Goal: Complete application form: Complete application form

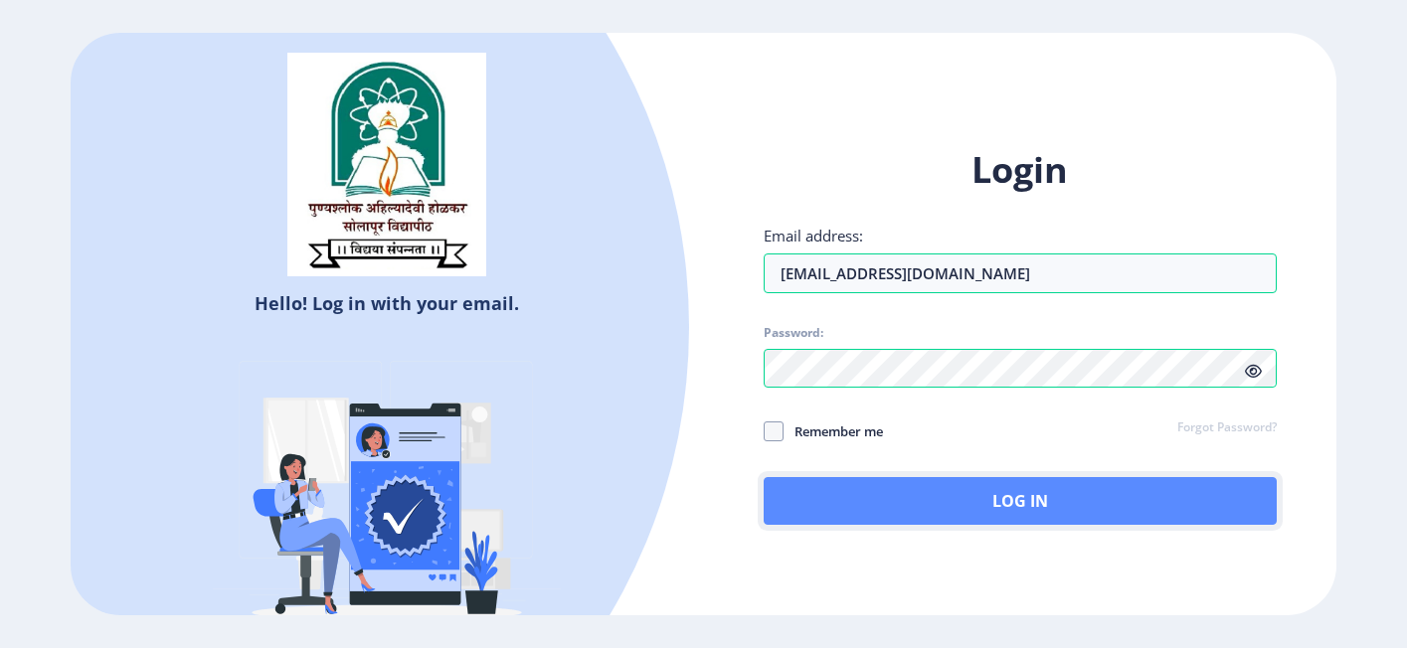
click at [961, 490] on button "Log In" at bounding box center [1021, 501] width 514 height 48
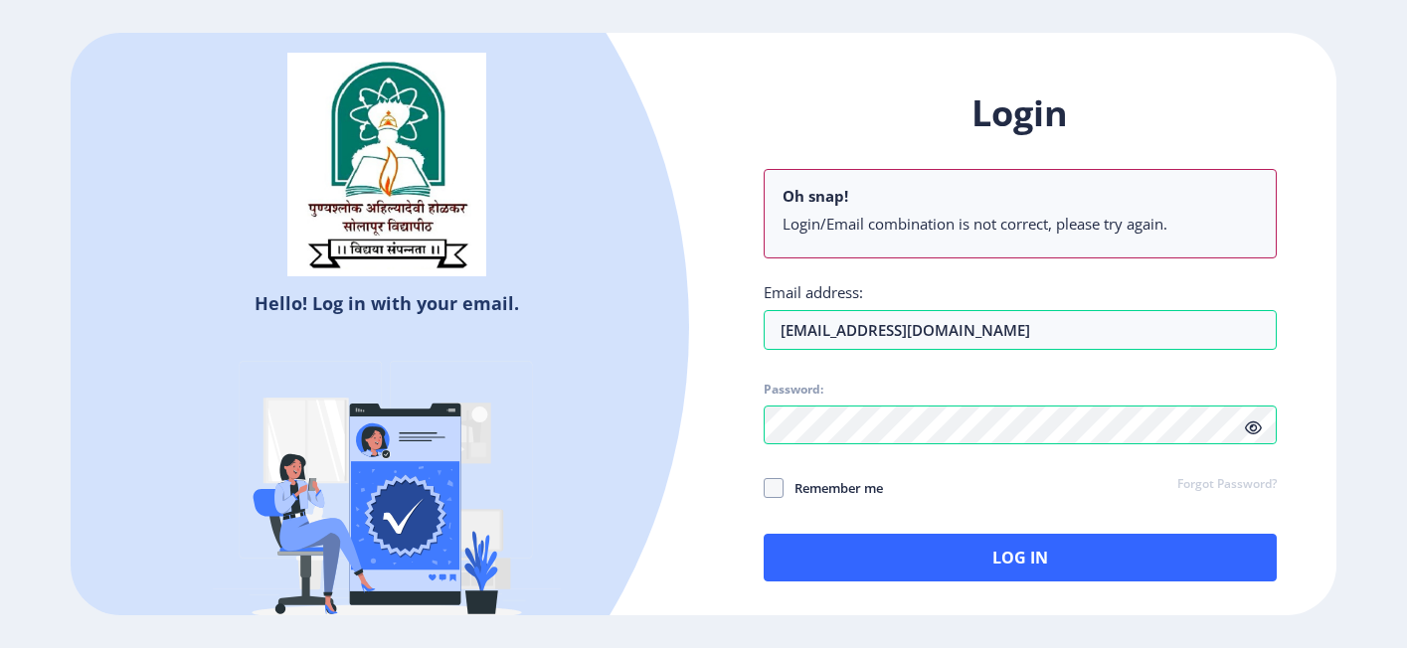
click at [761, 505] on div "Login Oh snap! Login/Email combination is not correct, please try again. Email …" at bounding box center [1020, 352] width 633 height 584
click at [764, 484] on span at bounding box center [774, 488] width 20 height 20
click at [764, 488] on input "Remember me" at bounding box center [764, 488] width 1 height 1
checkbox input "true"
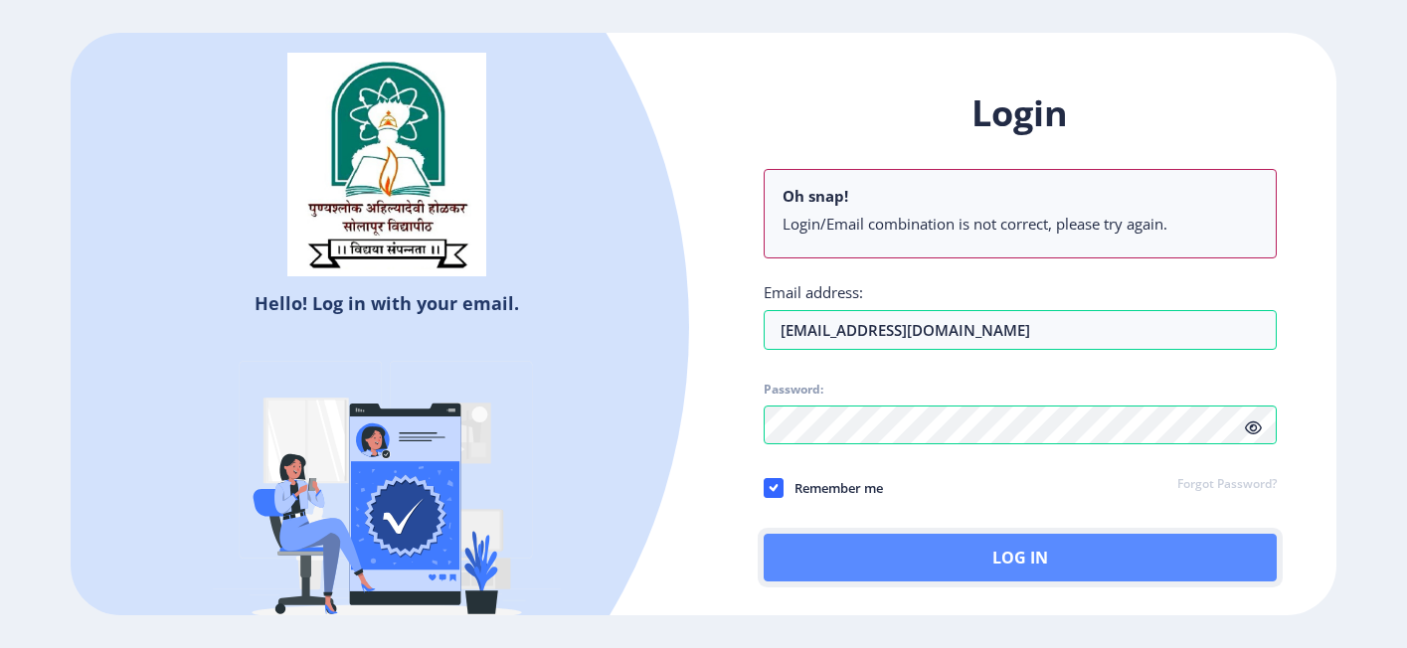
click at [881, 551] on button "Log In" at bounding box center [1021, 558] width 514 height 48
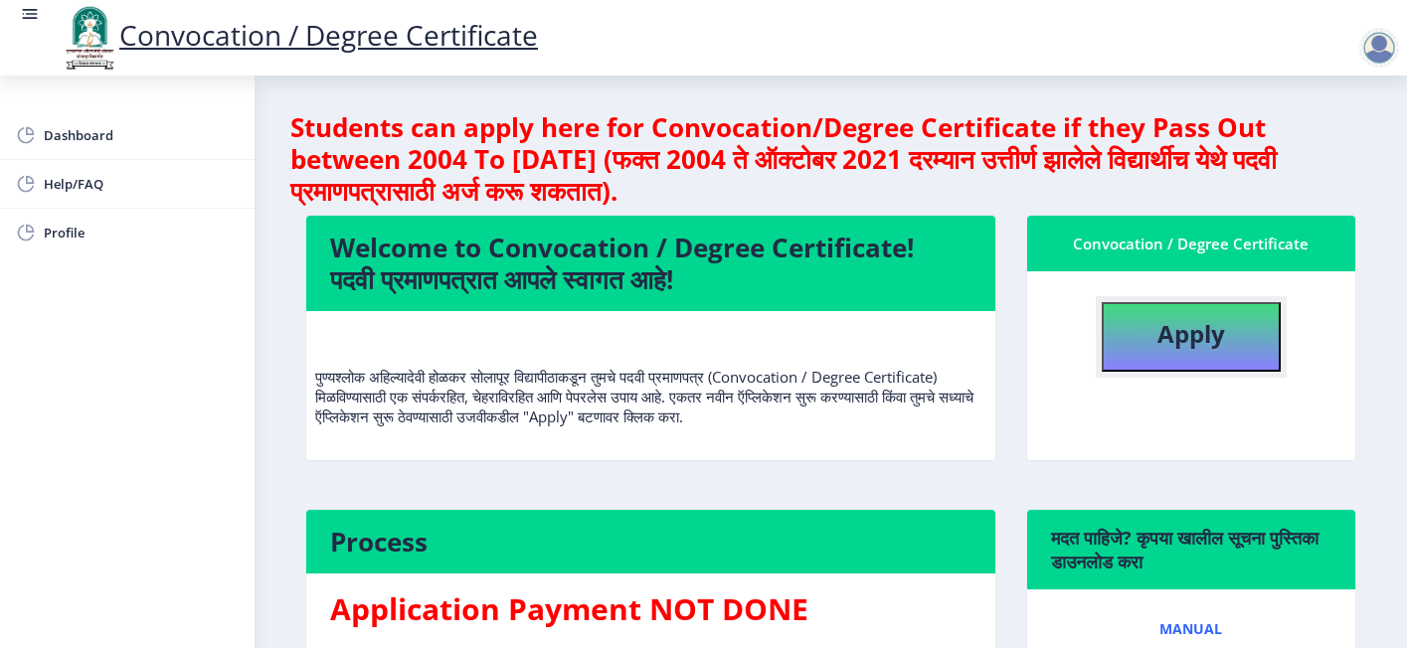
click at [1213, 342] on b "Apply" at bounding box center [1191, 333] width 68 height 33
select select
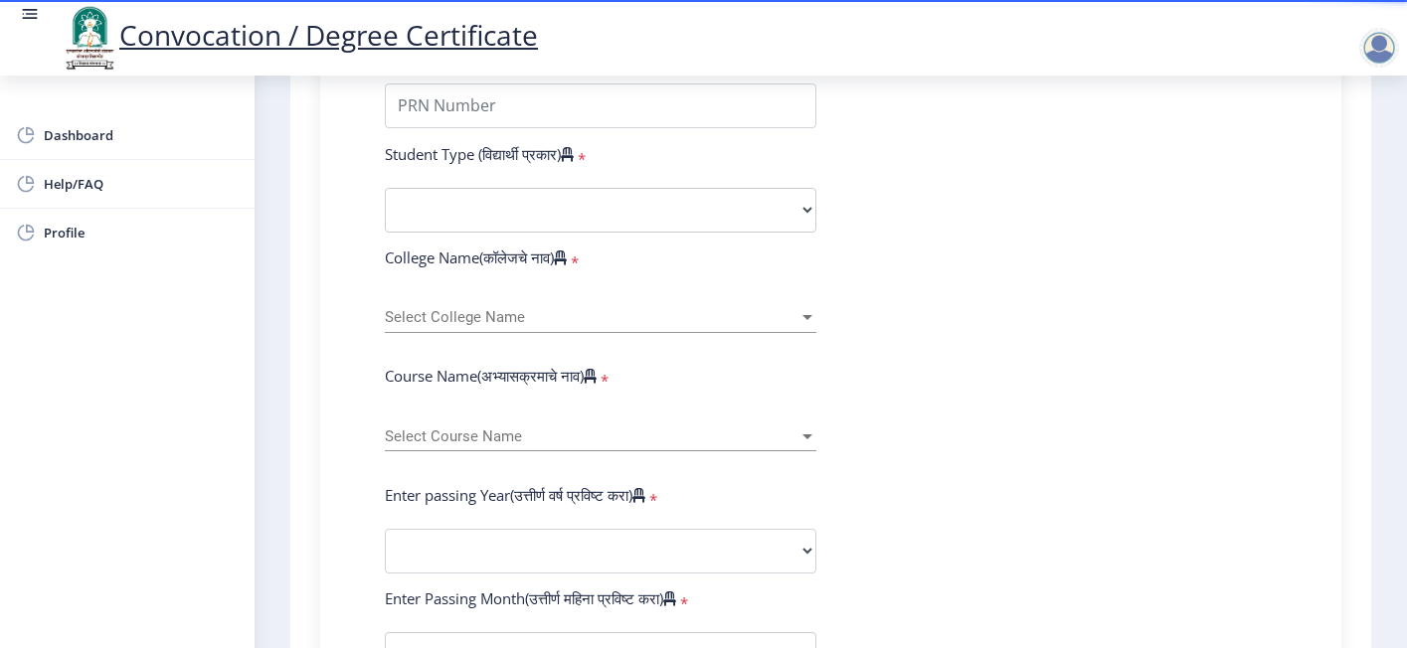
scroll to position [298, 0]
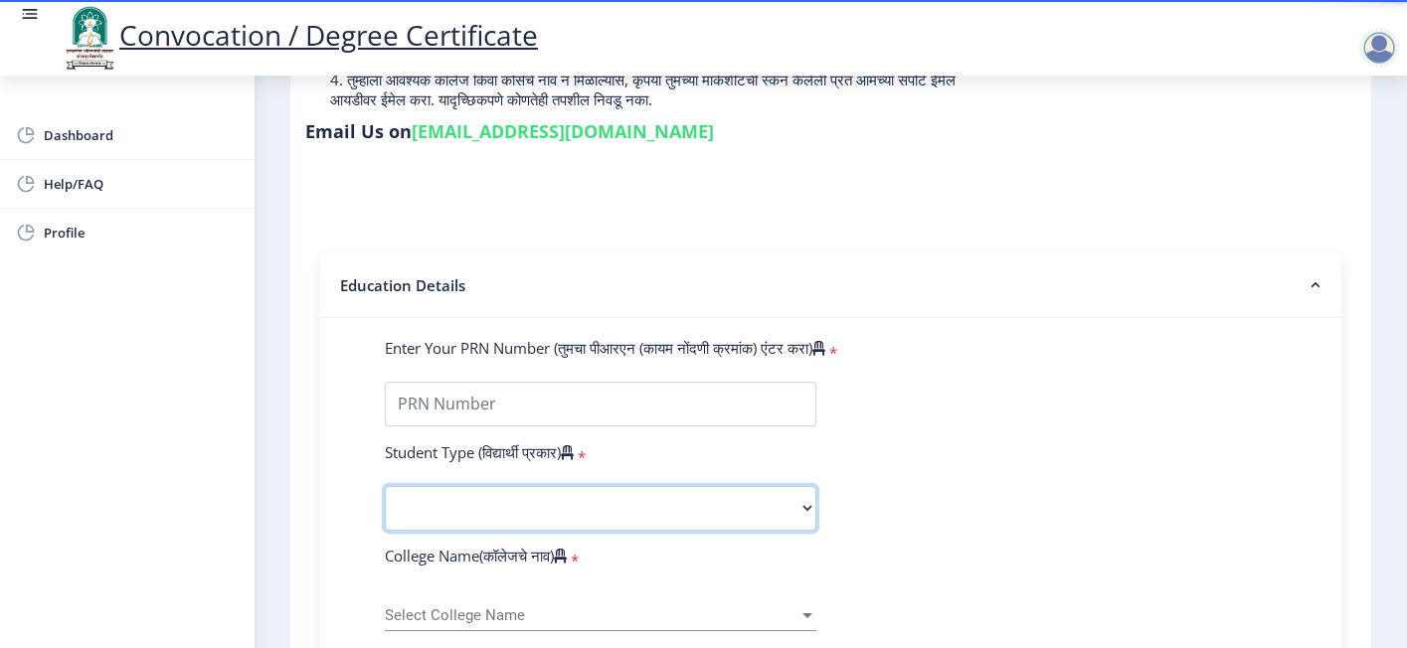
click at [541, 486] on select "Select Student Type Regular External" at bounding box center [601, 508] width 432 height 45
select select "Regular"
click at [385, 486] on select "Select Student Type Regular External" at bounding box center [601, 508] width 432 height 45
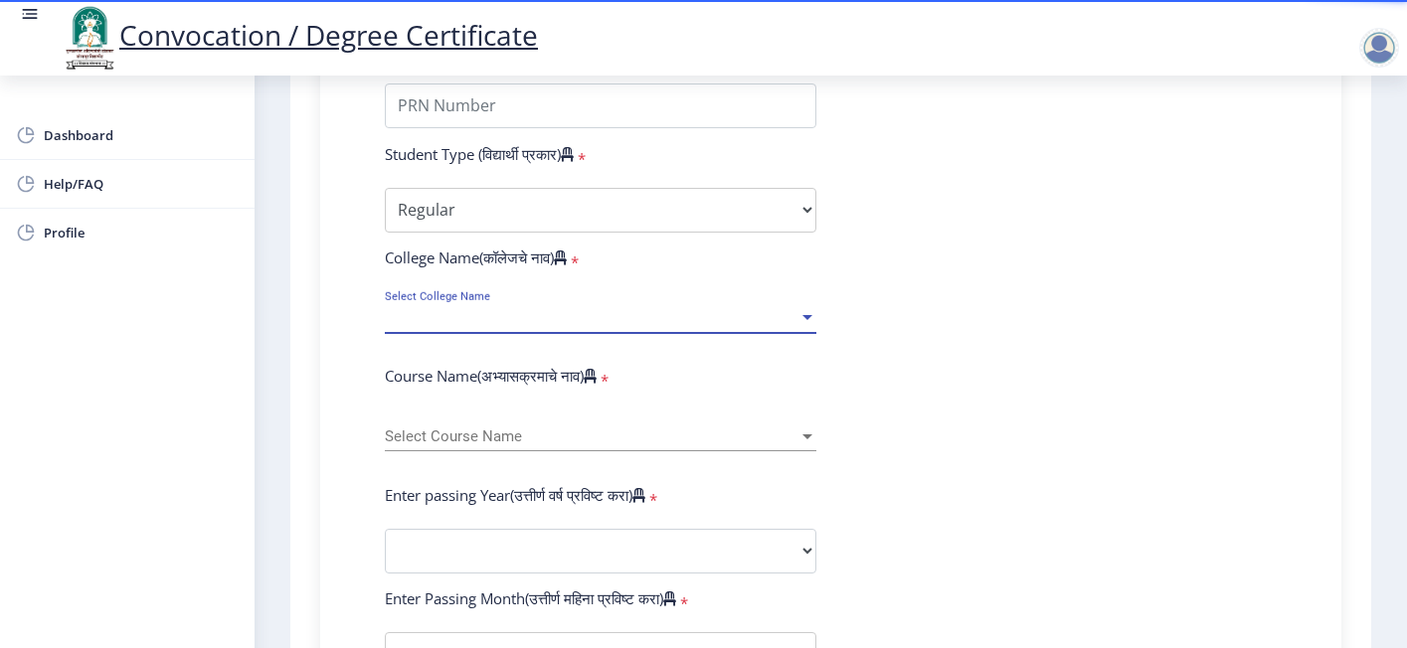
click at [487, 309] on span "Select College Name" at bounding box center [592, 317] width 414 height 17
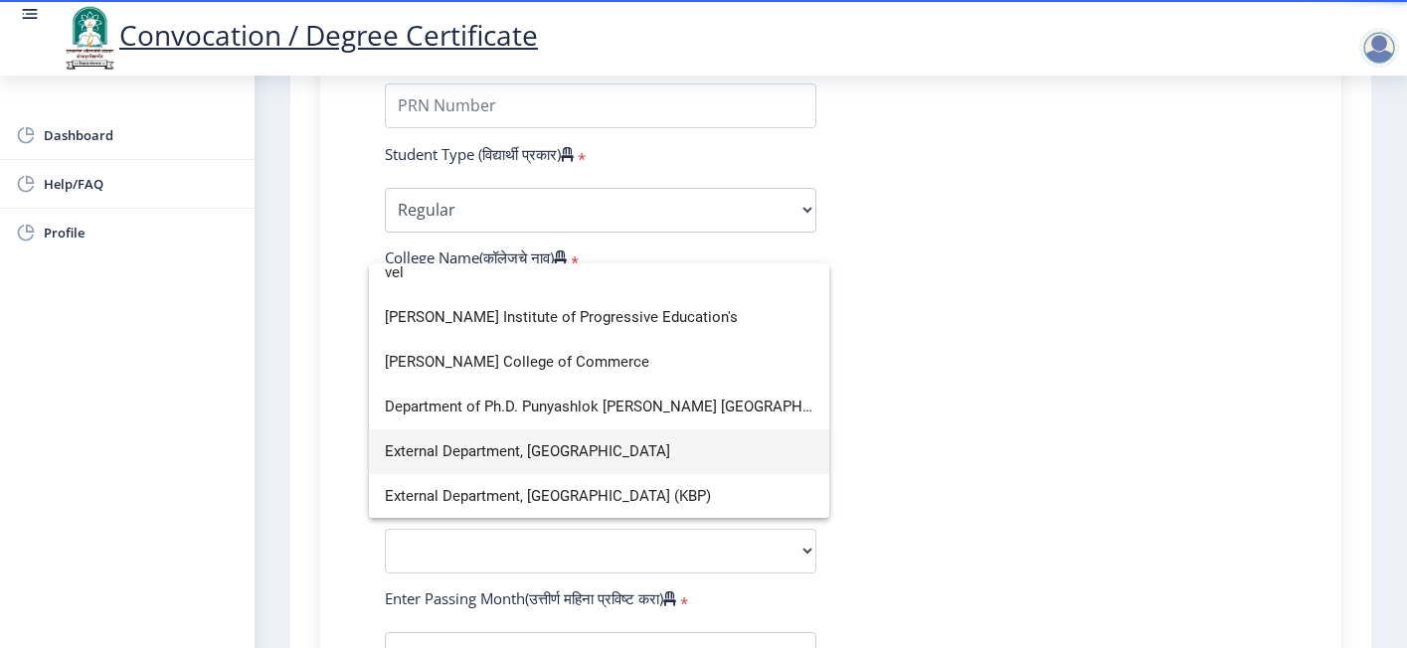
scroll to position [0, 0]
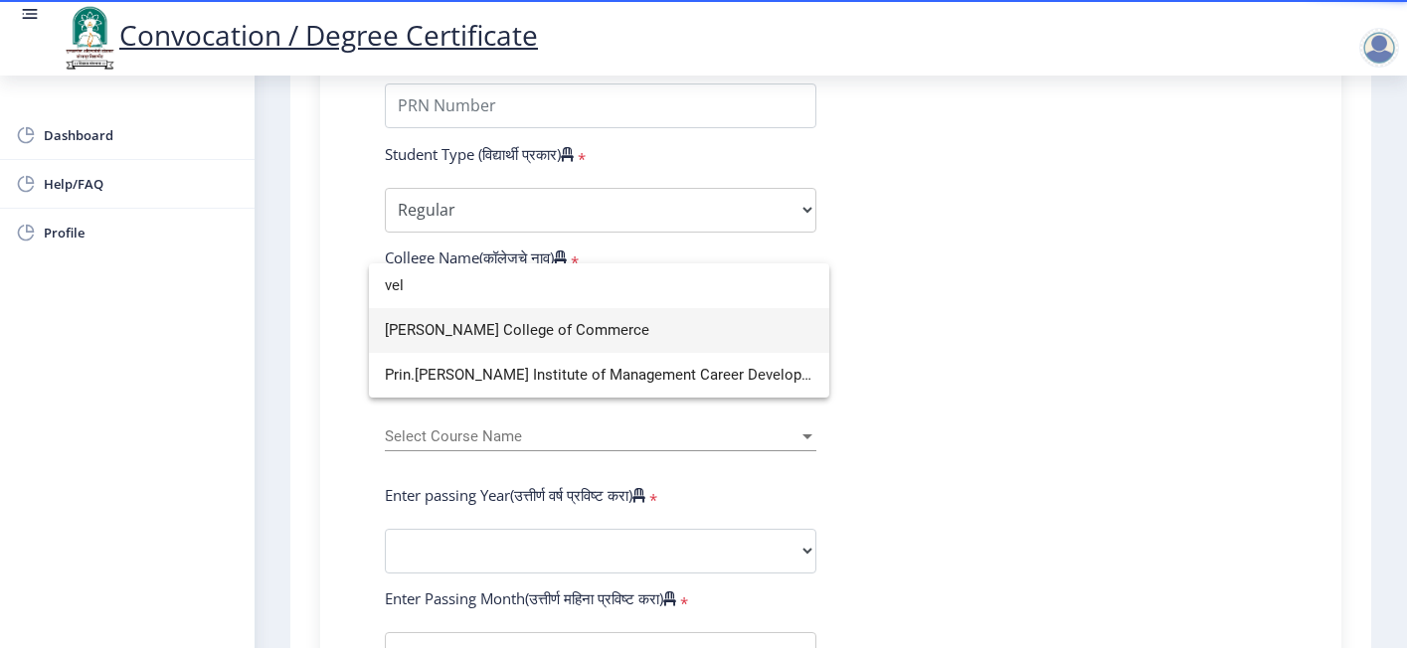
type input "vel"
click at [489, 317] on span "[PERSON_NAME] College of Commerce" at bounding box center [599, 330] width 429 height 45
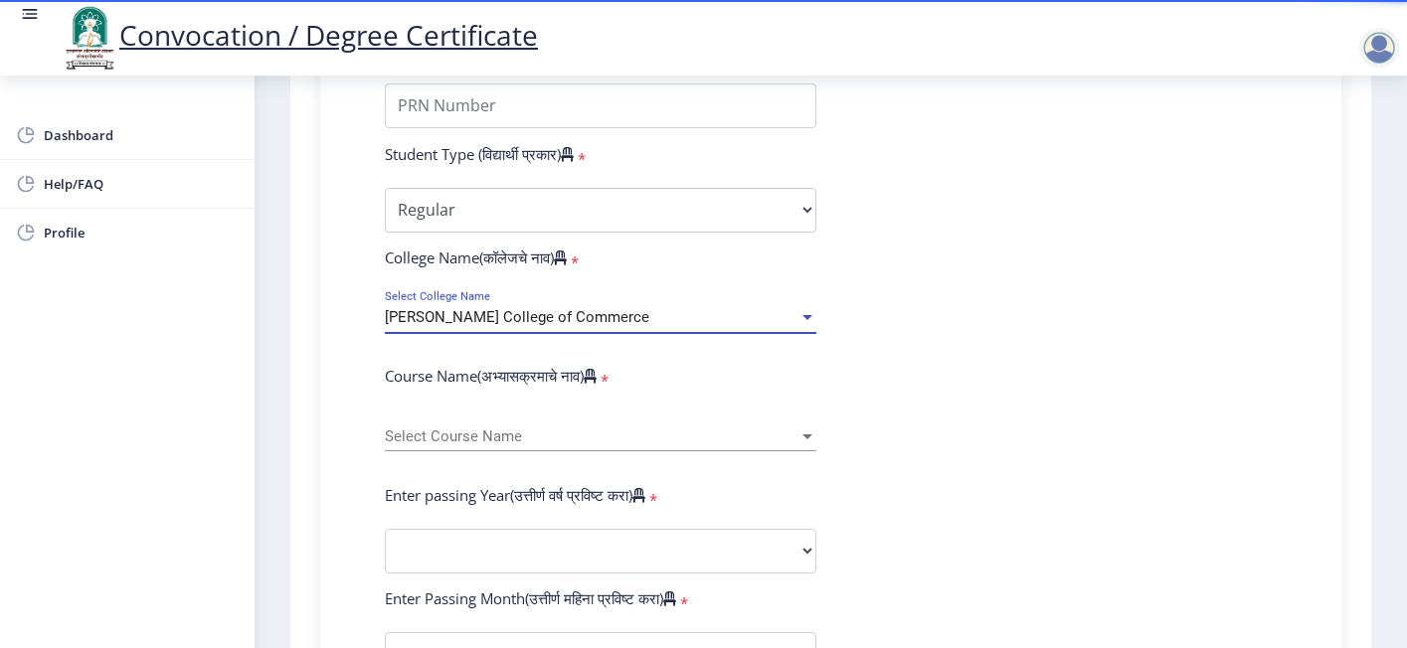
click at [1033, 316] on form "Enter Your PRN Number (तुमचा पीआरएन (कायम नोंदणी क्रमांक) एंटर करा) * Student T…" at bounding box center [831, 567] width 922 height 1054
click at [674, 429] on span "Select Course Name" at bounding box center [592, 437] width 414 height 17
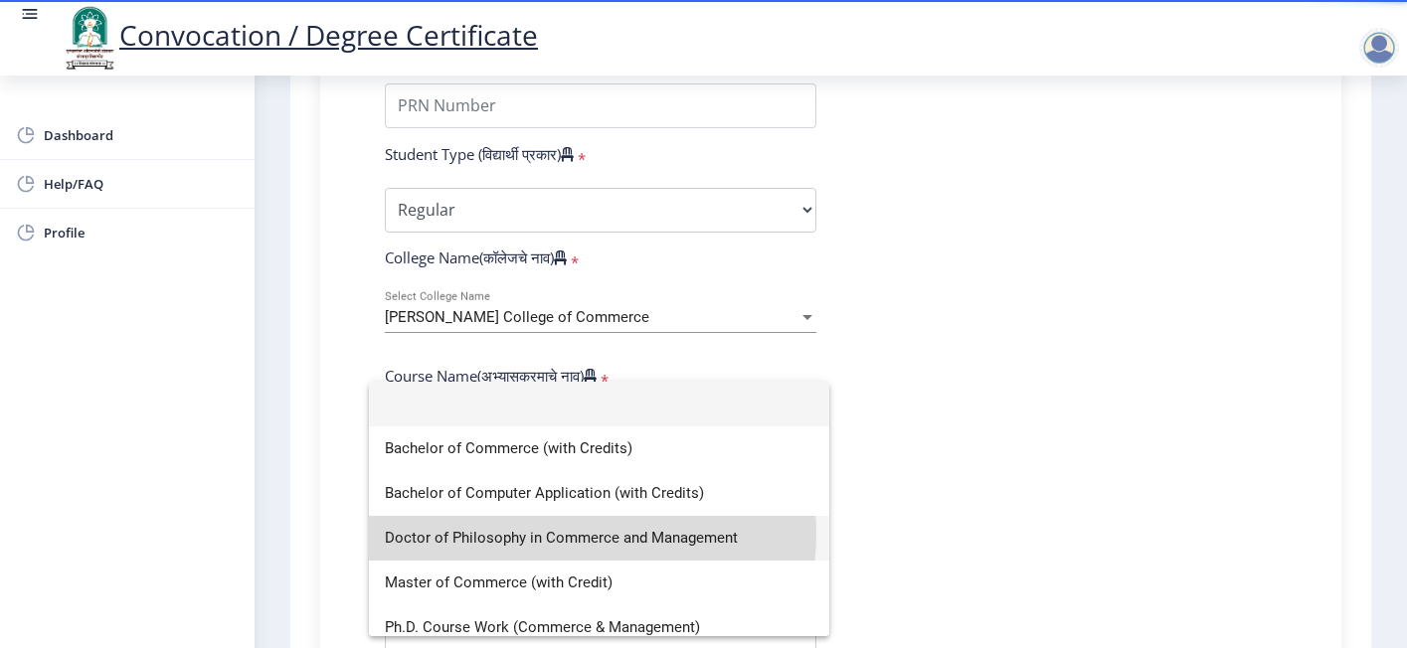
click at [580, 534] on span "Doctor of Philosophy in Commerce and Management" at bounding box center [599, 538] width 429 height 45
select select "January"
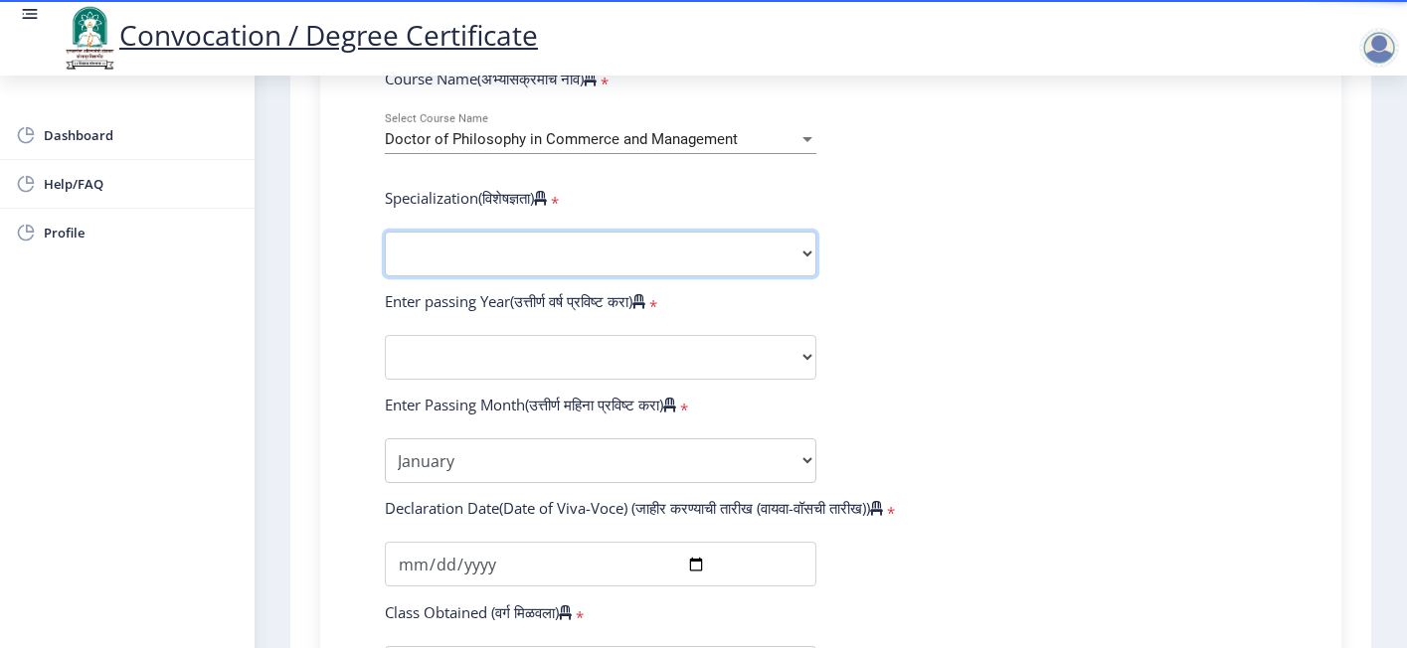
click at [610, 232] on select "Specialization Accountancy Commerce Management Other" at bounding box center [601, 254] width 432 height 45
select select "Accountancy"
click at [385, 232] on select "Specialization Accountancy Commerce Management Other" at bounding box center [601, 254] width 432 height 45
click at [1010, 273] on form "Enter Your PRN Number (तुमचा पीआरएन (कायम नोंदणी क्रमांक) एंटर करा) * Student T…" at bounding box center [831, 373] width 922 height 1262
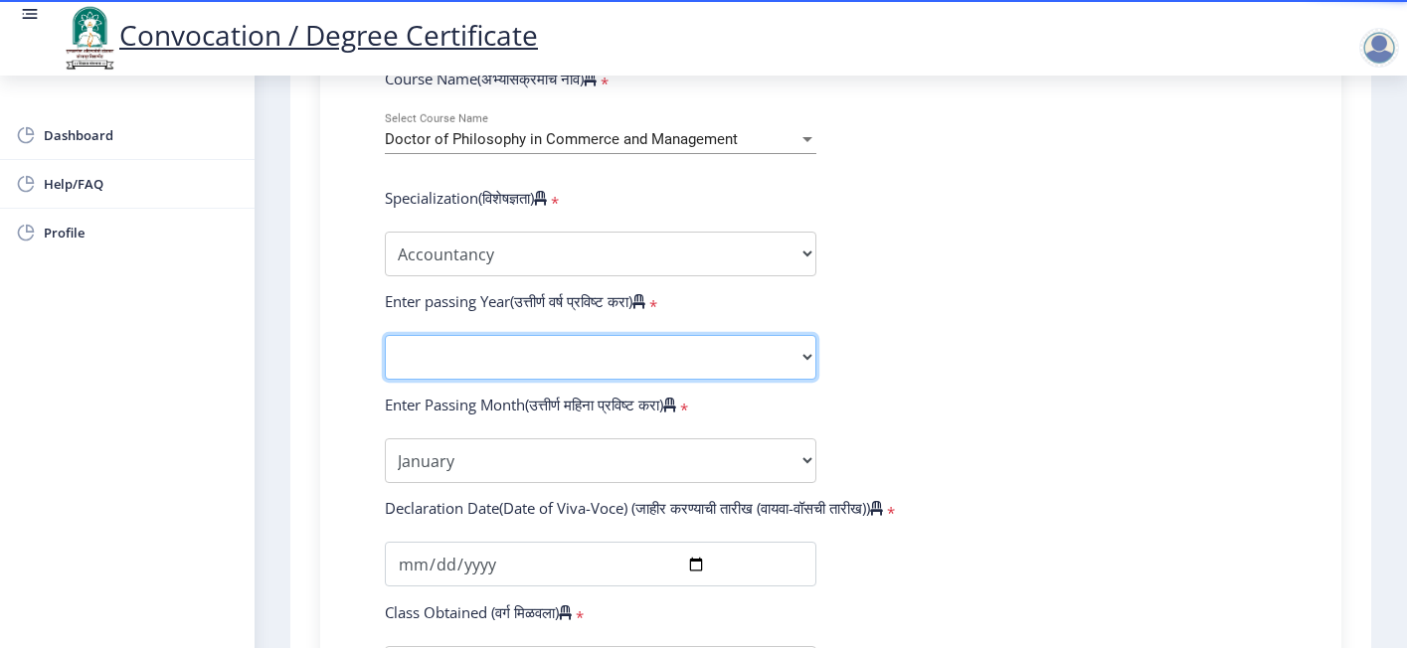
click at [733, 335] on select "2025 2024 2023 2022 2021 2020 2019 2018 2017 2016 2015 2014 2013 2012 2011 2010…" at bounding box center [601, 357] width 432 height 45
select select "2025"
click at [385, 335] on select "2025 2024 2023 2022 2021 2020 2019 2018 2017 2016 2015 2014 2013 2012 2011 2010…" at bounding box center [601, 357] width 432 height 45
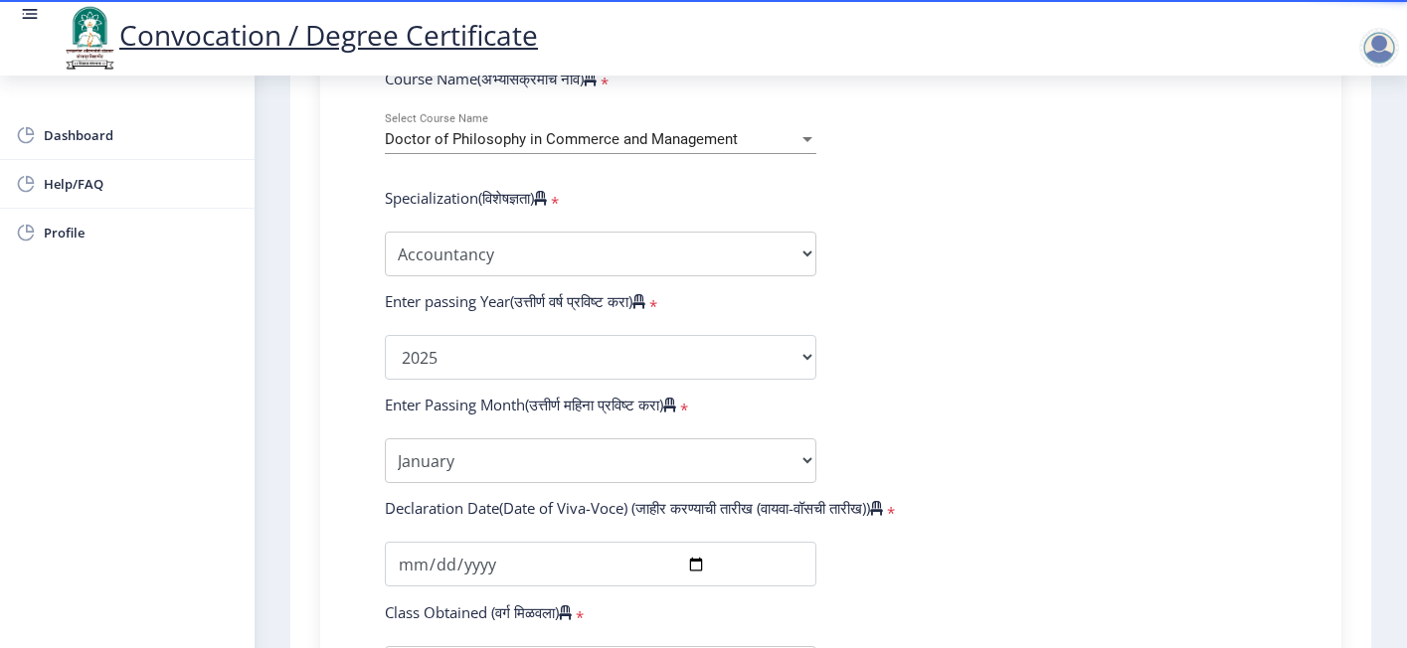
click at [591, 398] on form "Enter Your PRN Number (तुमचा पीआरएन (कायम नोंदणी क्रमांक) एंटर करा) * Student T…" at bounding box center [831, 373] width 922 height 1262
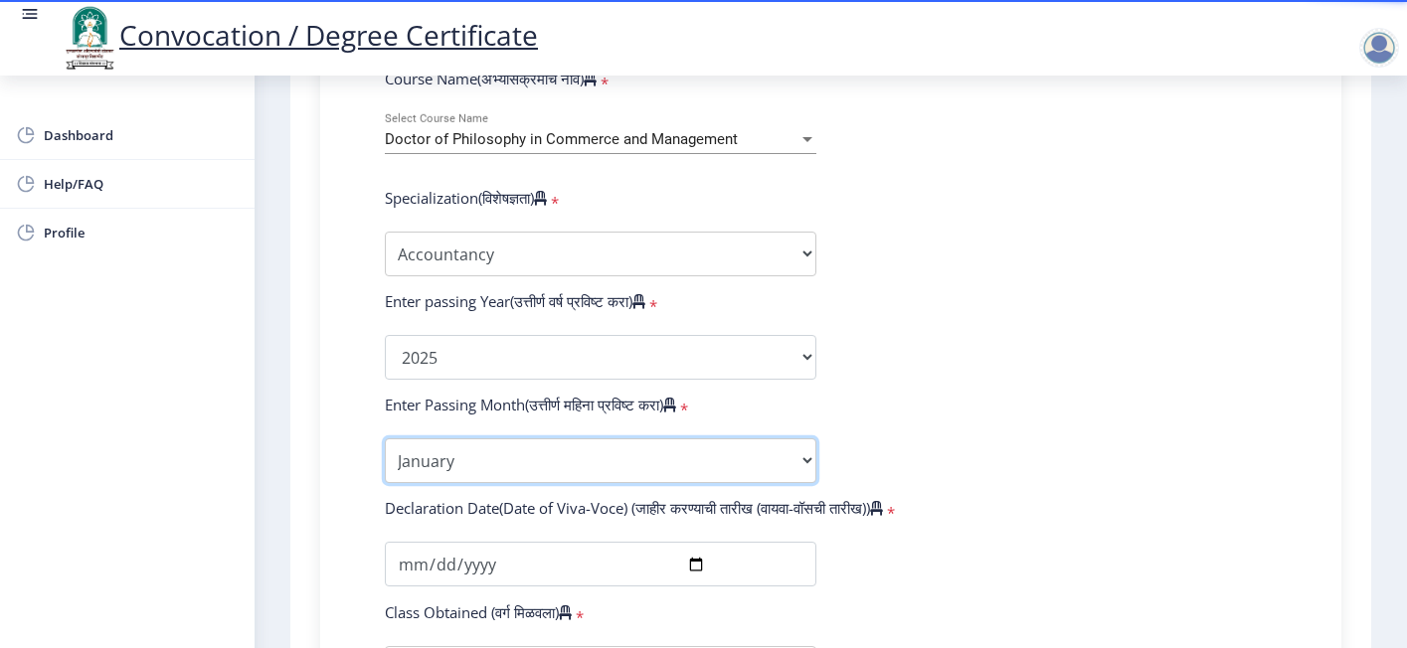
click at [587, 438] on select "Enter Passing Month January February March April May June July August September…" at bounding box center [601, 460] width 432 height 45
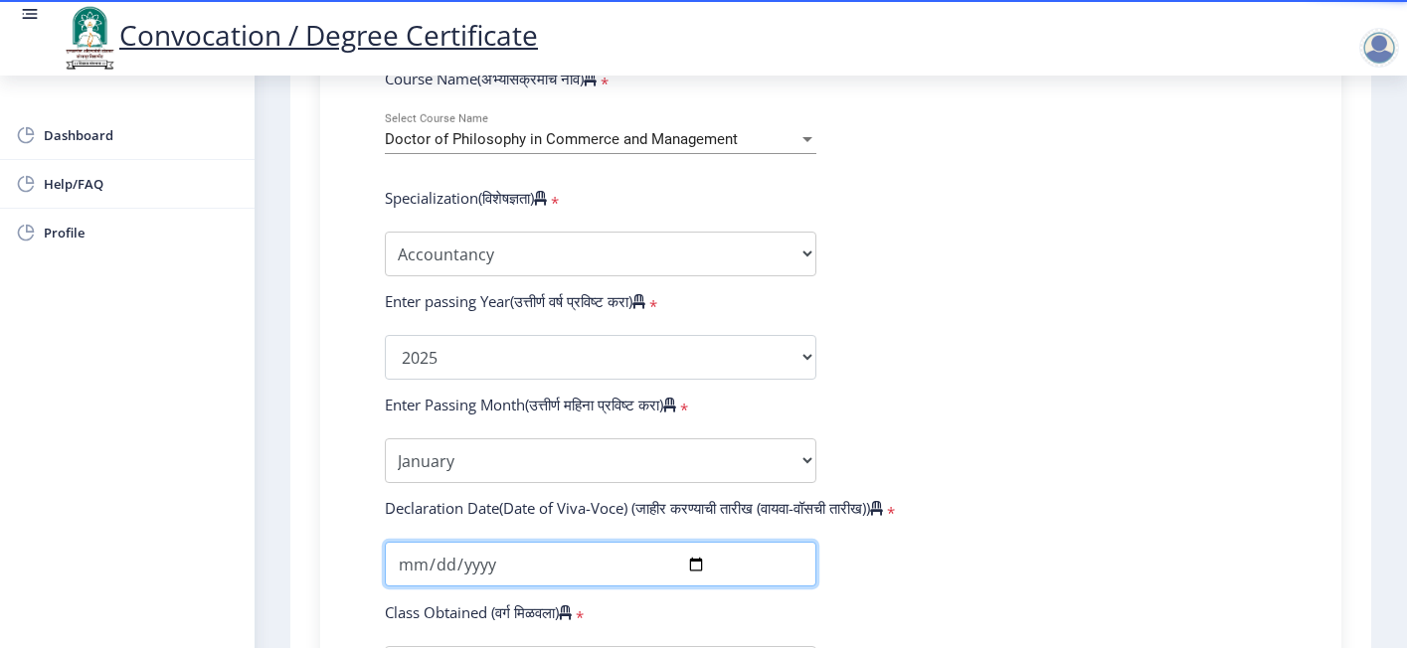
click at [402, 542] on input "date" at bounding box center [601, 564] width 432 height 45
click at [693, 542] on input "date" at bounding box center [601, 564] width 432 height 45
type input "[DATE]"
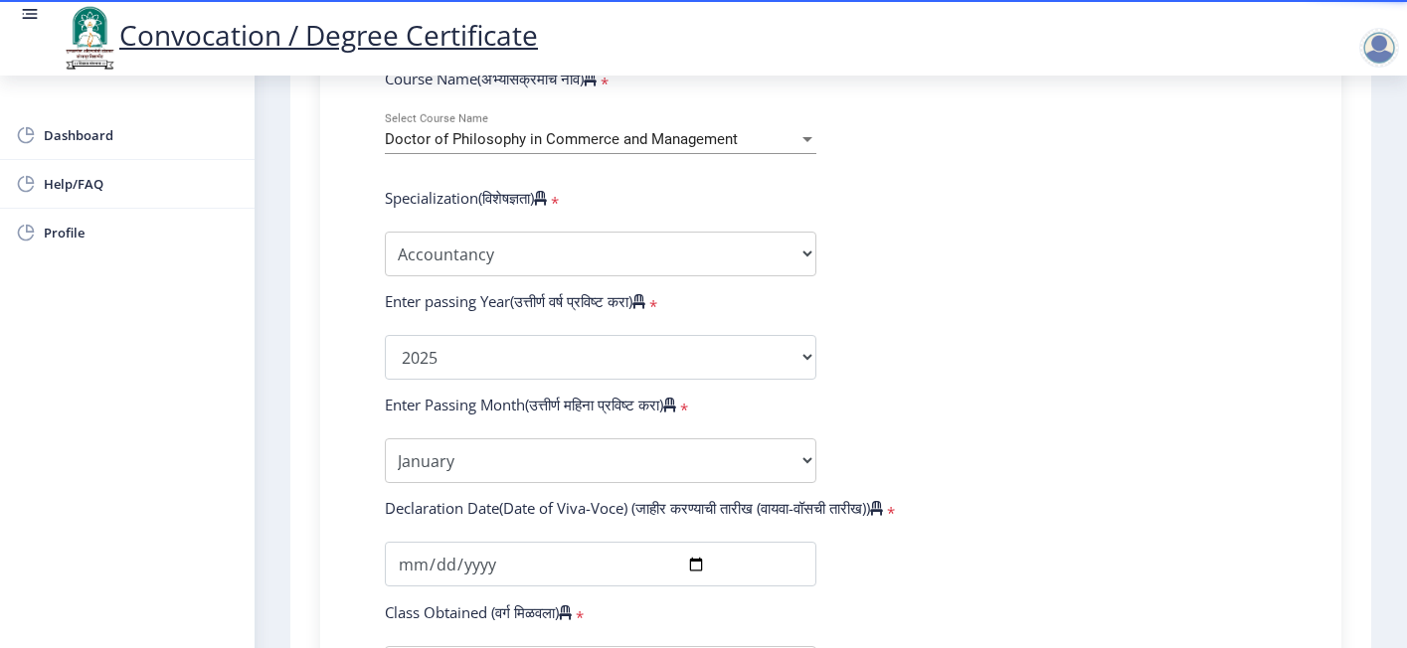
click at [1101, 380] on form "Enter Your PRN Number (तुमचा पीआरएन (कायम नोंदणी क्रमांक) एंटर करा) * Student T…" at bounding box center [831, 373] width 922 height 1262
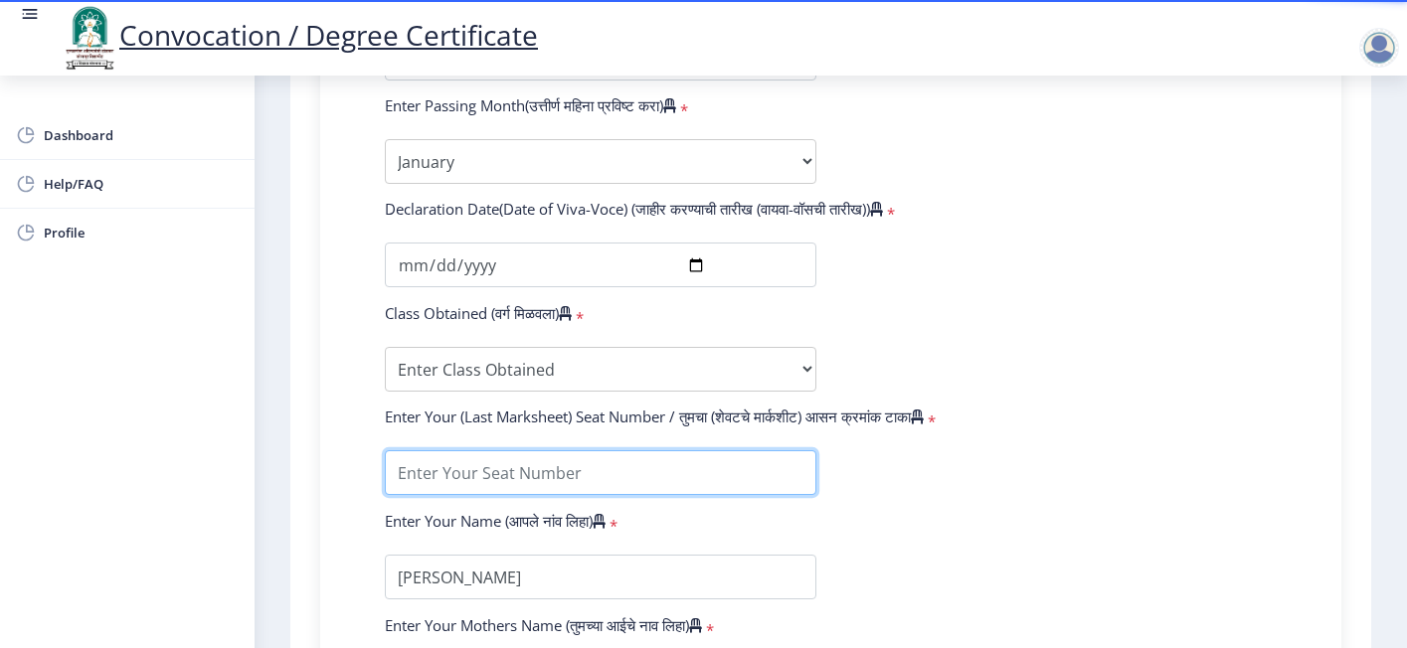
click at [473, 451] on input "textarea" at bounding box center [601, 472] width 432 height 45
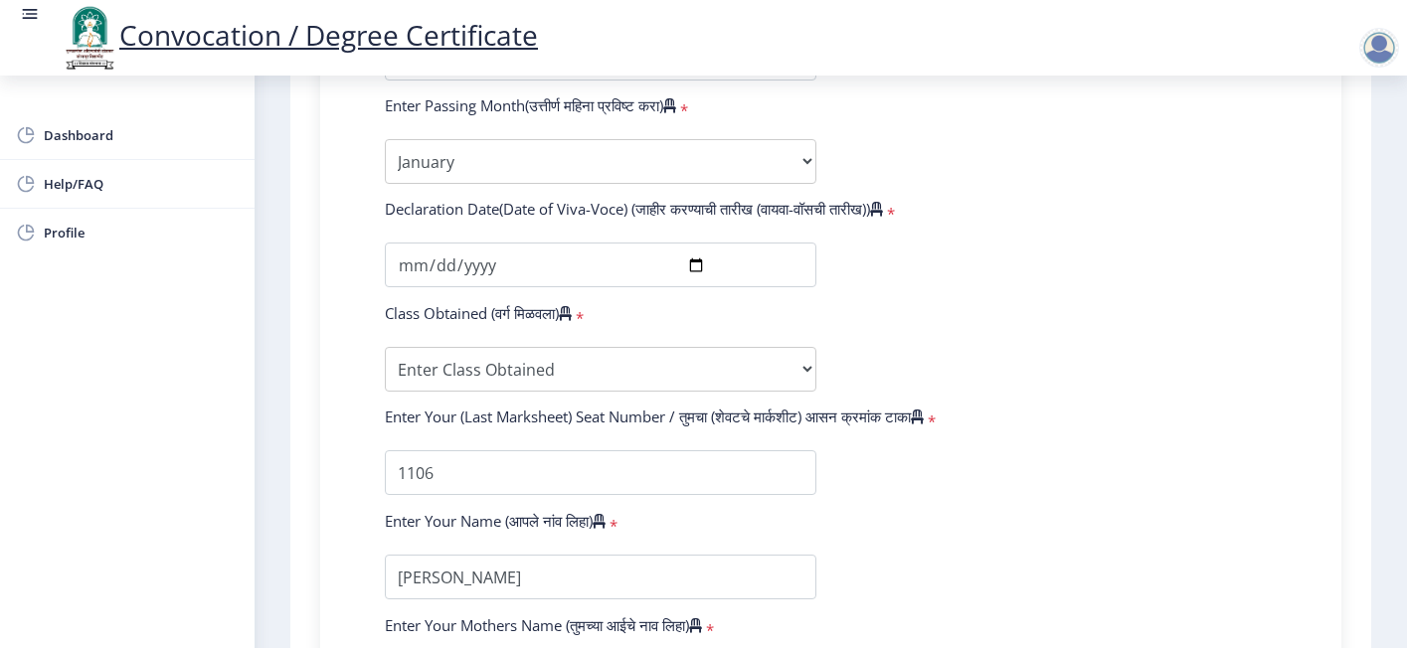
click at [1018, 469] on form "Enter Your PRN Number (तुमचा पीआरएन (कायम नोंदणी क्रमांक) एंटर करा) * Student T…" at bounding box center [831, 74] width 922 height 1262
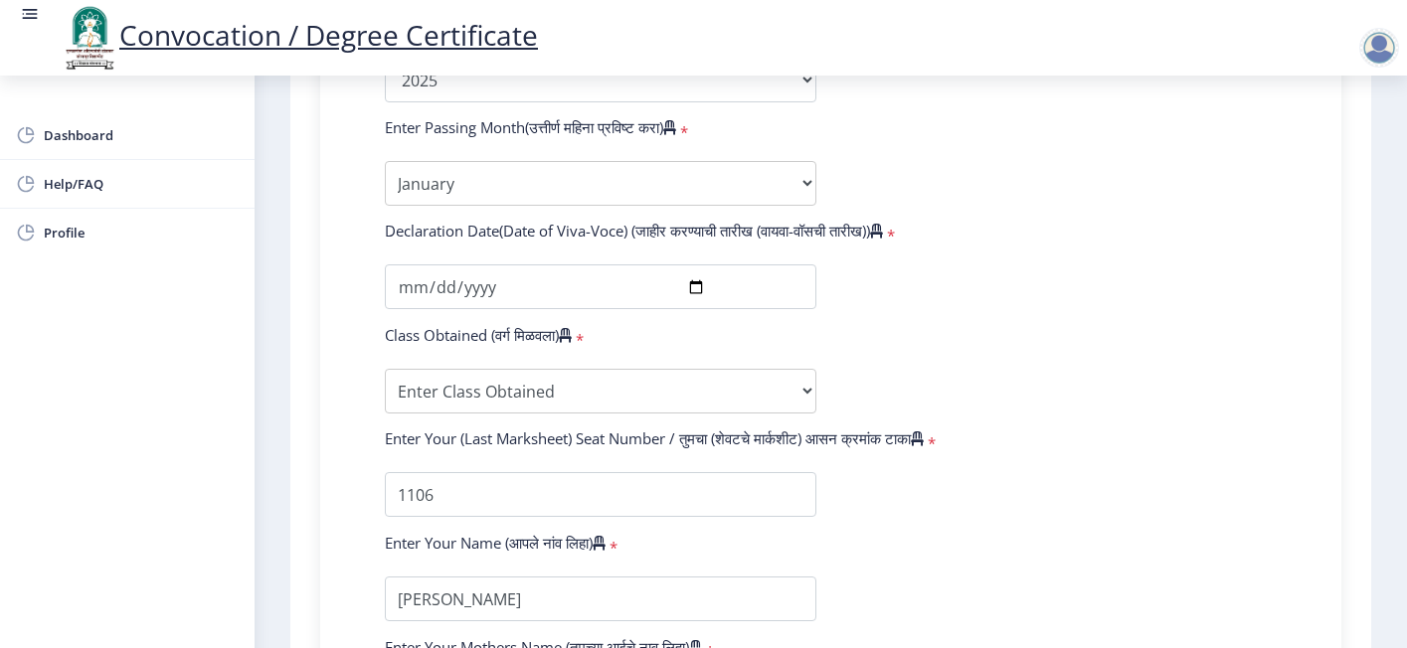
scroll to position [1470, 0]
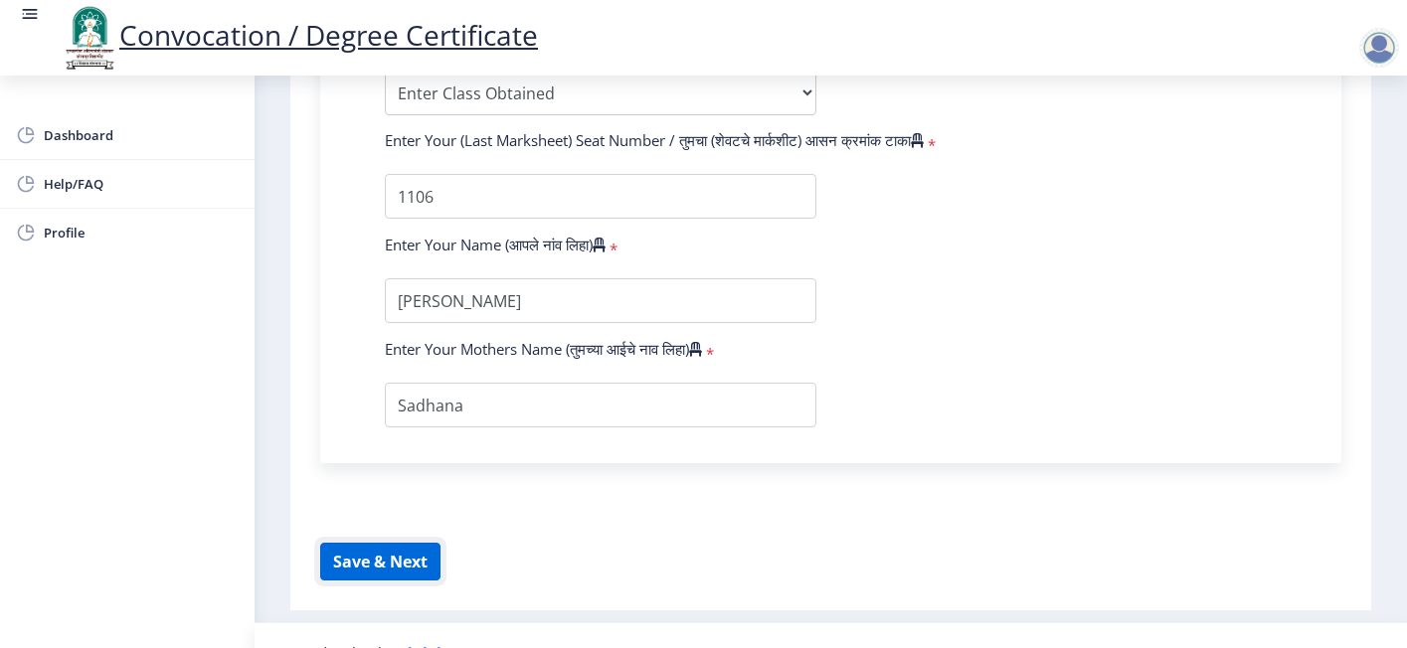
click at [400, 543] on button "Save & Next" at bounding box center [380, 562] width 120 height 38
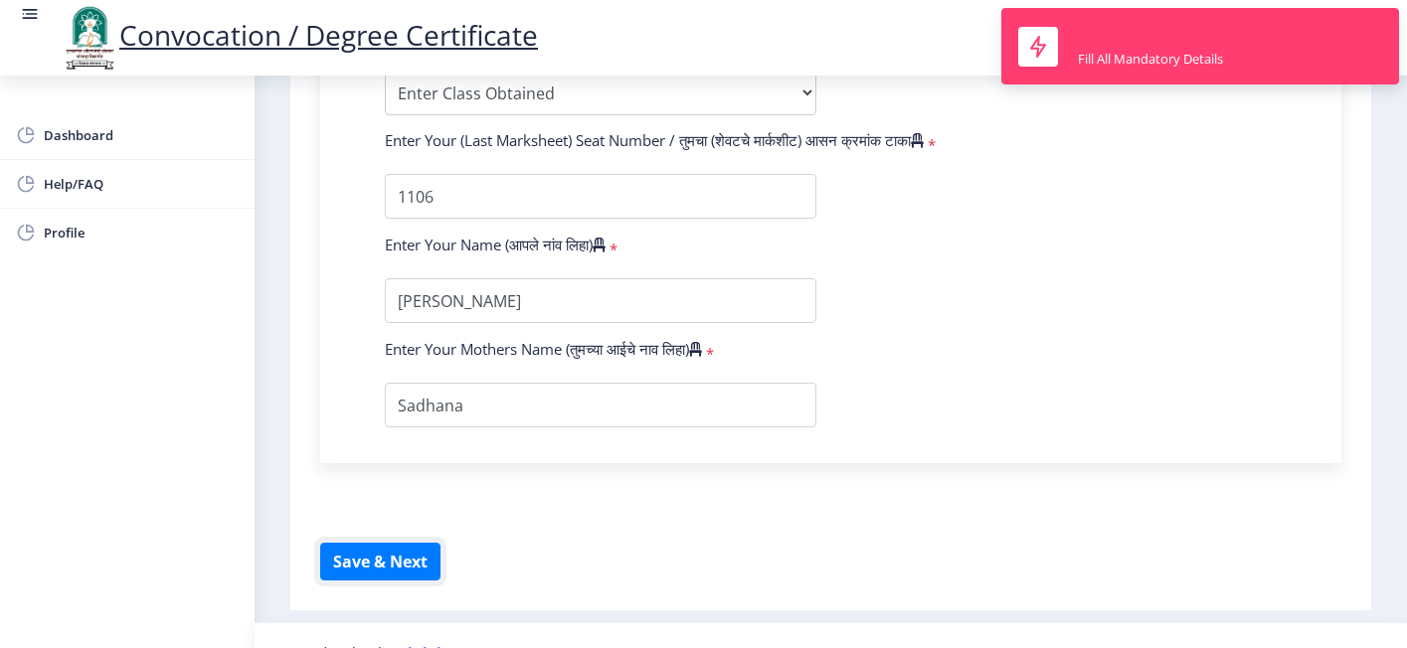
scroll to position [1171, 0]
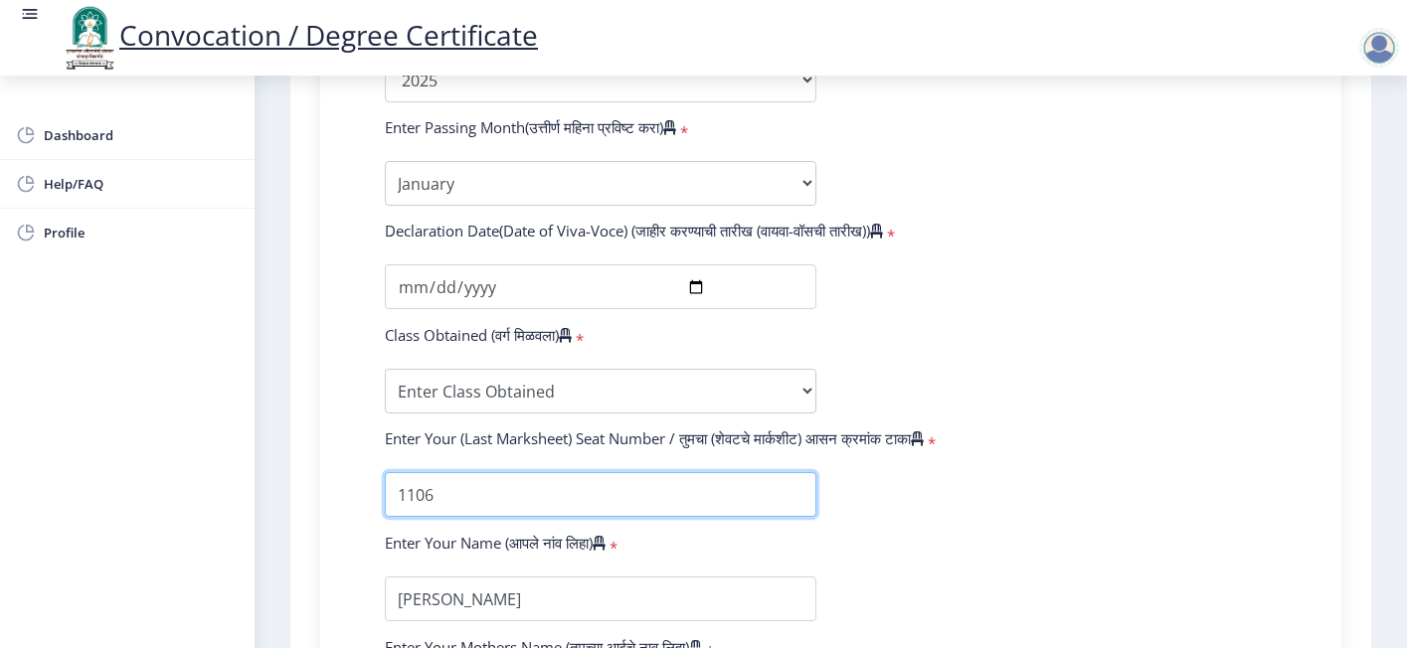
click at [509, 472] on input "textarea" at bounding box center [601, 494] width 432 height 45
click at [394, 472] on input "textarea" at bounding box center [601, 494] width 432 height 45
type input "01106"
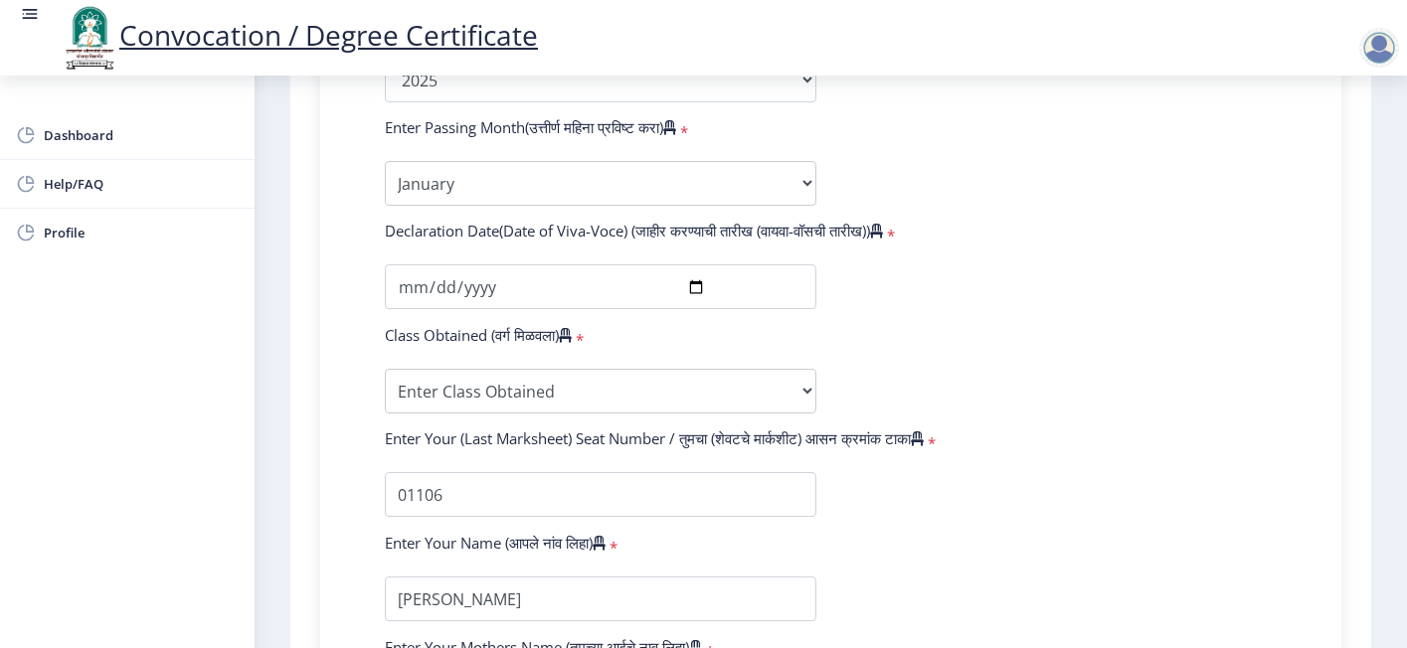
click at [1056, 460] on form "Enter Your PRN Number (तुमचा पीआरएन (कायम नोंदणी क्रमांक) एंटर करा) * Student T…" at bounding box center [831, 96] width 922 height 1262
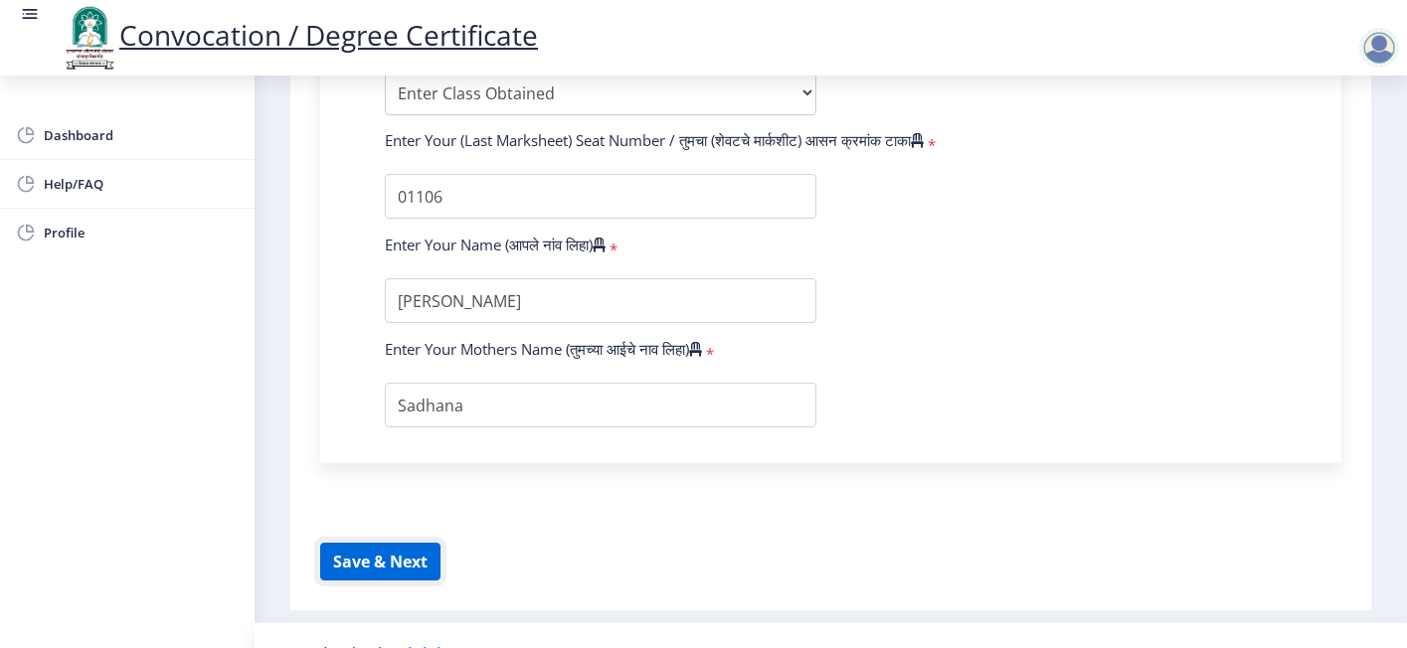
click at [418, 543] on button "Save & Next" at bounding box center [380, 562] width 120 height 38
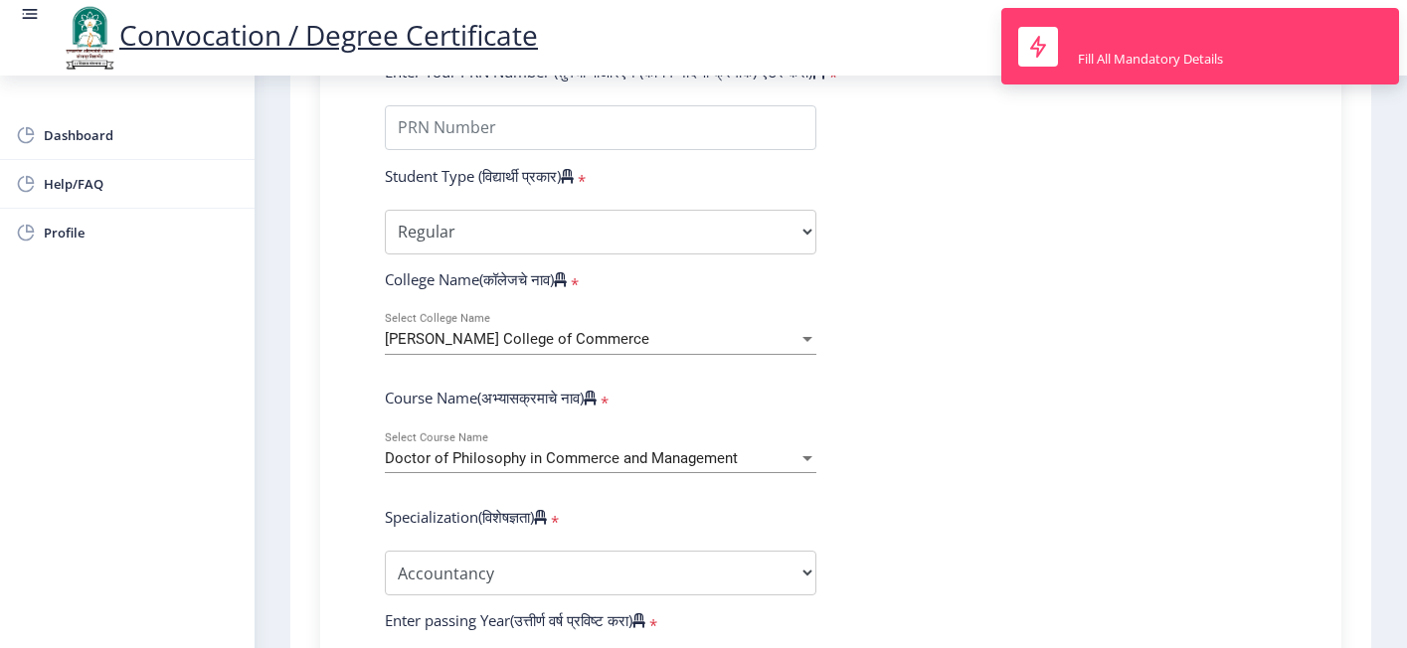
scroll to position [276, 0]
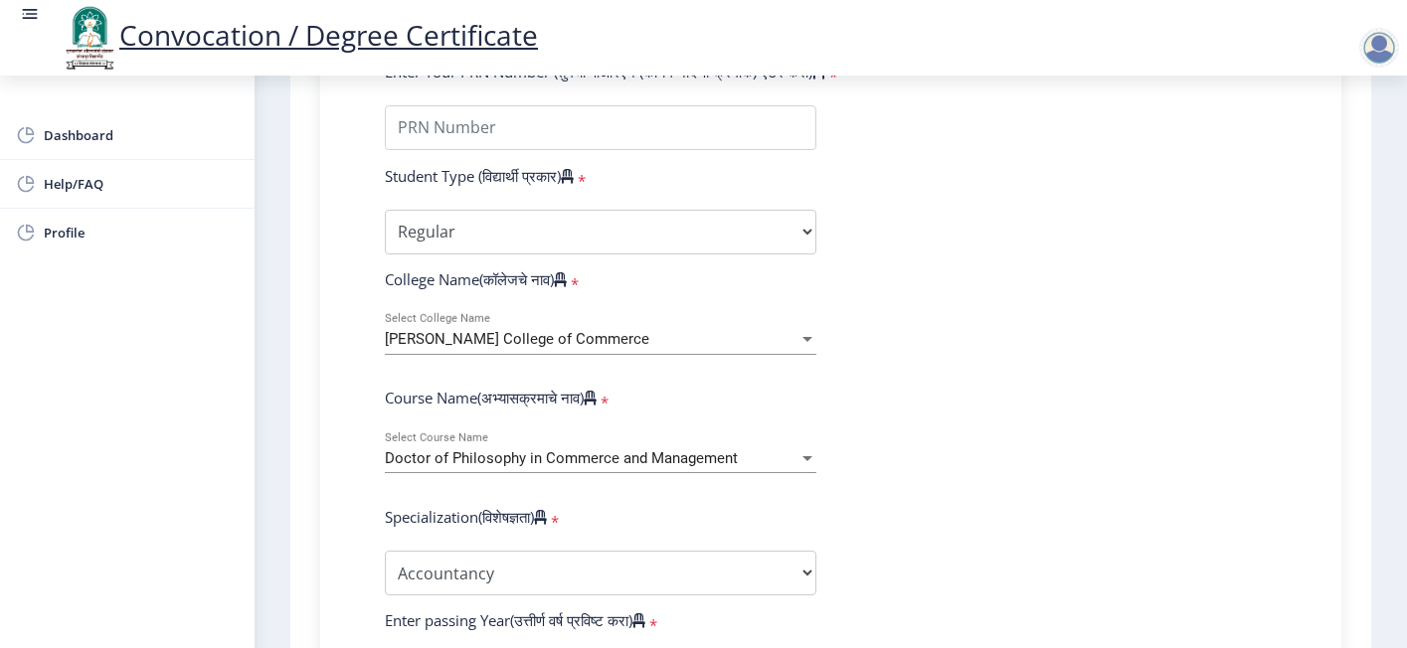
scroll to position [873, 0]
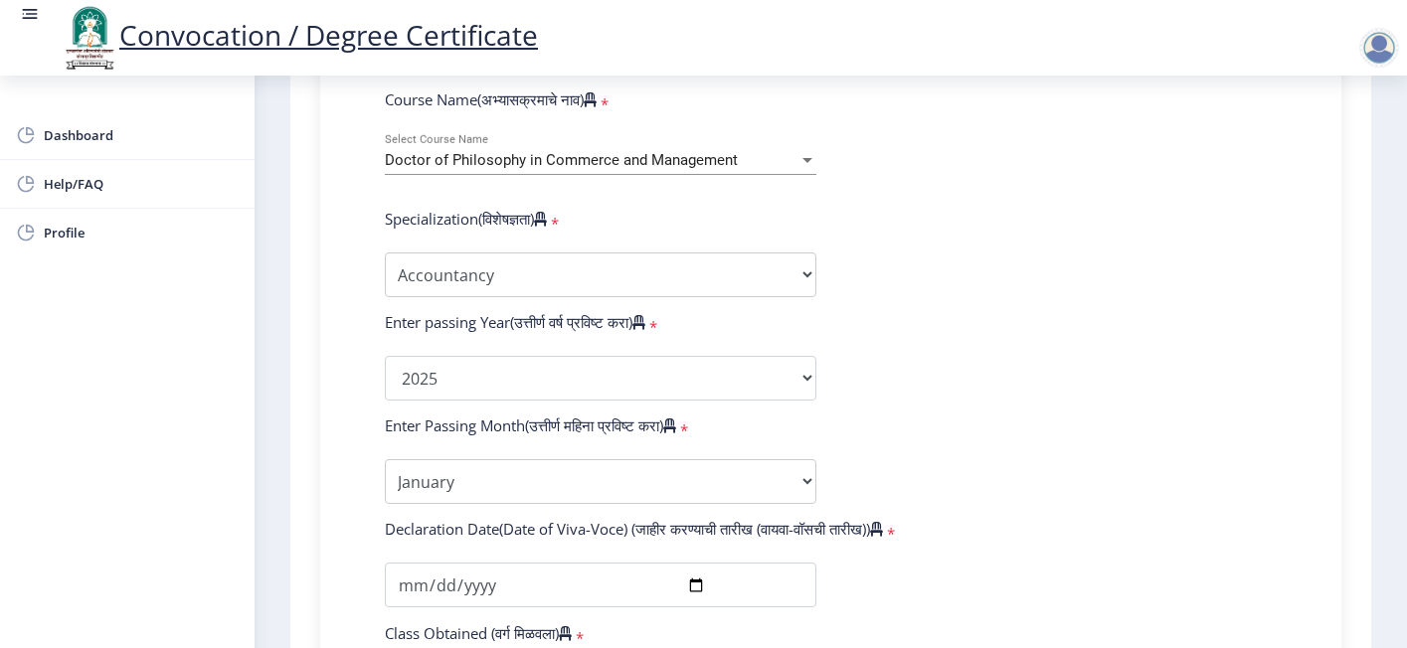
click at [1067, 246] on form "Enter Your PRN Number (तुमचा पीआरएन (कायम नोंदणी क्रमांक) एंटर करा) * Student T…" at bounding box center [831, 394] width 922 height 1262
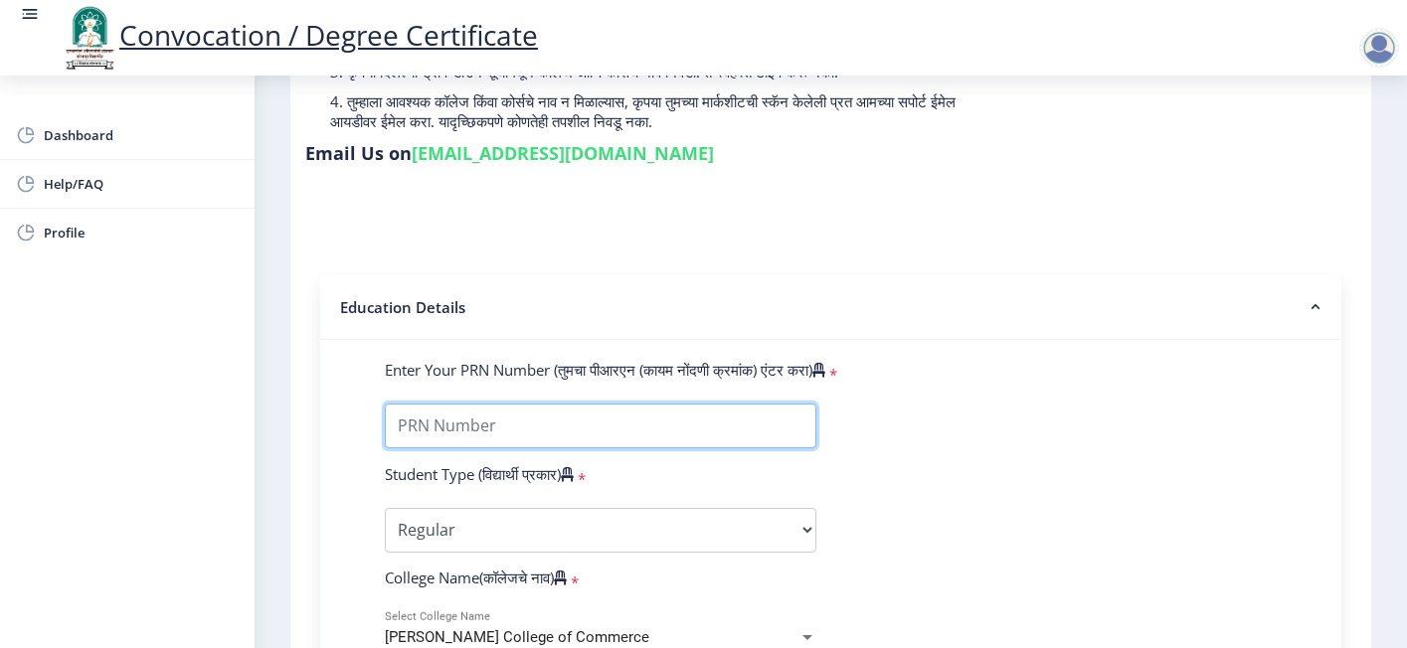
click at [619, 405] on input "Enter Your PRN Number (तुमचा पीआरएन (कायम नोंदणी क्रमांक) एंटर करा)" at bounding box center [601, 426] width 432 height 45
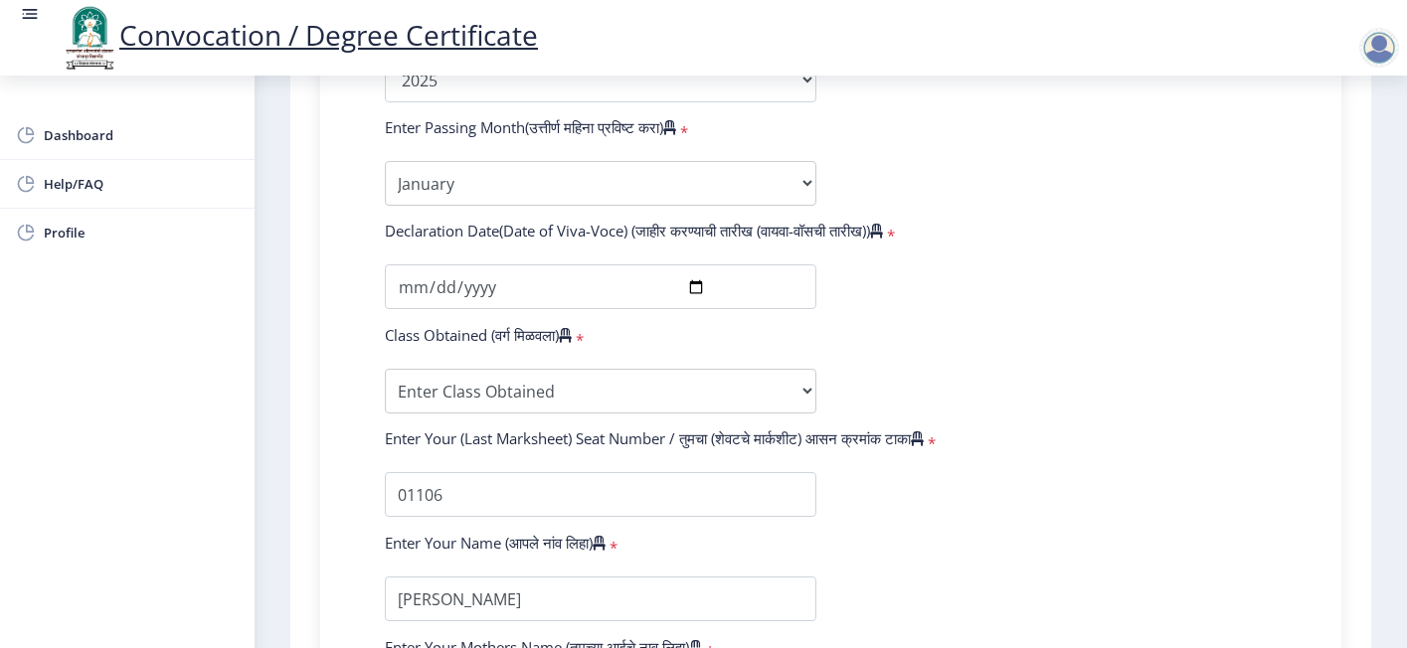
scroll to position [1470, 0]
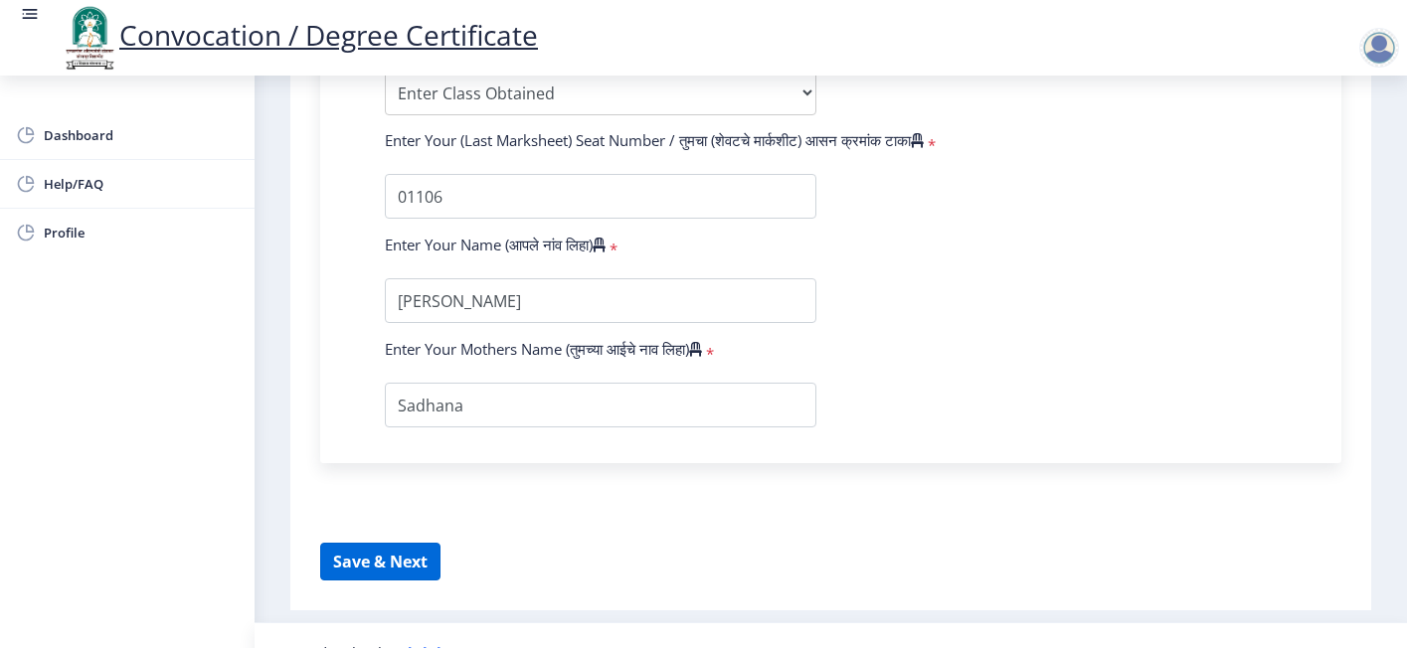
type input "P3709"
click at [407, 543] on button "Save & Next" at bounding box center [380, 562] width 120 height 38
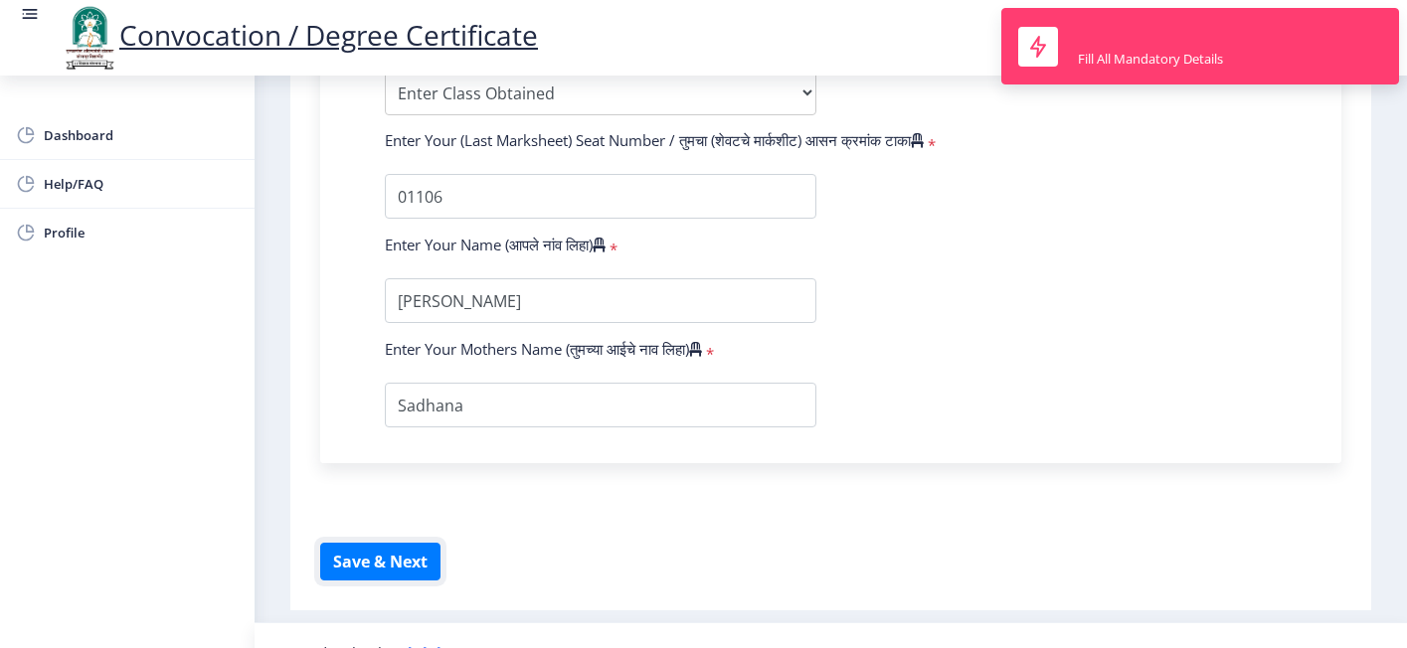
scroll to position [1171, 0]
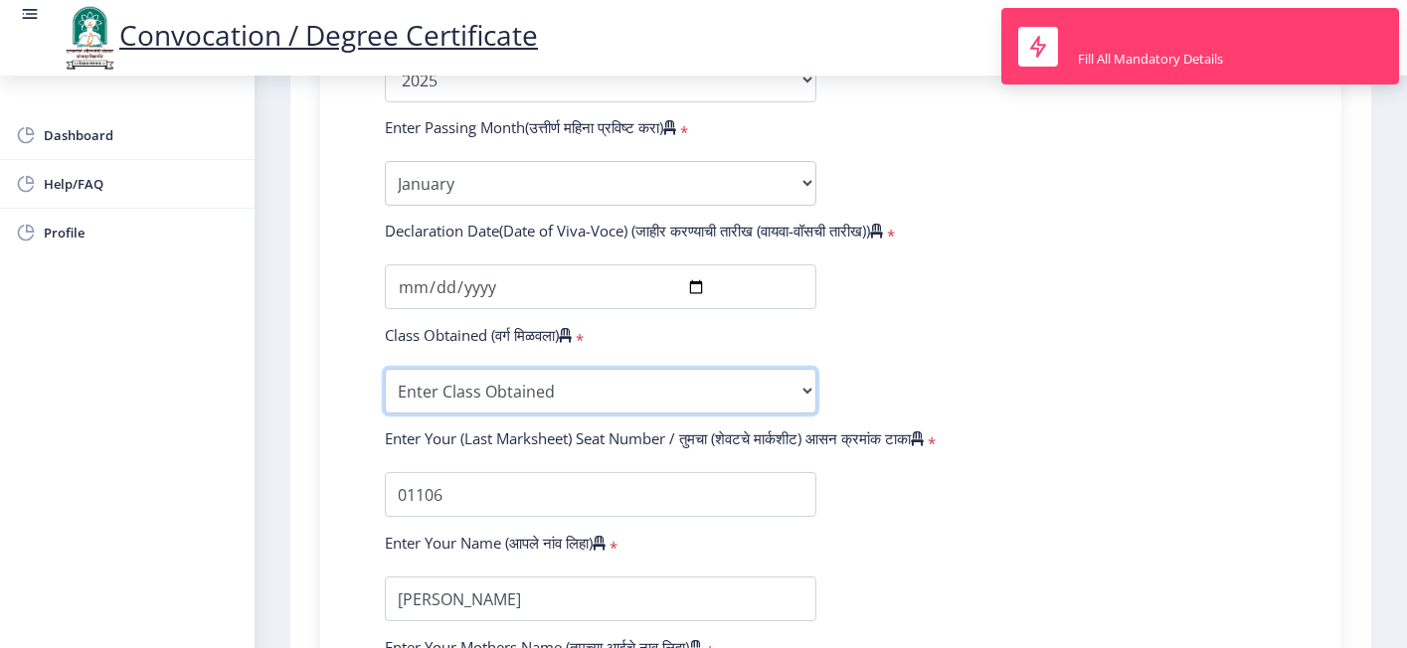
click at [728, 369] on select "Enter Class Obtained FIRST CLASS WITH DISTINCTION FIRST CLASS HIGHER SECOND CLA…" at bounding box center [601, 391] width 432 height 45
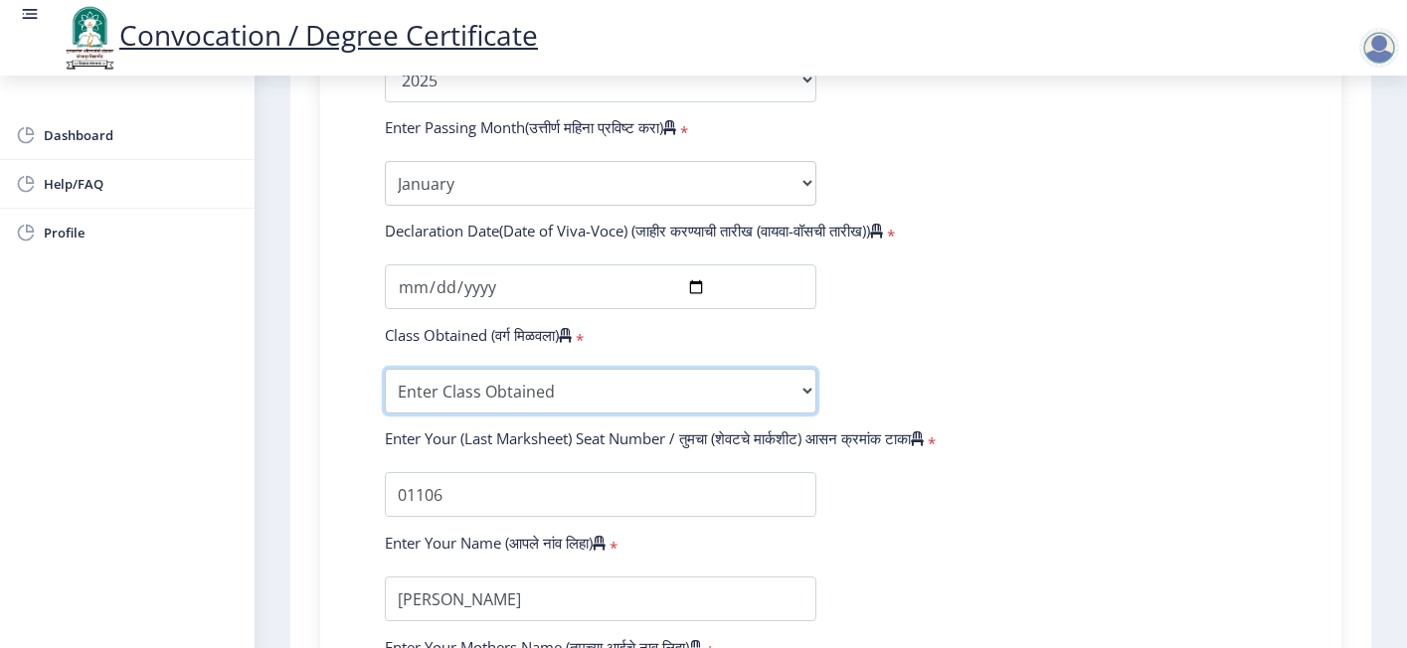
select select "FIRST CLASS WITH DISTINCTION"
click at [385, 369] on select "Enter Class Obtained FIRST CLASS WITH DISTINCTION FIRST CLASS HIGHER SECOND CLA…" at bounding box center [601, 391] width 432 height 45
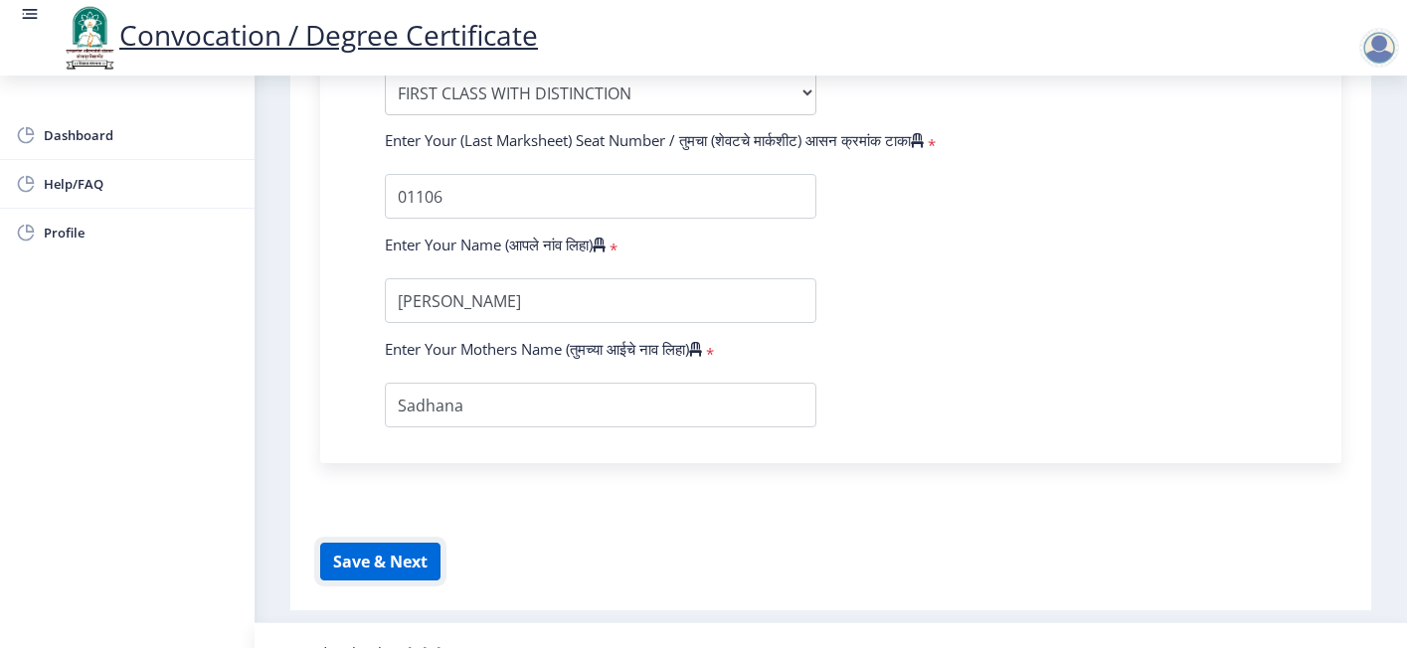
click at [388, 546] on button "Save & Next" at bounding box center [380, 562] width 120 height 38
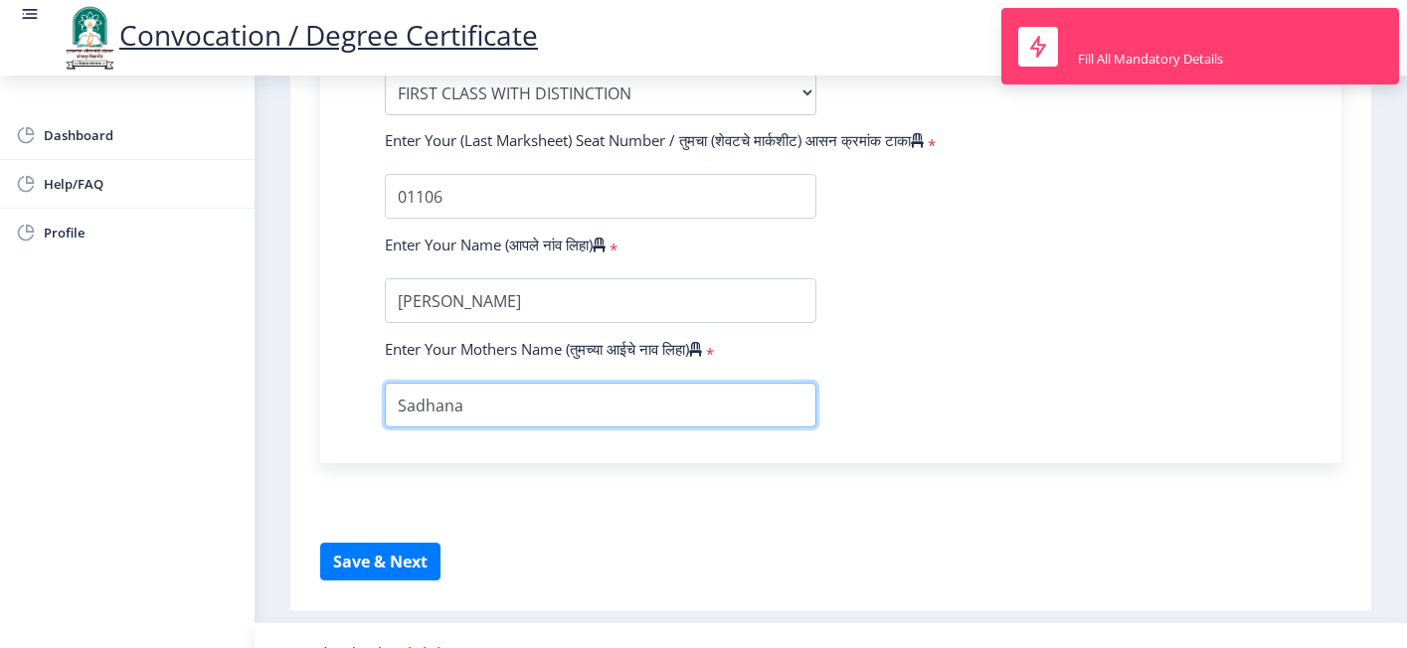
click at [482, 392] on input "textarea" at bounding box center [601, 405] width 432 height 45
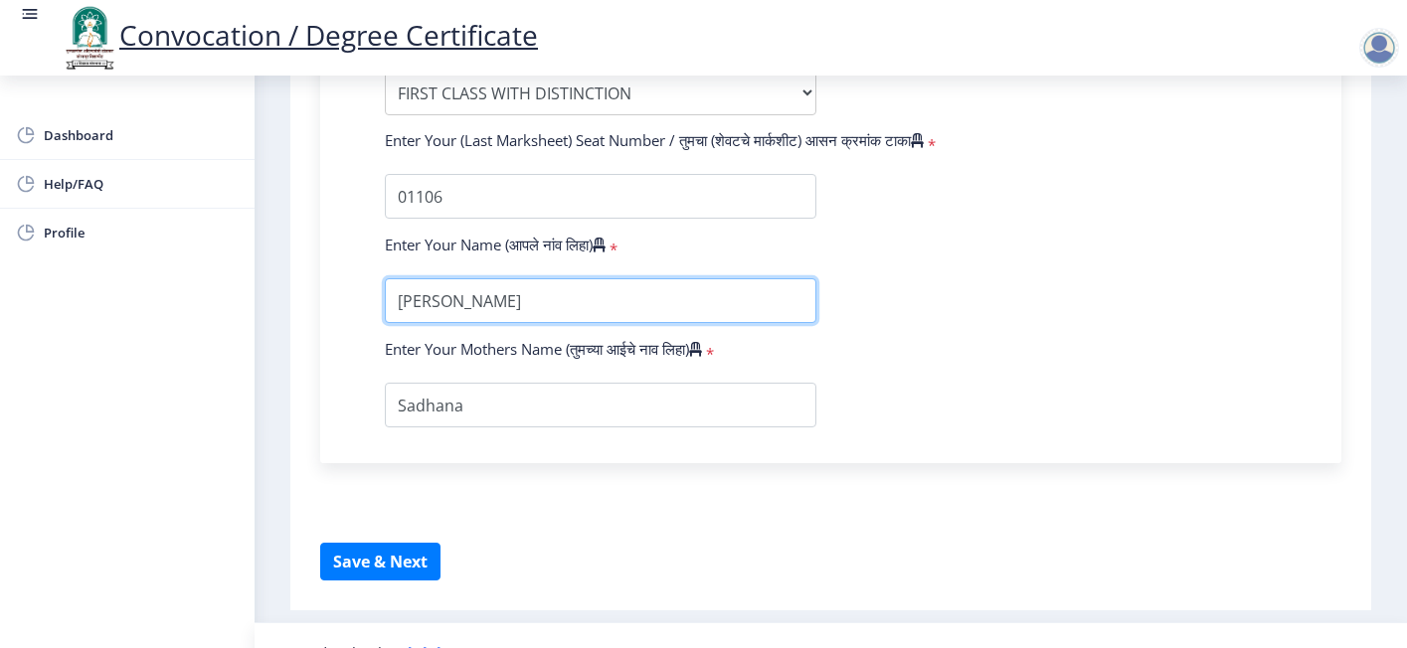
click at [634, 278] on input "textarea" at bounding box center [601, 300] width 432 height 45
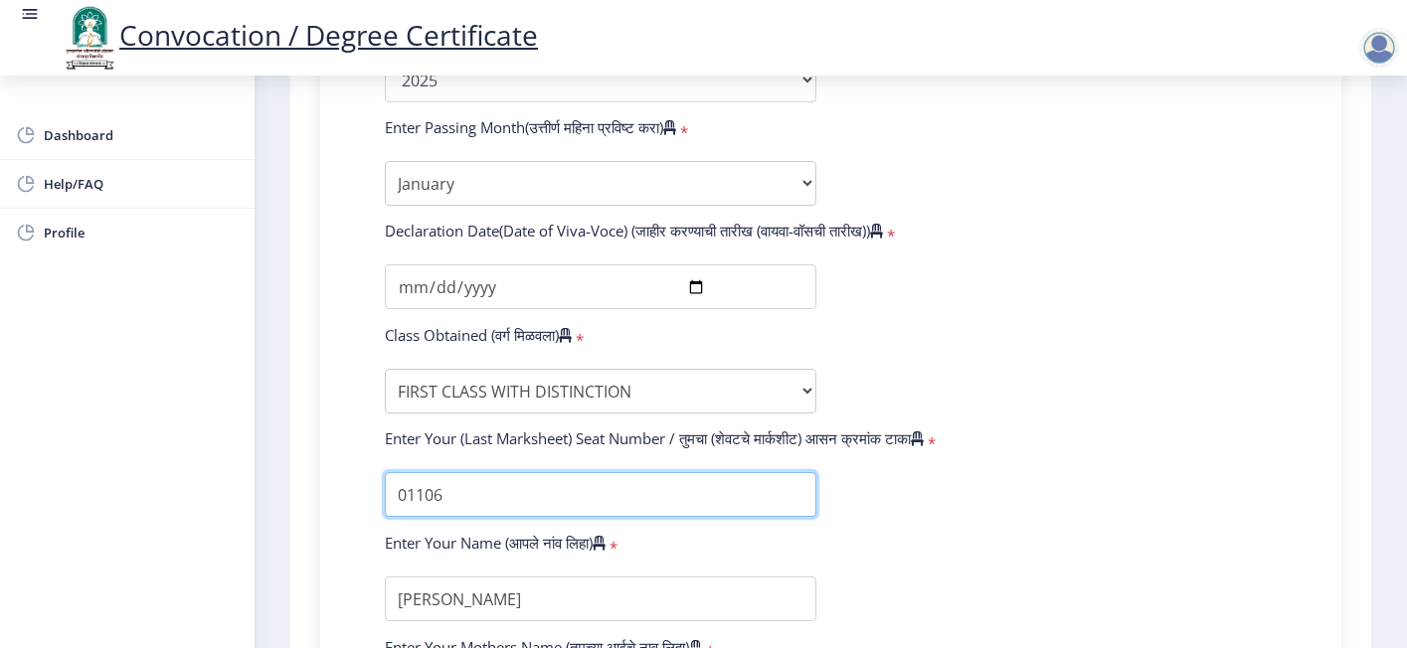
click at [472, 472] on input "textarea" at bounding box center [601, 494] width 432 height 45
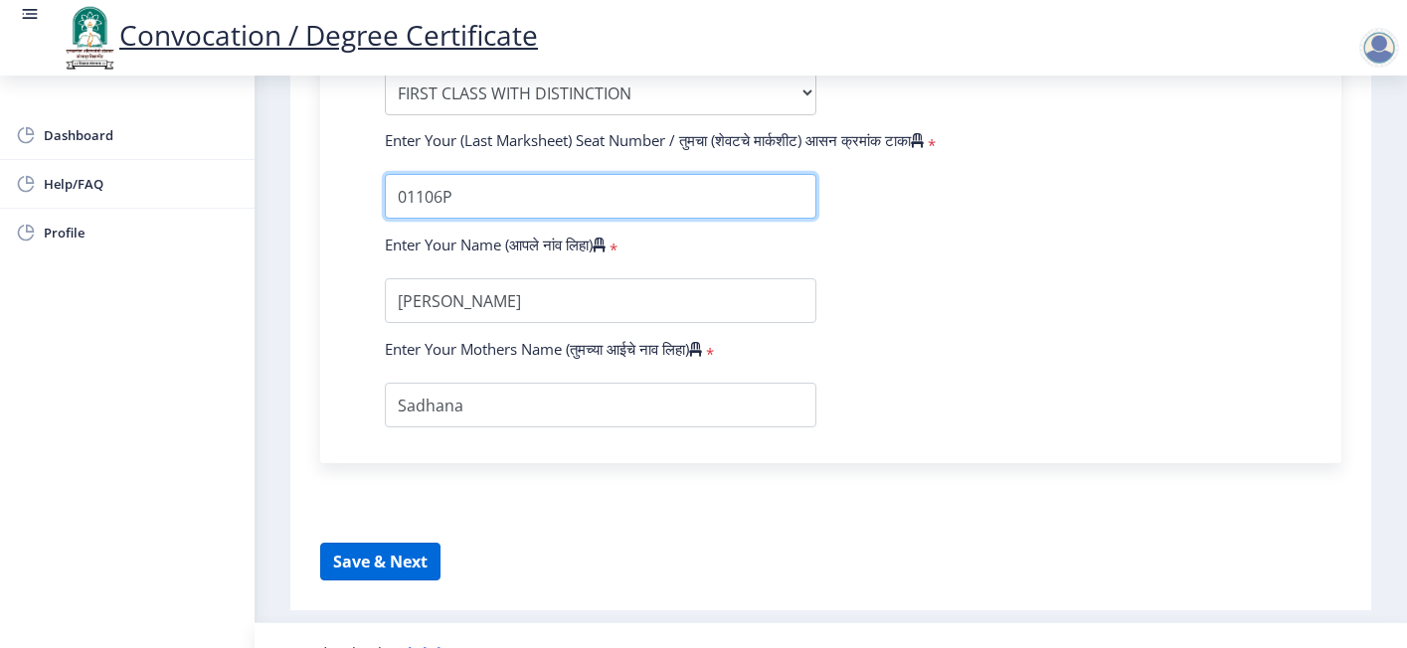
type input "01106P"
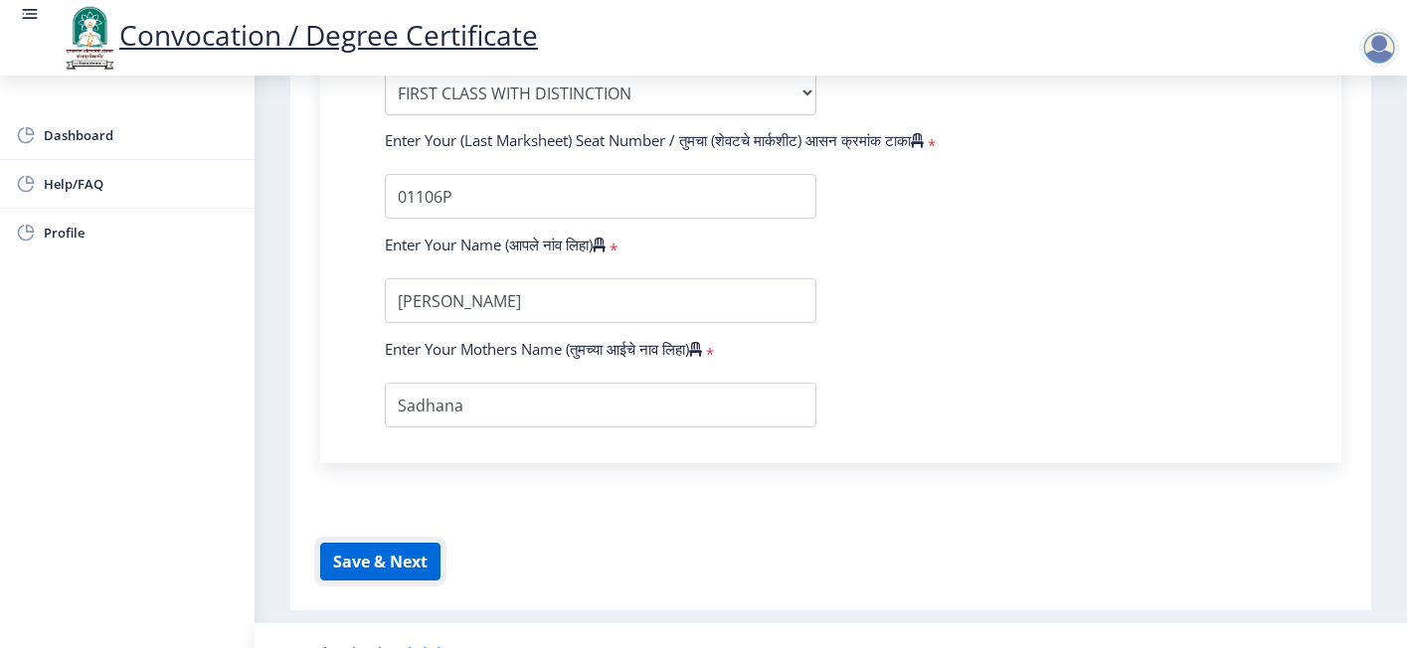
click at [429, 543] on button "Save & Next" at bounding box center [380, 562] width 120 height 38
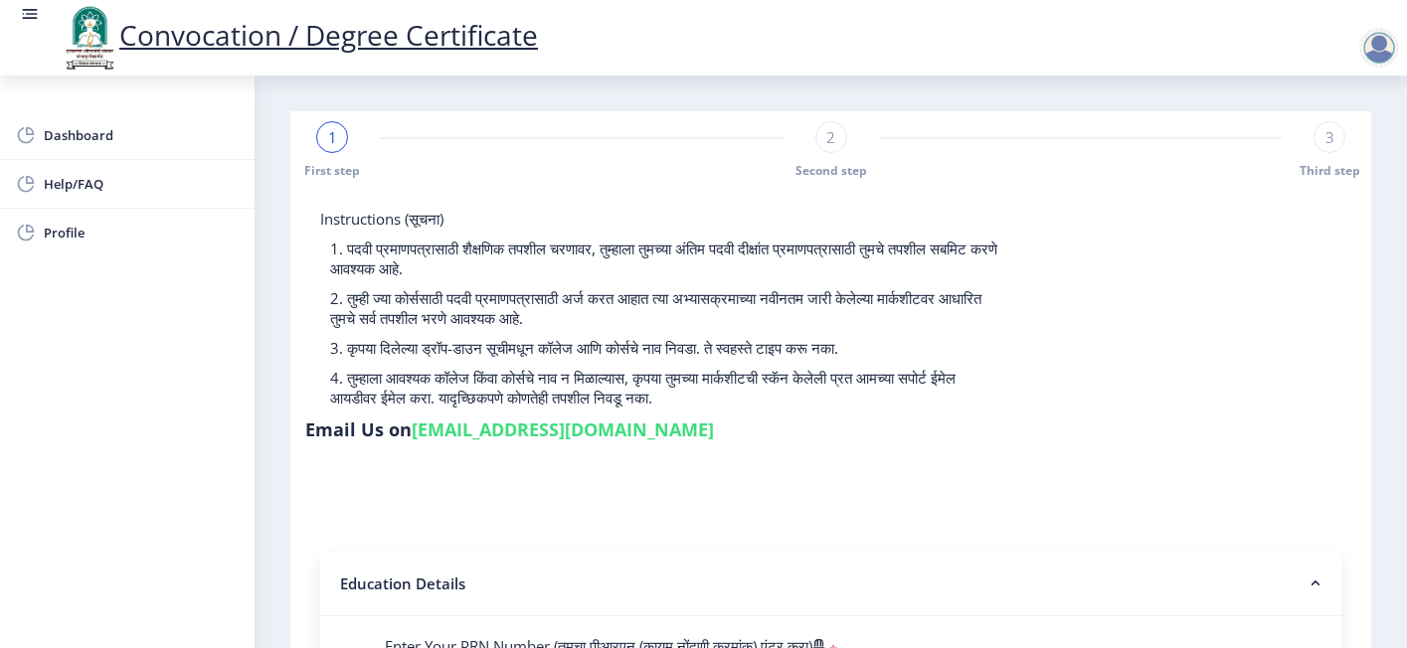
scroll to position [298, 0]
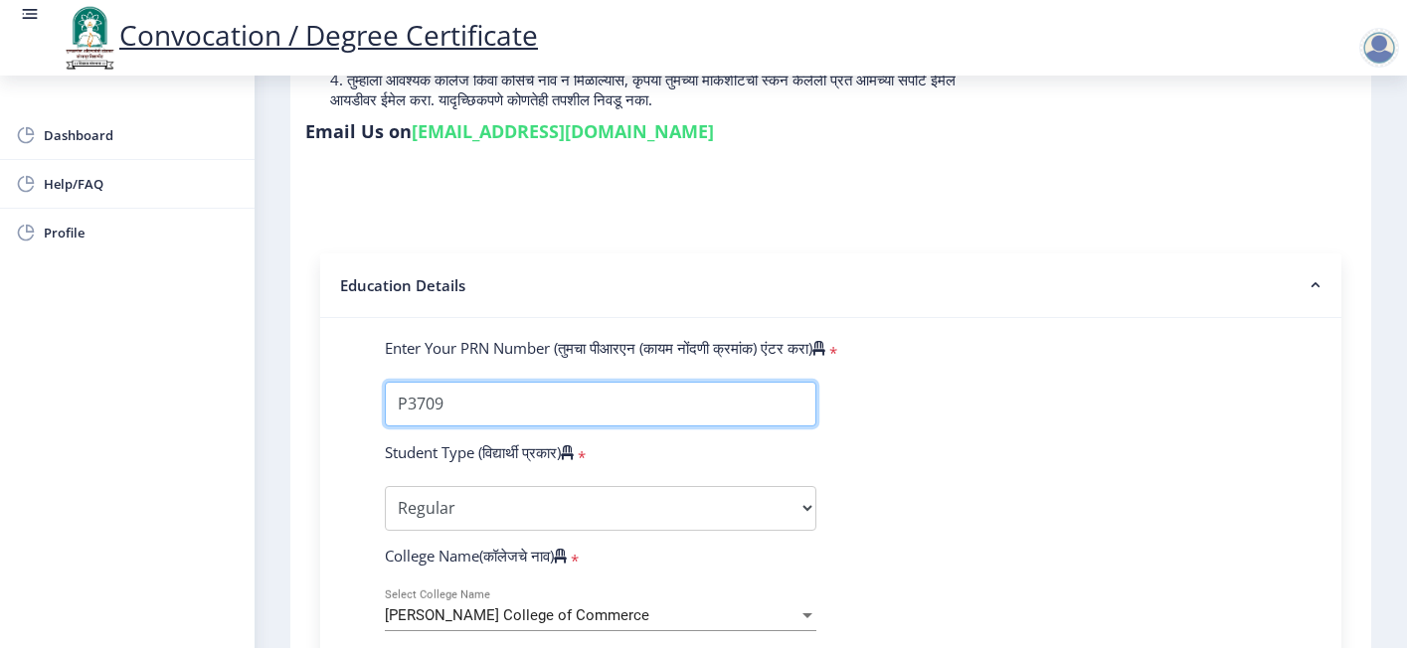
drag, startPoint x: 471, startPoint y: 366, endPoint x: 341, endPoint y: 368, distance: 130.3
click at [489, 382] on input "Enter Your PRN Number (तुमचा पीआरएन (कायम नोंदणी क्रमांक) एंटर करा)" at bounding box center [601, 404] width 432 height 45
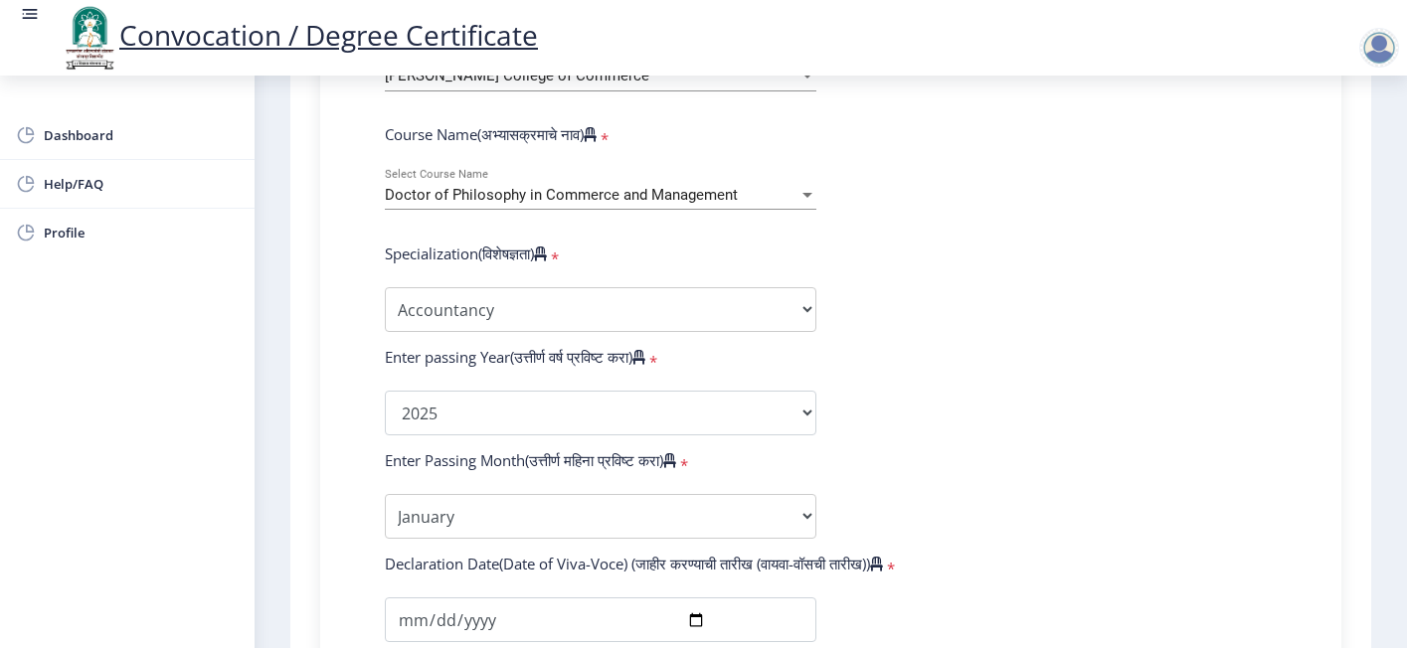
scroll to position [894, 0]
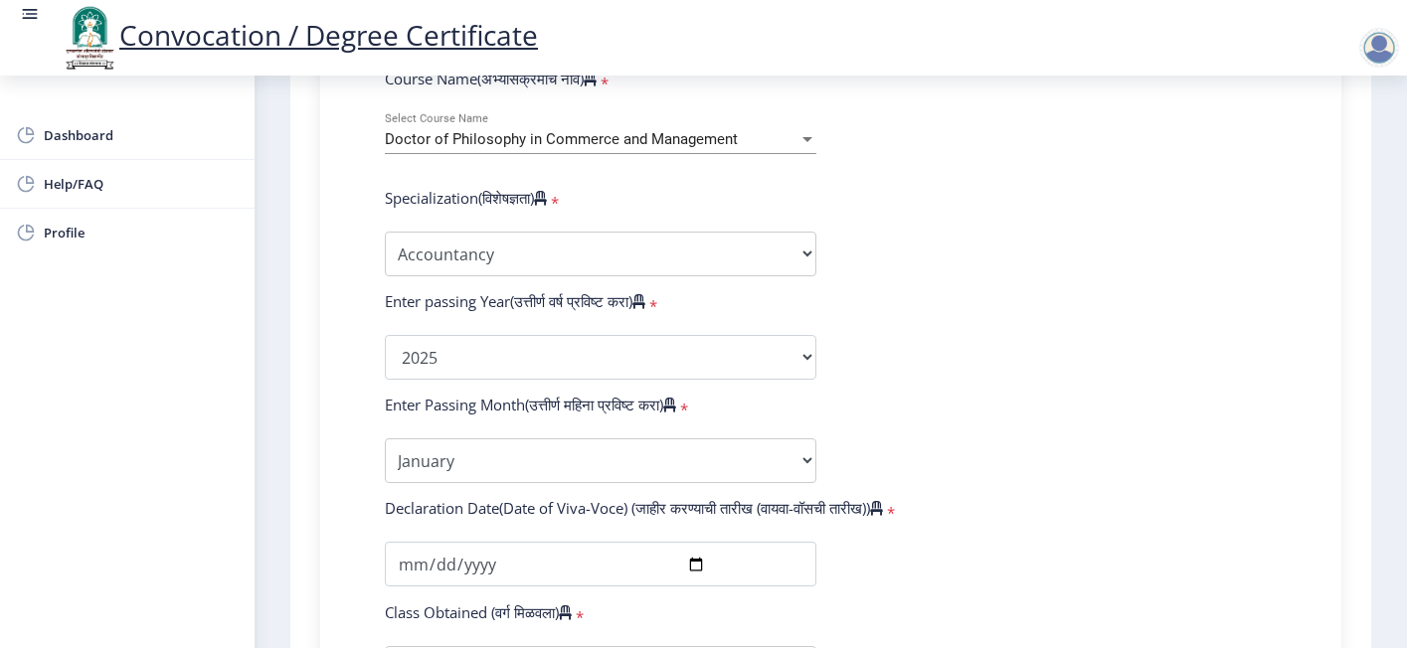
type input "2009032500040811"
click at [1018, 242] on form "Enter Your PRN Number (तुमचा पीआरएन (कायम नोंदणी क्रमांक) एंटर करा) * Student T…" at bounding box center [831, 373] width 922 height 1262
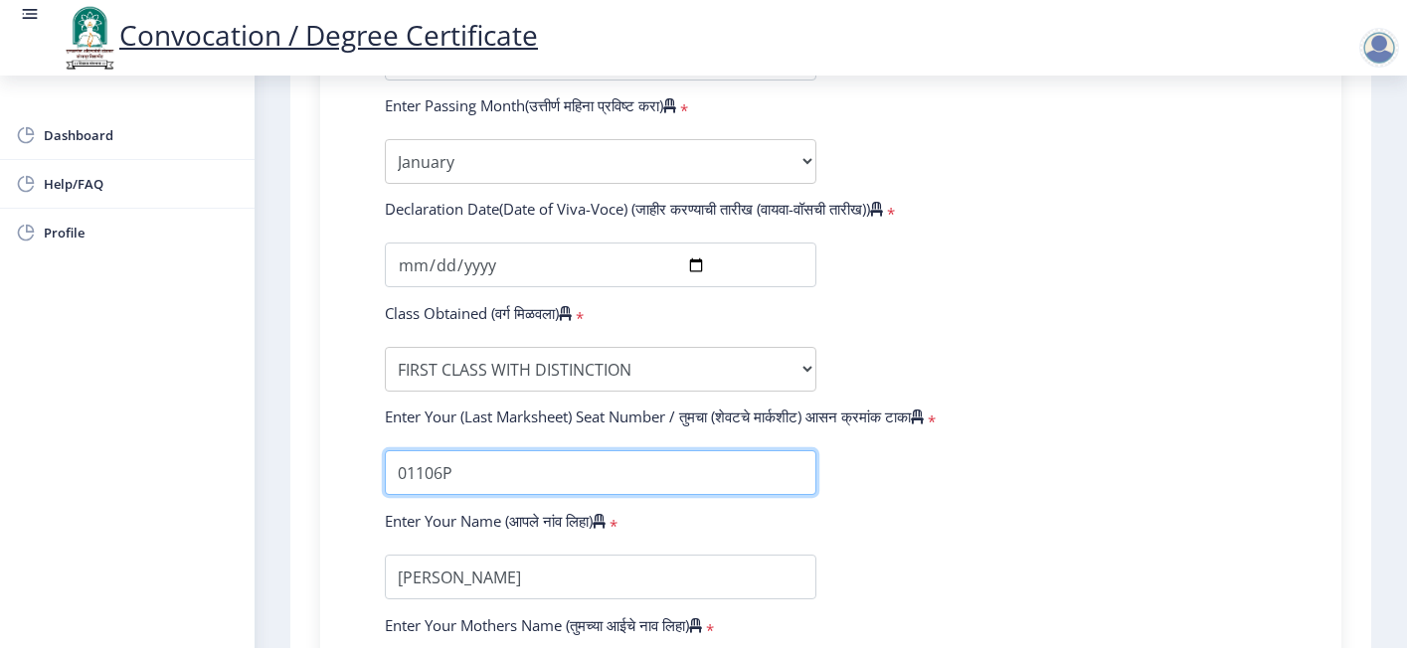
drag, startPoint x: 481, startPoint y: 437, endPoint x: 308, endPoint y: 438, distance: 173.0
type input "1106"
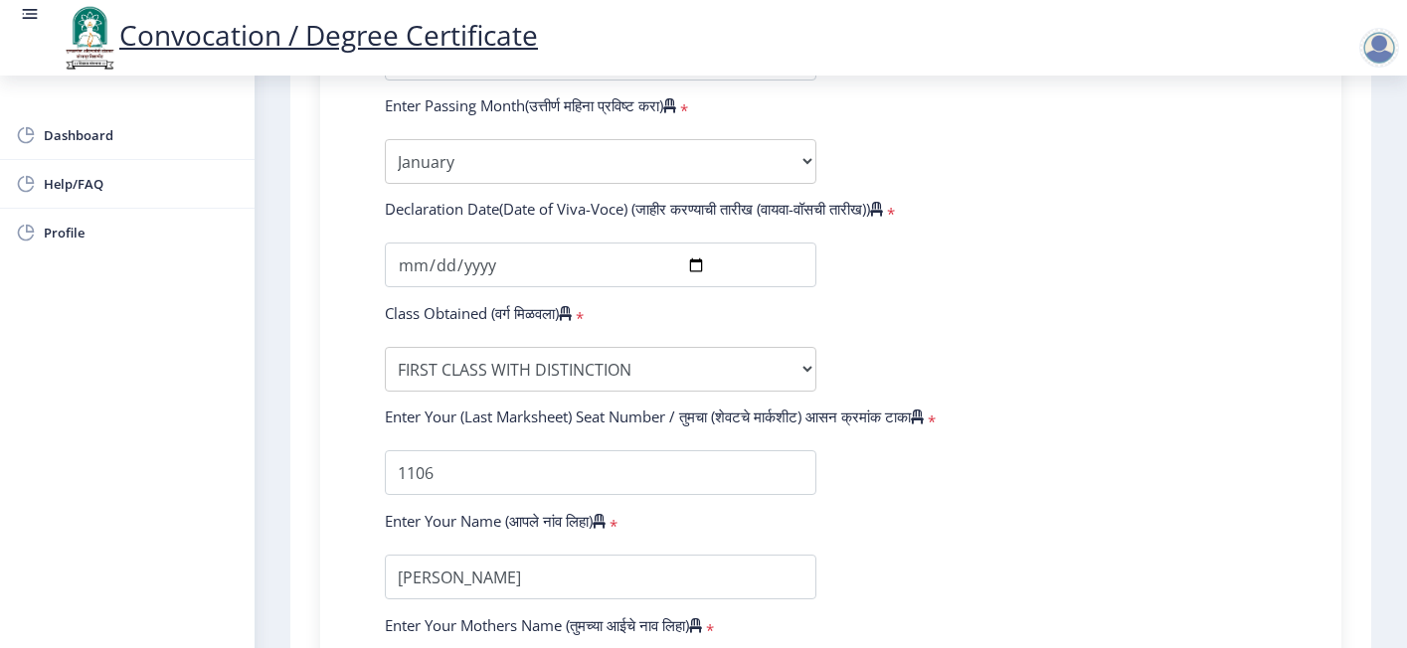
click at [1110, 426] on form "Enter Your PRN Number (तुमचा पीआरएन (कायम नोंदणी क्रमांक) एंटर करा) * Student T…" at bounding box center [831, 74] width 922 height 1262
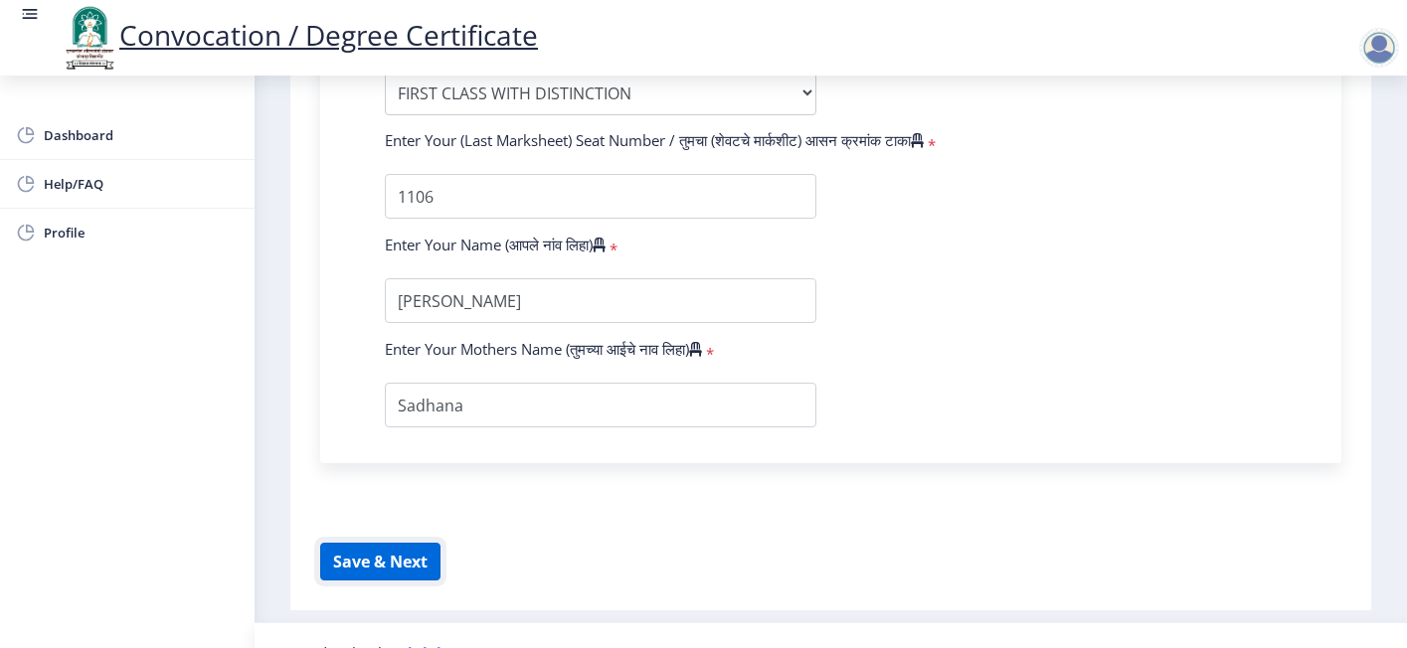
click at [346, 543] on button "Save & Next" at bounding box center [380, 562] width 120 height 38
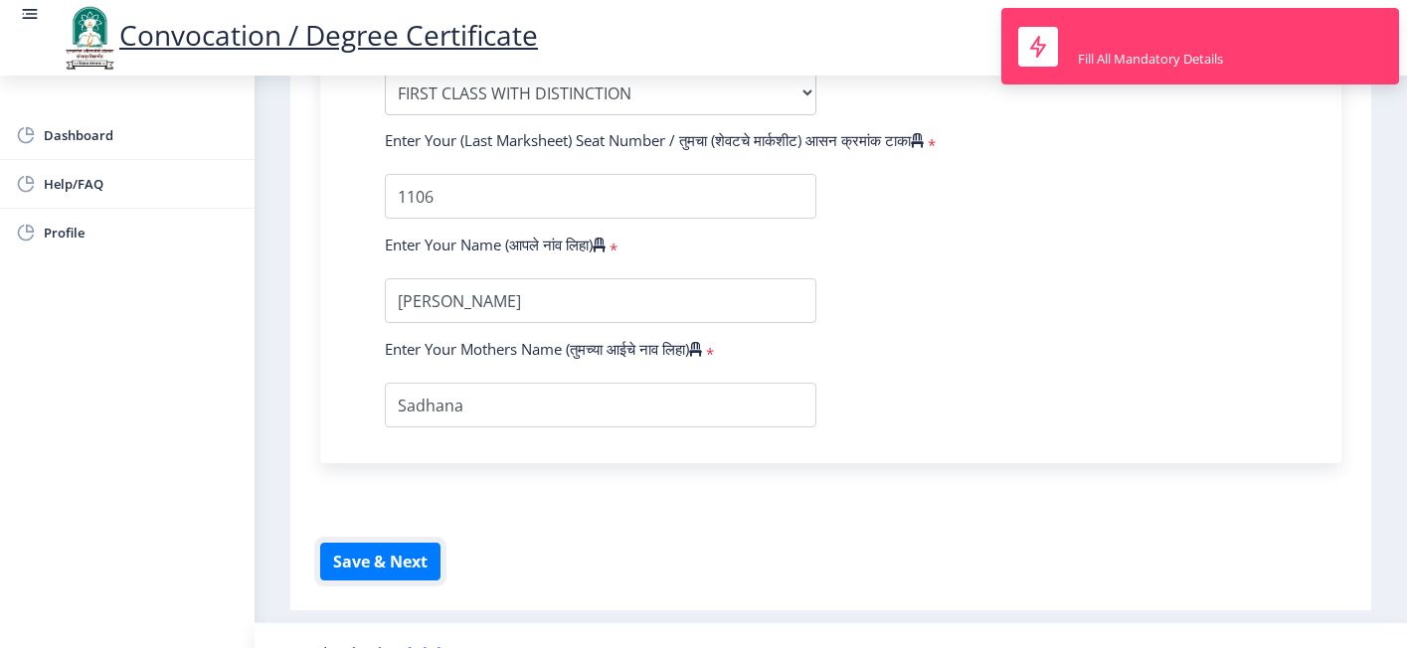
scroll to position [1171, 0]
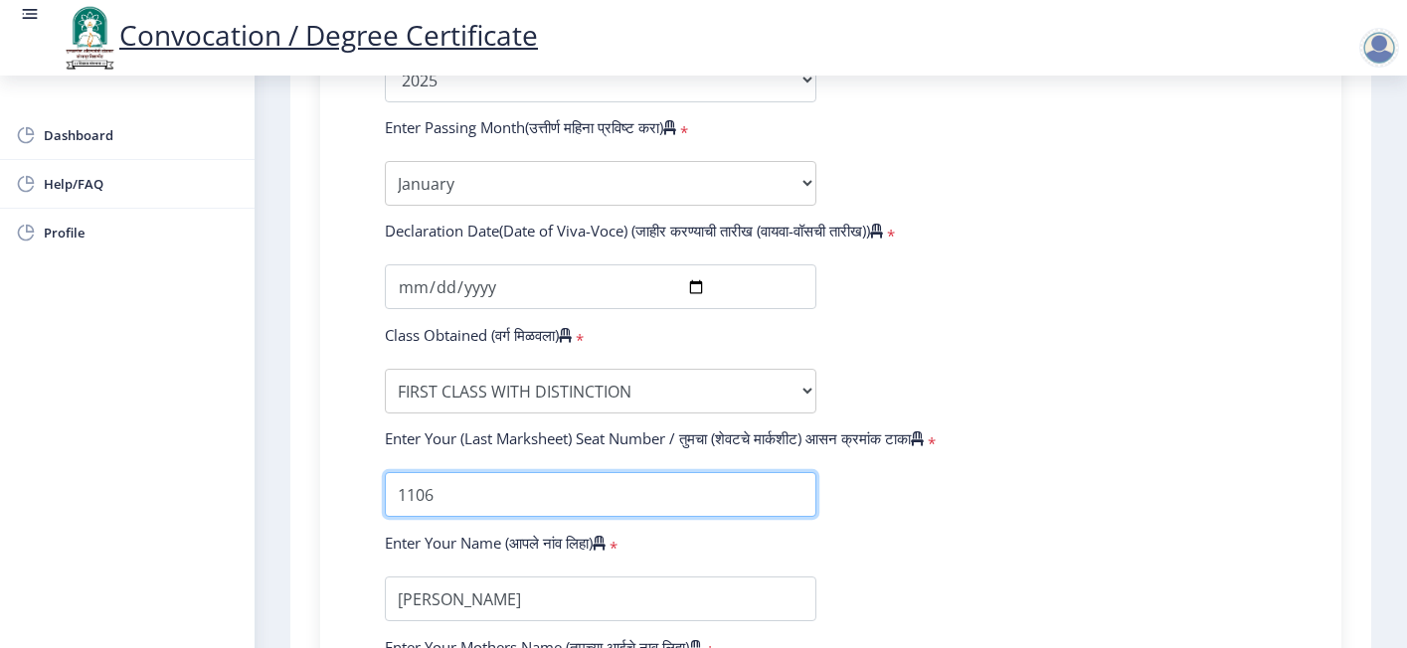
drag, startPoint x: 467, startPoint y: 452, endPoint x: 401, endPoint y: 451, distance: 66.6
click at [401, 472] on input "textarea" at bounding box center [601, 494] width 432 height 45
type input "143633"
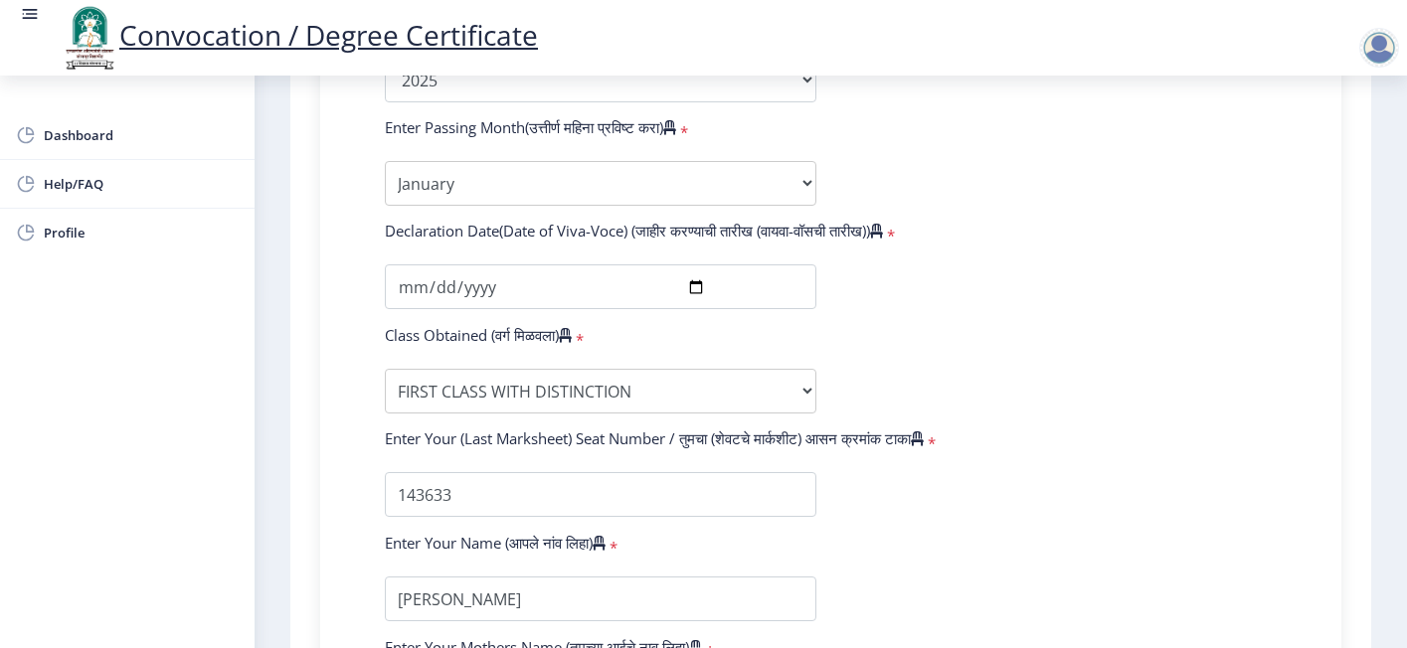
click at [1211, 346] on form "Enter Your PRN Number (तुमचा पीआरएन (कायम नोंदणी क्रमांक) एंटर करा) * Student T…" at bounding box center [831, 96] width 922 height 1262
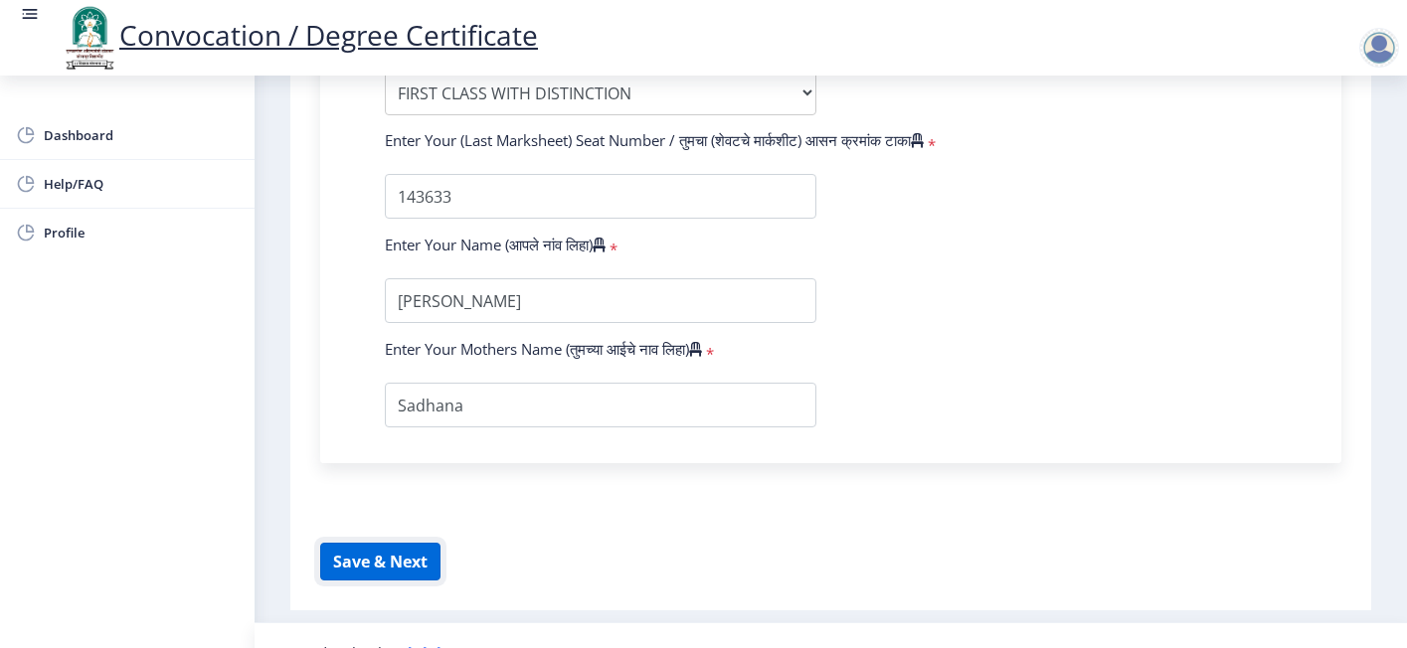
click at [400, 543] on button "Save & Next" at bounding box center [380, 562] width 120 height 38
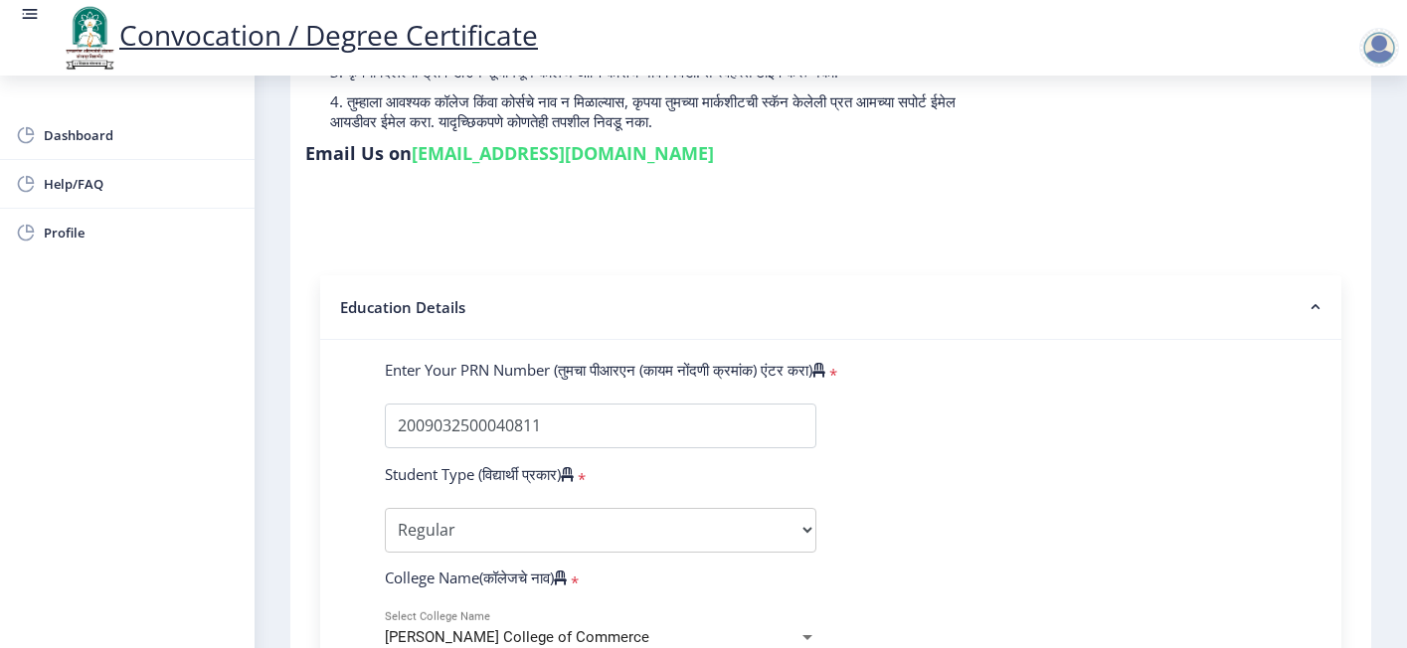
scroll to position [575, 0]
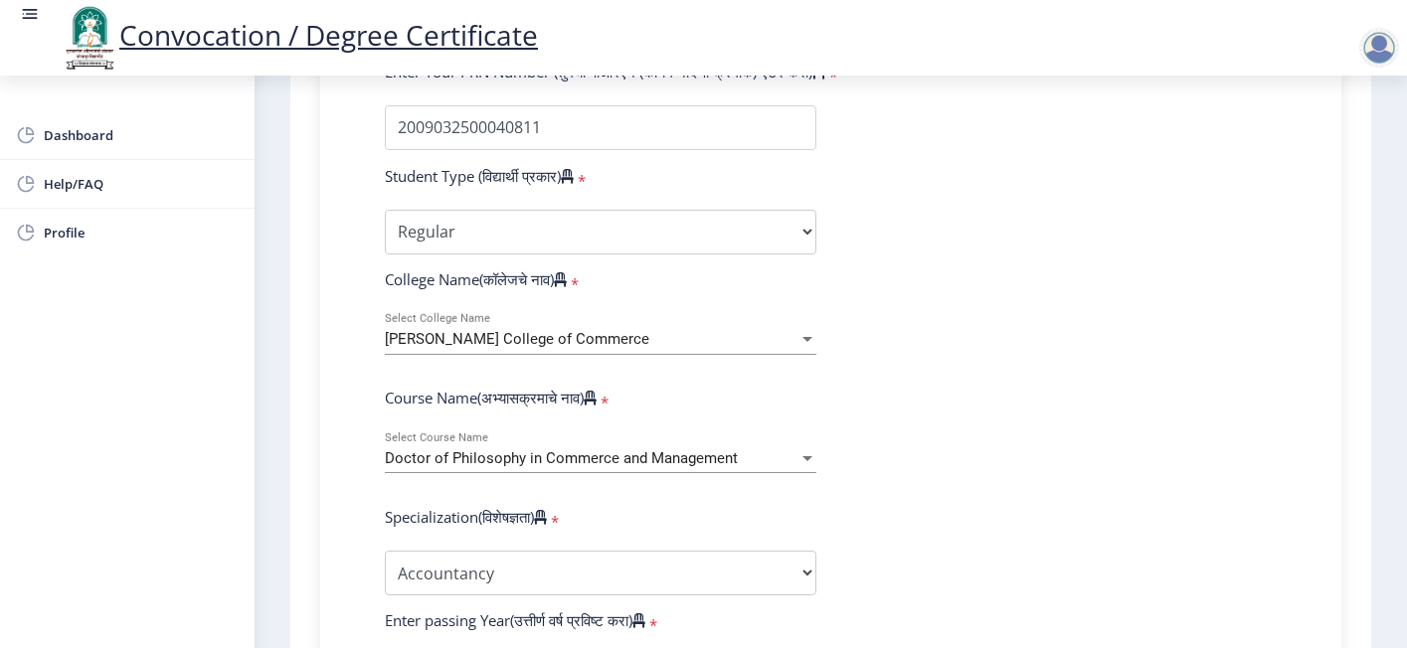
click at [622, 449] on span "Doctor of Philosophy in Commerce and Management" at bounding box center [561, 458] width 353 height 18
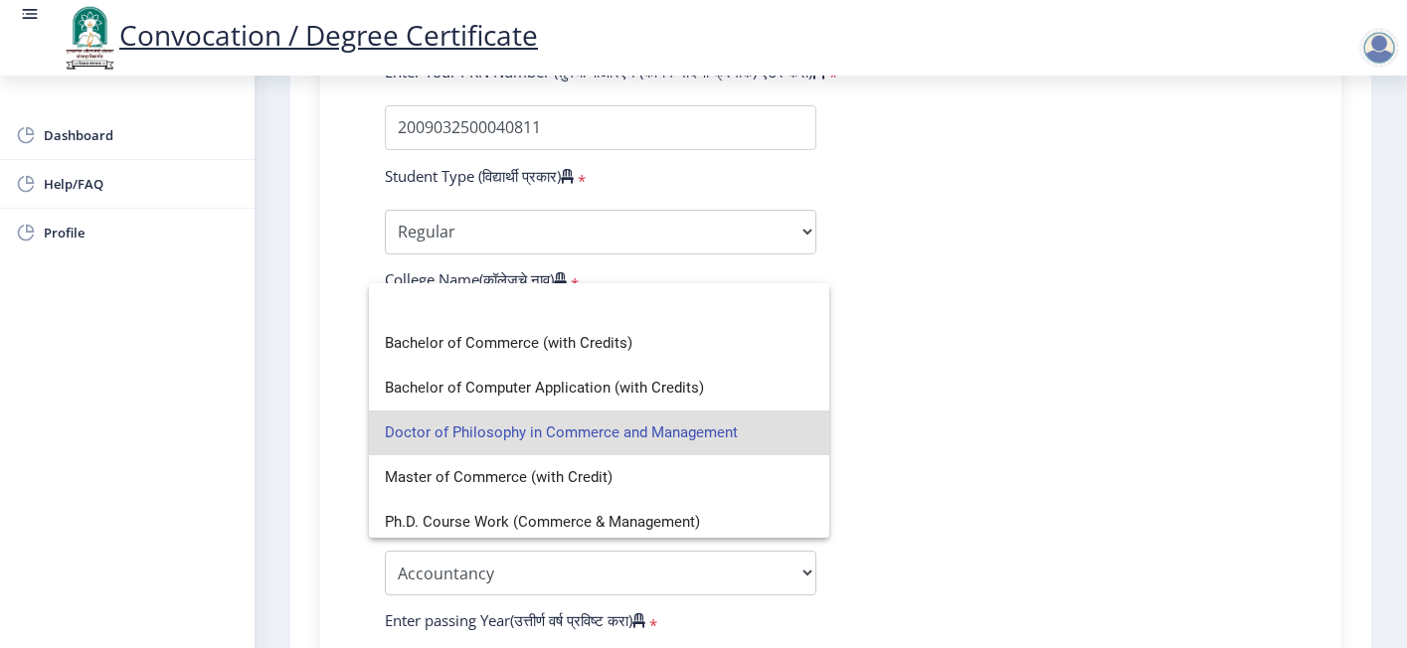
scroll to position [13, 0]
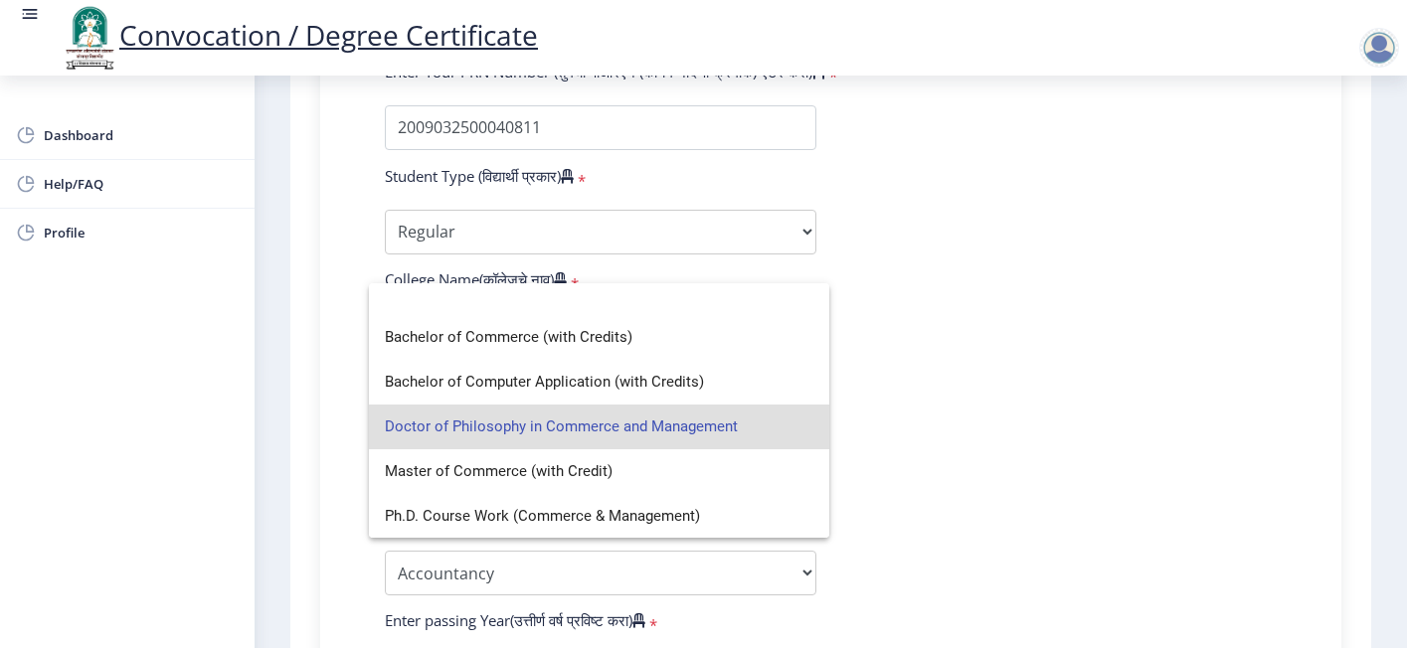
click at [489, 414] on span "Doctor of Philosophy in Commerce and Management" at bounding box center [599, 427] width 429 height 45
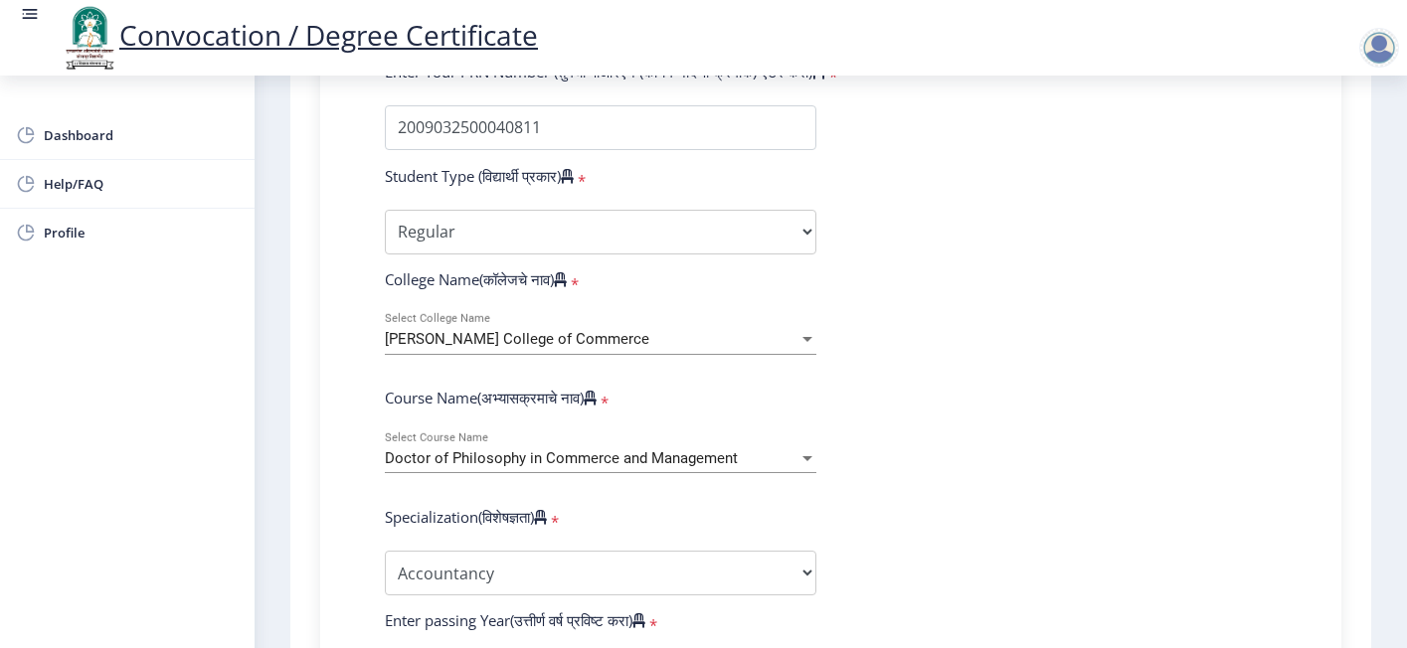
click at [602, 330] on span "[PERSON_NAME] College of Commerce" at bounding box center [517, 339] width 264 height 18
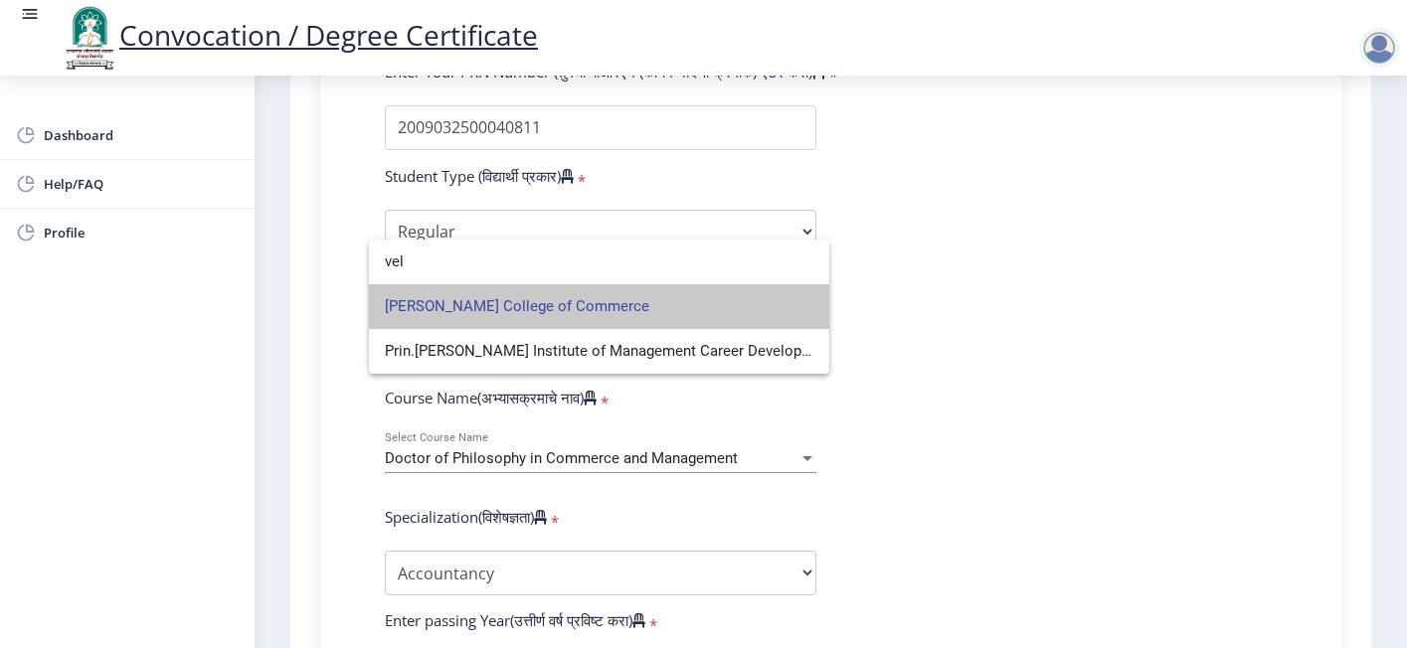
click at [602, 303] on span "[PERSON_NAME] College of Commerce" at bounding box center [599, 306] width 429 height 45
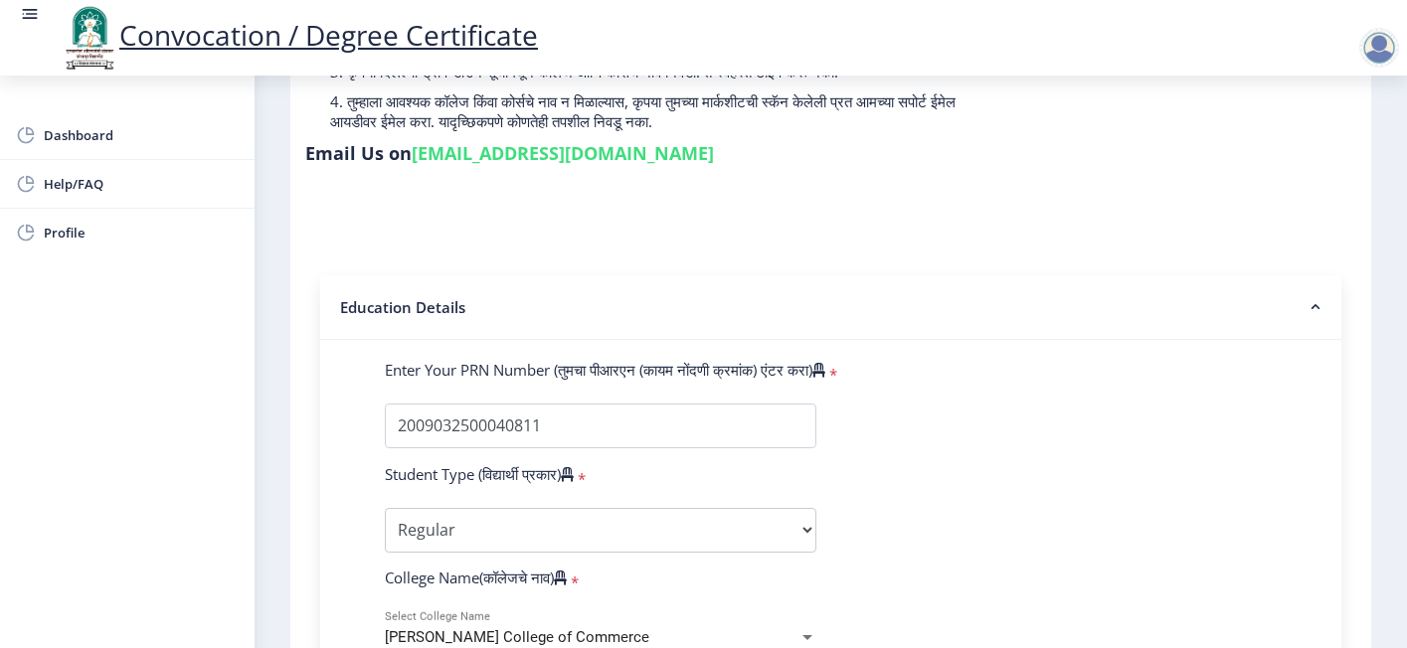
scroll to position [0, 0]
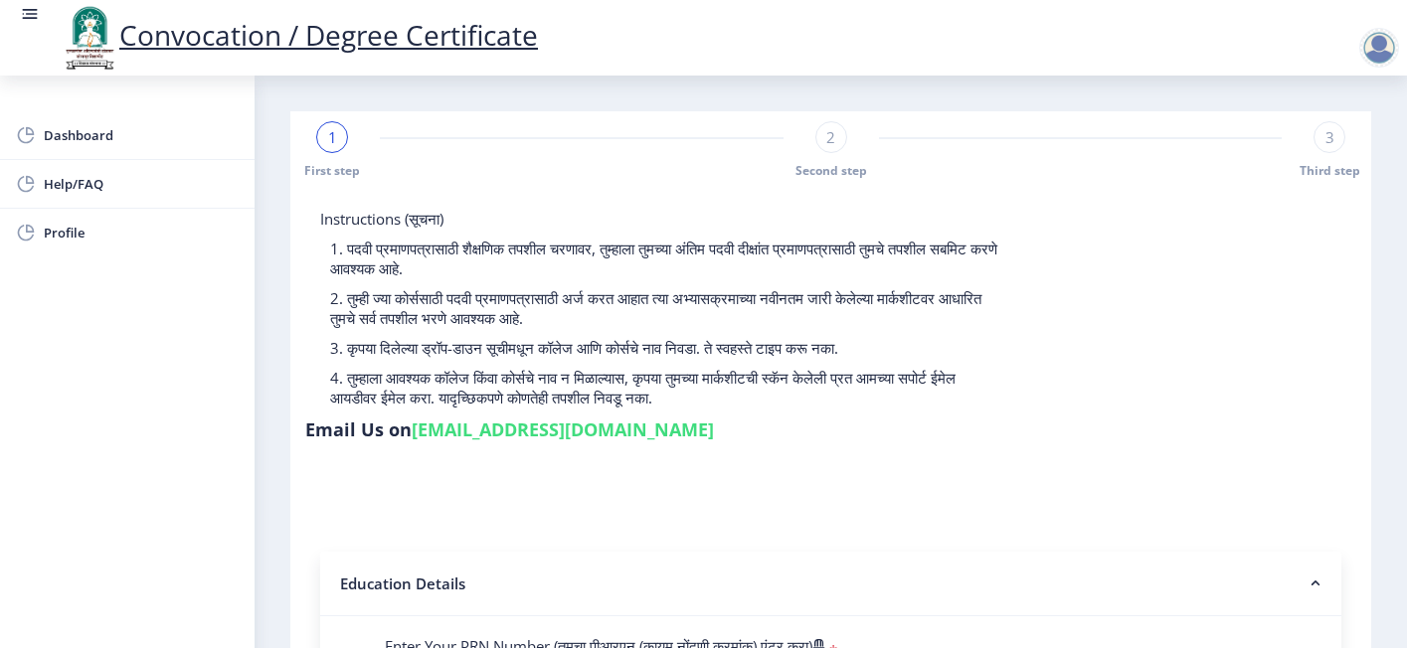
click at [1307, 574] on rect at bounding box center [1316, 584] width 20 height 20
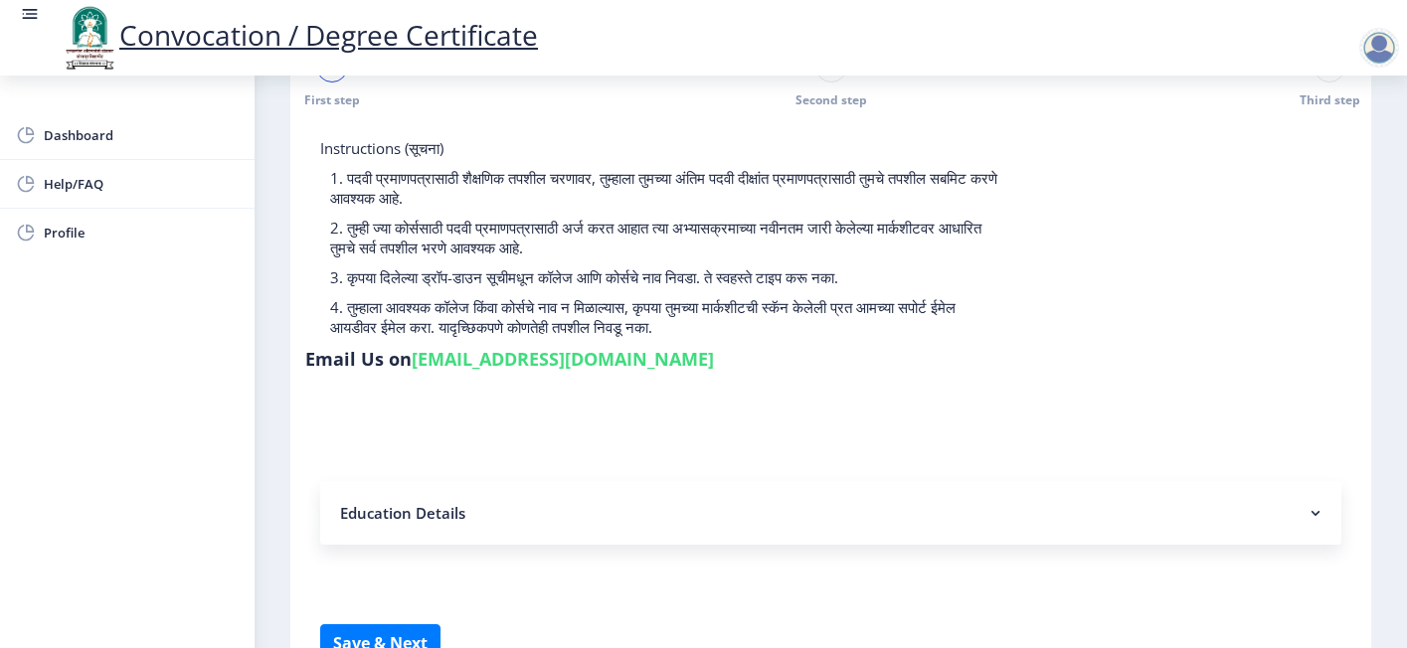
scroll to position [152, 0]
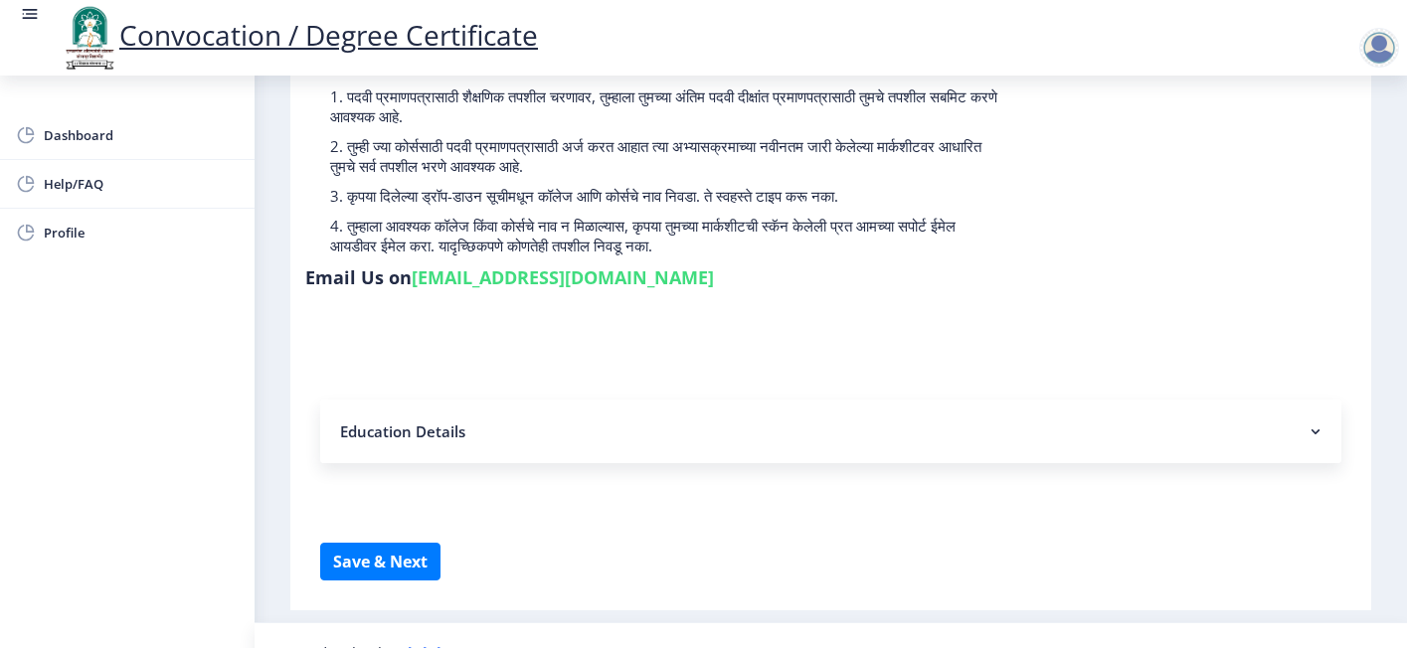
click at [422, 400] on nb-accordion-item-header "Education Details" at bounding box center [830, 432] width 1021 height 64
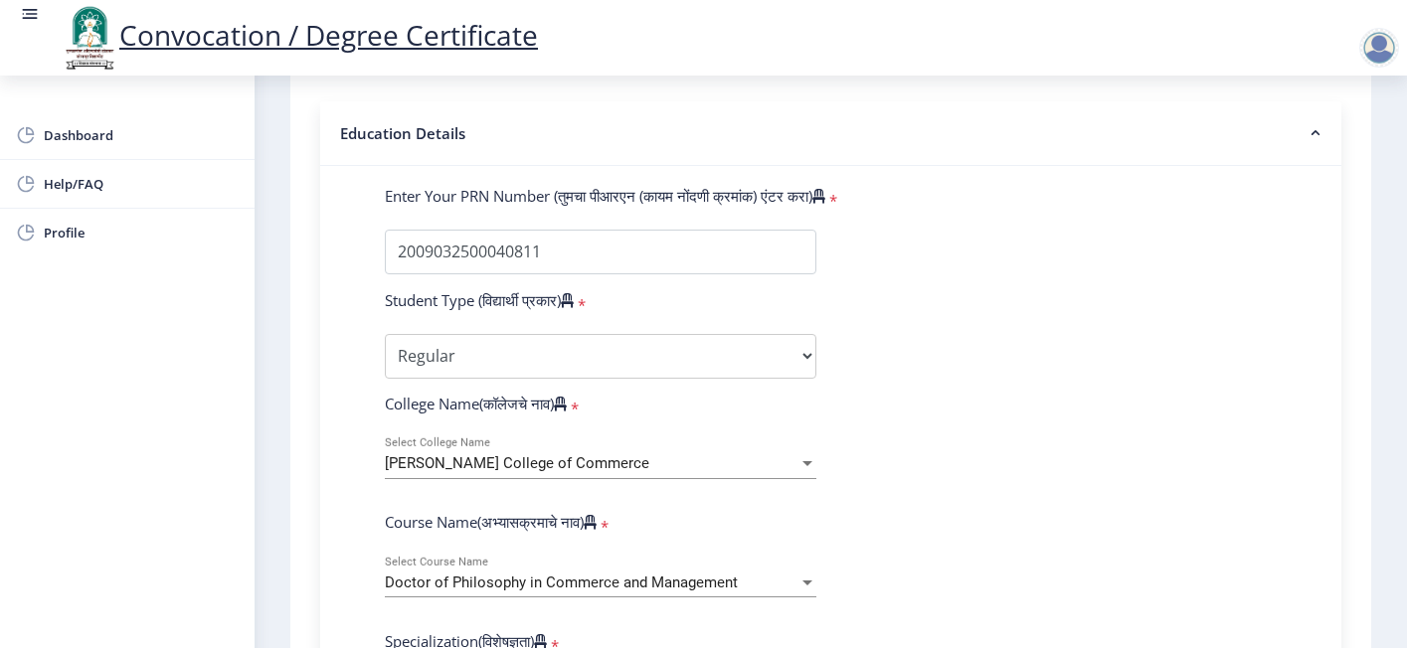
scroll to position [749, 0]
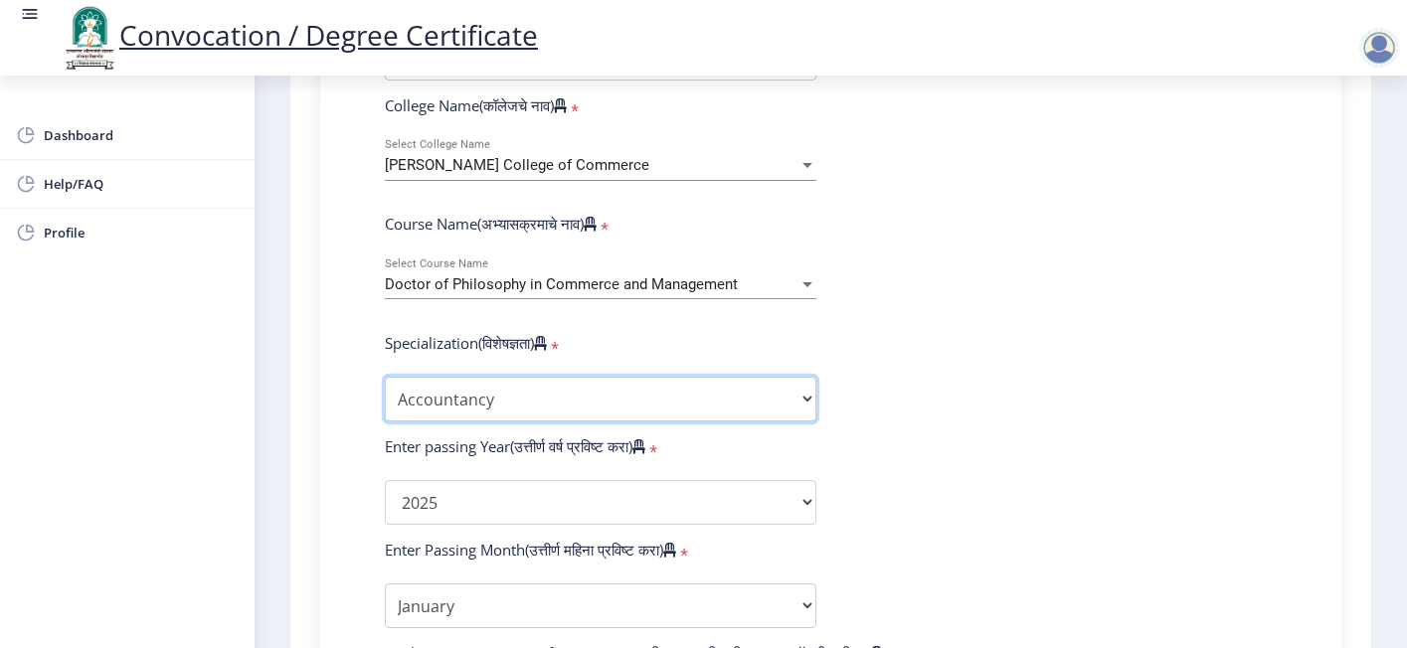
click at [446, 377] on select "Specialization Accountancy Commerce Management Other" at bounding box center [601, 399] width 432 height 45
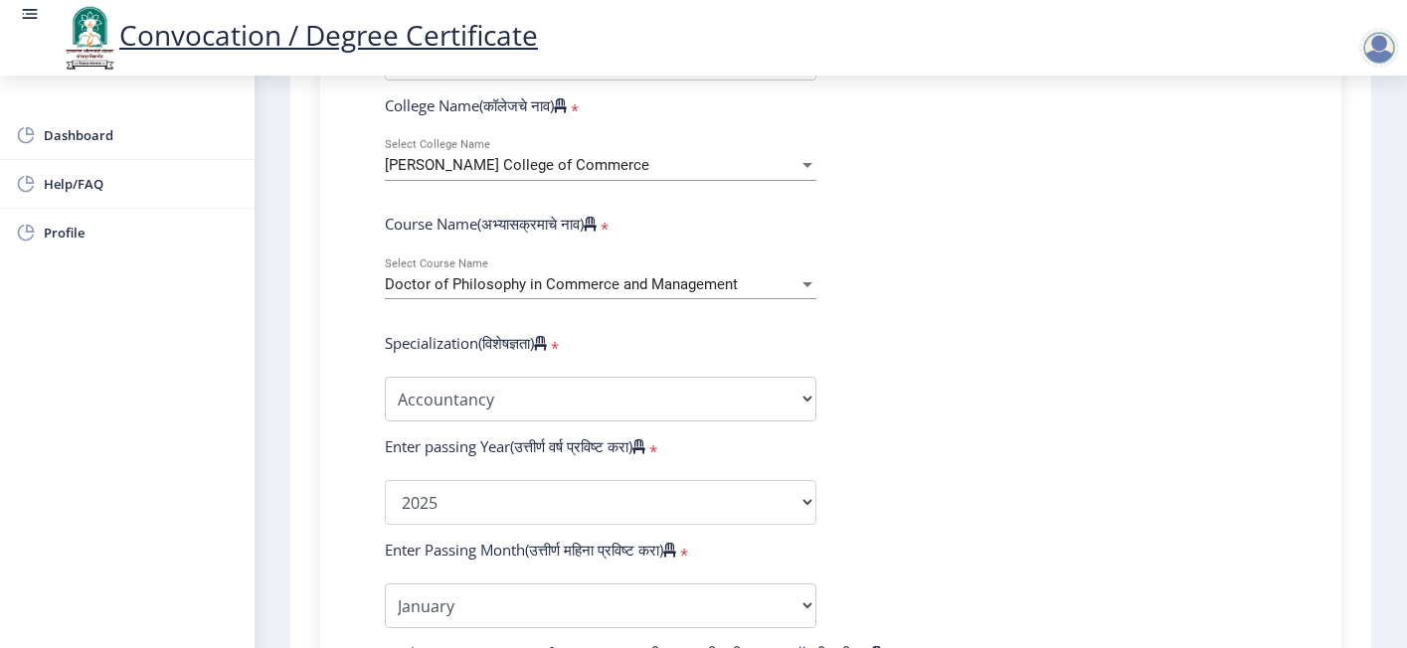
click at [842, 406] on form "Enter Your PRN Number (तुमचा पीआरएन (कायम नोंदणी क्रमांक) एंटर करा) * Student T…" at bounding box center [831, 519] width 922 height 1262
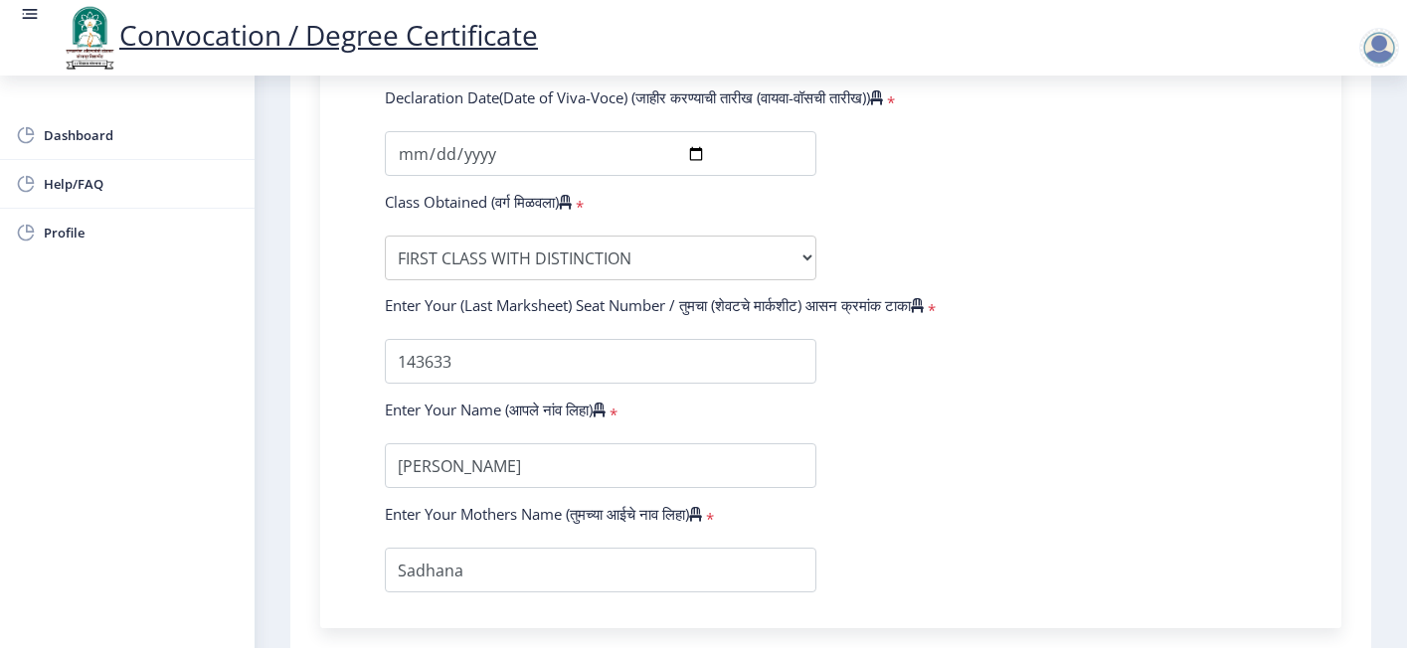
scroll to position [1345, 0]
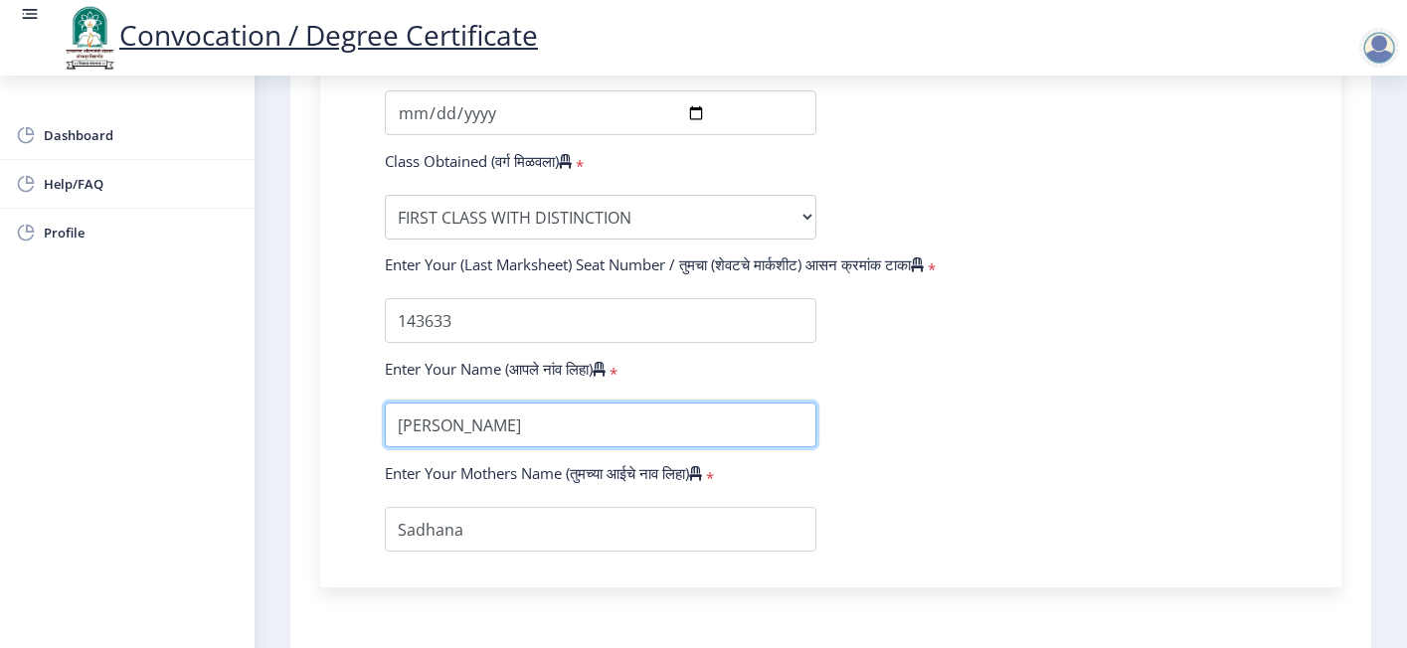
click at [638, 403] on input "textarea" at bounding box center [601, 425] width 432 height 45
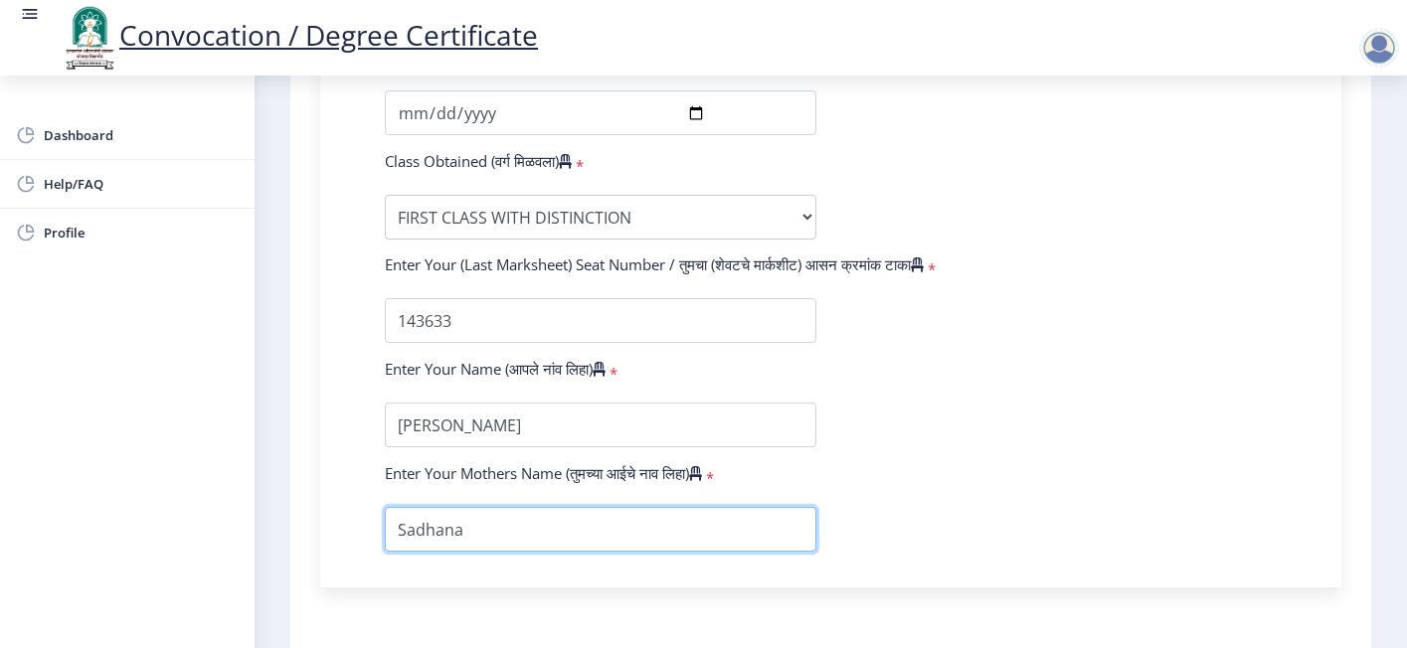
click at [592, 507] on input "textarea" at bounding box center [601, 529] width 432 height 45
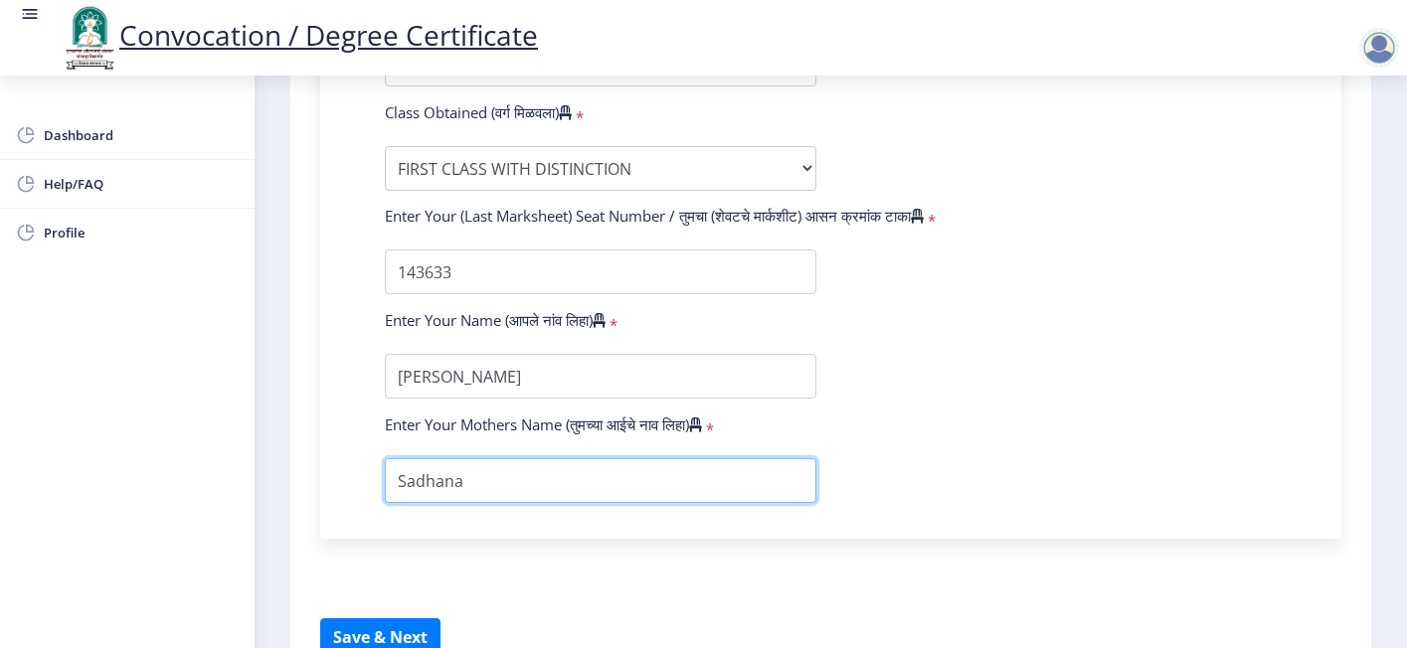
scroll to position [1470, 0]
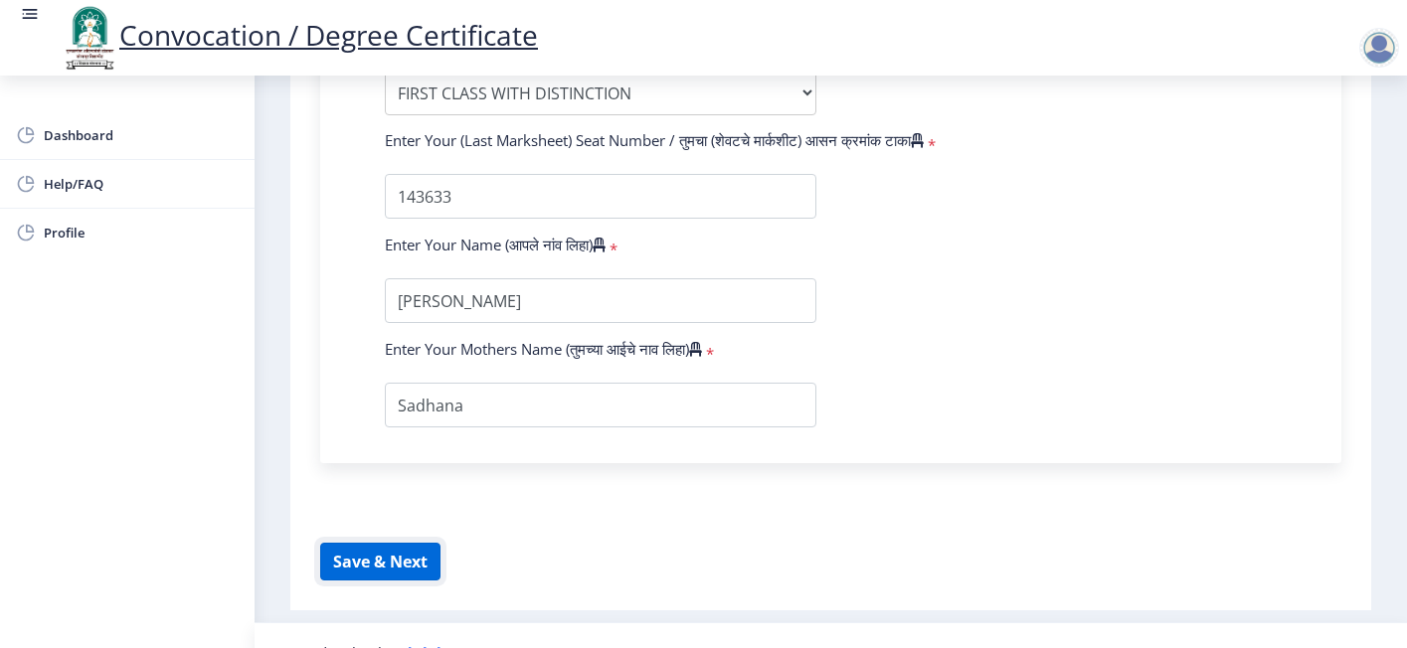
click at [383, 543] on button "Save & Next" at bounding box center [380, 562] width 120 height 38
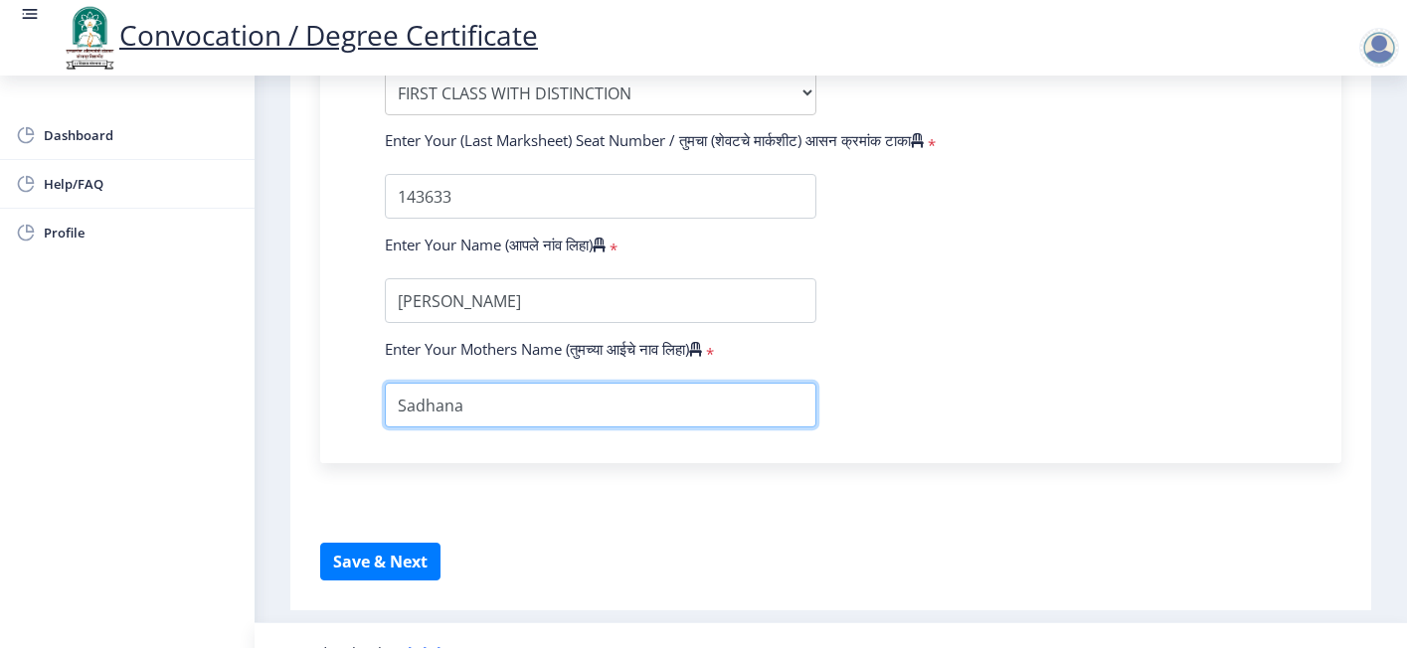
click at [501, 383] on input "textarea" at bounding box center [601, 405] width 432 height 45
type input "[PERSON_NAME]"
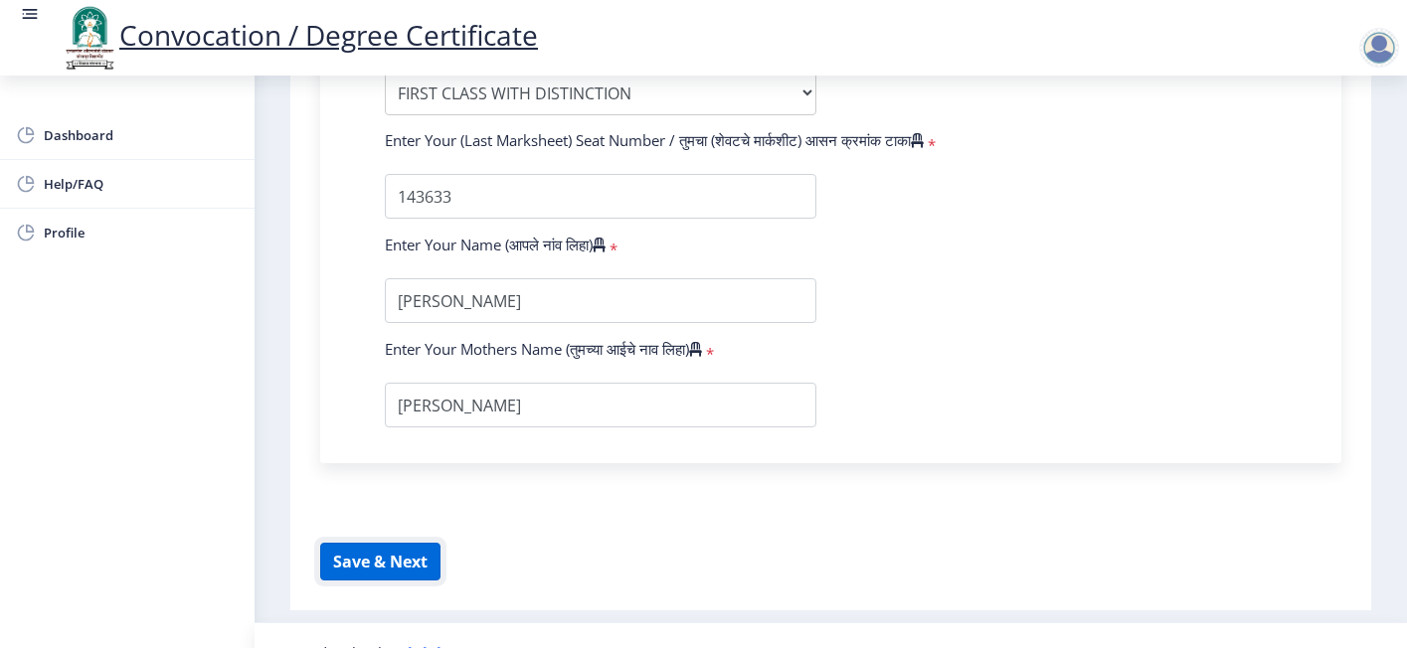
click at [414, 543] on button "Save & Next" at bounding box center [380, 562] width 120 height 38
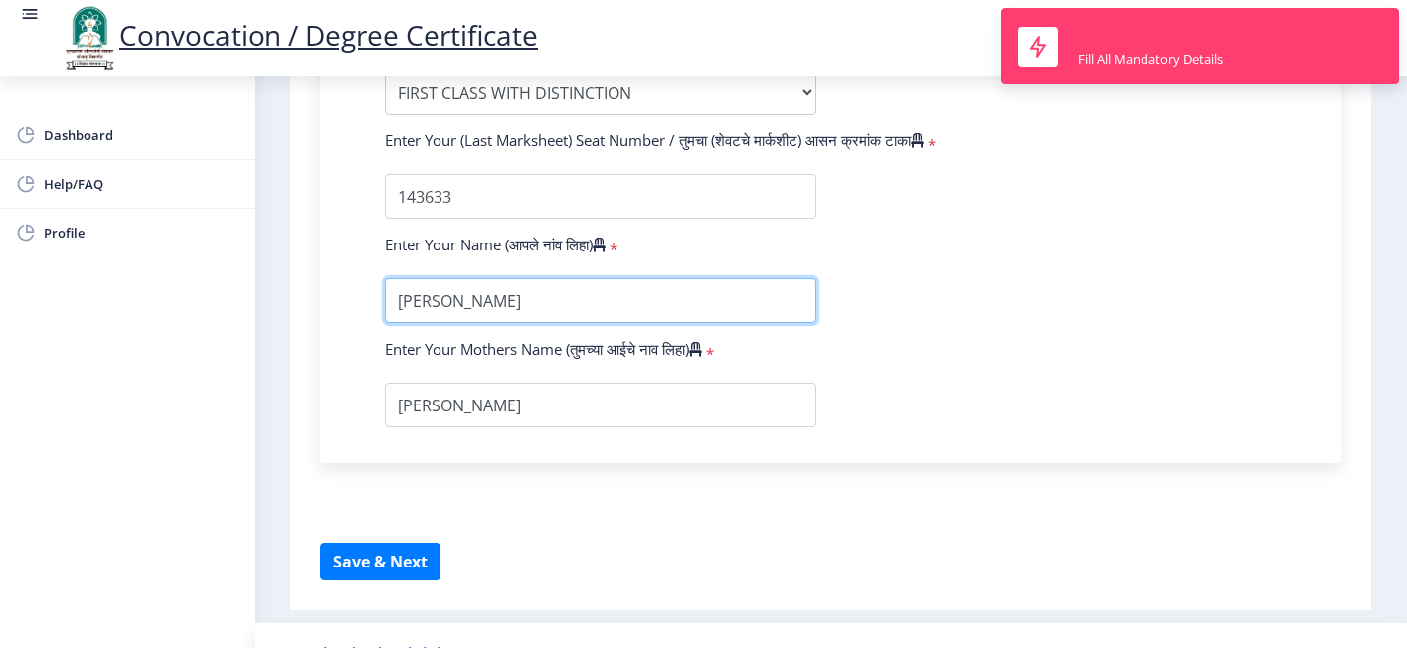
click at [631, 278] on input "textarea" at bounding box center [601, 300] width 432 height 45
type input "[PERSON_NAME]"
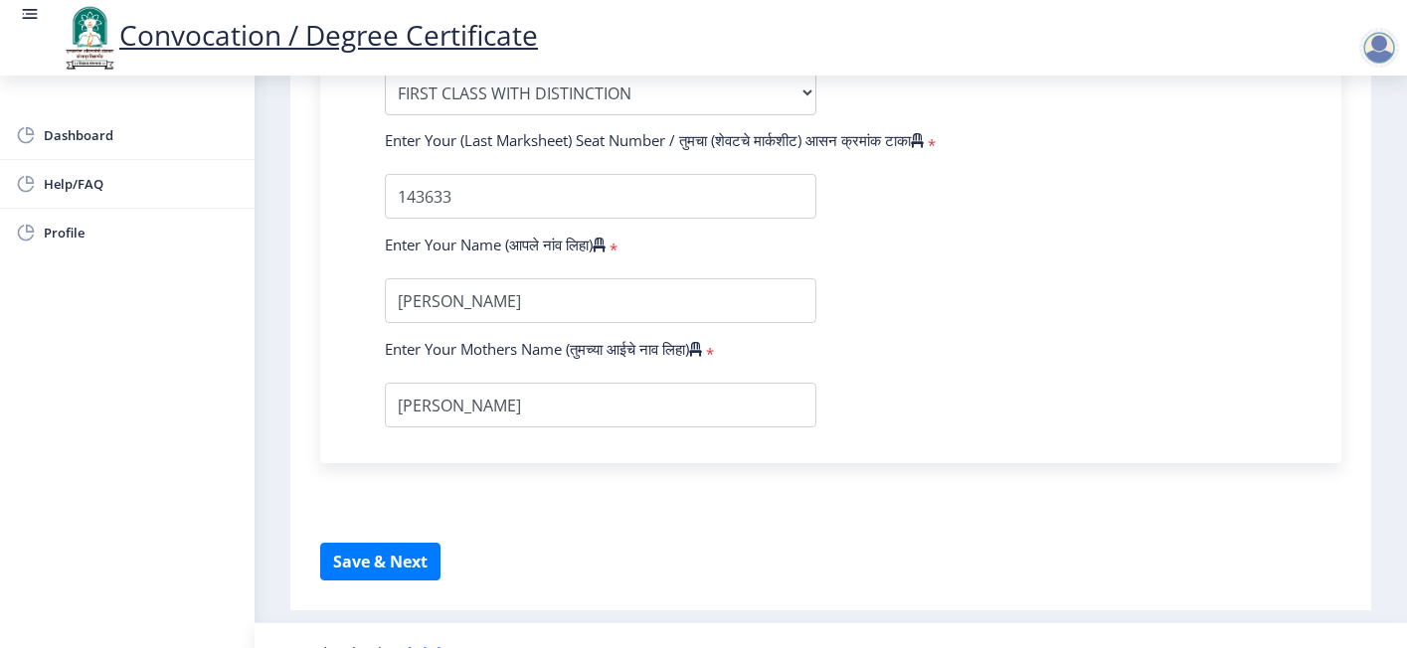
click at [400, 543] on button "Save & Next" at bounding box center [380, 562] width 120 height 38
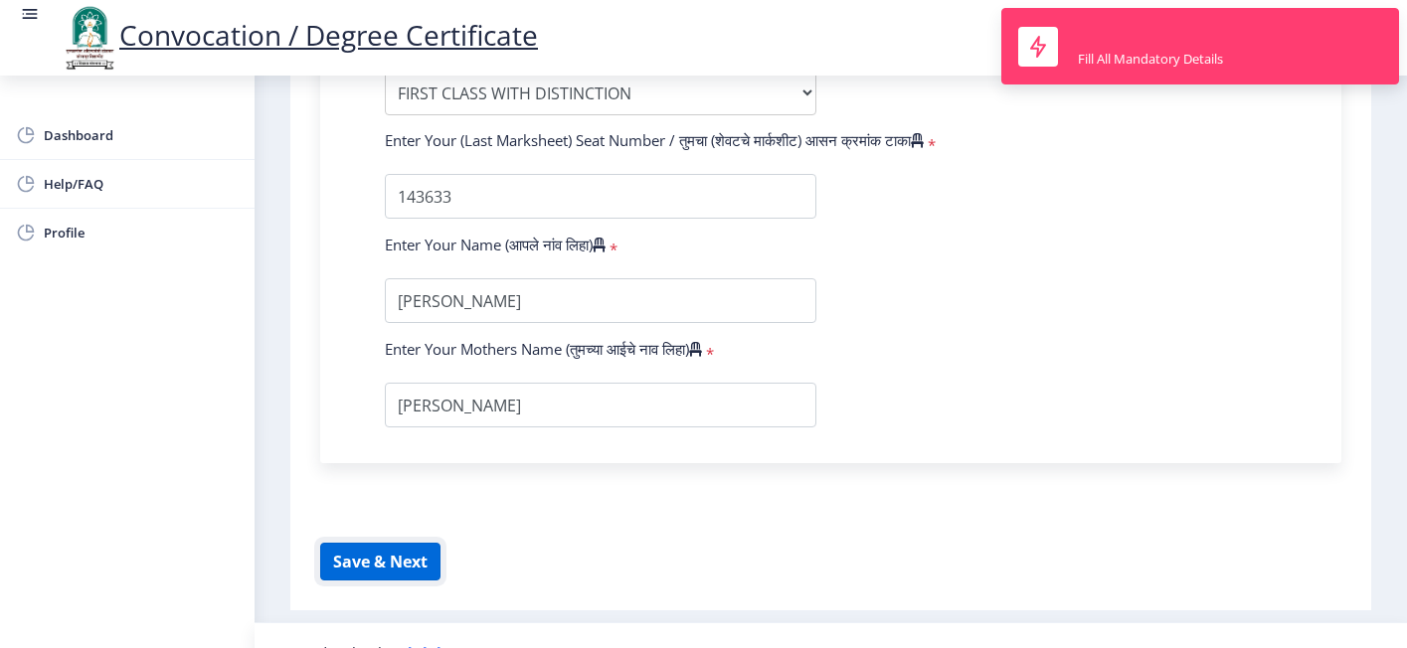
click at [398, 543] on button "Save & Next" at bounding box center [380, 562] width 120 height 38
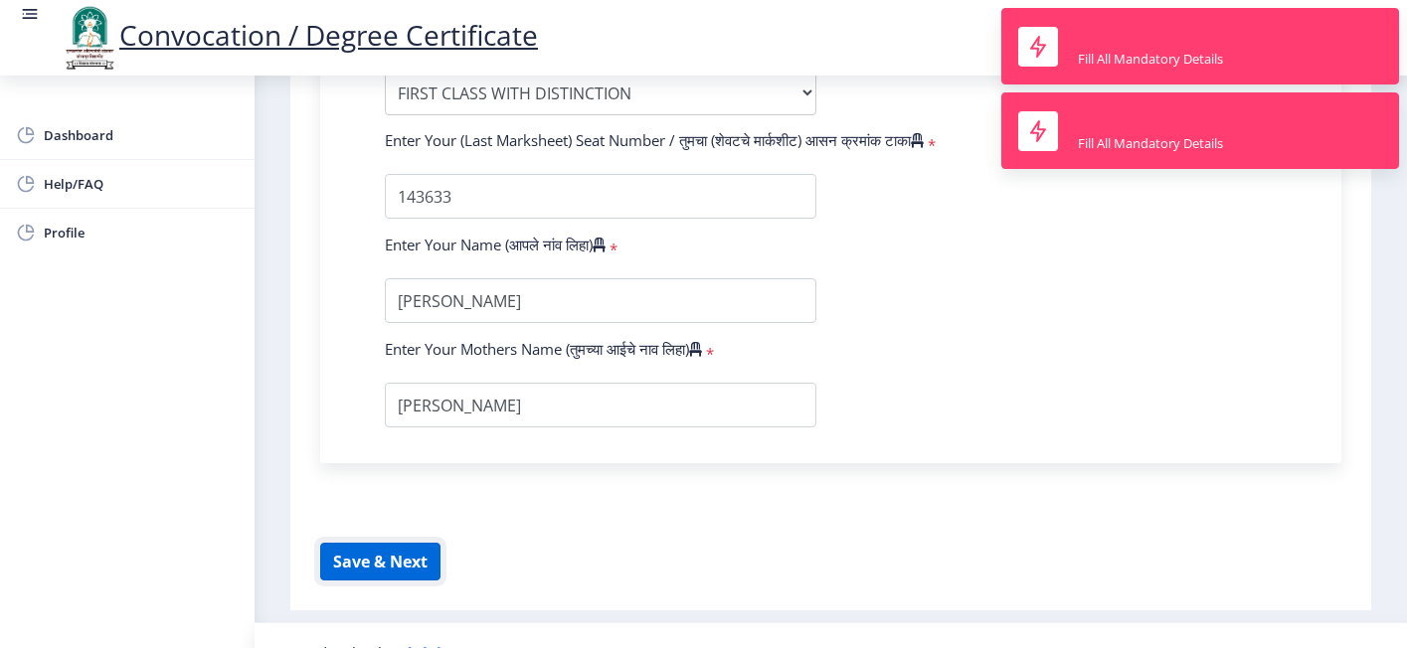
click at [398, 543] on button "Save & Next" at bounding box center [380, 562] width 120 height 38
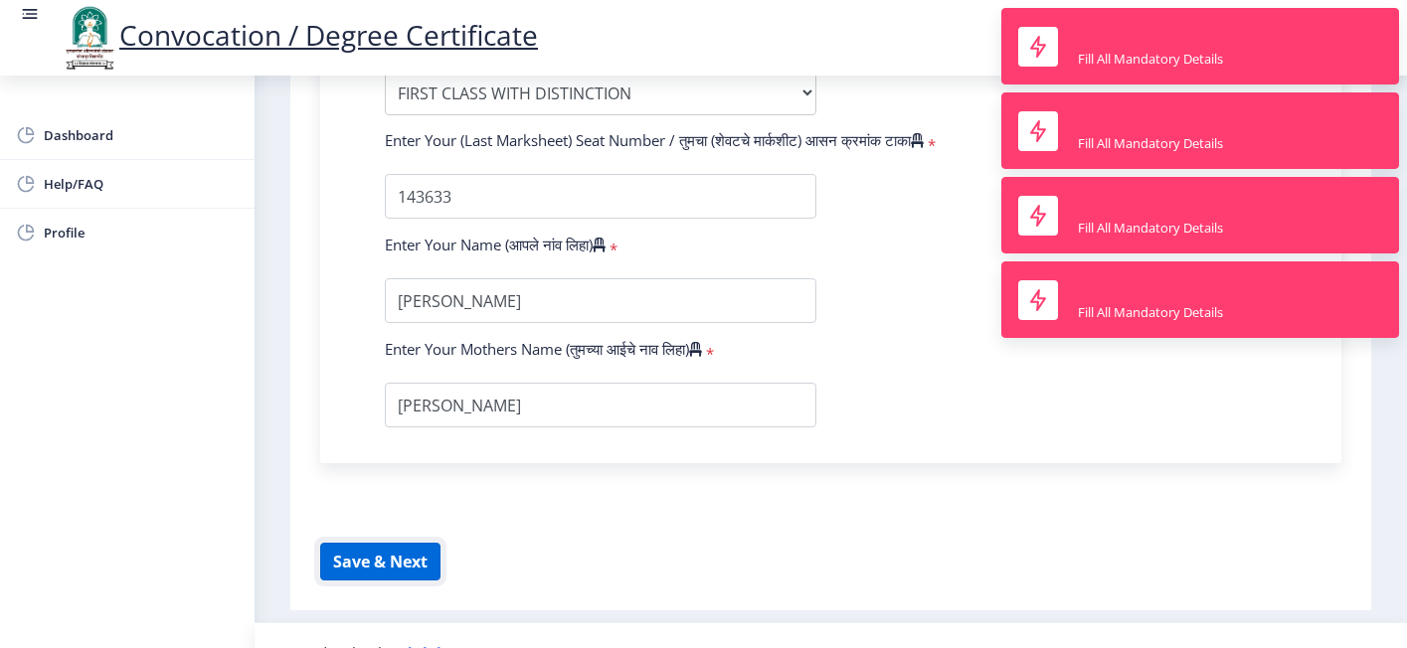
click at [398, 543] on button "Save & Next" at bounding box center [380, 562] width 120 height 38
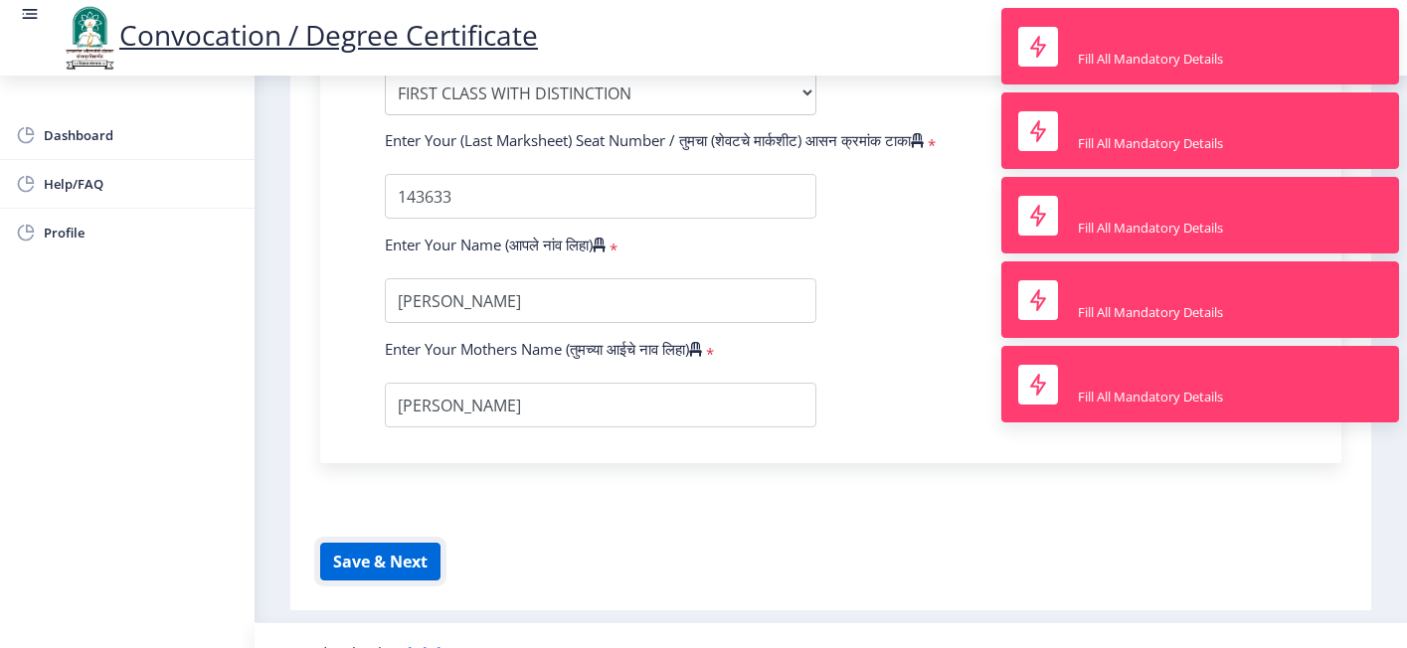
click at [398, 543] on button "Save & Next" at bounding box center [380, 562] width 120 height 38
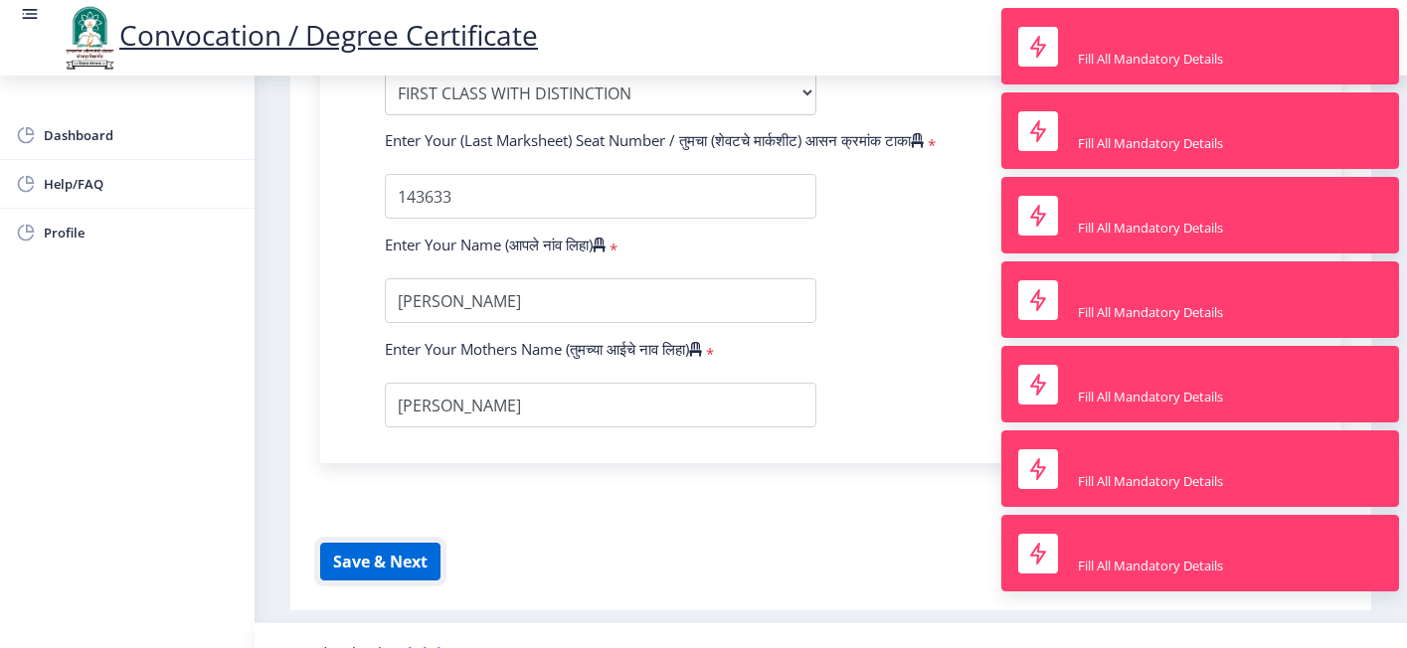
click at [398, 543] on button "Save & Next" at bounding box center [380, 562] width 120 height 38
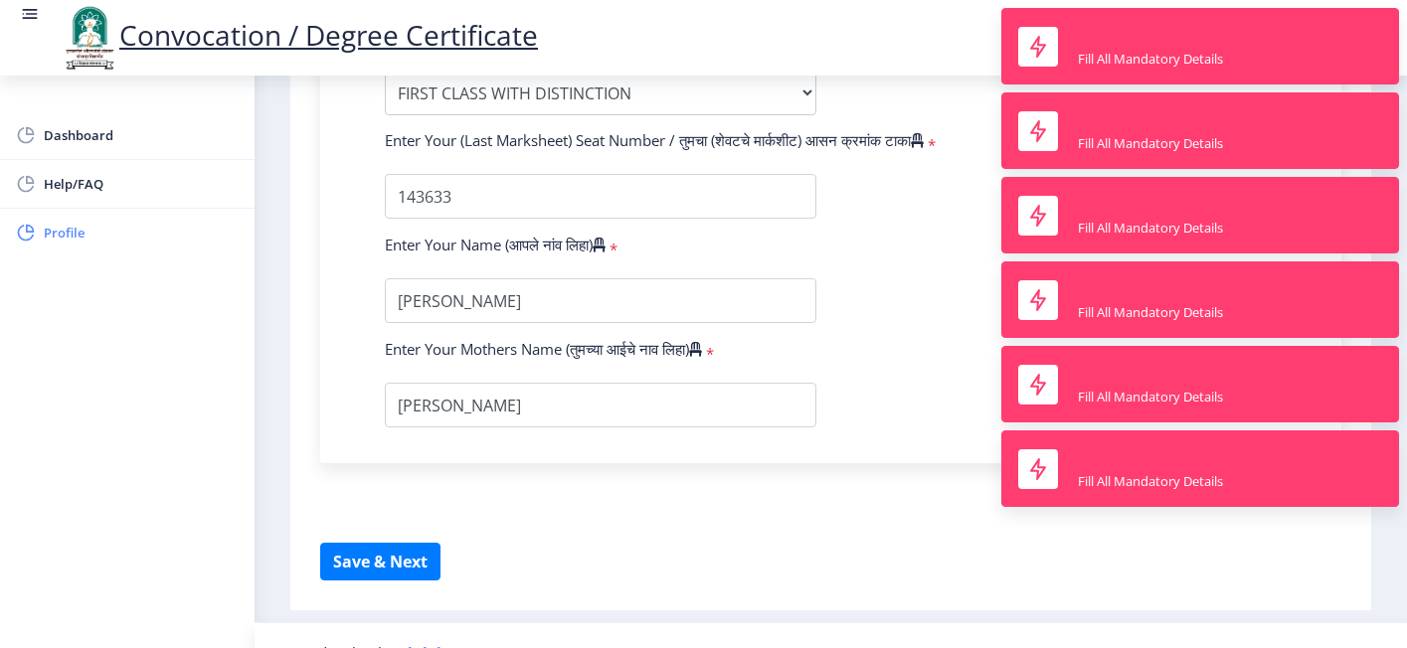
click at [79, 237] on span "Profile" at bounding box center [141, 233] width 195 height 24
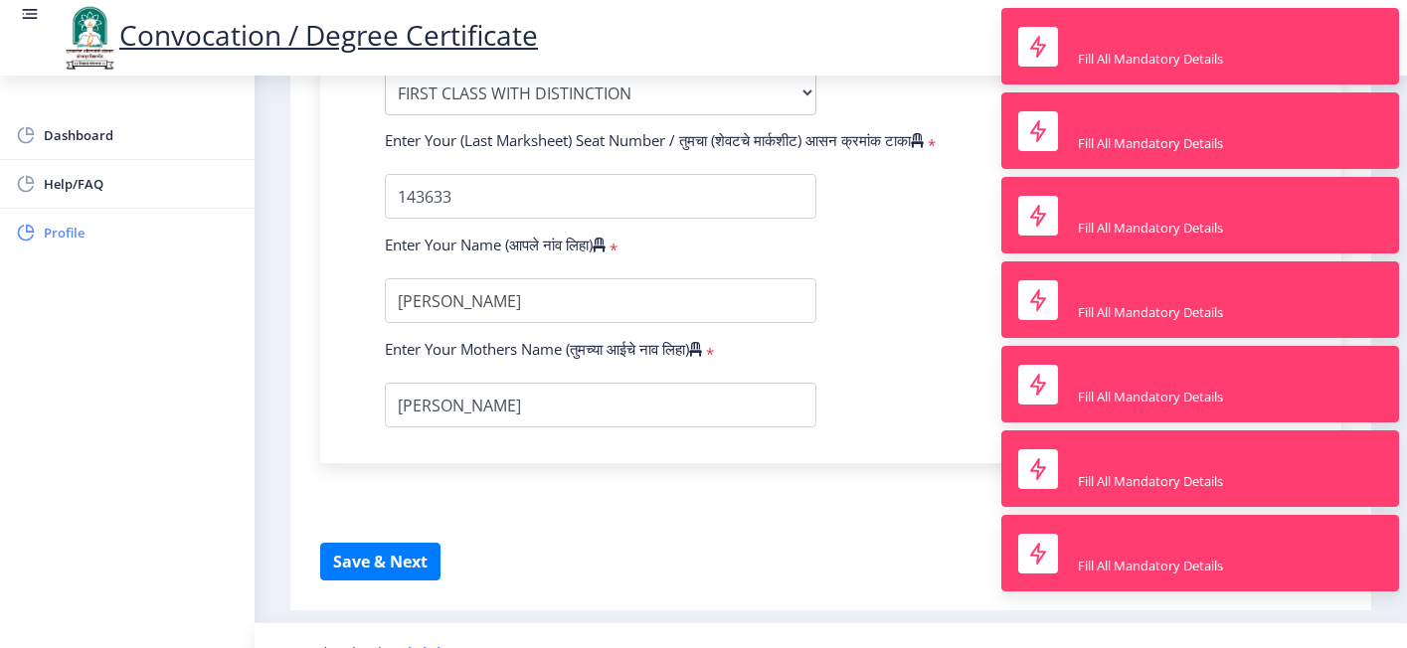
select select
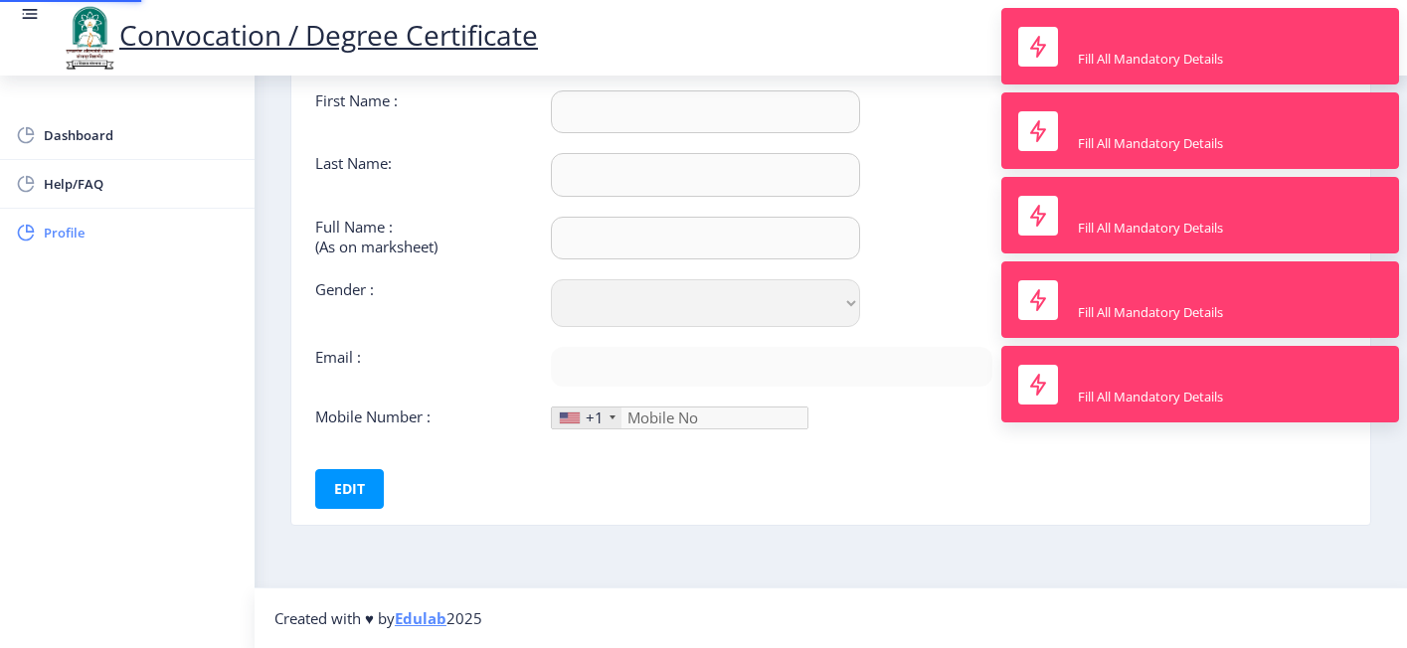
type input "Arjun"
type input "[PERSON_NAME]"
select select "[DEMOGRAPHIC_DATA]"
type input "[EMAIL_ADDRESS][DOMAIN_NAME]"
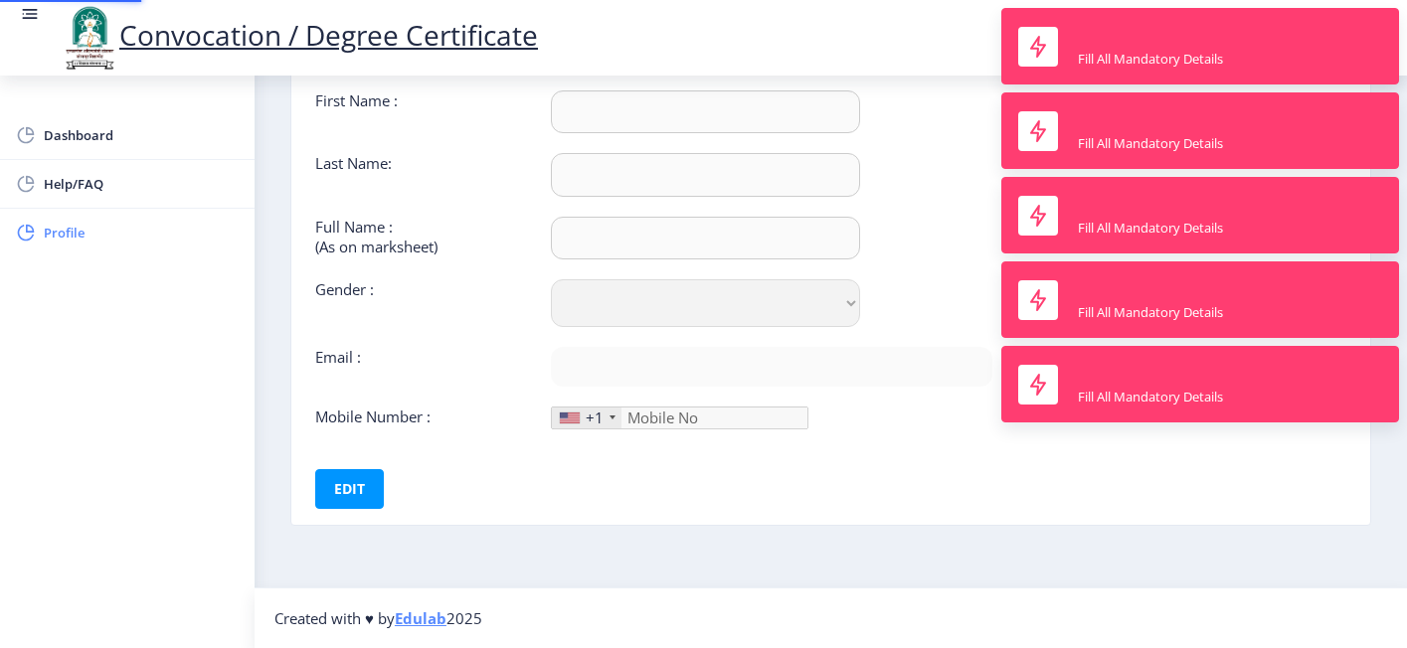
type input "[PHONE_NUMBER]"
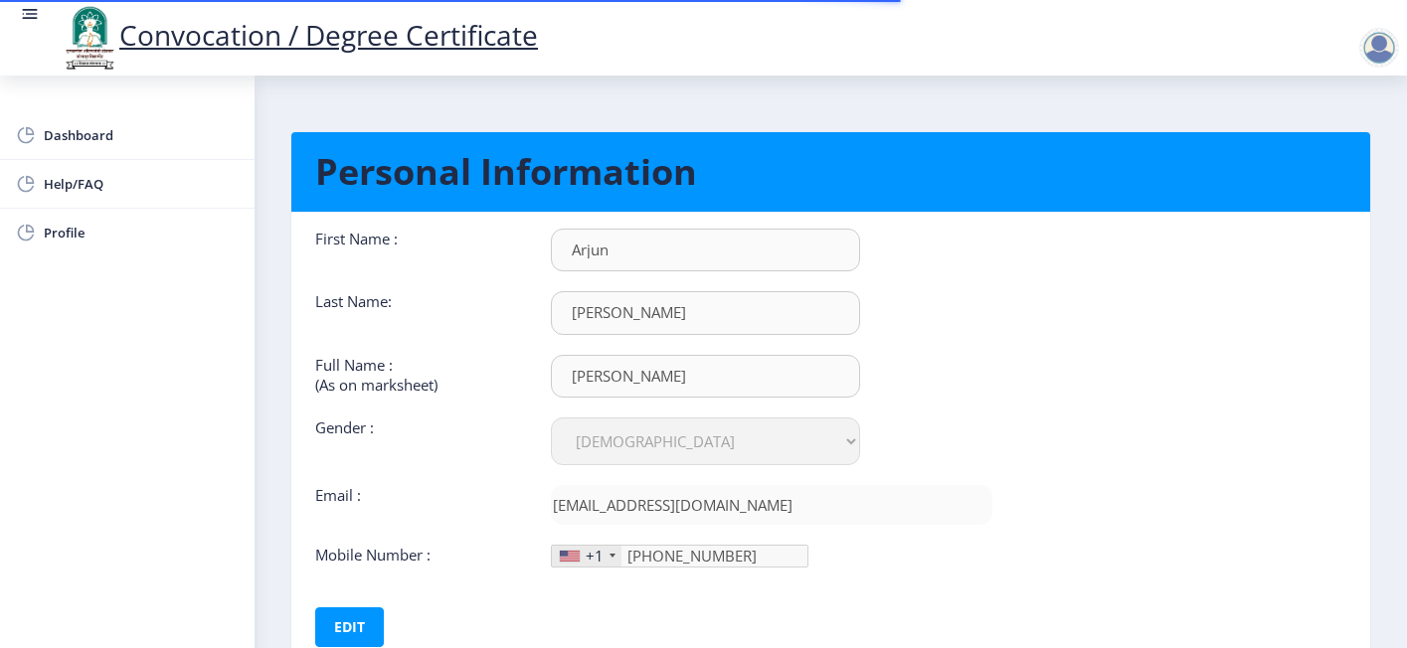
click at [571, 546] on div "+1" at bounding box center [587, 556] width 70 height 21
click at [607, 547] on div "+1" at bounding box center [587, 556] width 70 height 21
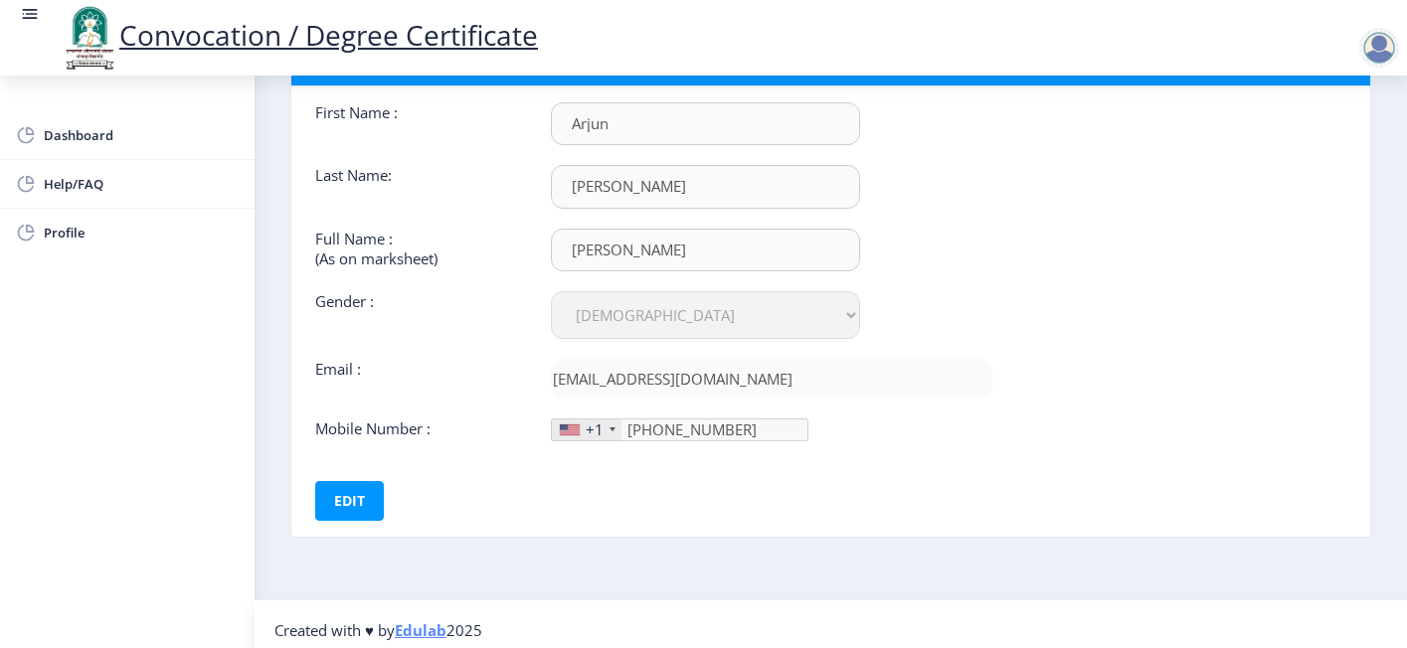
scroll to position [130, 0]
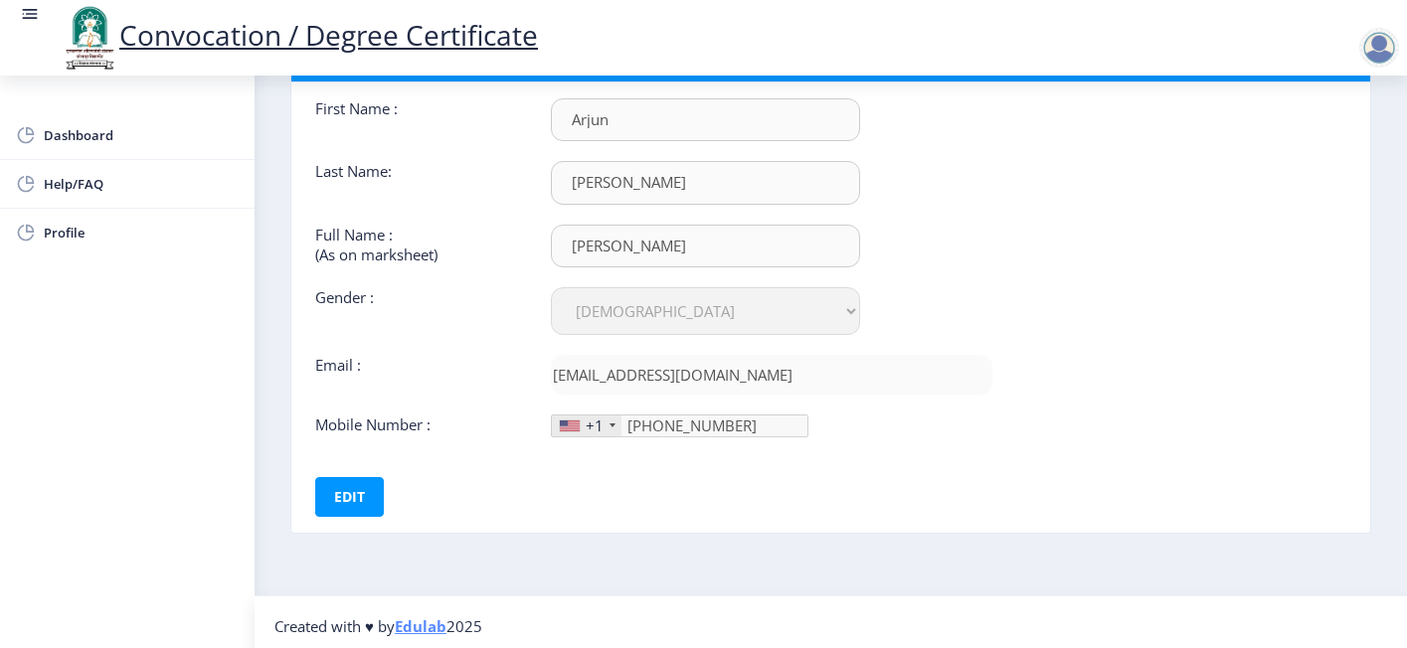
click at [339, 469] on div "First Name : Arjun Last Name: [PERSON_NAME] Full Name : (As on marksheet) [PERS…" at bounding box center [653, 307] width 707 height 419
click at [343, 485] on button "Edit" at bounding box center [349, 497] width 69 height 40
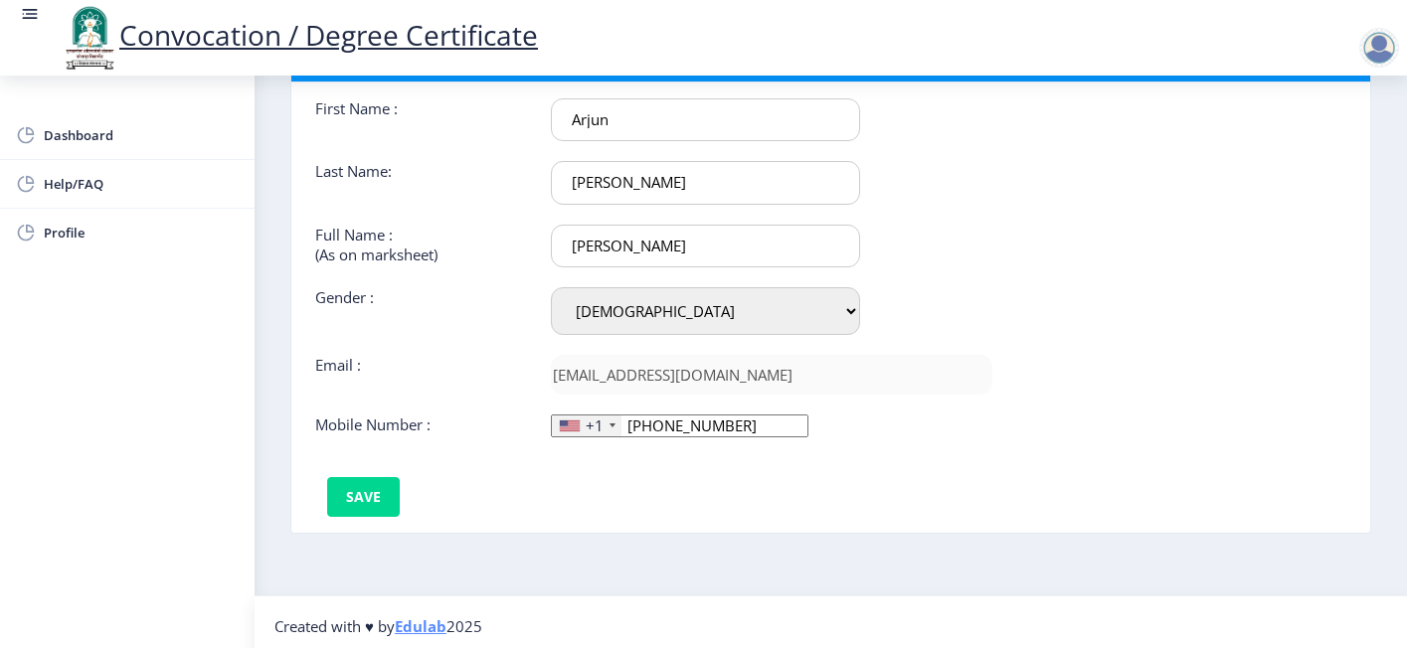
click at [596, 427] on div "+1" at bounding box center [595, 426] width 18 height 20
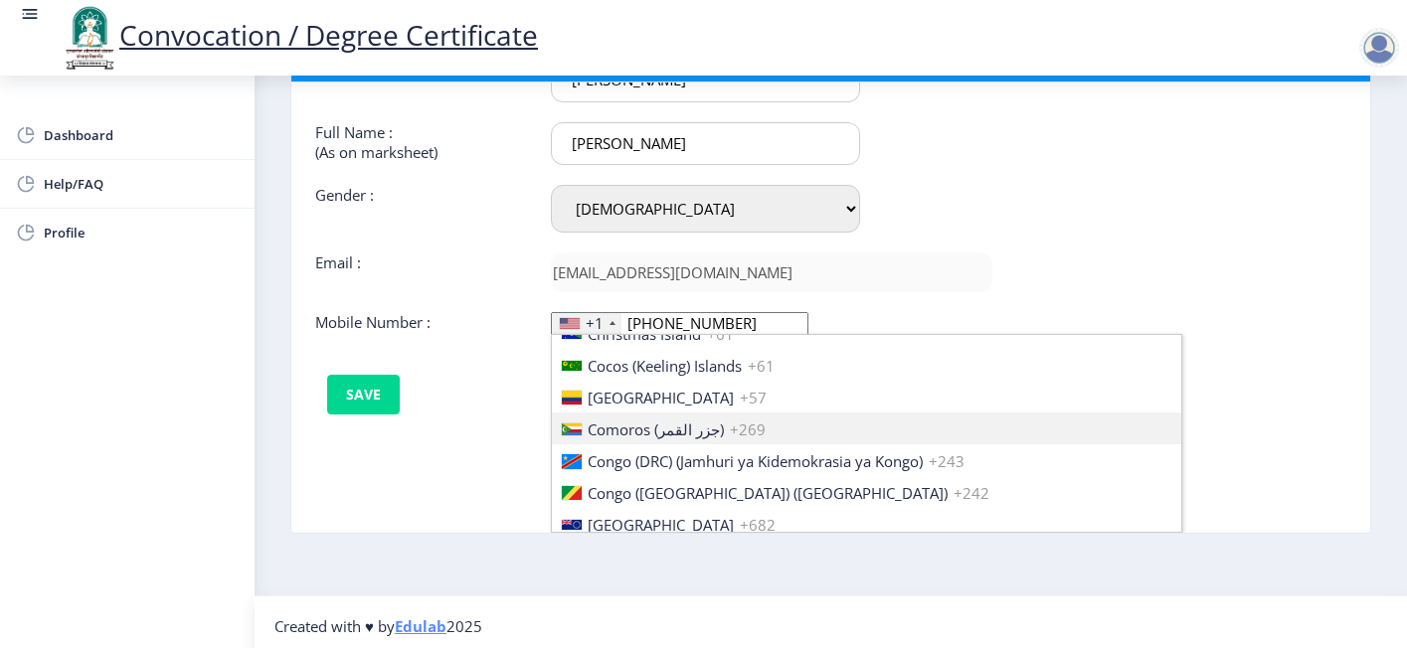
scroll to position [3001, 0]
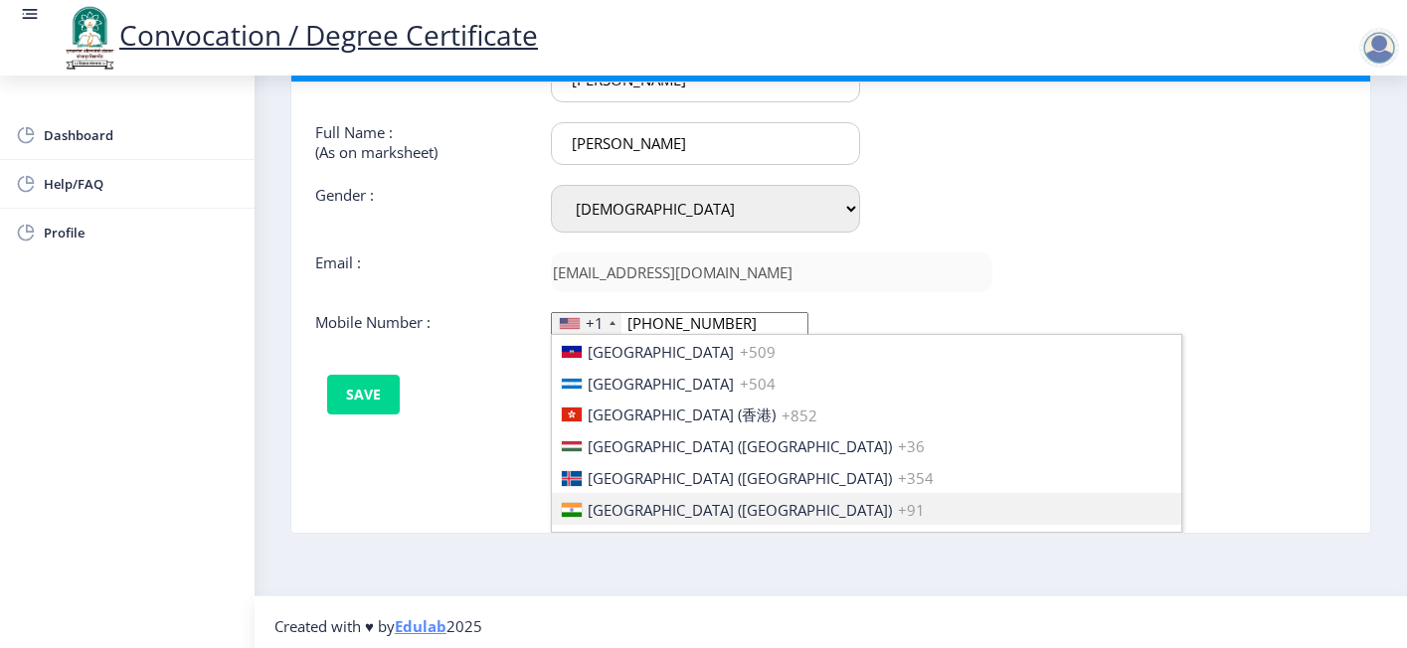
click at [625, 500] on span "[GEOGRAPHIC_DATA] ([GEOGRAPHIC_DATA])" at bounding box center [740, 510] width 304 height 20
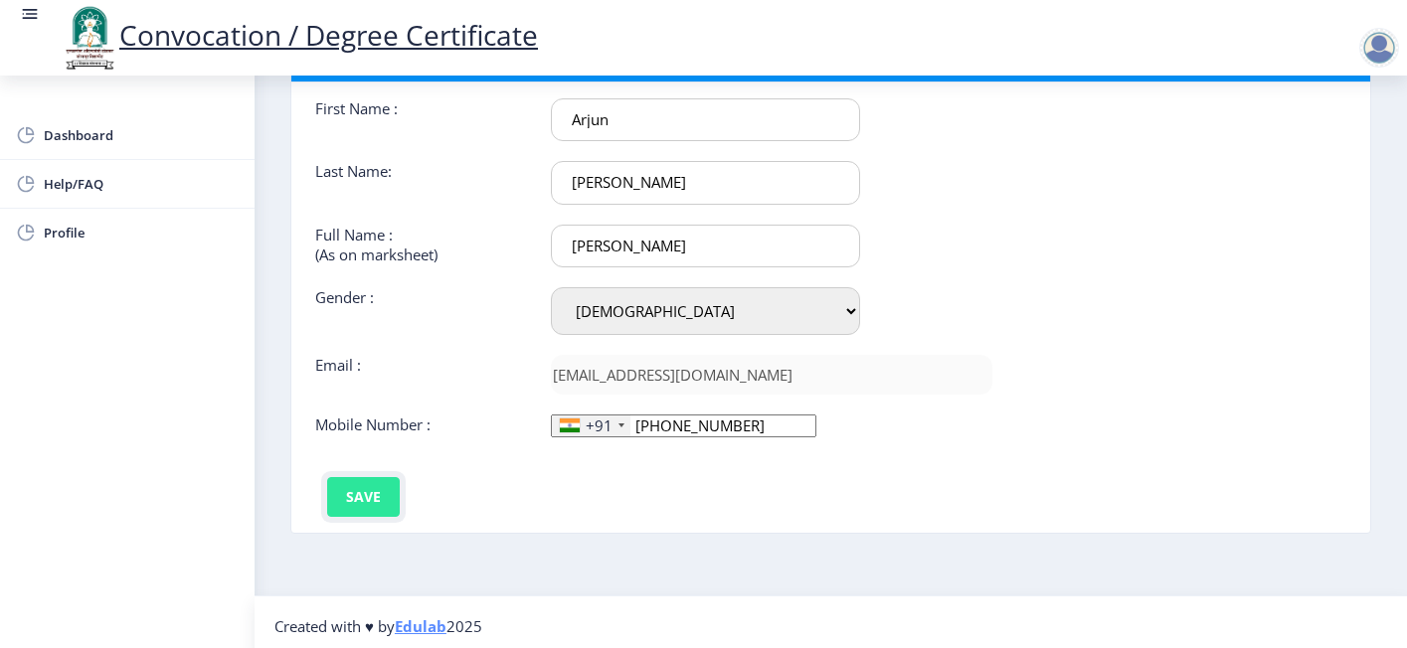
click at [351, 490] on button "Save" at bounding box center [363, 497] width 73 height 40
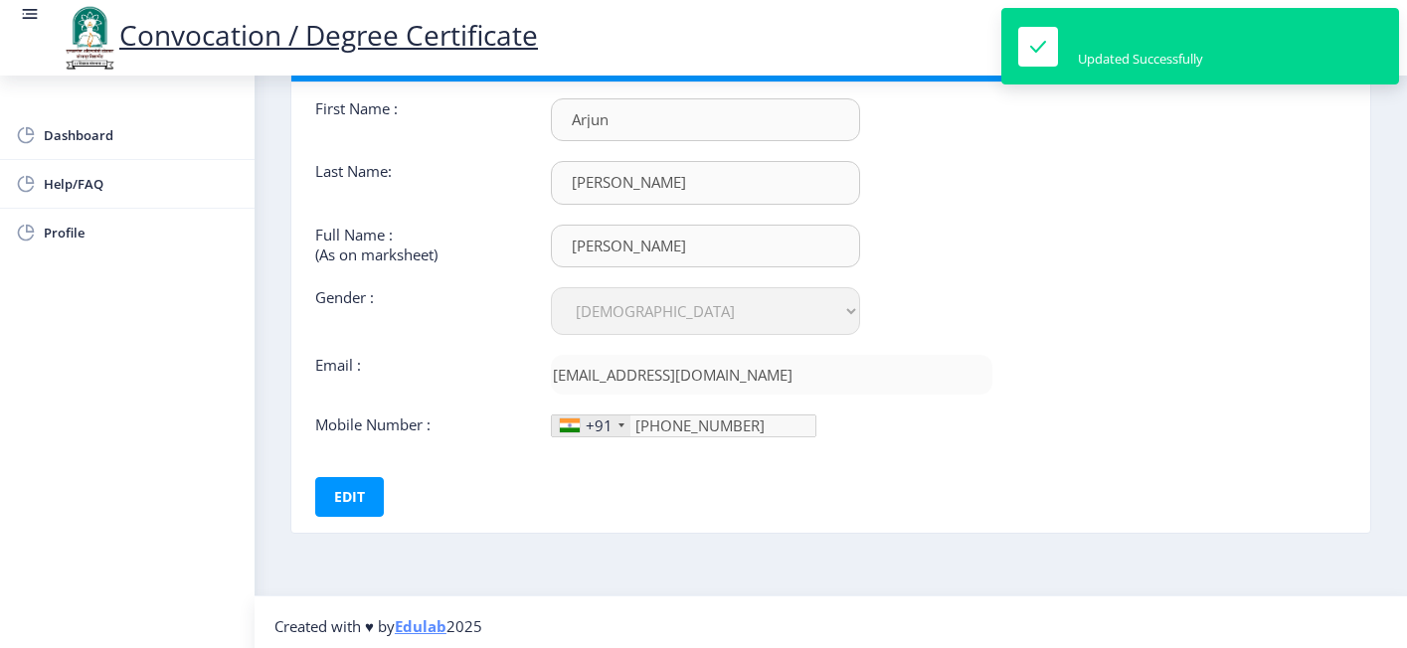
click at [1319, 190] on nb-card-body "First Name : Arjun Last Name: [PERSON_NAME] Full Name : (As on marksheet) [PERS…" at bounding box center [830, 308] width 1109 height 450
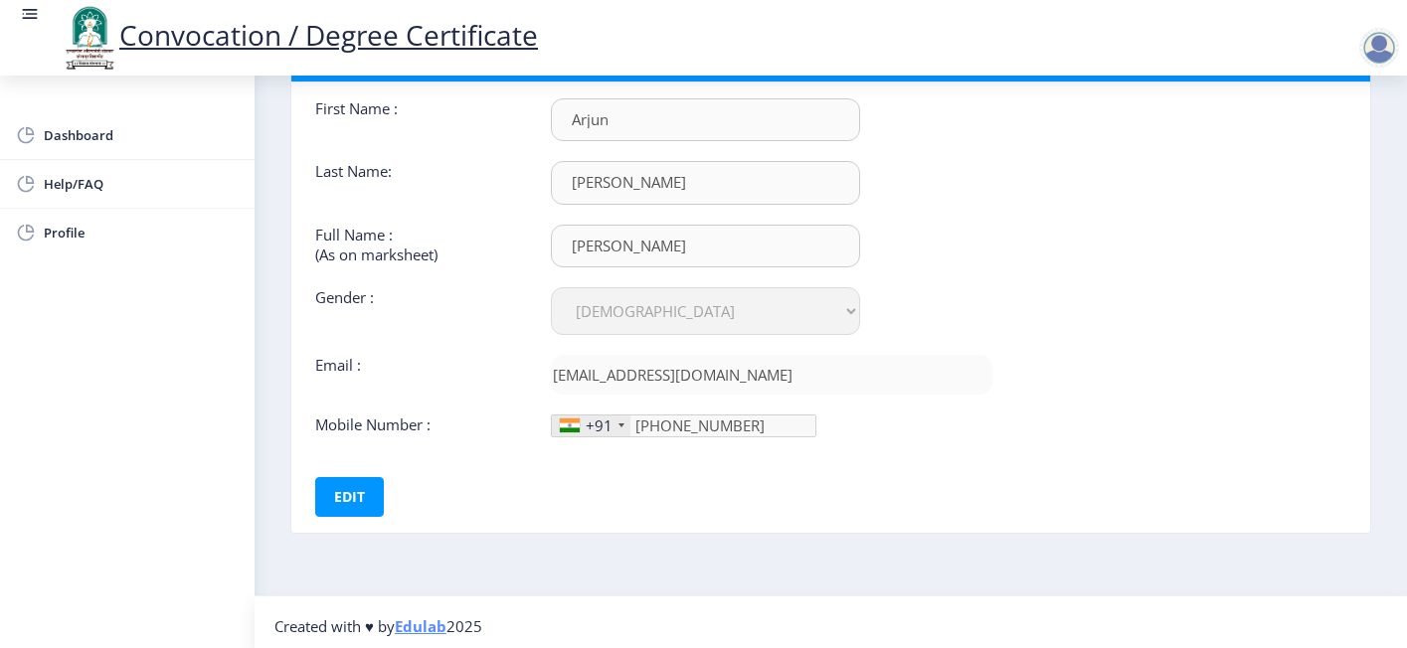
click at [1391, 35] on div at bounding box center [1379, 48] width 40 height 40
click at [1336, 146] on span "Log out" at bounding box center [1327, 155] width 127 height 24
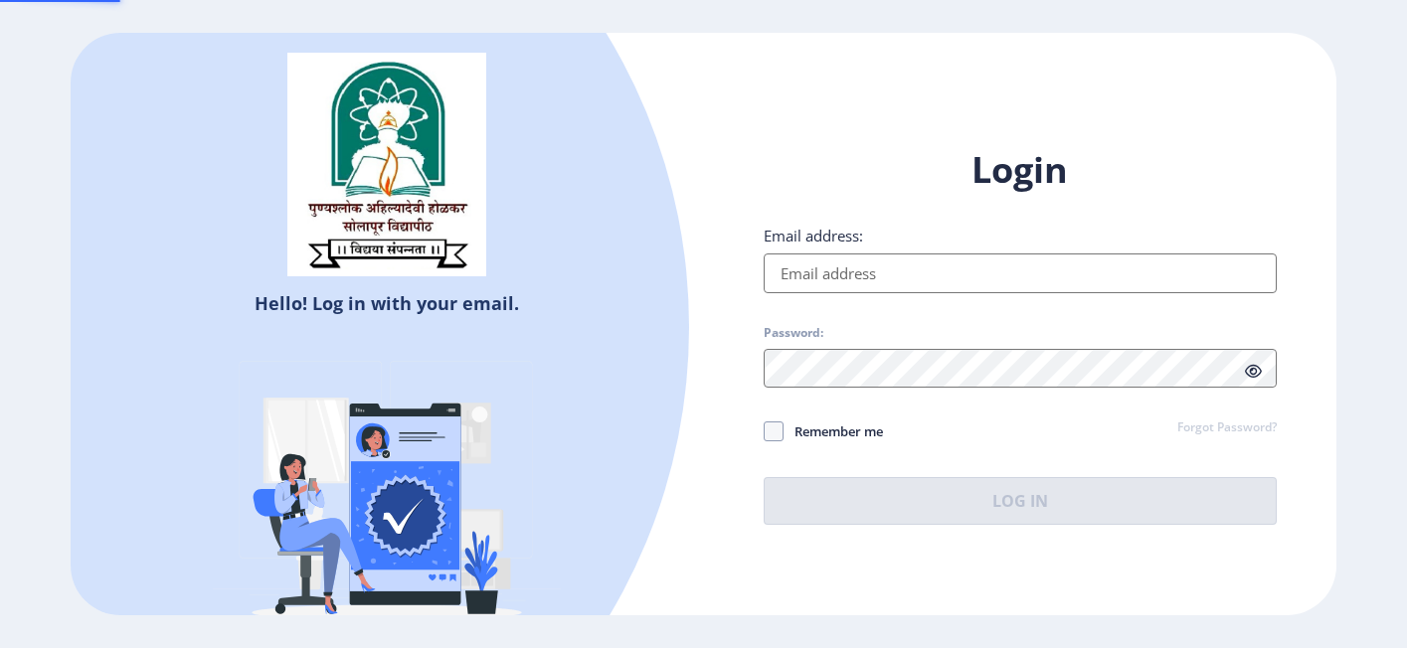
type input "[EMAIL_ADDRESS][DOMAIN_NAME]"
click at [367, 300] on div at bounding box center [126, 327] width 1126 height 1126
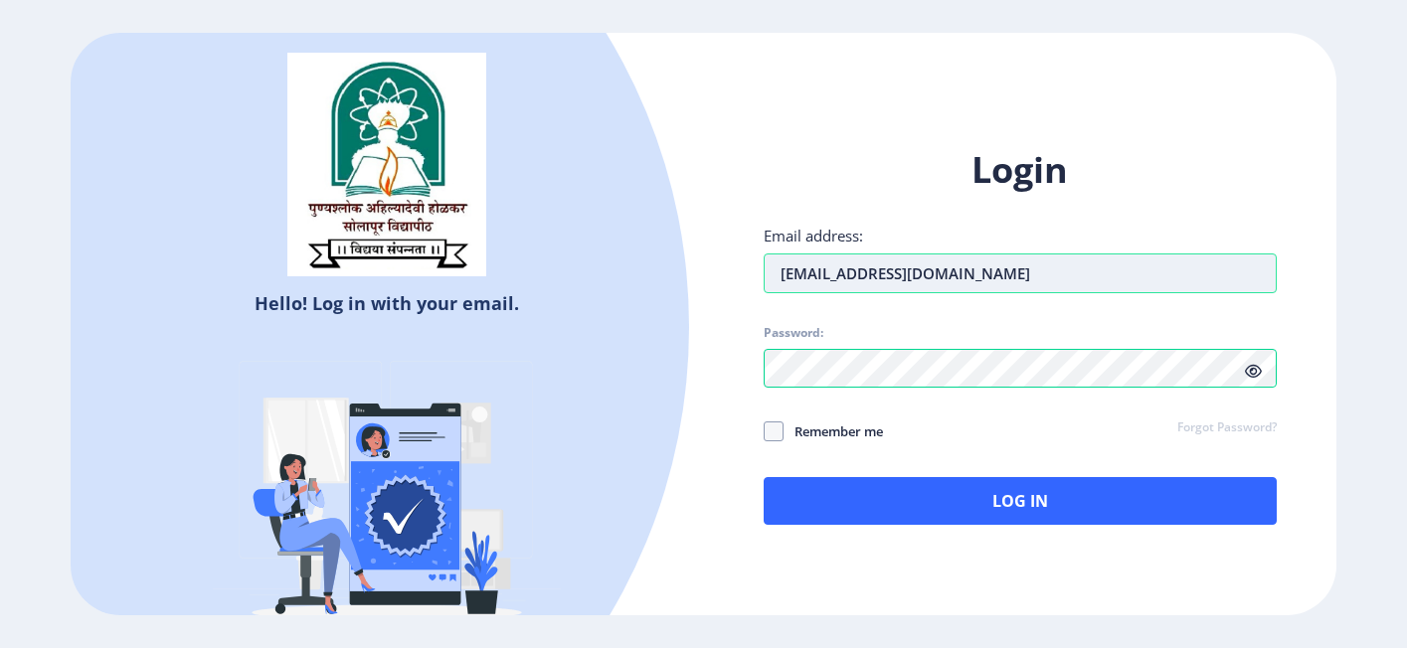
click at [997, 256] on input "[EMAIL_ADDRESS][DOMAIN_NAME]" at bounding box center [1021, 274] width 514 height 40
type input "[EMAIL_ADDRESS][DOMAIN_NAME]"
click at [772, 438] on span at bounding box center [774, 432] width 20 height 20
click at [765, 433] on input "Remember me" at bounding box center [764, 432] width 1 height 1
checkbox input "true"
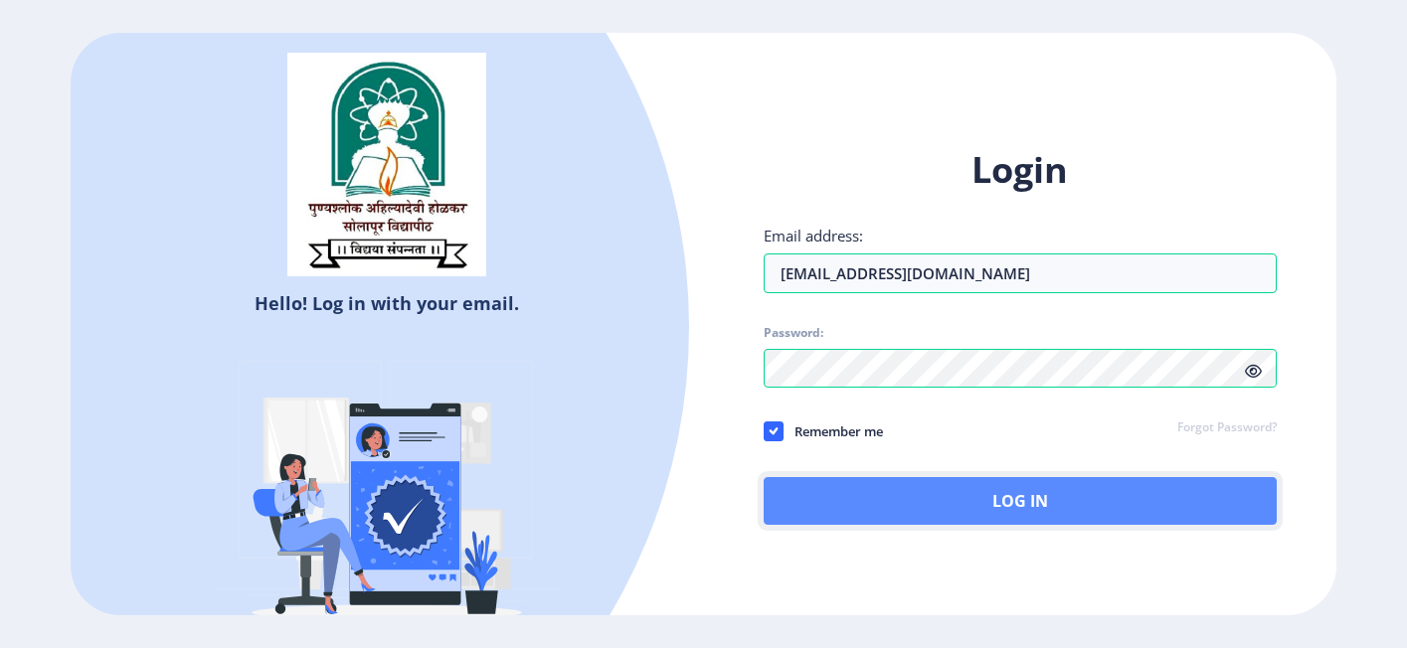
click at [920, 501] on button "Log In" at bounding box center [1021, 501] width 514 height 48
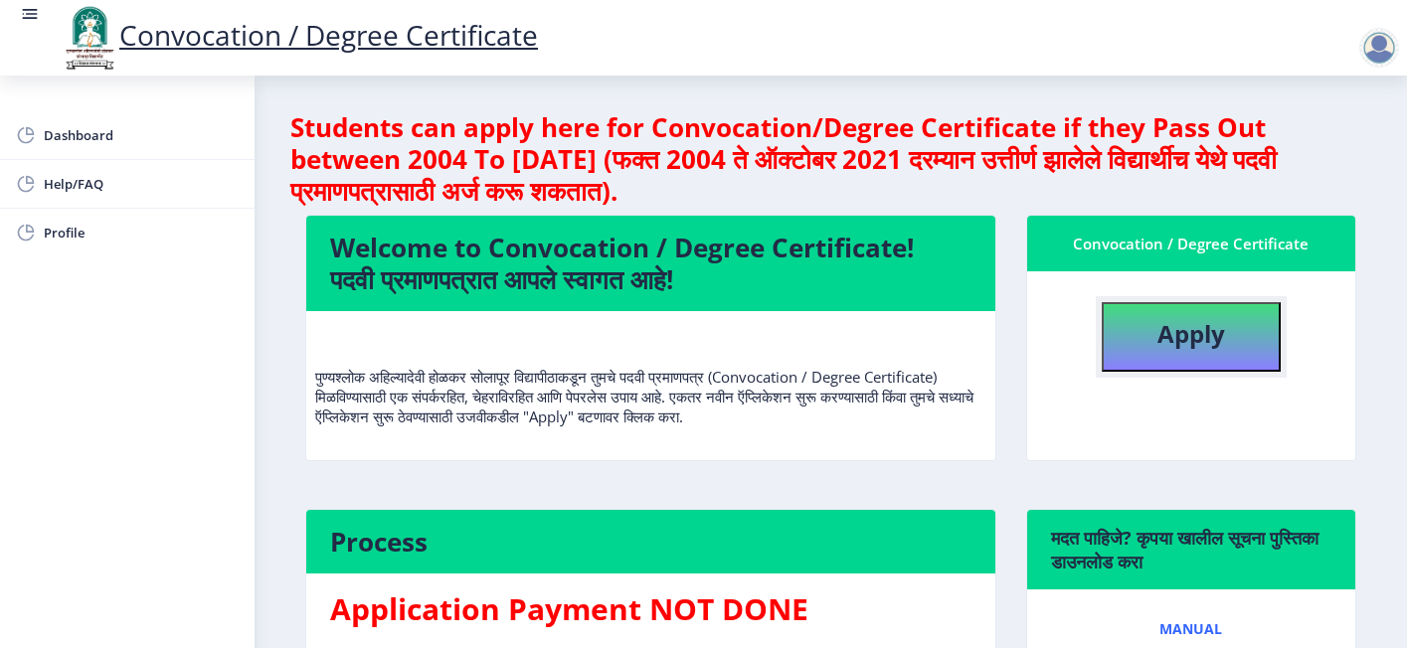
click at [1119, 318] on button "Apply" at bounding box center [1191, 337] width 179 height 70
select select
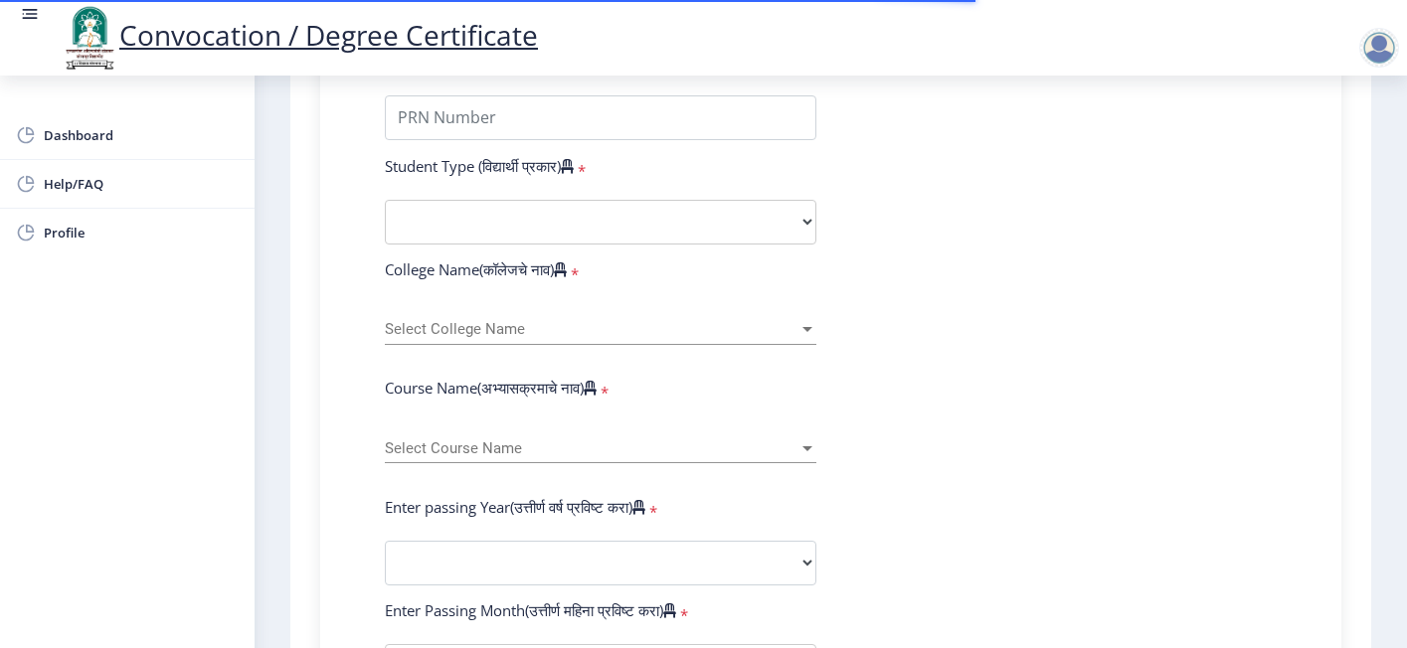
scroll to position [597, 0]
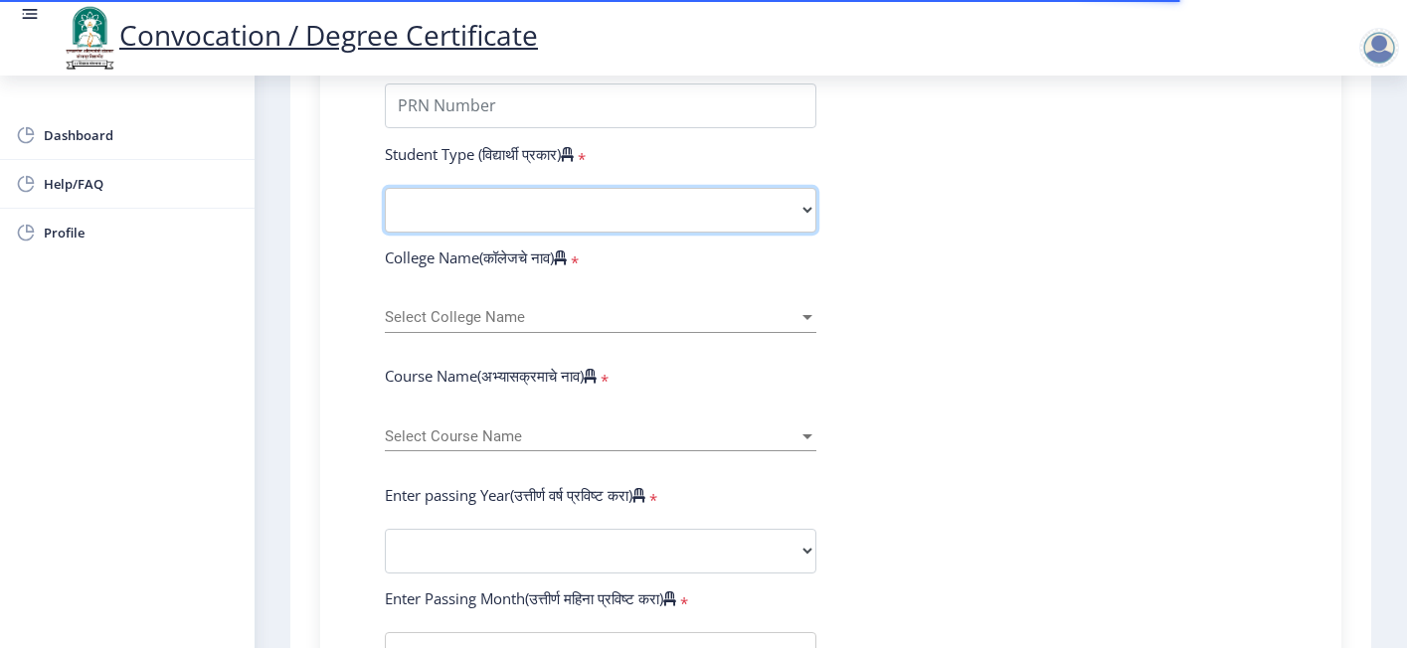
click at [501, 188] on select "Select Student Type Regular External" at bounding box center [601, 210] width 432 height 45
select select "Regular"
click at [385, 188] on select "Select Student Type Regular External" at bounding box center [601, 210] width 432 height 45
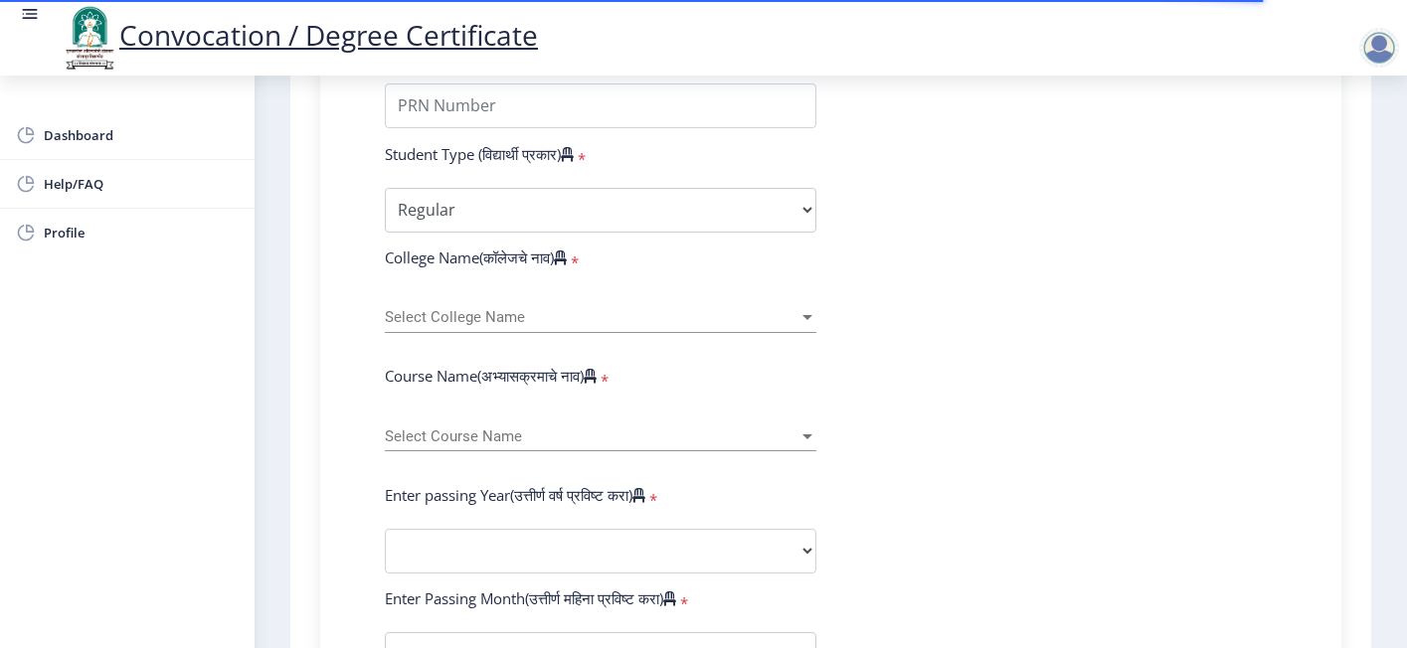
click at [584, 309] on span "Select College Name" at bounding box center [592, 317] width 414 height 17
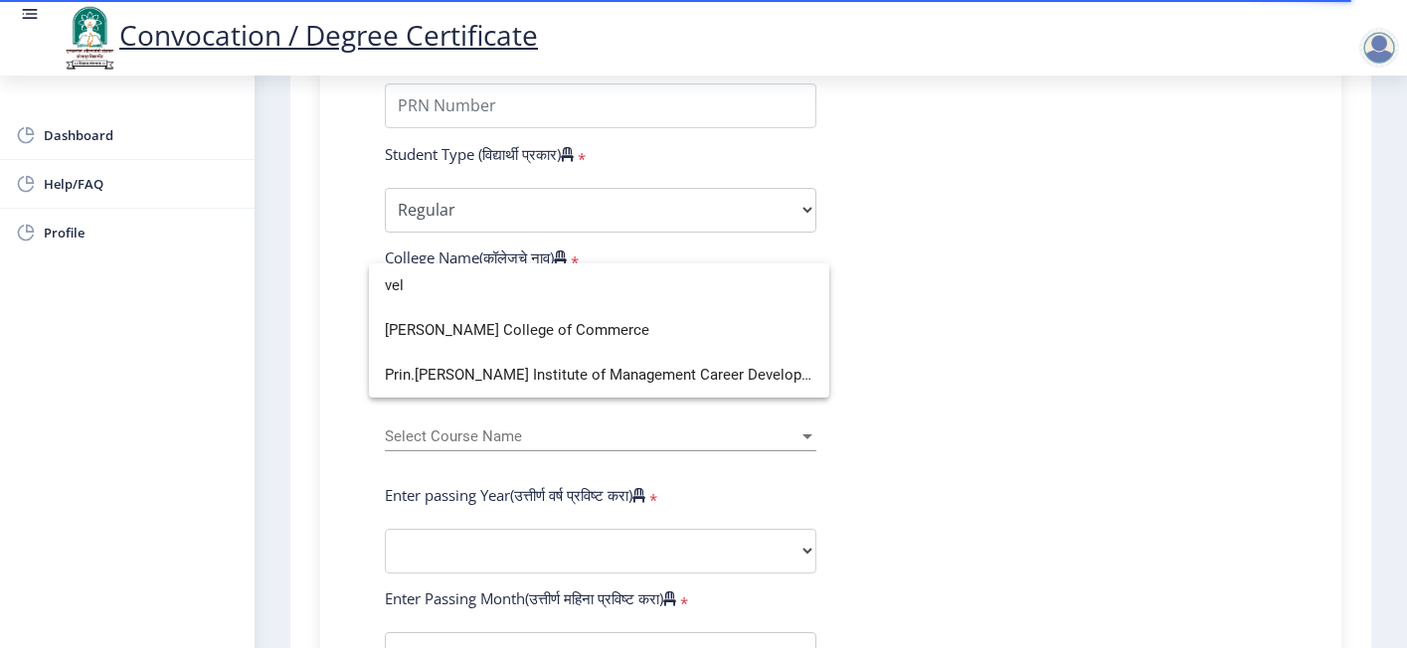
scroll to position [0, 0]
type input "vel"
click at [575, 331] on span "[PERSON_NAME] College of Commerce" at bounding box center [599, 330] width 429 height 45
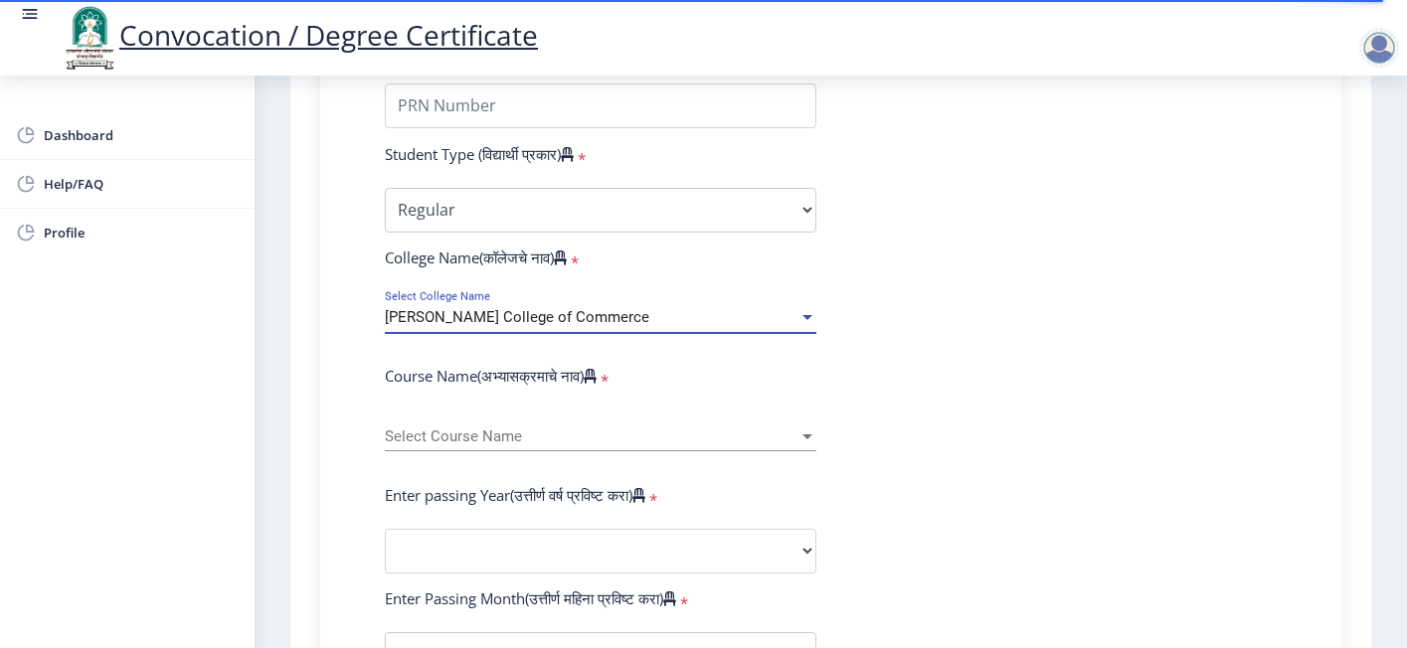
click at [502, 429] on span "Select Course Name" at bounding box center [592, 437] width 414 height 17
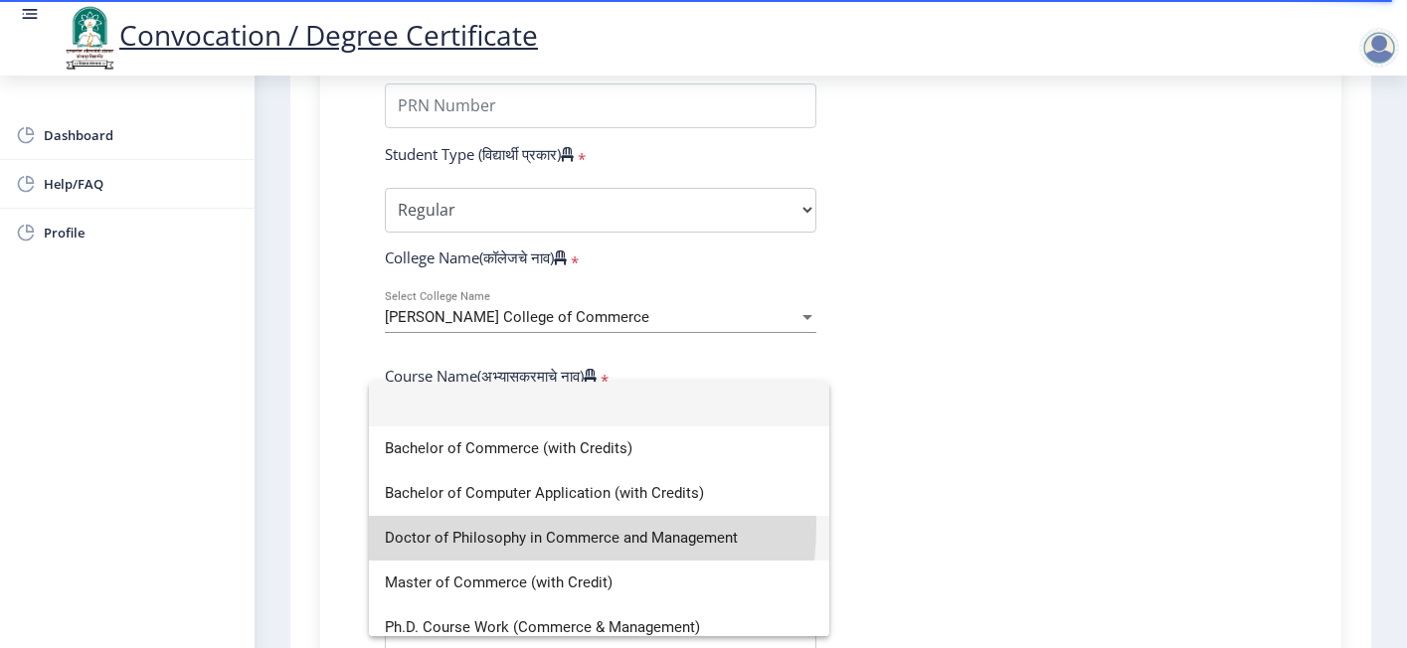
click at [472, 525] on span "Doctor of Philosophy in Commerce and Management" at bounding box center [599, 538] width 429 height 45
select select "January"
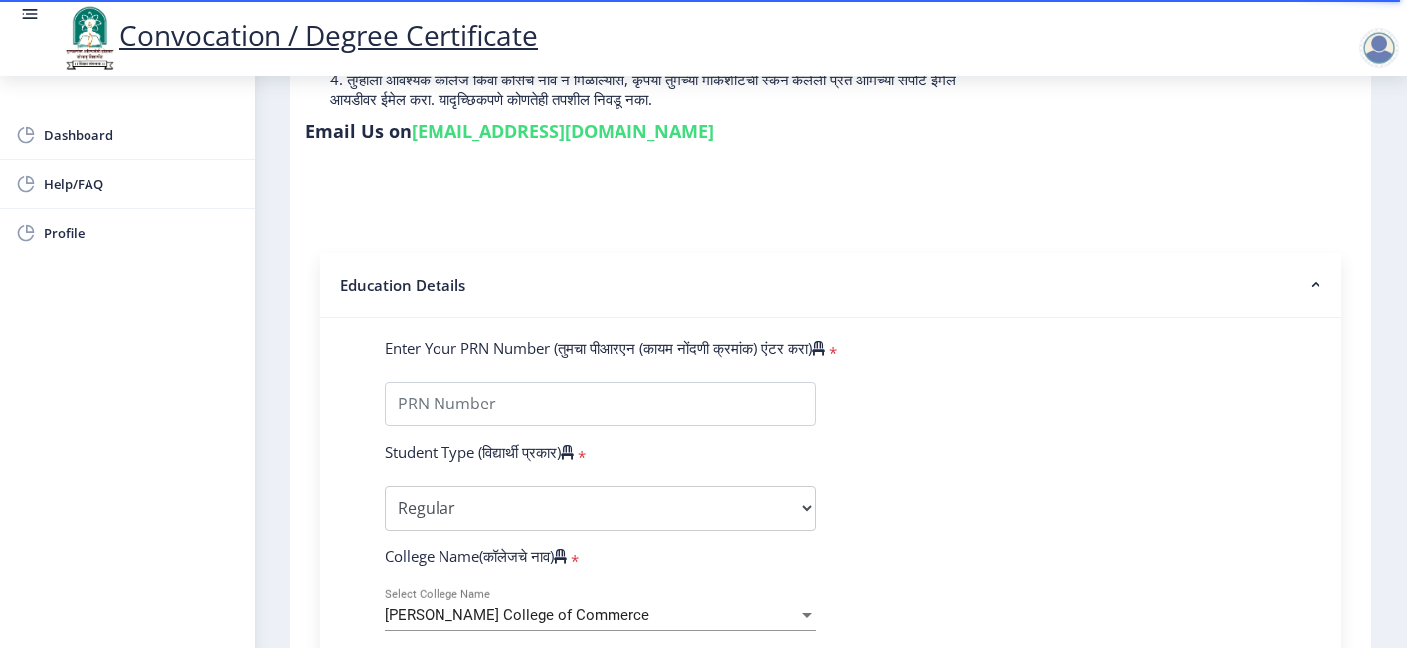
scroll to position [597, 0]
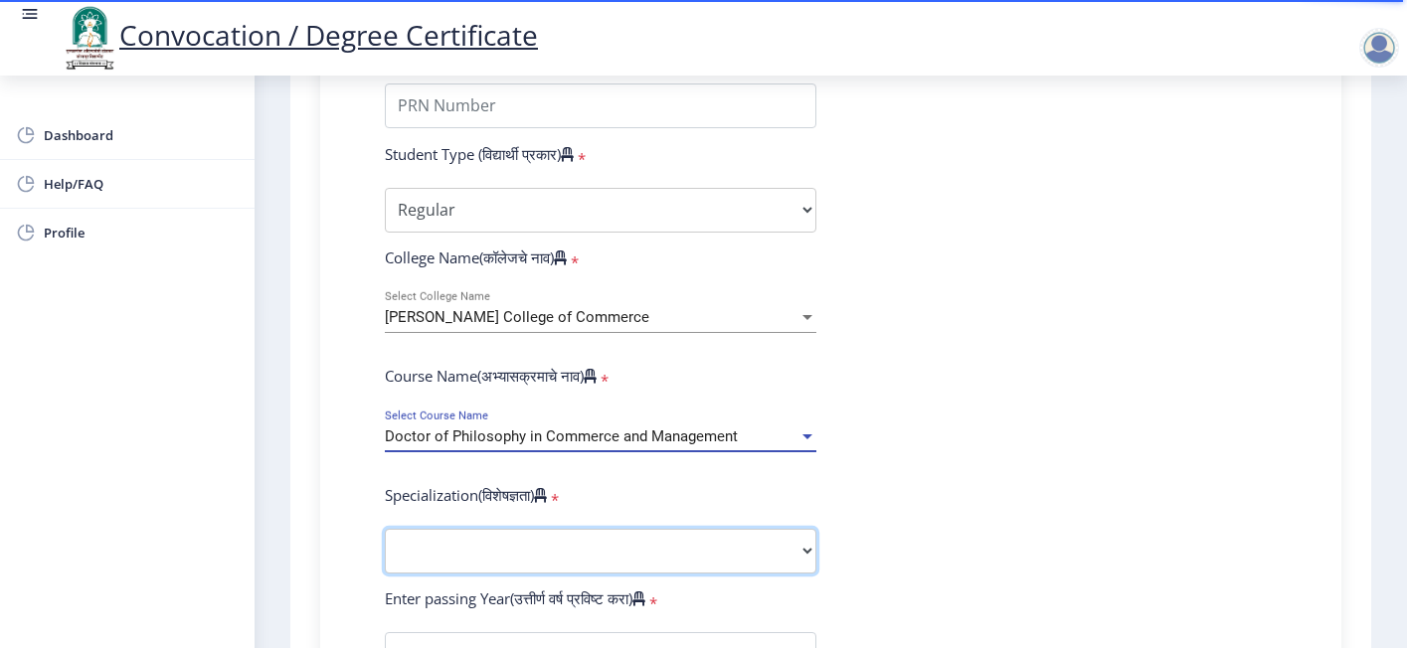
click at [605, 530] on select "Specialization Accountancy Commerce Management Other" at bounding box center [601, 551] width 432 height 45
select select "Accountancy"
click at [385, 529] on select "Specialization Accountancy Commerce Management Other" at bounding box center [601, 551] width 432 height 45
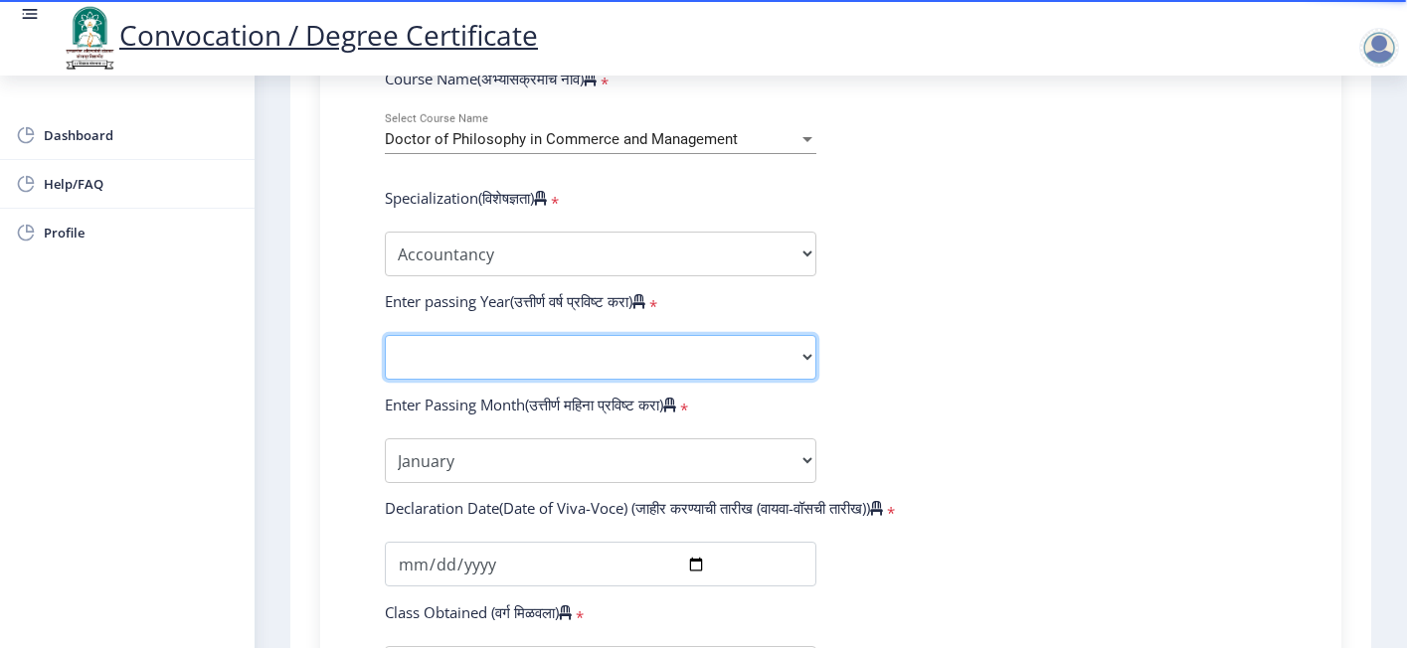
click at [486, 335] on select "2025 2024 2023 2022 2021 2020 2019 2018 2017 2016 2015 2014 2013 2012 2011 2010…" at bounding box center [601, 357] width 432 height 45
select select "2025"
click at [385, 335] on select "2025 2024 2023 2022 2021 2020 2019 2018 2017 2016 2015 2014 2013 2012 2011 2010…" at bounding box center [601, 357] width 432 height 45
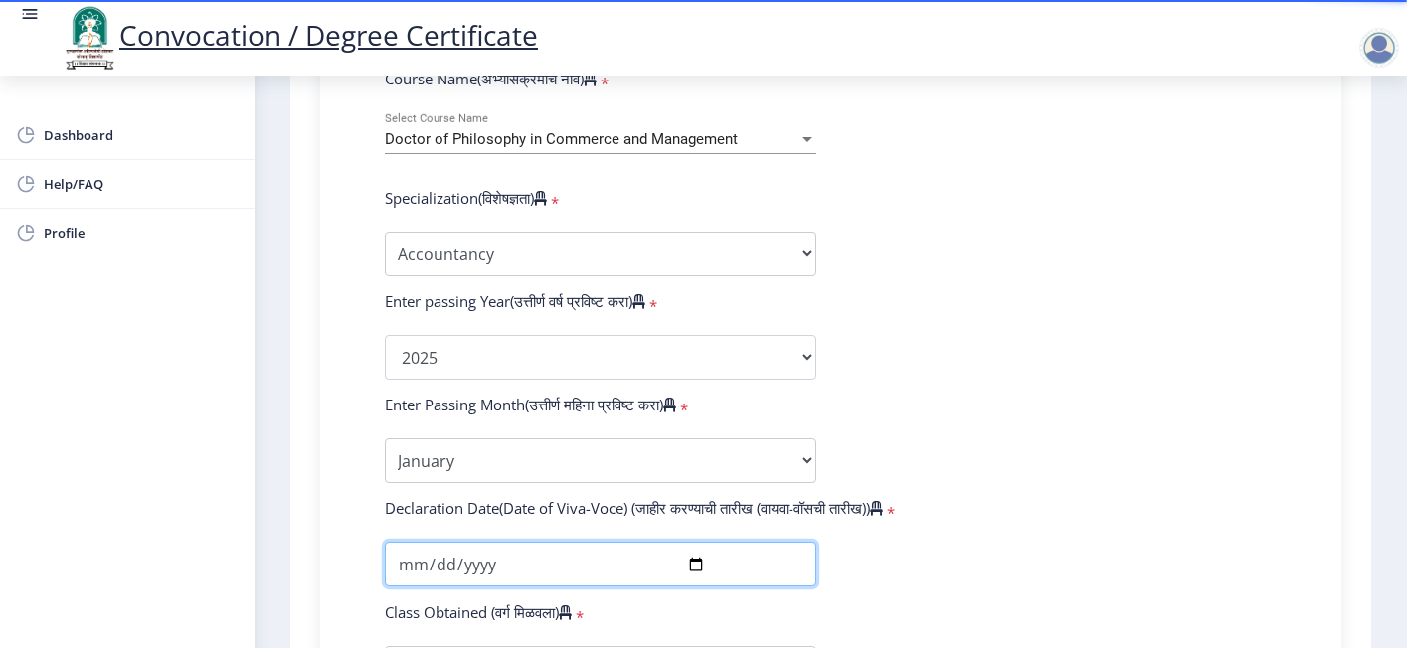
click at [398, 542] on input "date" at bounding box center [601, 564] width 432 height 45
click at [690, 542] on input "date" at bounding box center [601, 564] width 432 height 45
type input "[DATE]"
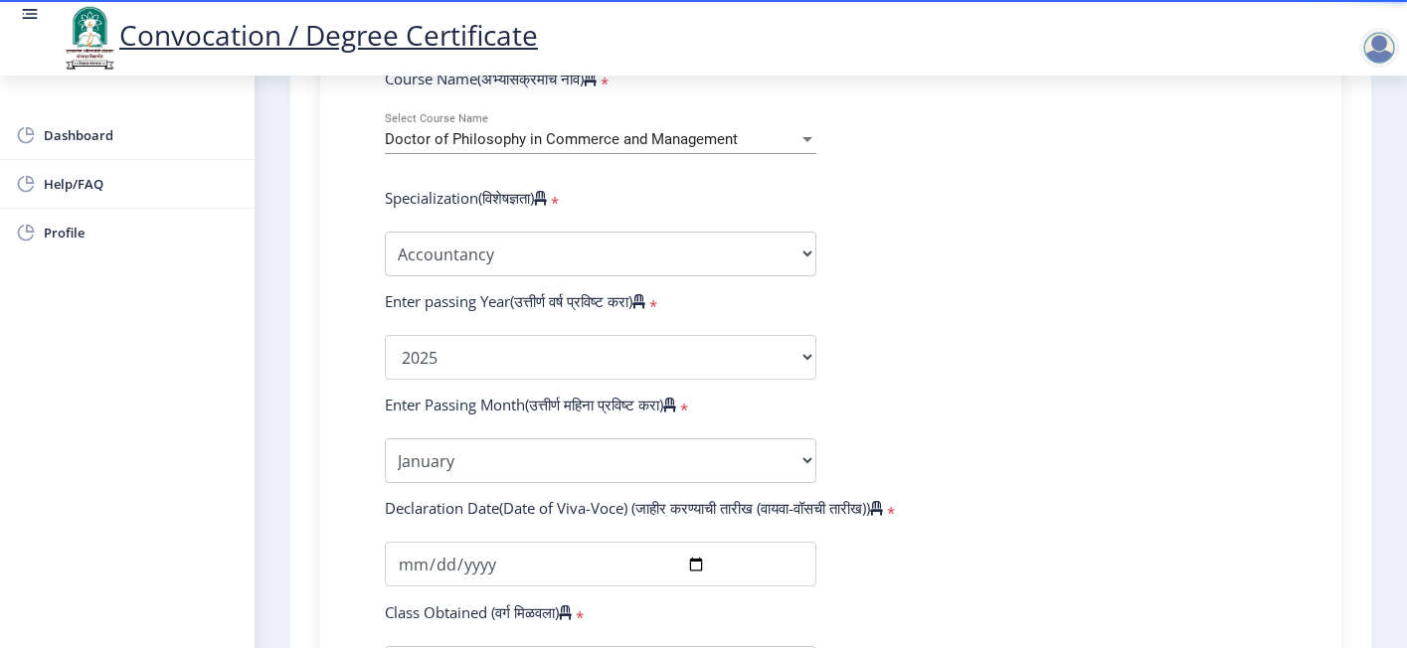
click at [1079, 406] on form "Enter Your PRN Number (तुमचा पीआरएन (कायम नोंदणी क्रमांक) एंटर करा) * Student T…" at bounding box center [831, 373] width 922 height 1262
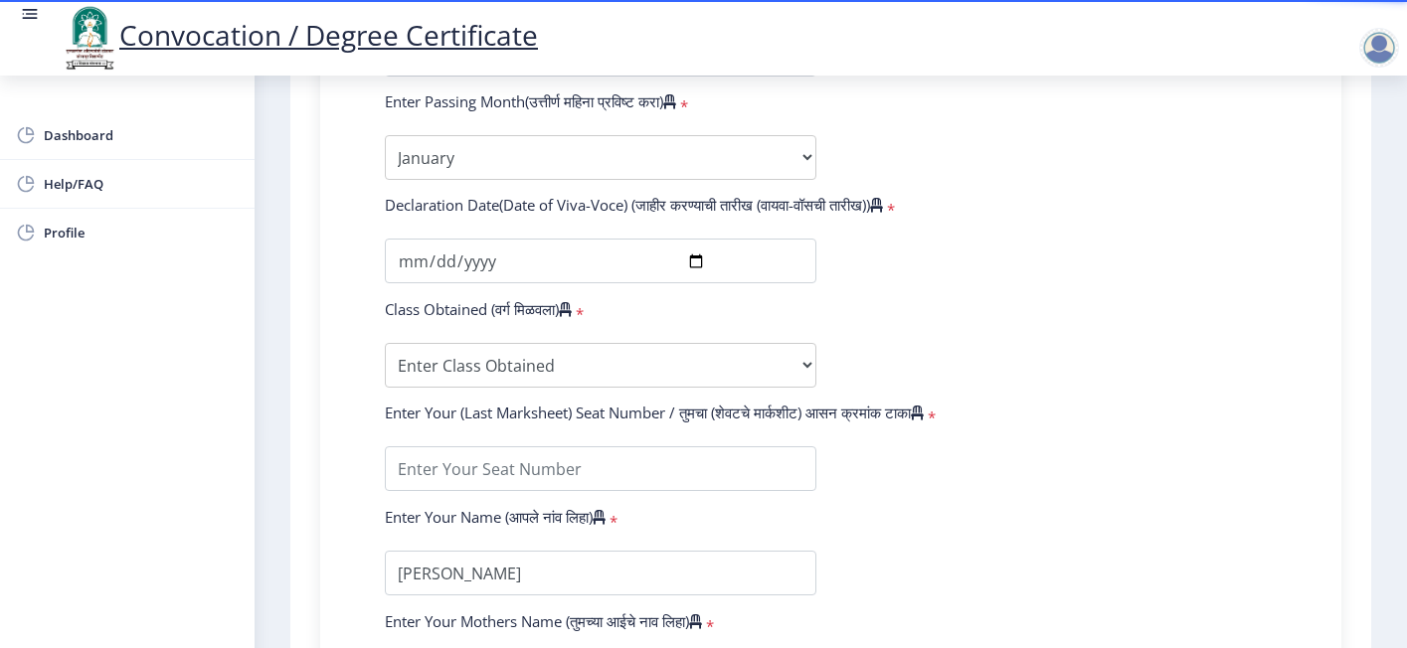
scroll to position [1171, 0]
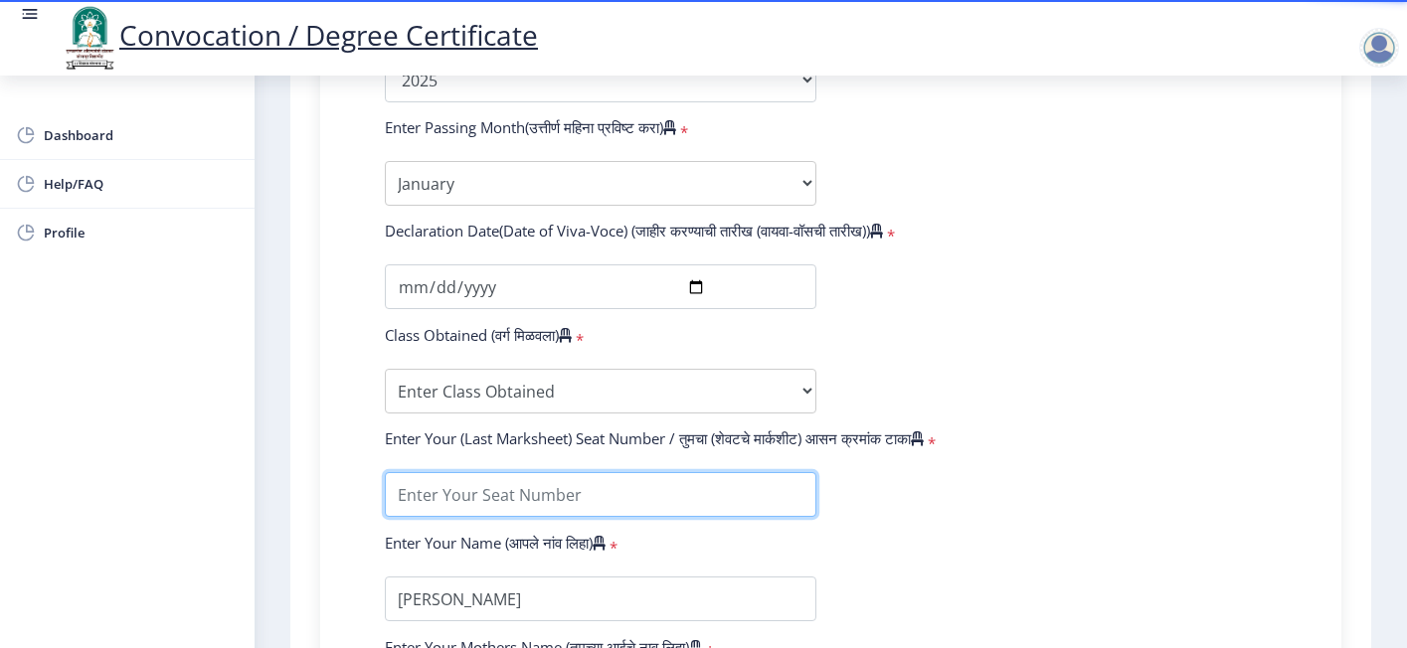
click at [464, 479] on input "textarea" at bounding box center [601, 494] width 432 height 45
type input "1106"
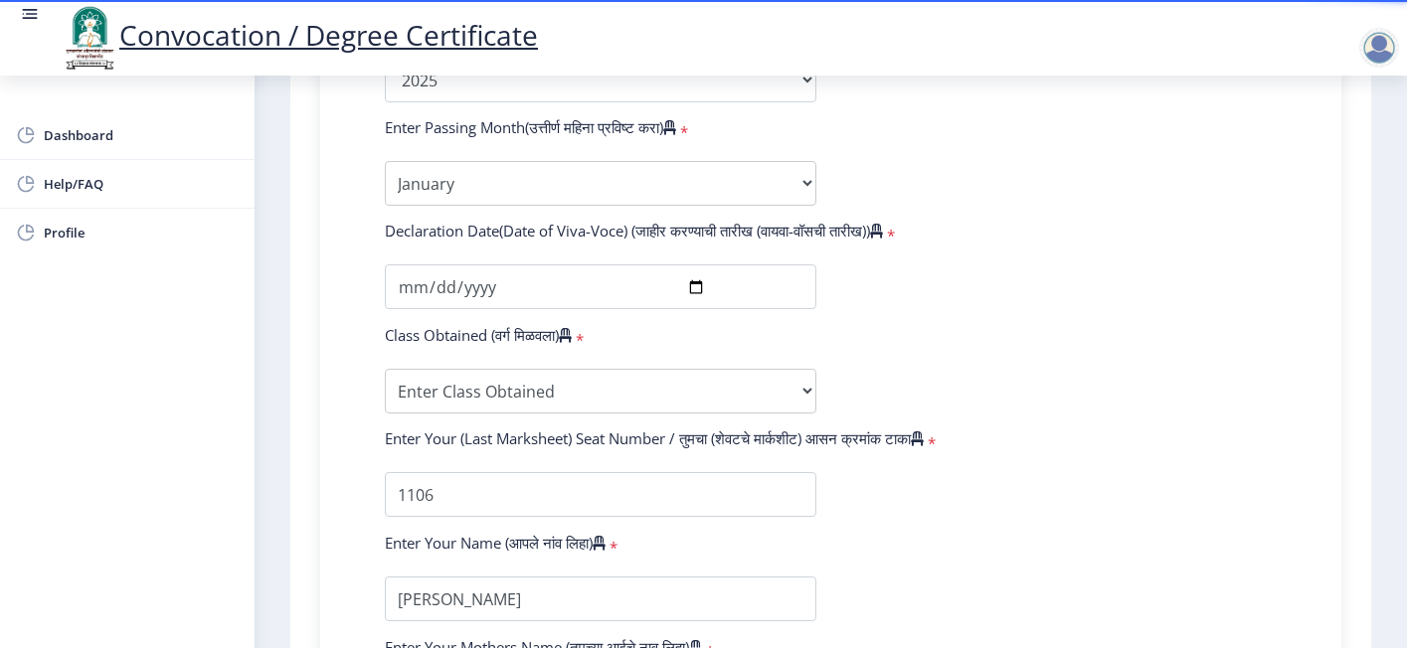
click at [1135, 345] on form "Enter Your PRN Number (तुमचा पीआरएन (कायम नोंदणी क्रमांक) एंटर करा) * Student T…" at bounding box center [831, 96] width 922 height 1262
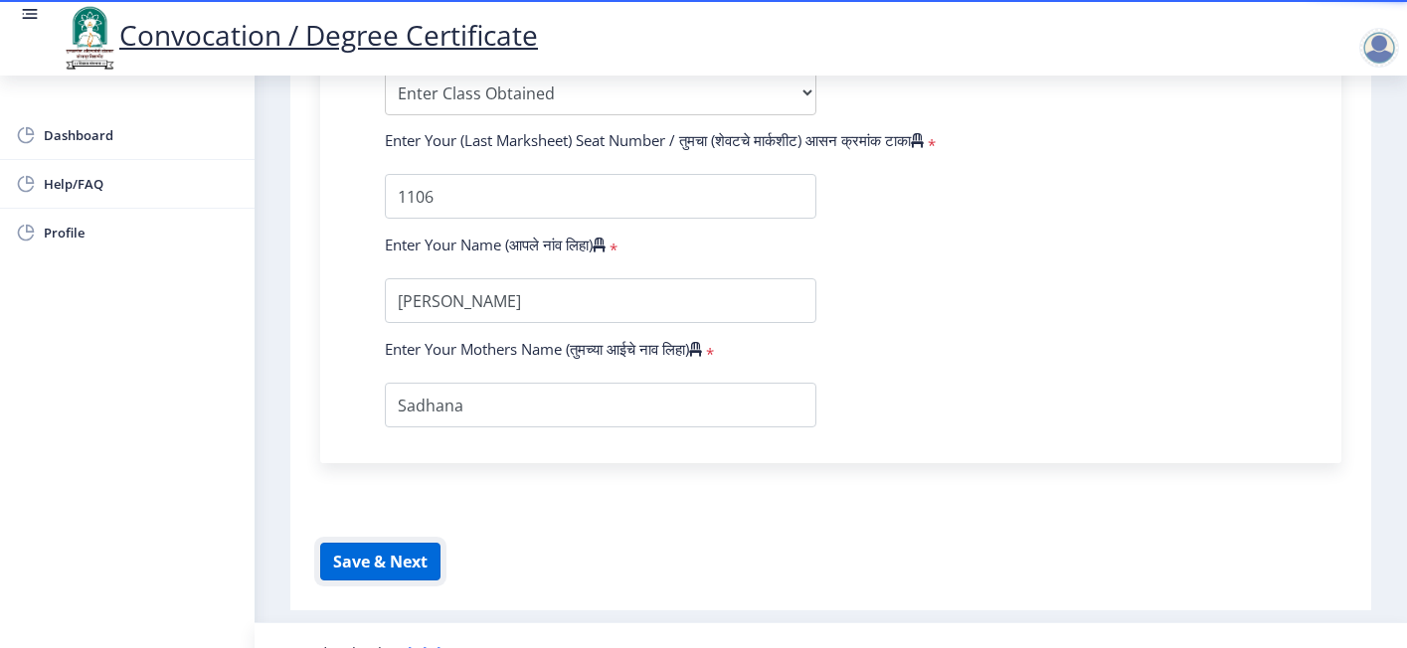
click at [375, 543] on button "Save & Next" at bounding box center [380, 562] width 120 height 38
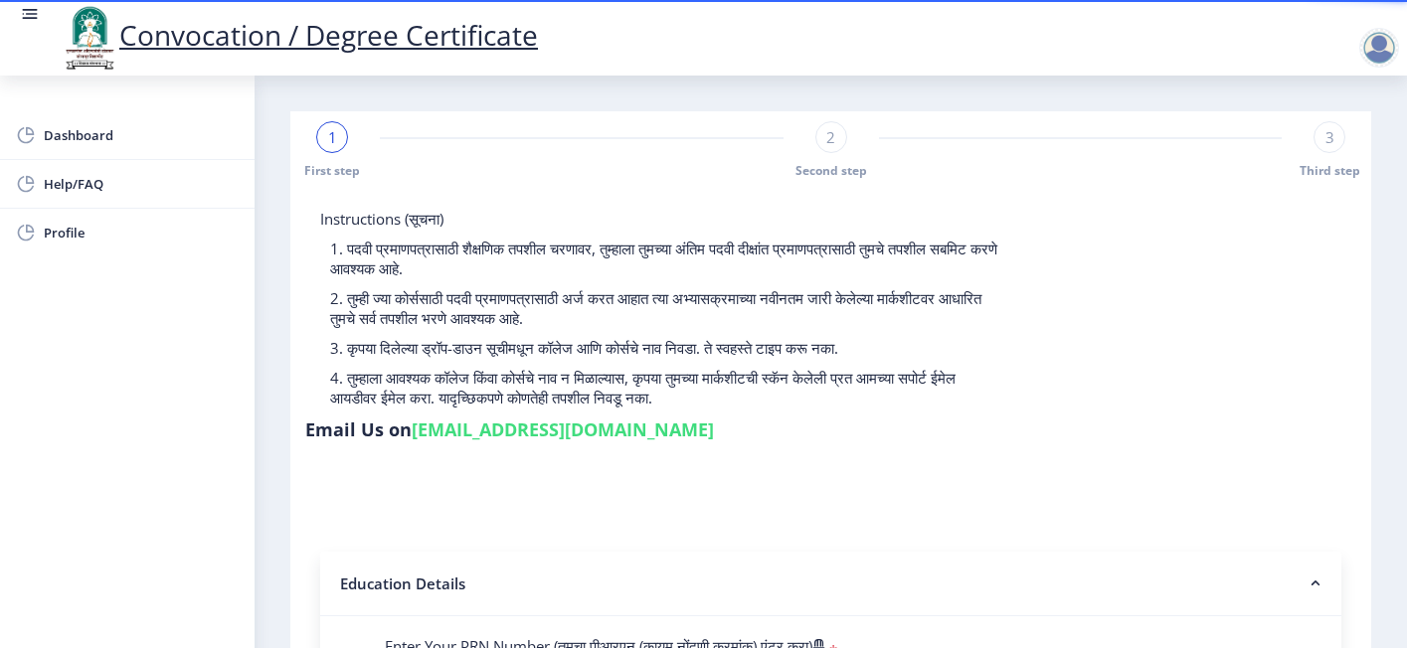
scroll to position [298, 0]
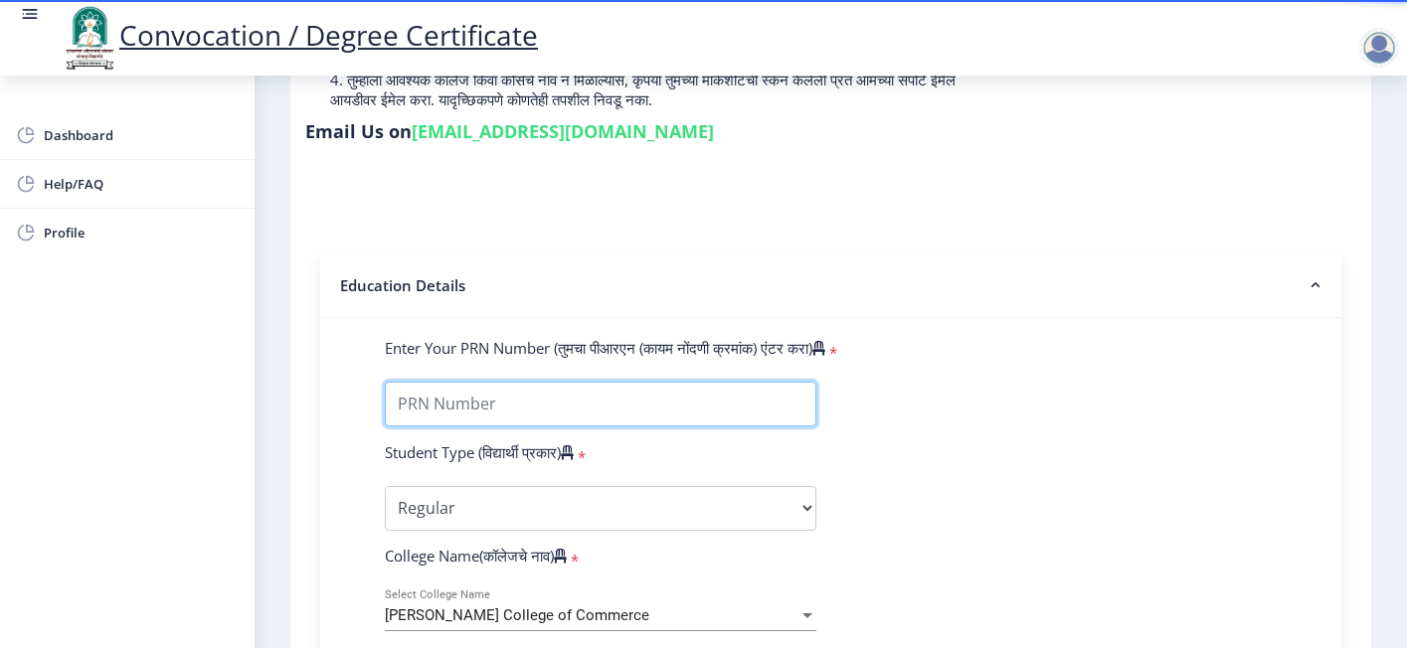
click at [556, 382] on input "Enter Your PRN Number (तुमचा पीआरएन (कायम नोंदणी क्रमांक) एंटर करा)" at bounding box center [601, 404] width 432 height 45
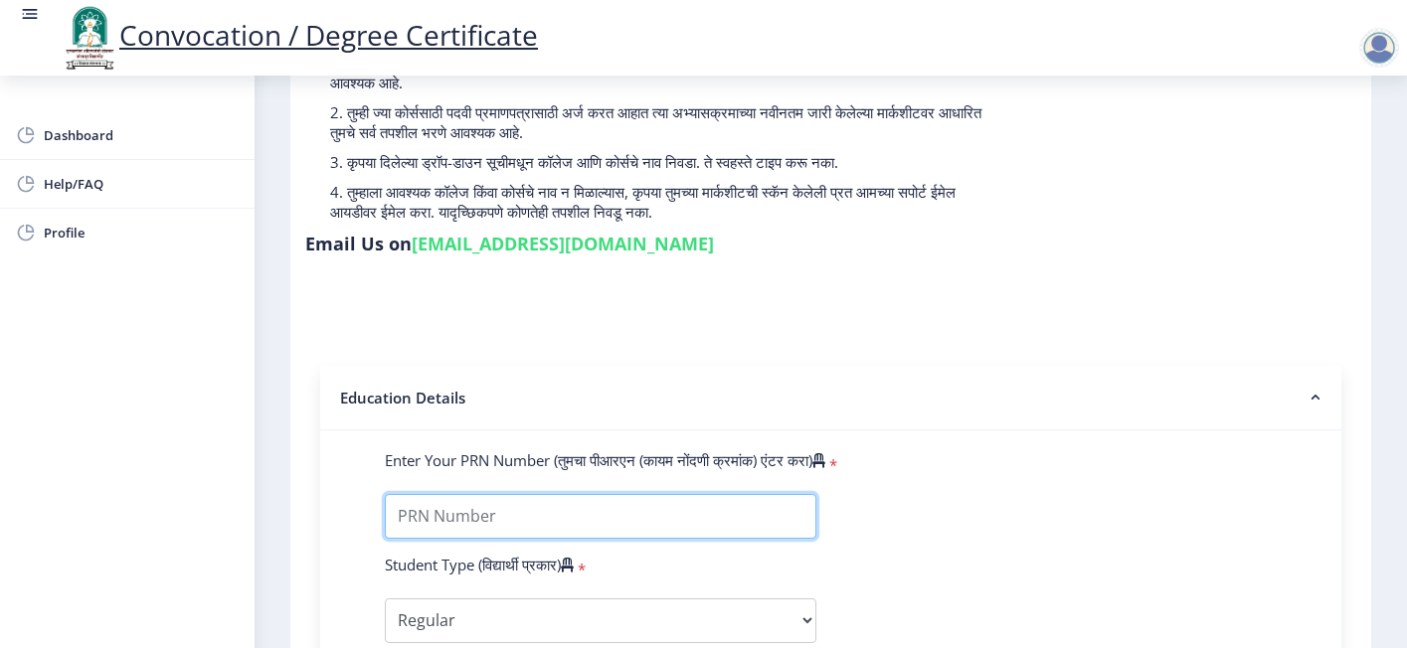
scroll to position [0, 0]
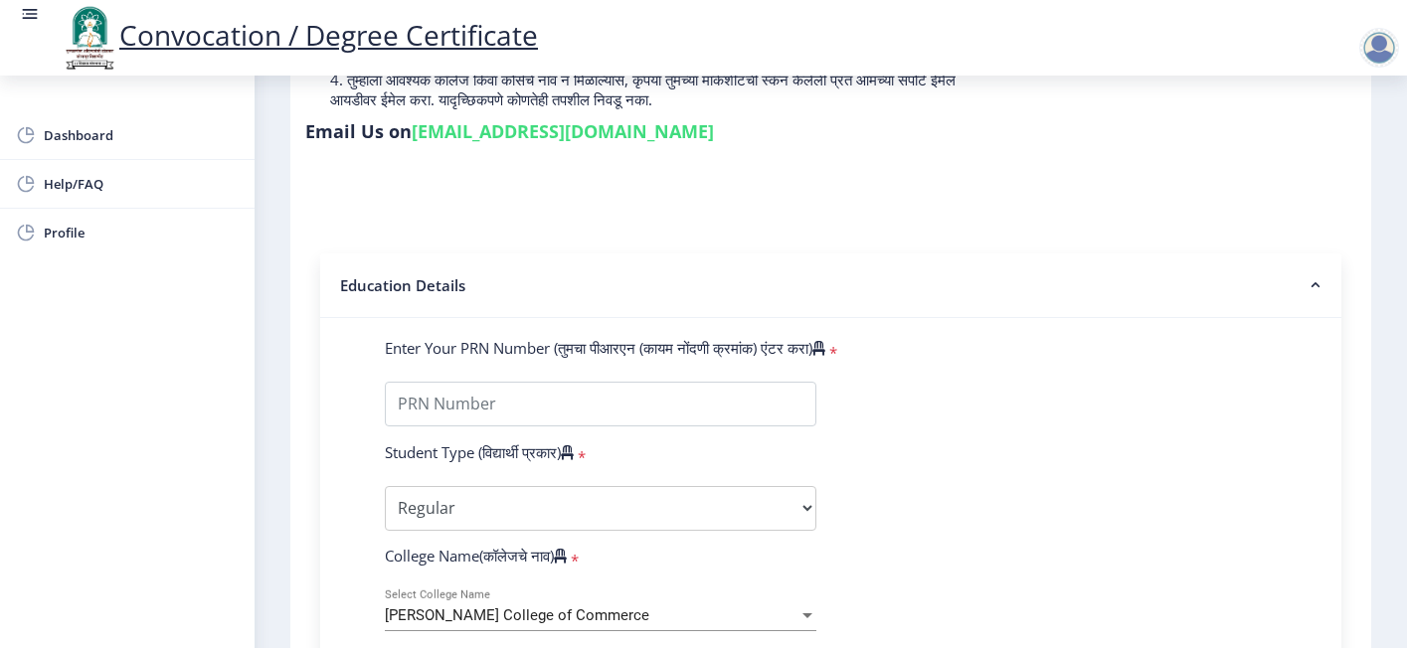
click at [1102, 338] on div "Enter Your PRN Number (तुमचा पीआरएन (कायम नोंदणी क्रमांक) एंटर करा) *" at bounding box center [831, 352] width 922 height 28
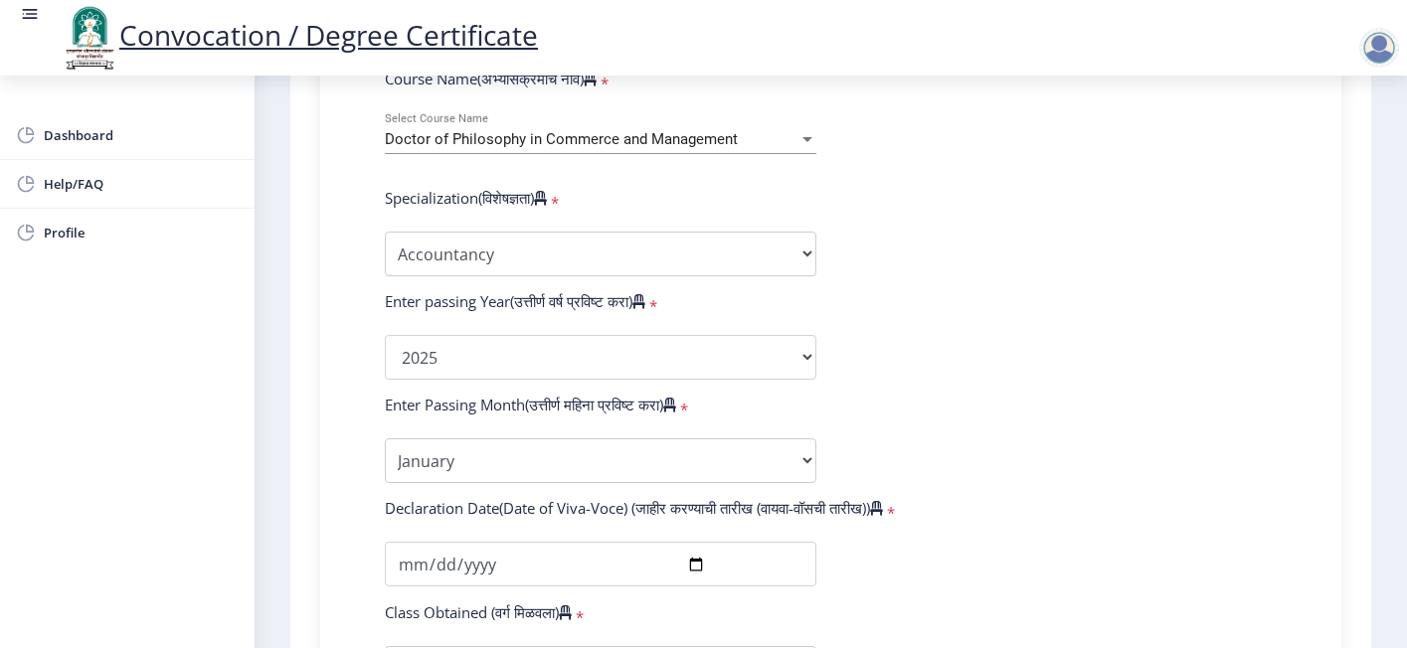
scroll to position [1193, 0]
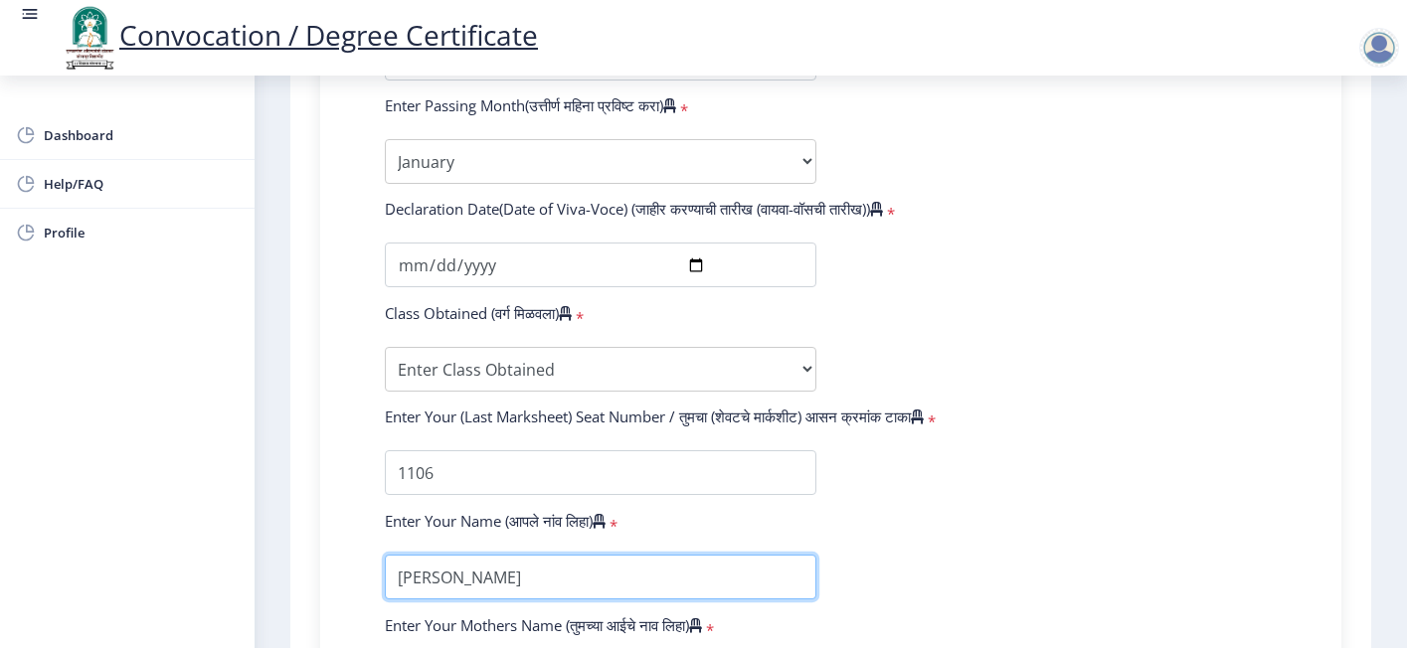
click at [619, 555] on input "textarea" at bounding box center [601, 577] width 432 height 45
type input "Arjun"
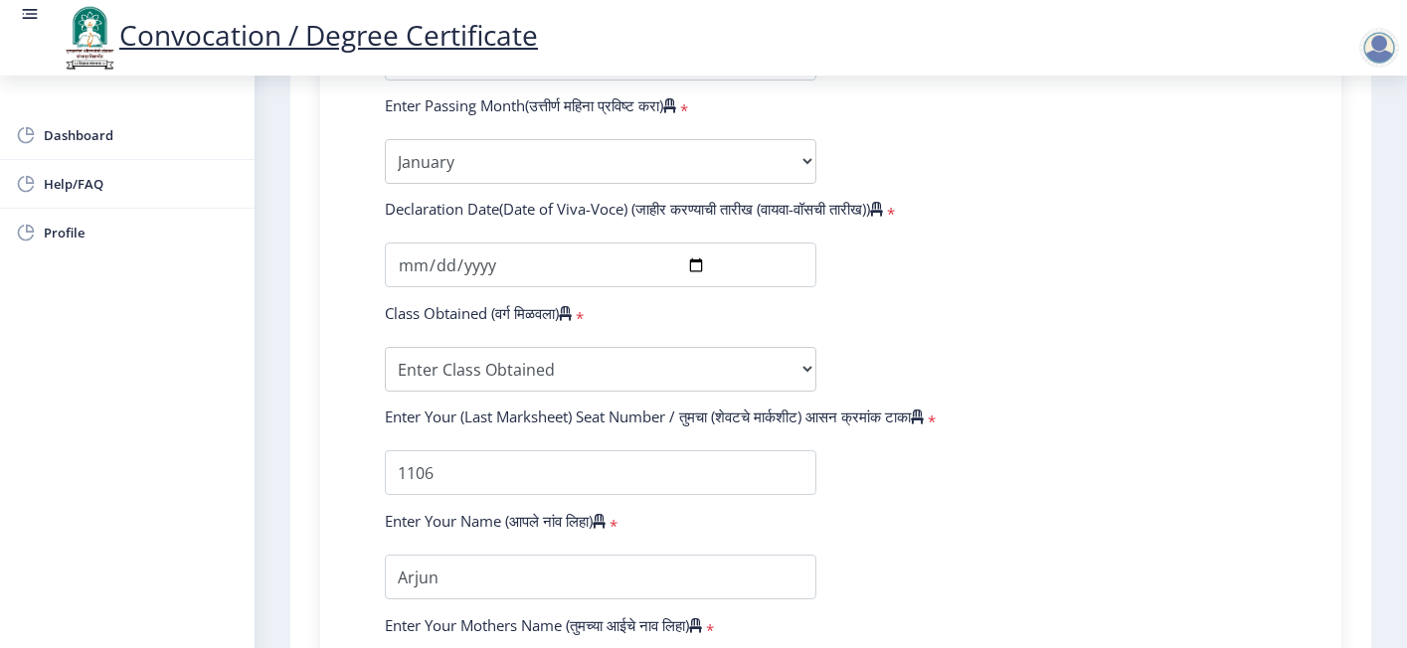
click at [968, 472] on form "Enter Your PRN Number (तुमचा पीआरएन (कायम नोंदणी क्रमांक) एंटर करा) * Student T…" at bounding box center [831, 74] width 922 height 1262
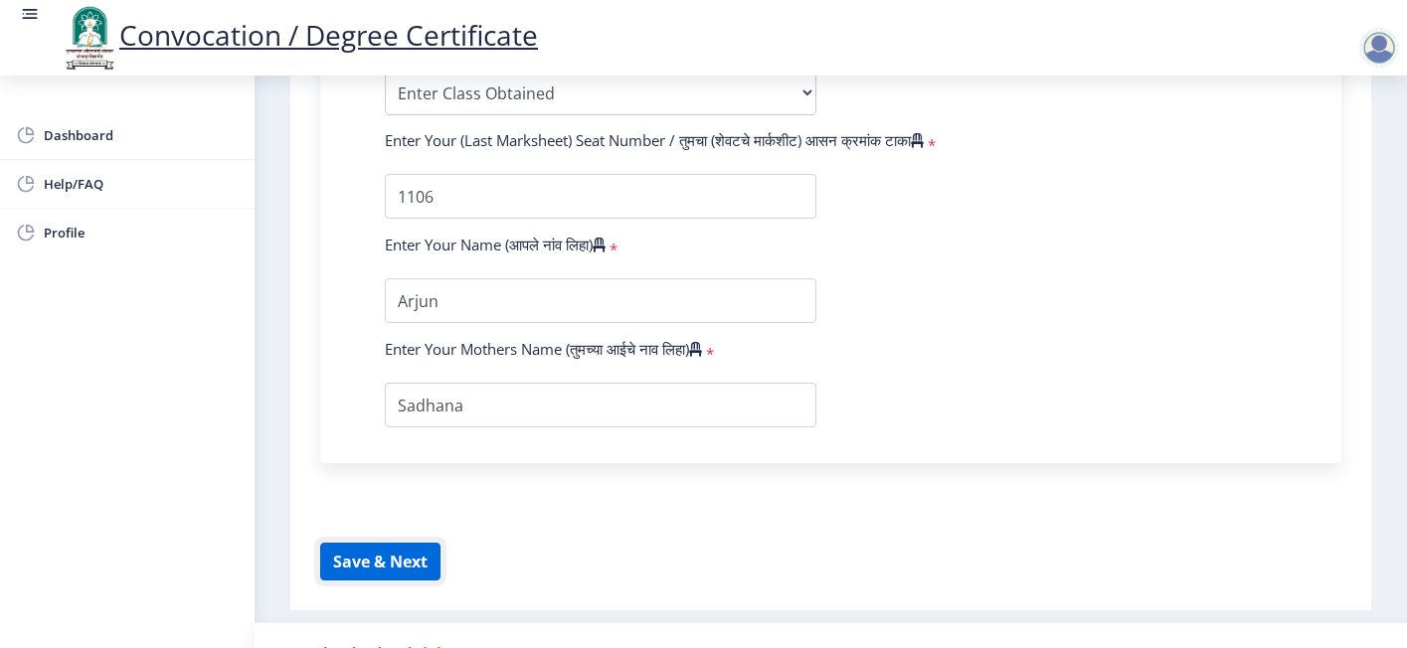
click at [403, 543] on button "Save & Next" at bounding box center [380, 562] width 120 height 38
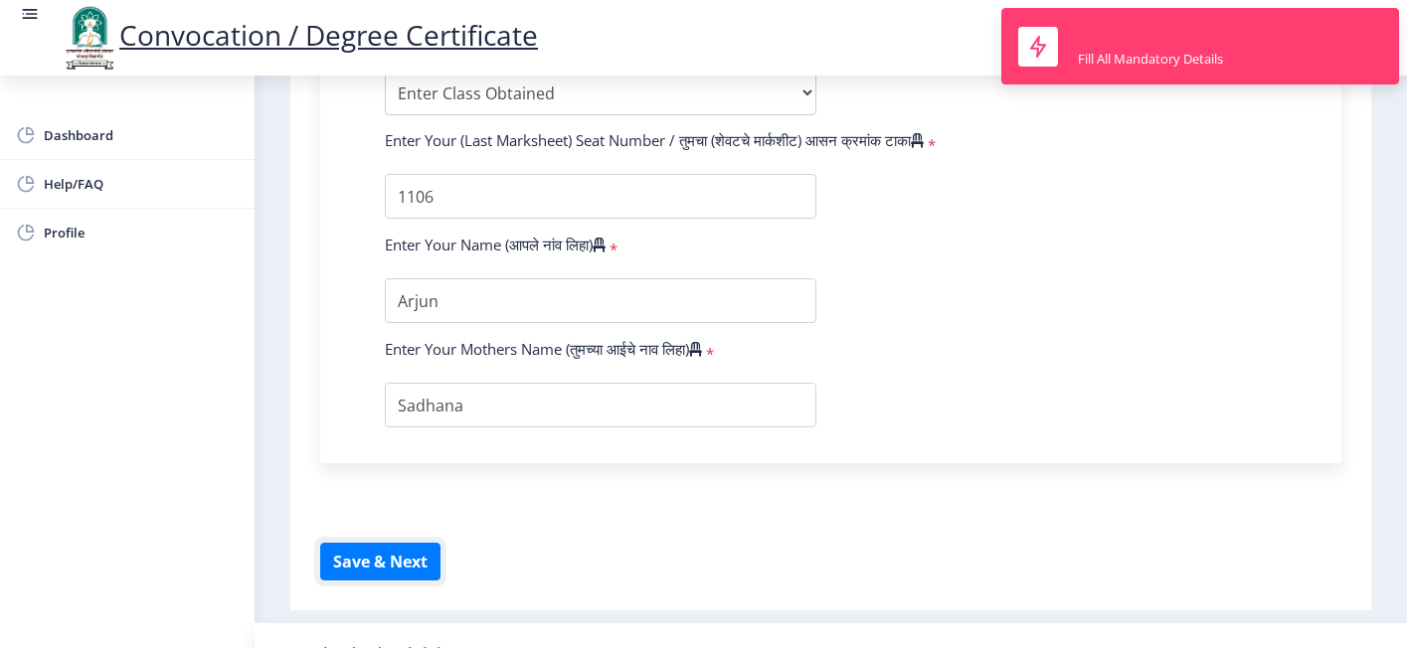
scroll to position [1171, 0]
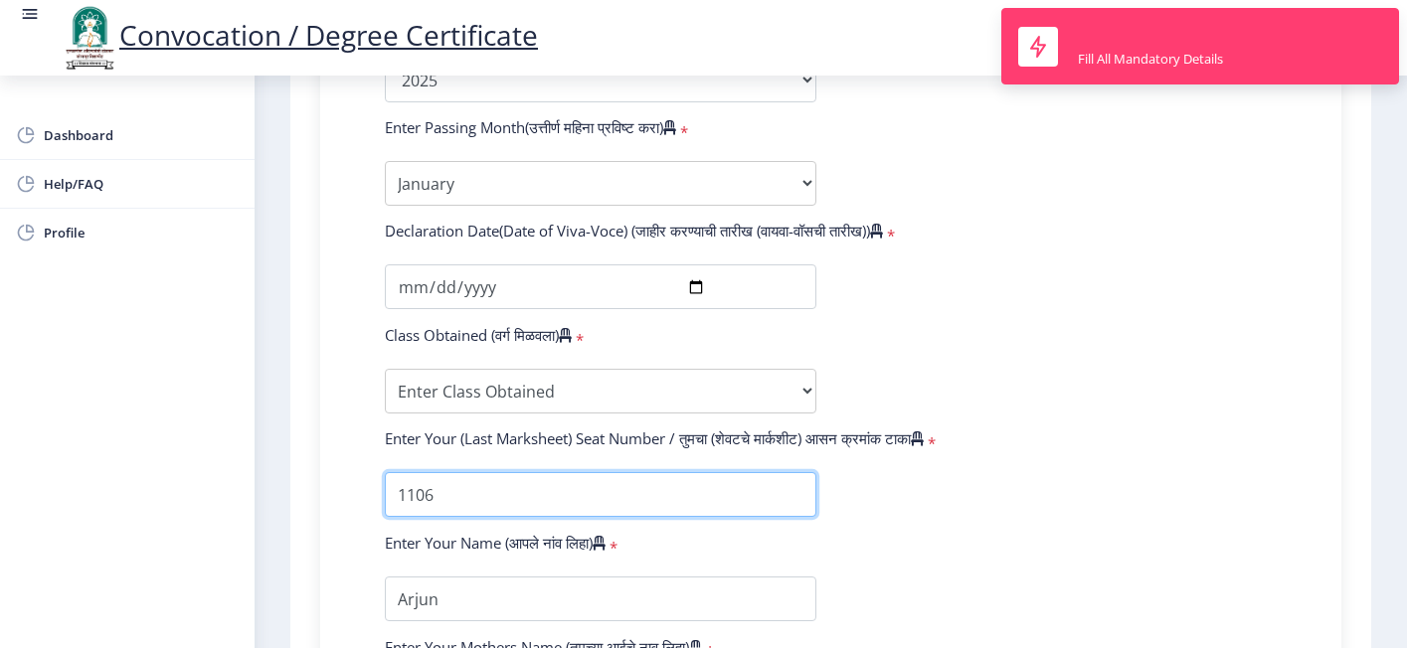
click at [480, 472] on input "textarea" at bounding box center [601, 494] width 432 height 45
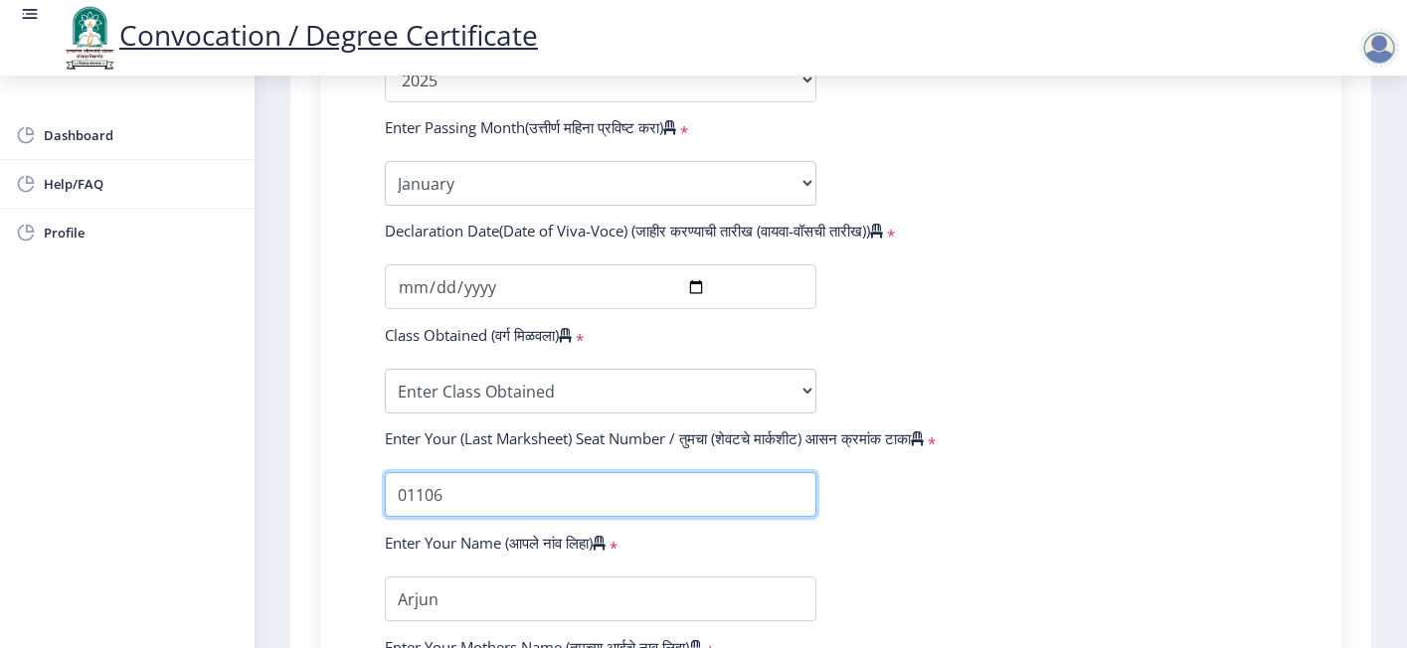
type input "01106"
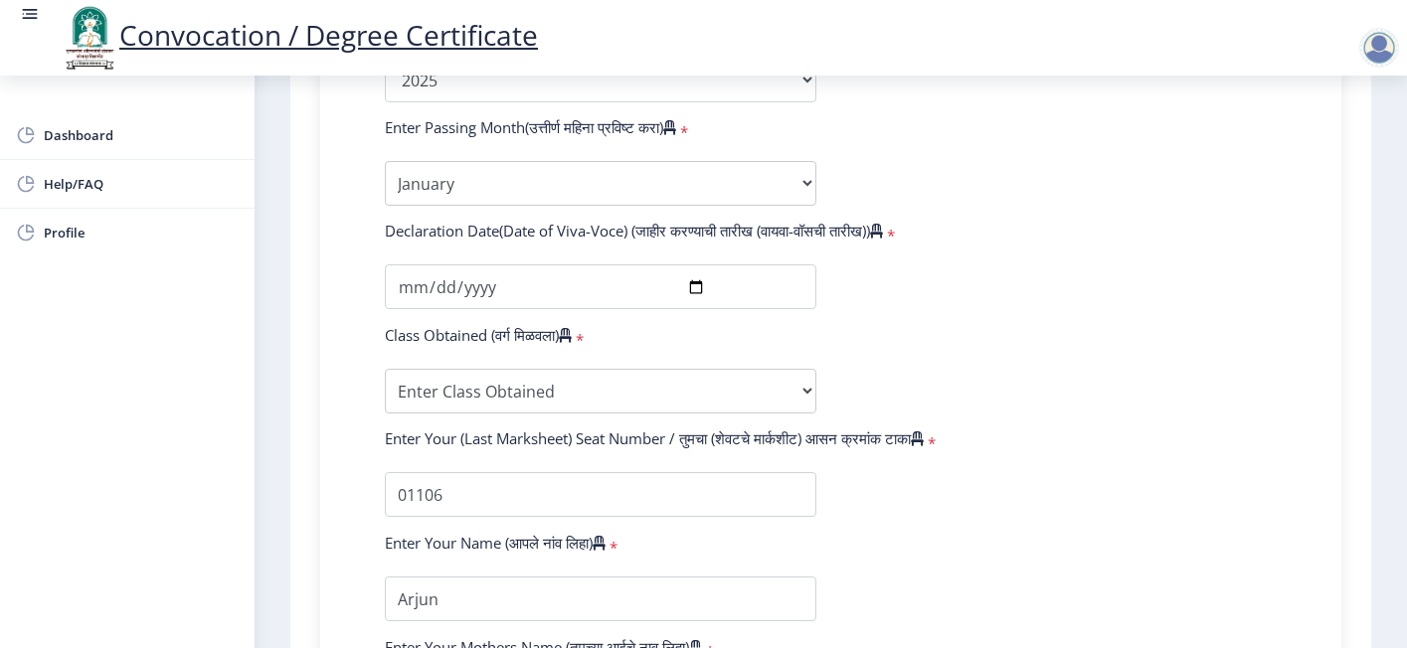
click at [1115, 455] on form "Enter Your PRN Number (तुमचा पीआरएन (कायम नोंदणी क्रमांक) एंटर करा) * Student T…" at bounding box center [831, 96] width 922 height 1262
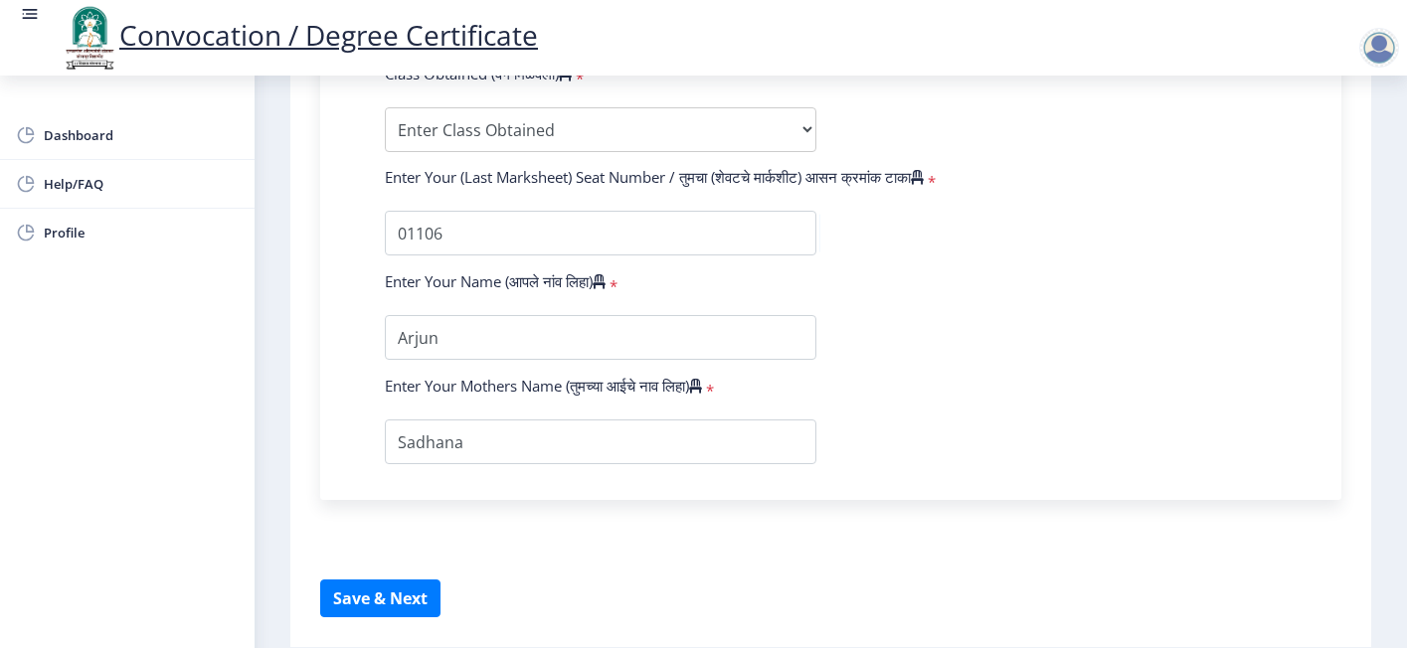
scroll to position [1470, 0]
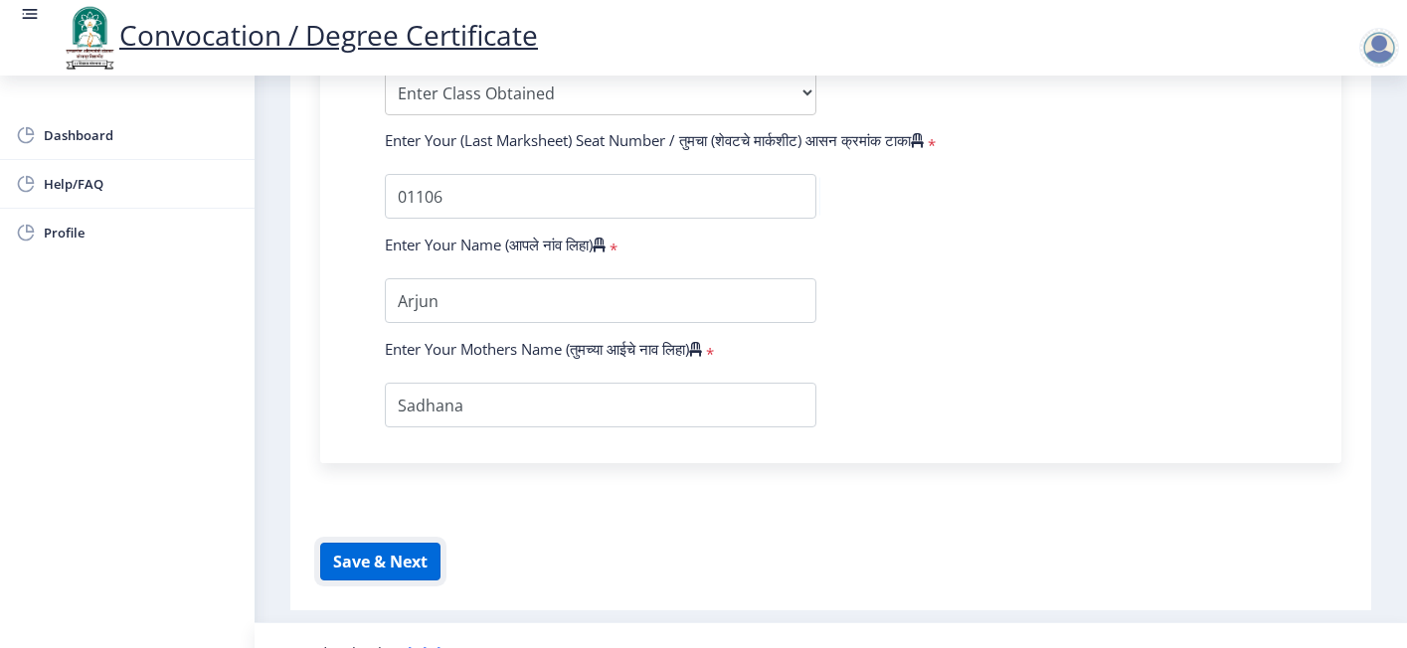
click at [393, 543] on button "Save & Next" at bounding box center [380, 562] width 120 height 38
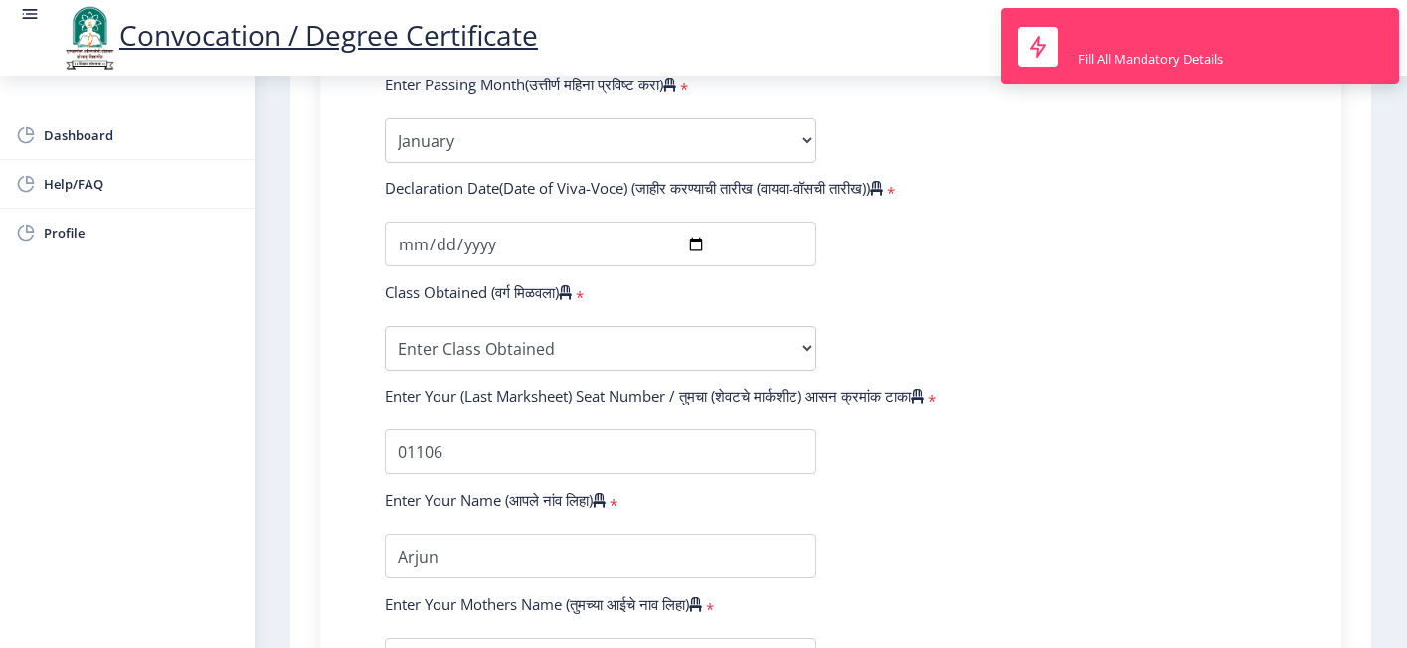
scroll to position [1171, 0]
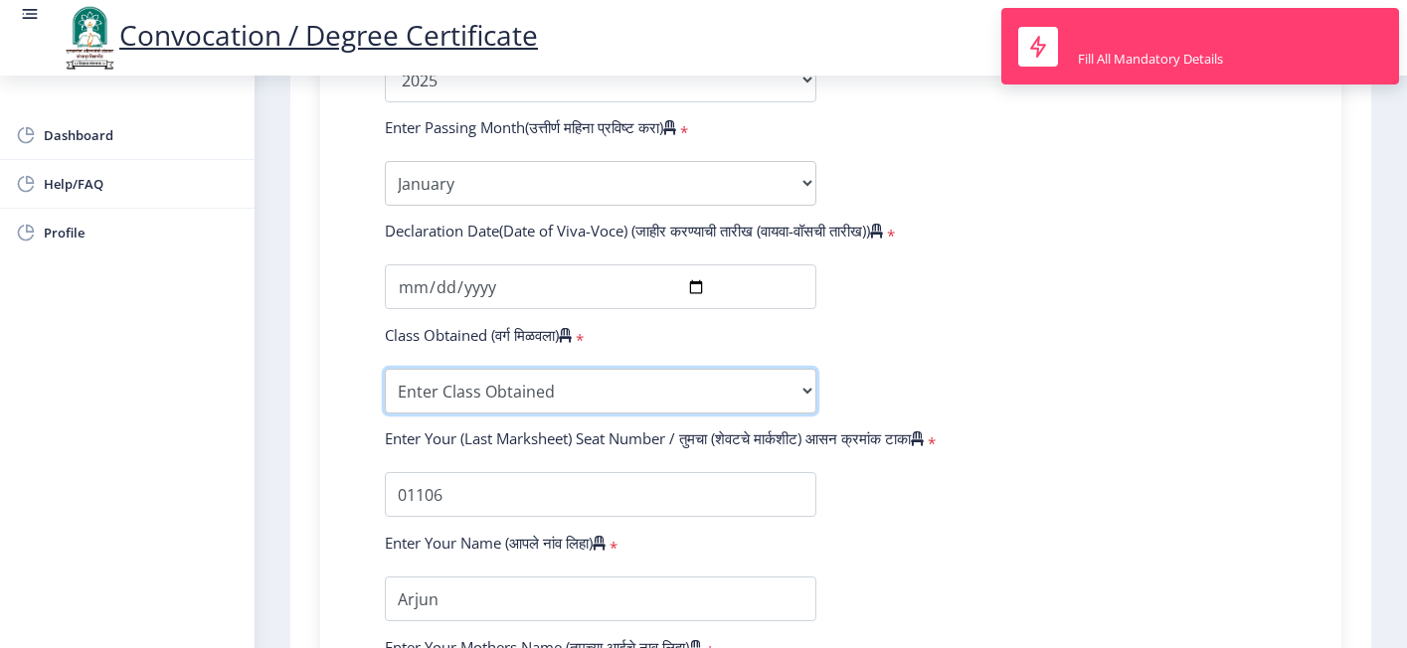
click at [427, 370] on select "Enter Class Obtained FIRST CLASS WITH DISTINCTION FIRST CLASS HIGHER SECOND CLA…" at bounding box center [601, 391] width 432 height 45
select select "FIRST CLASS WITH DISTINCTION"
click at [385, 369] on select "Enter Class Obtained FIRST CLASS WITH DISTINCTION FIRST CLASS HIGHER SECOND CLA…" at bounding box center [601, 391] width 432 height 45
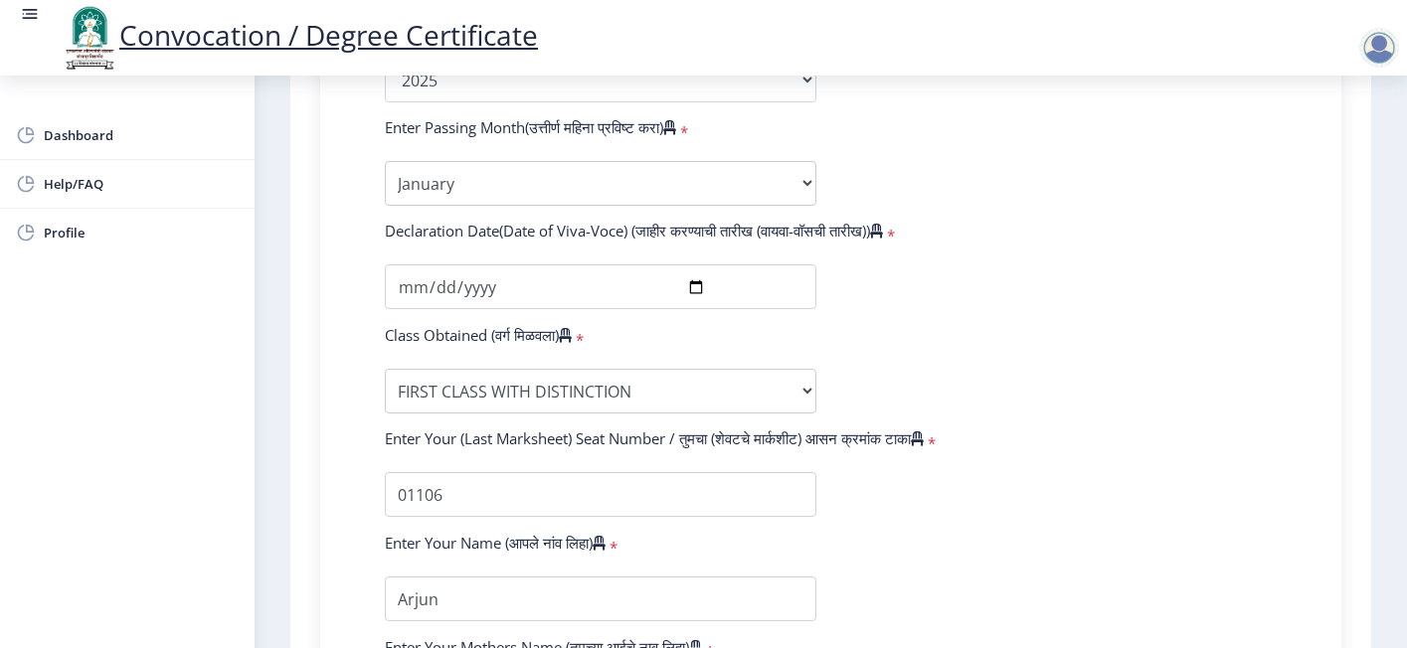
click at [1209, 308] on form "Enter Your PRN Number (तुमचा पीआरएन (कायम नोंदणी क्रमांक) एंटर करा) * Student T…" at bounding box center [831, 96] width 922 height 1262
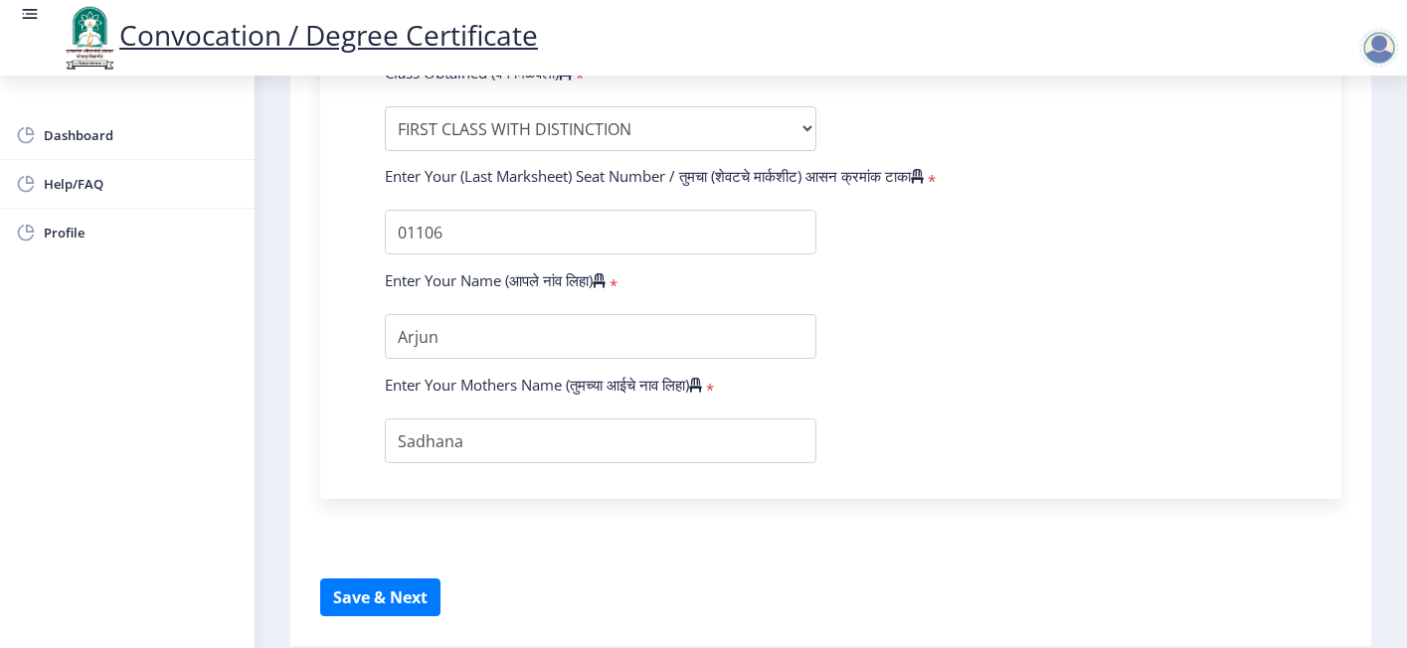
scroll to position [1470, 0]
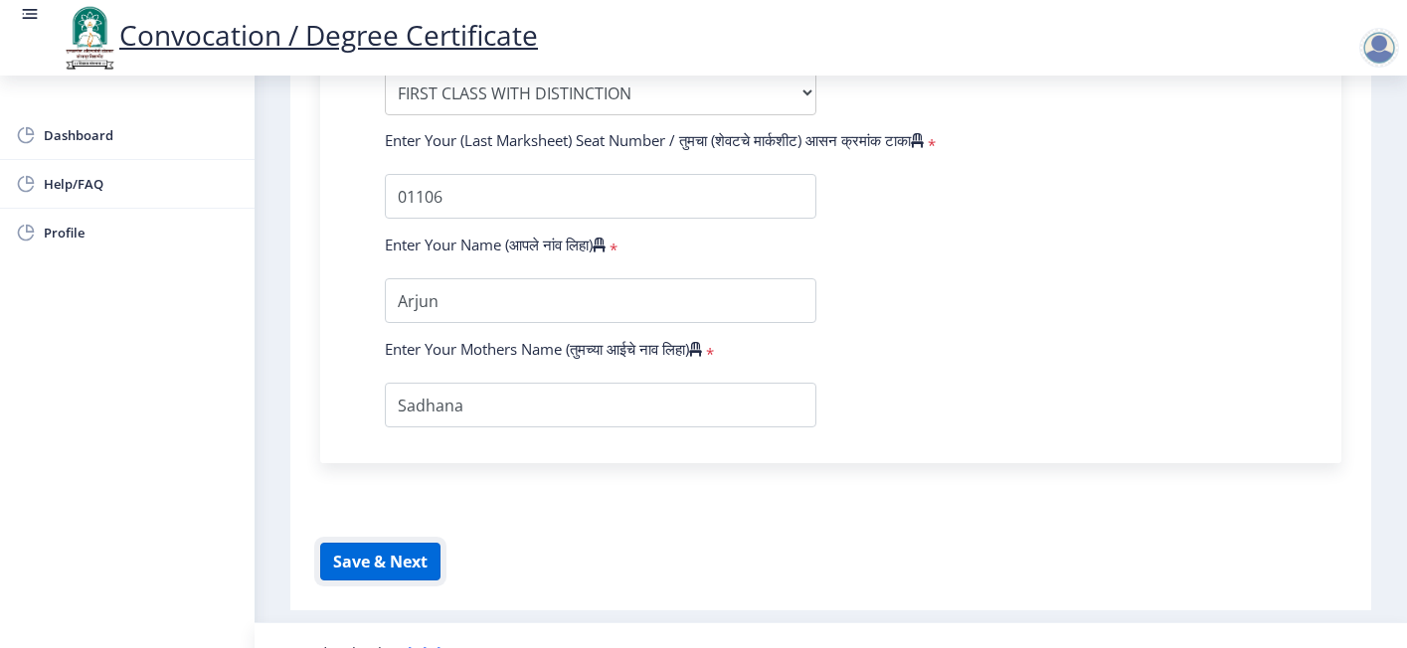
click at [406, 543] on button "Save & Next" at bounding box center [380, 562] width 120 height 38
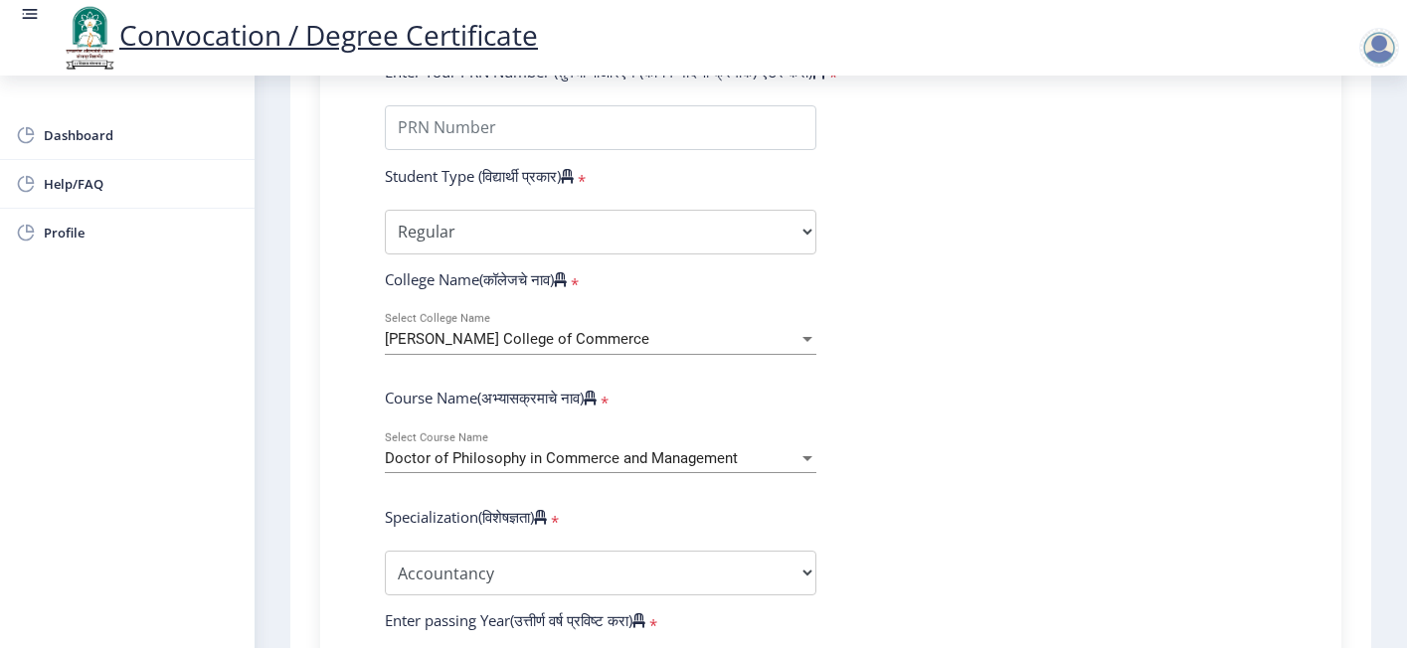
scroll to position [276, 0]
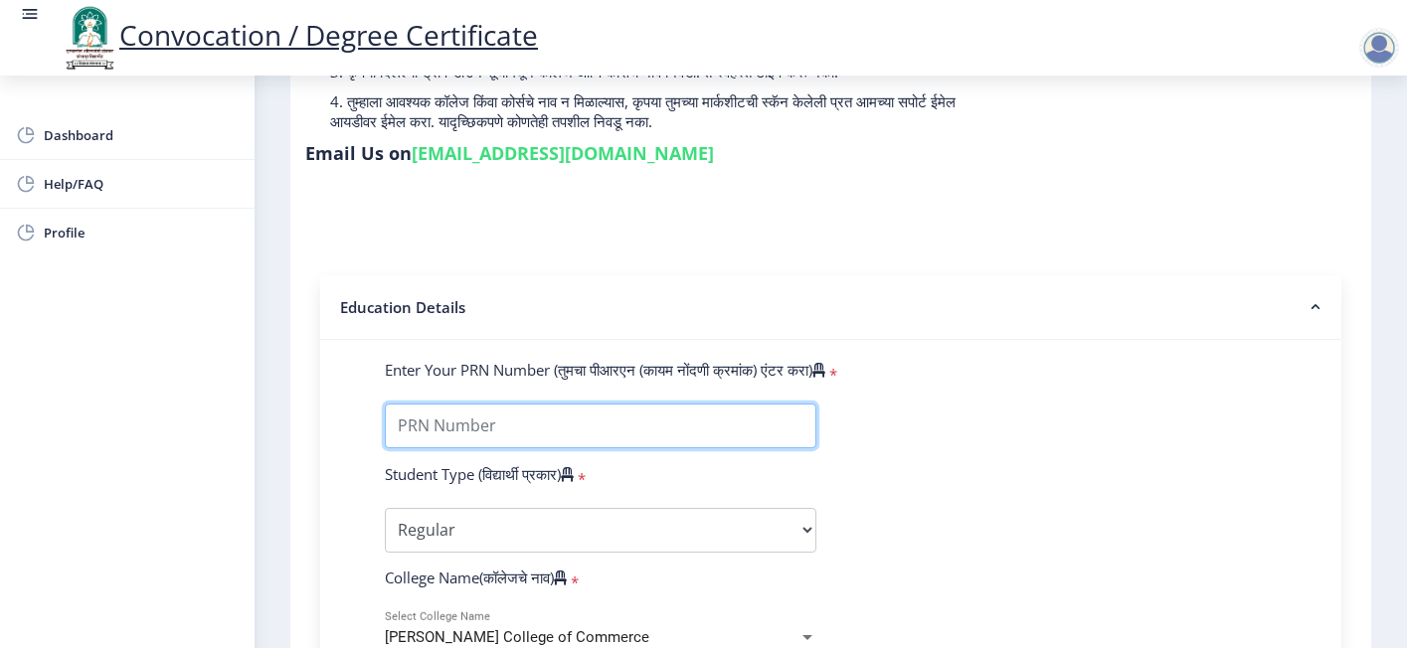
click at [460, 404] on input "Enter Your PRN Number (तुमचा पीआरएन (कायम नोंदणी क्रमांक) एंटर करा)" at bounding box center [601, 426] width 432 height 45
type input "2009032500040811"
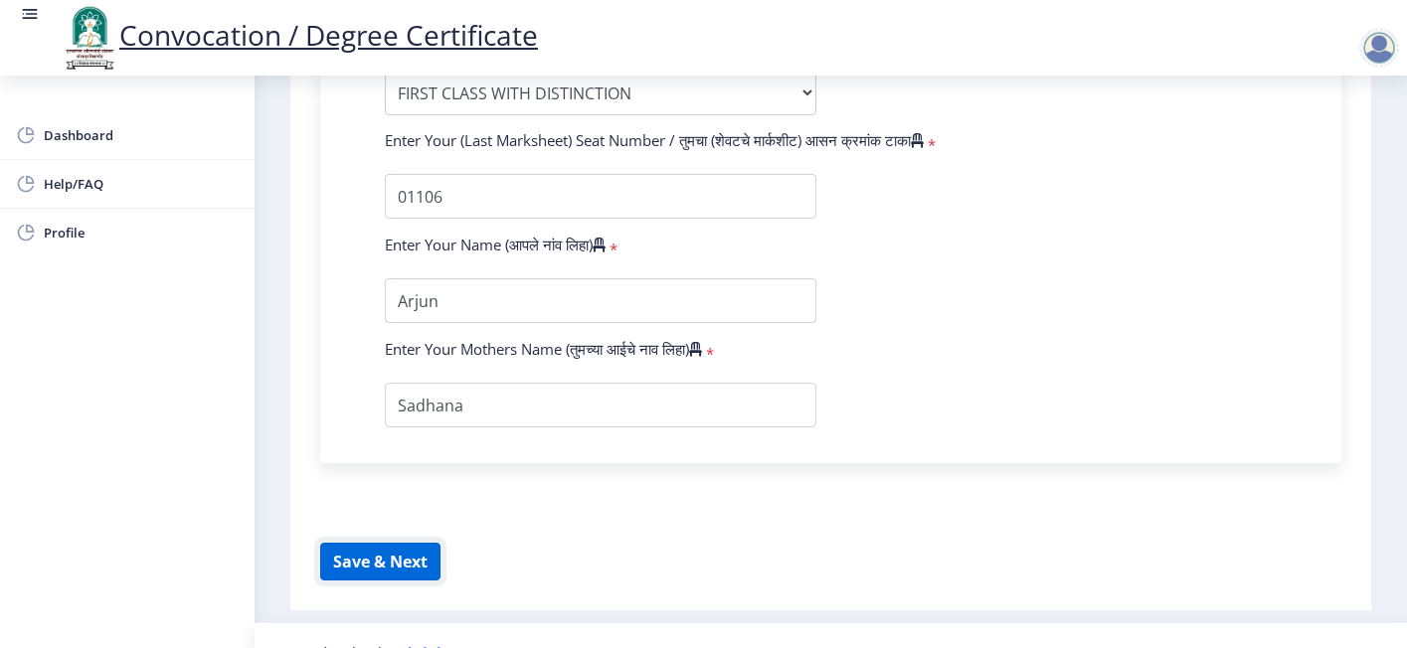
click at [407, 543] on button "Save & Next" at bounding box center [380, 562] width 120 height 38
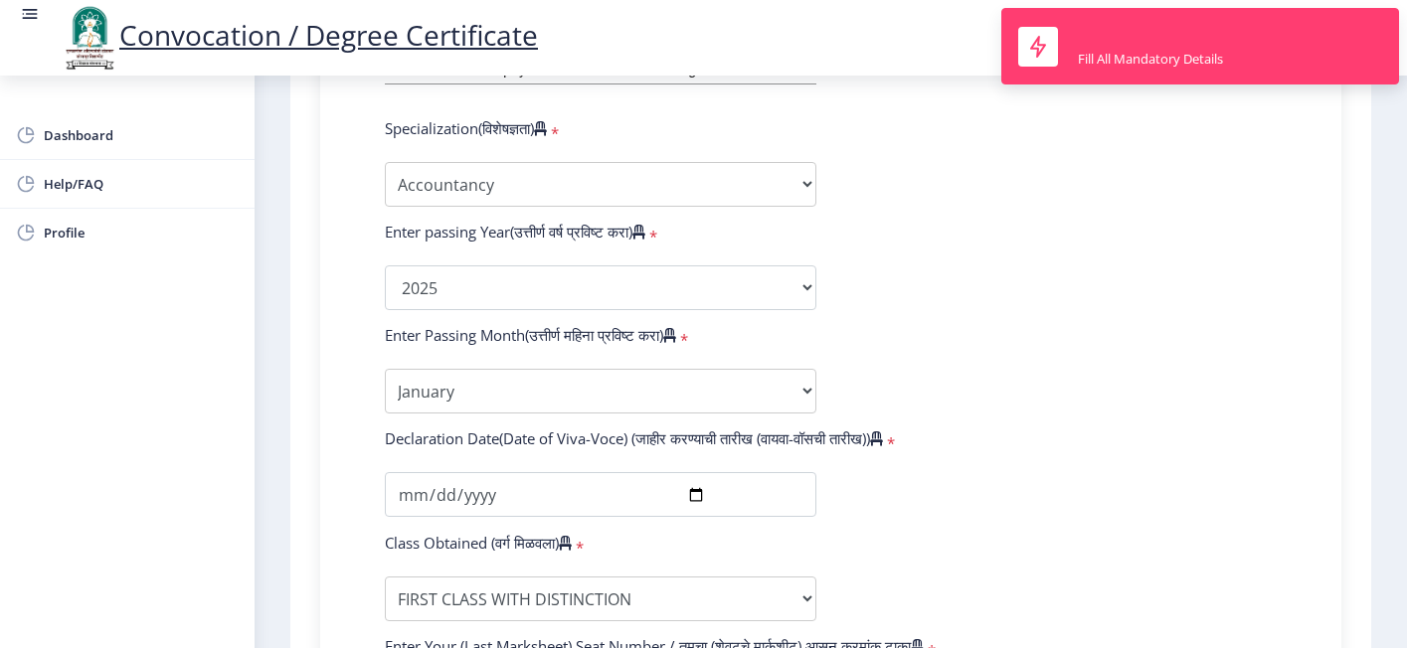
scroll to position [873, 0]
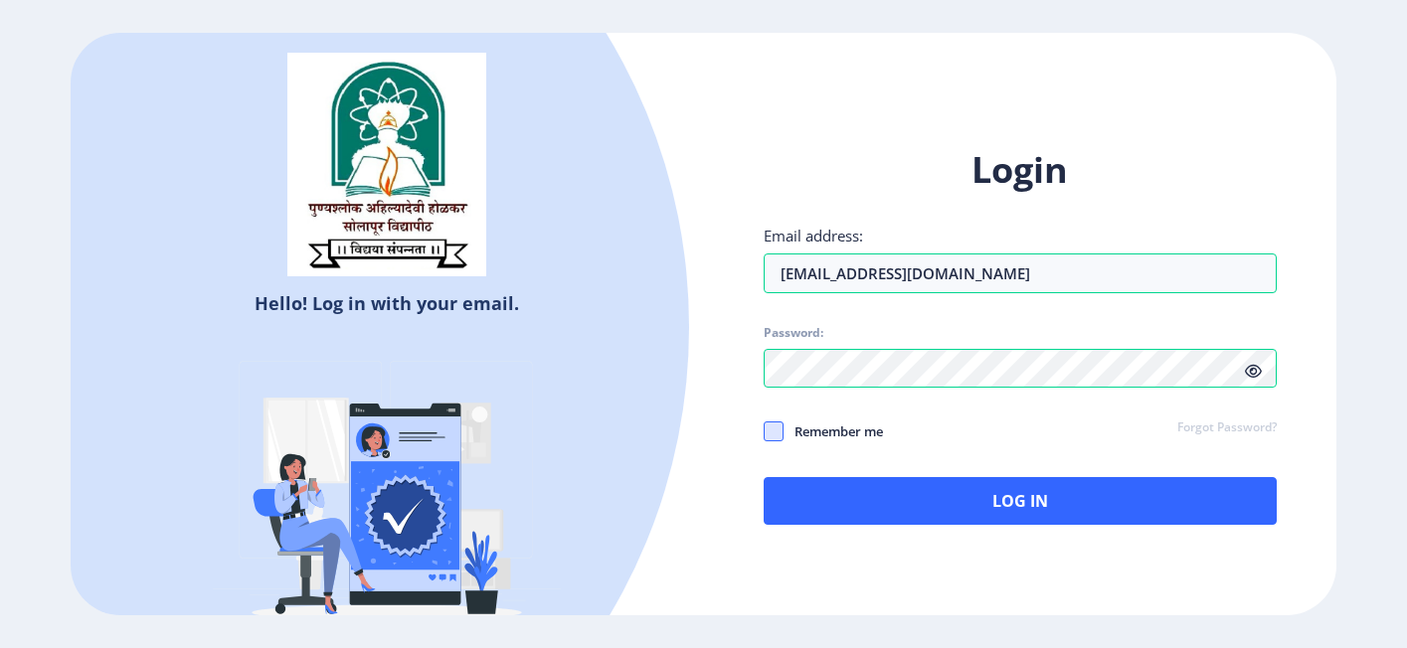
drag, startPoint x: 781, startPoint y: 427, endPoint x: 784, endPoint y: 437, distance: 10.4
click at [780, 427] on span at bounding box center [774, 432] width 20 height 20
click at [765, 432] on input "Remember me" at bounding box center [764, 432] width 1 height 1
checkbox input "true"
click at [809, 475] on div "Login Email address: arjunc5555@gmail.com Password: Remember me Forgot Password…" at bounding box center [1021, 335] width 514 height 379
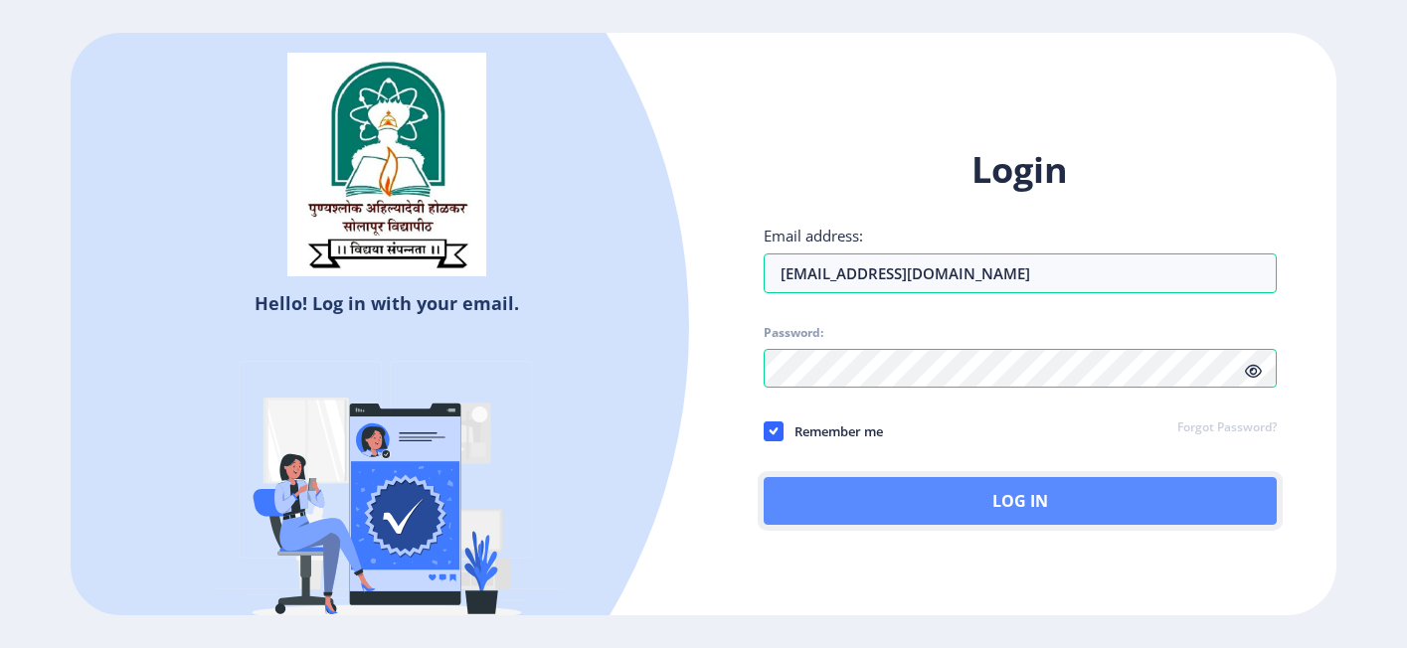
click at [814, 479] on button "Log In" at bounding box center [1021, 501] width 514 height 48
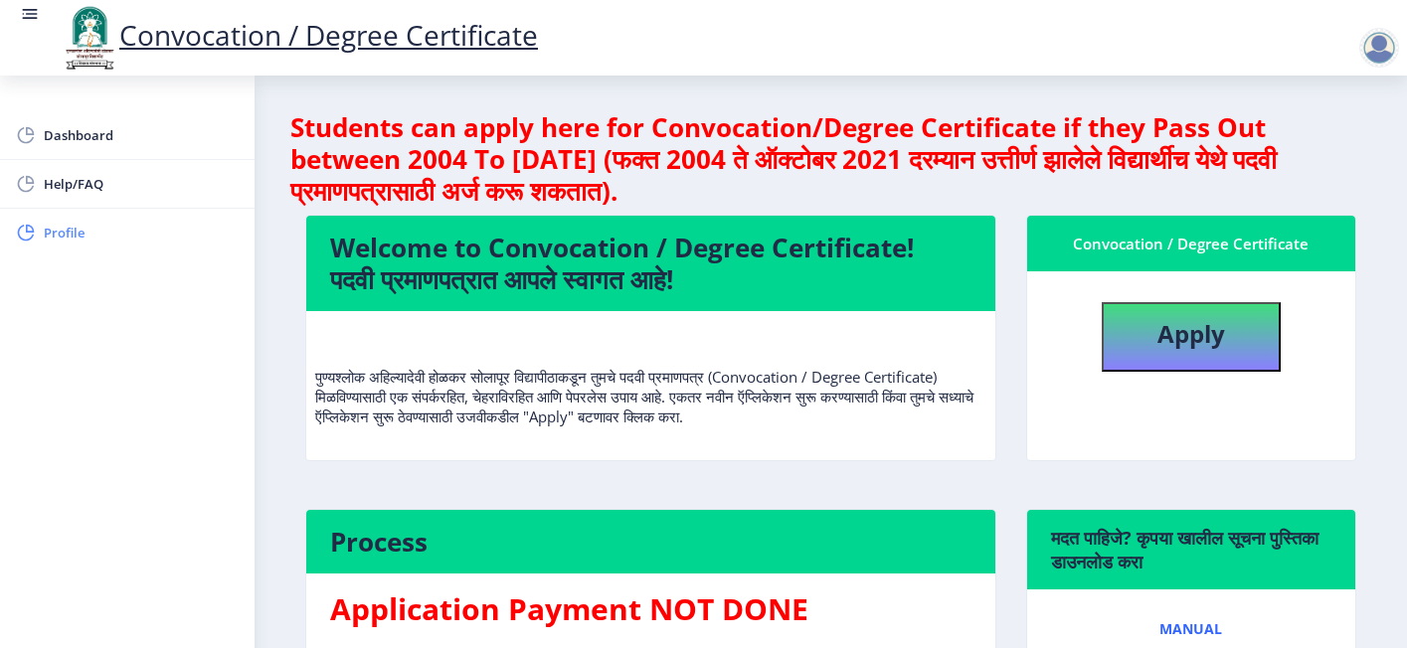
click at [89, 236] on span "Profile" at bounding box center [141, 233] width 195 height 24
select select "[DEMOGRAPHIC_DATA]"
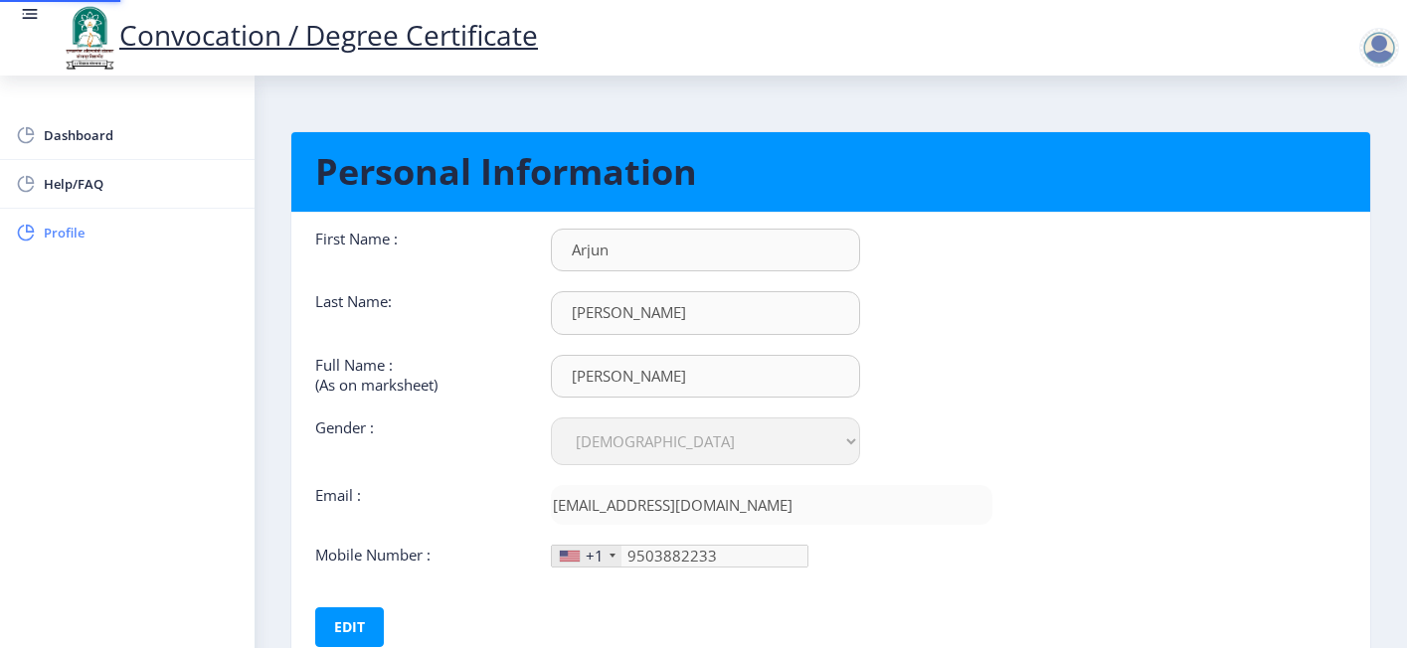
type input "[PHONE_NUMBER]"
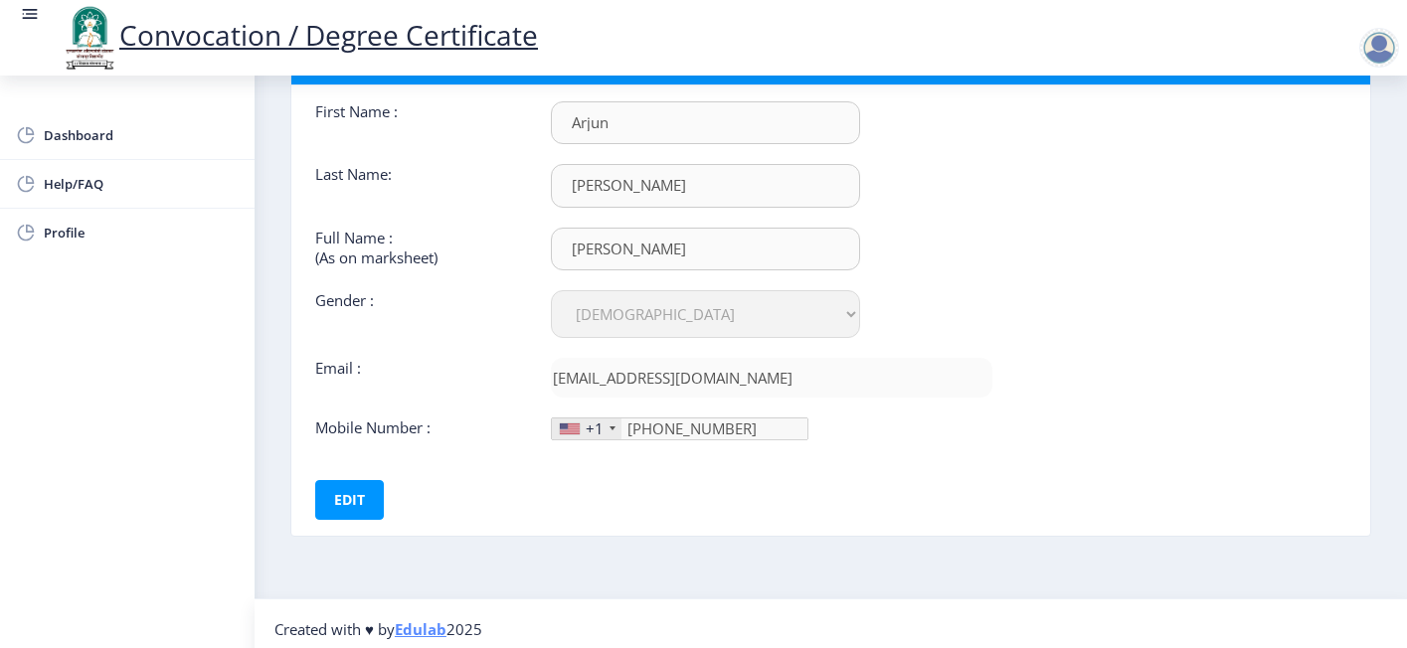
scroll to position [130, 0]
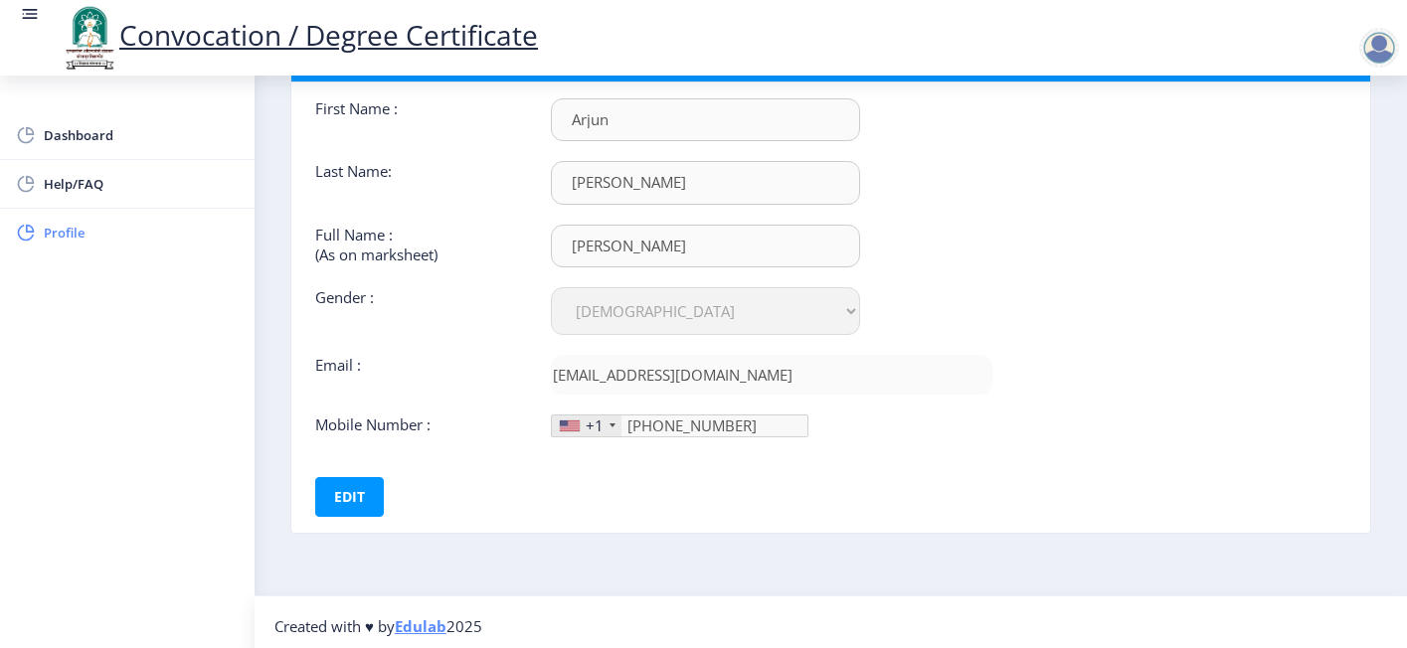
click at [64, 233] on span "Profile" at bounding box center [141, 233] width 195 height 24
click at [1366, 48] on div at bounding box center [1379, 48] width 40 height 40
click at [21, 25] on link at bounding box center [30, 38] width 20 height 68
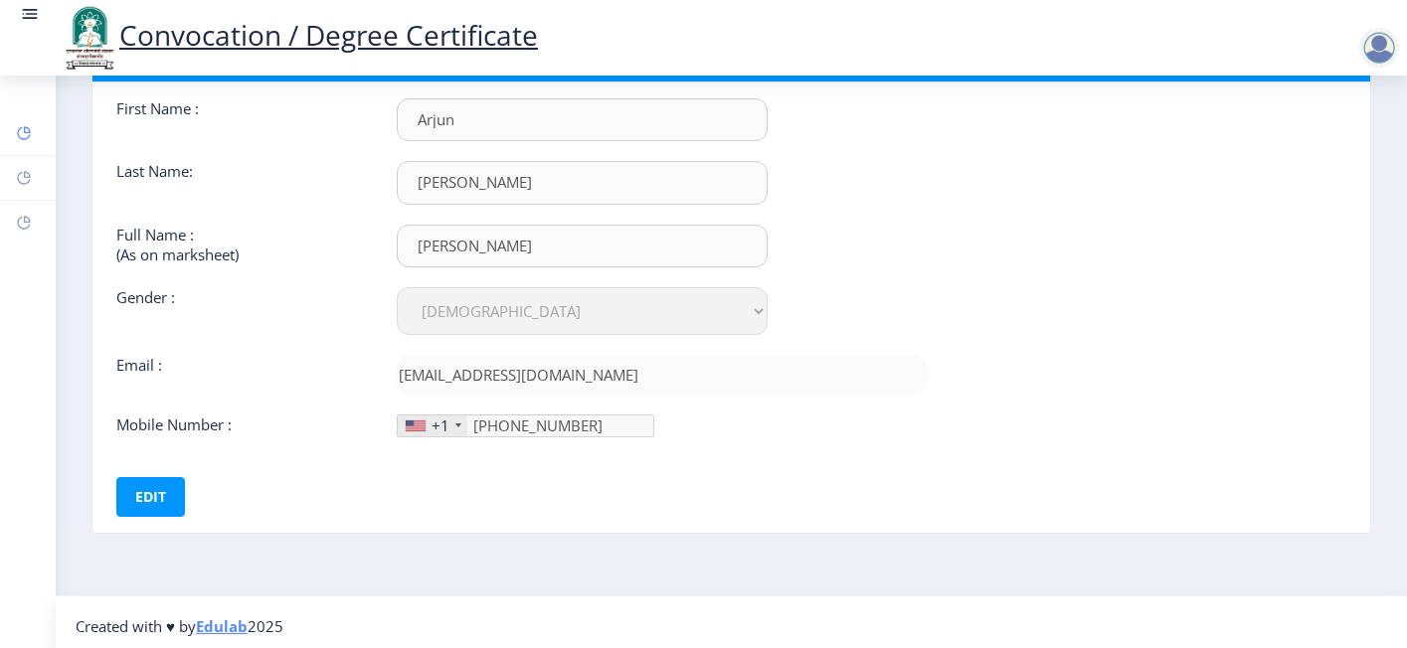
click at [17, 125] on rect at bounding box center [24, 133] width 16 height 16
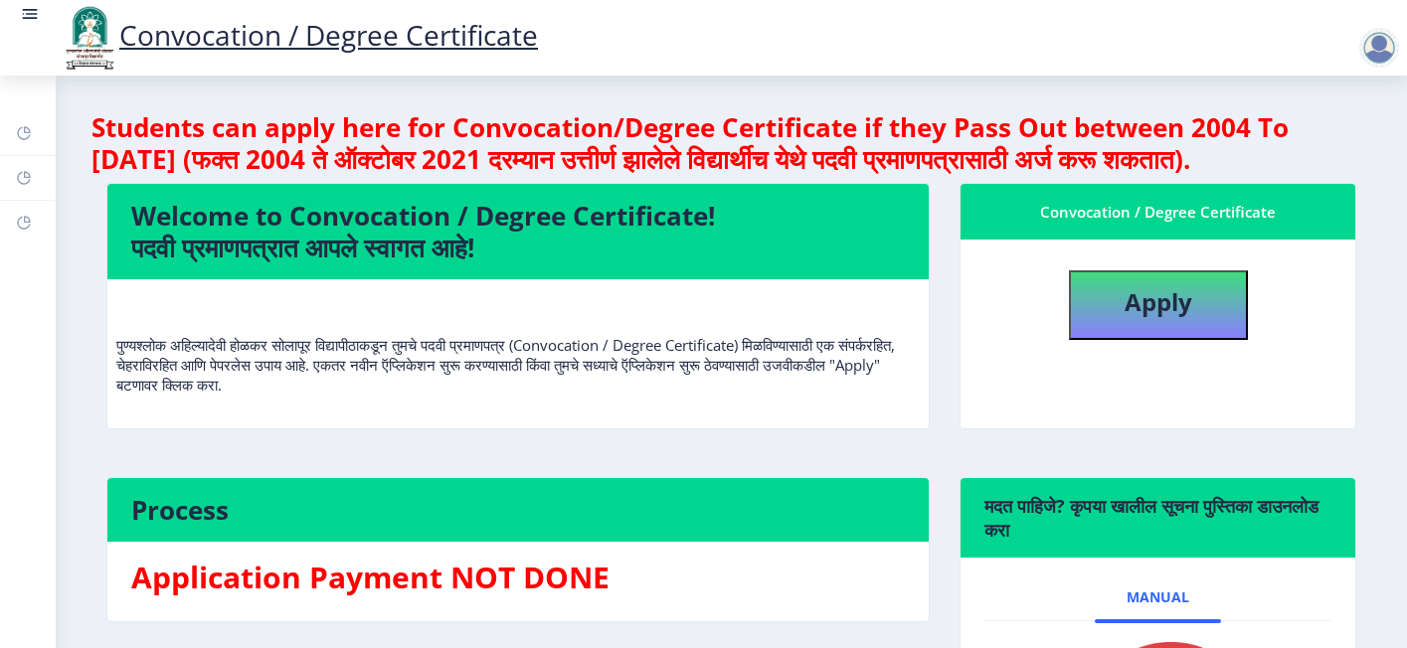
click at [1389, 51] on div at bounding box center [1379, 48] width 40 height 40
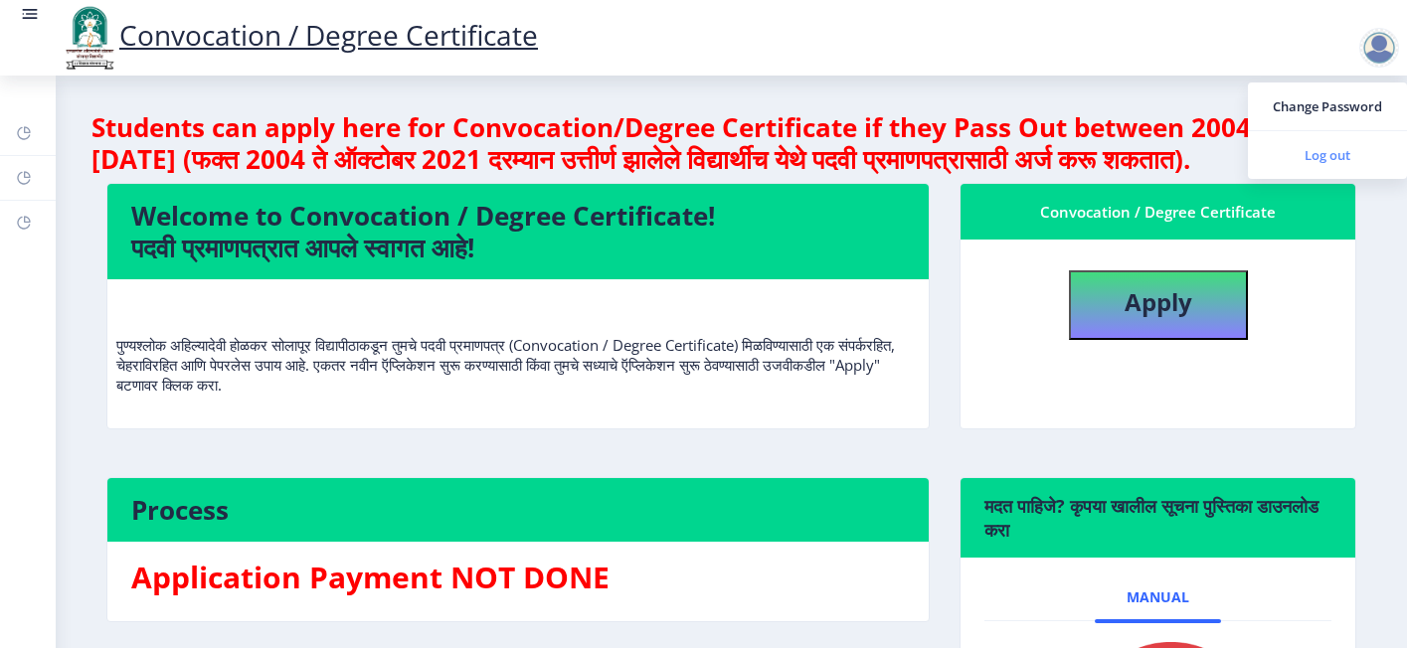
click at [1327, 141] on link "Log out" at bounding box center [1327, 155] width 159 height 48
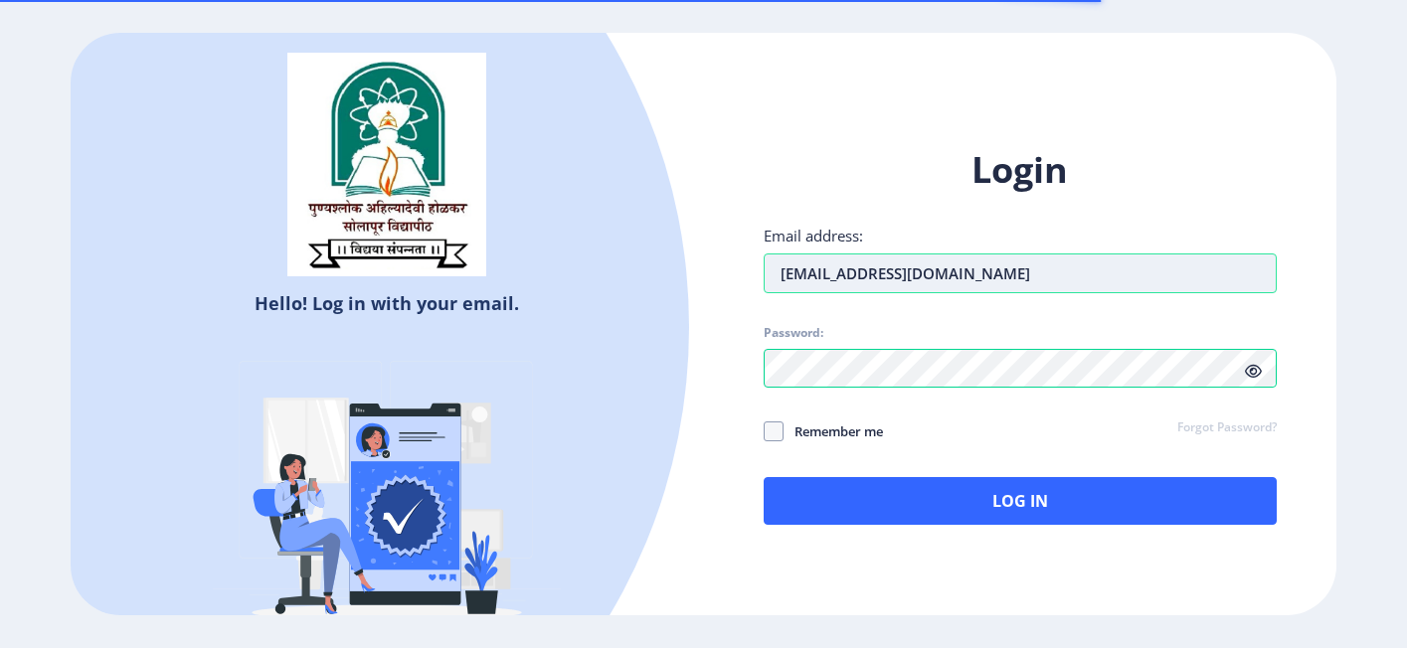
click at [995, 287] on input "arjunc5555@gmail.com" at bounding box center [1021, 274] width 514 height 40
type input "[EMAIL_ADDRESS][DOMAIN_NAME]"
click at [769, 437] on span at bounding box center [774, 432] width 20 height 20
click at [765, 433] on input "Remember me" at bounding box center [764, 432] width 1 height 1
checkbox input "true"
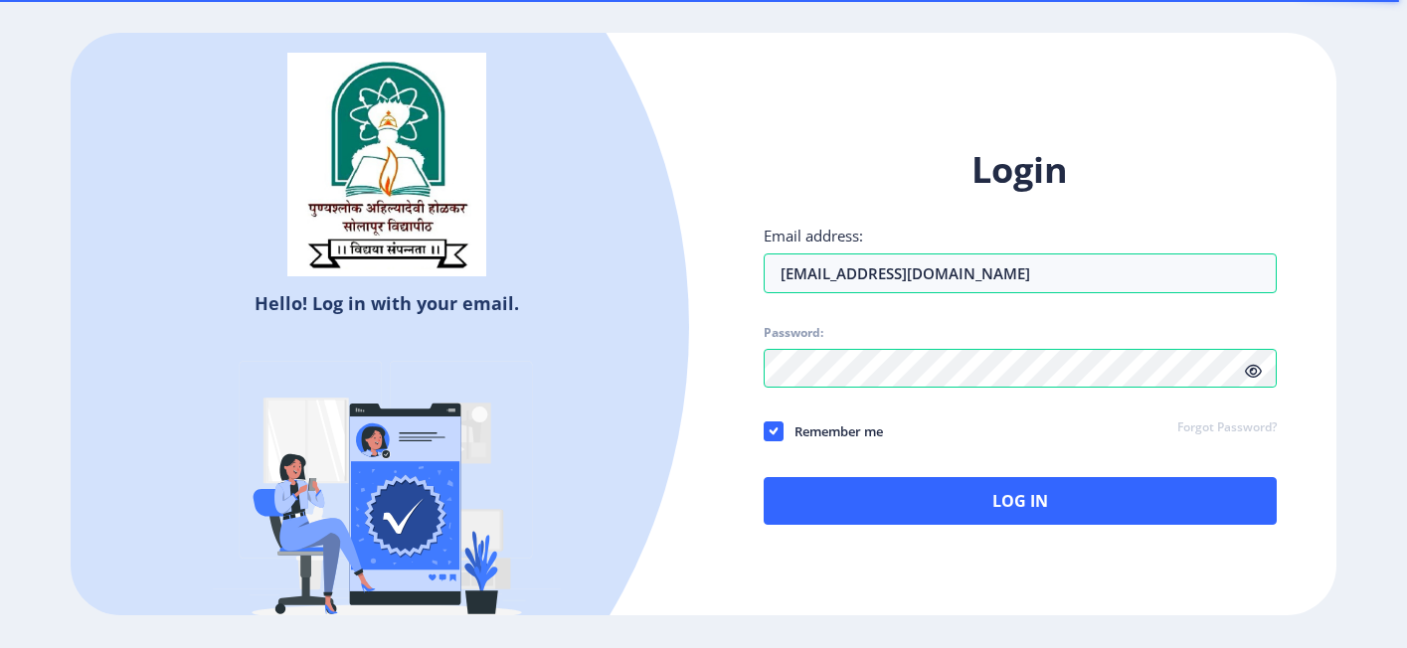
click at [1252, 371] on icon at bounding box center [1253, 371] width 17 height 15
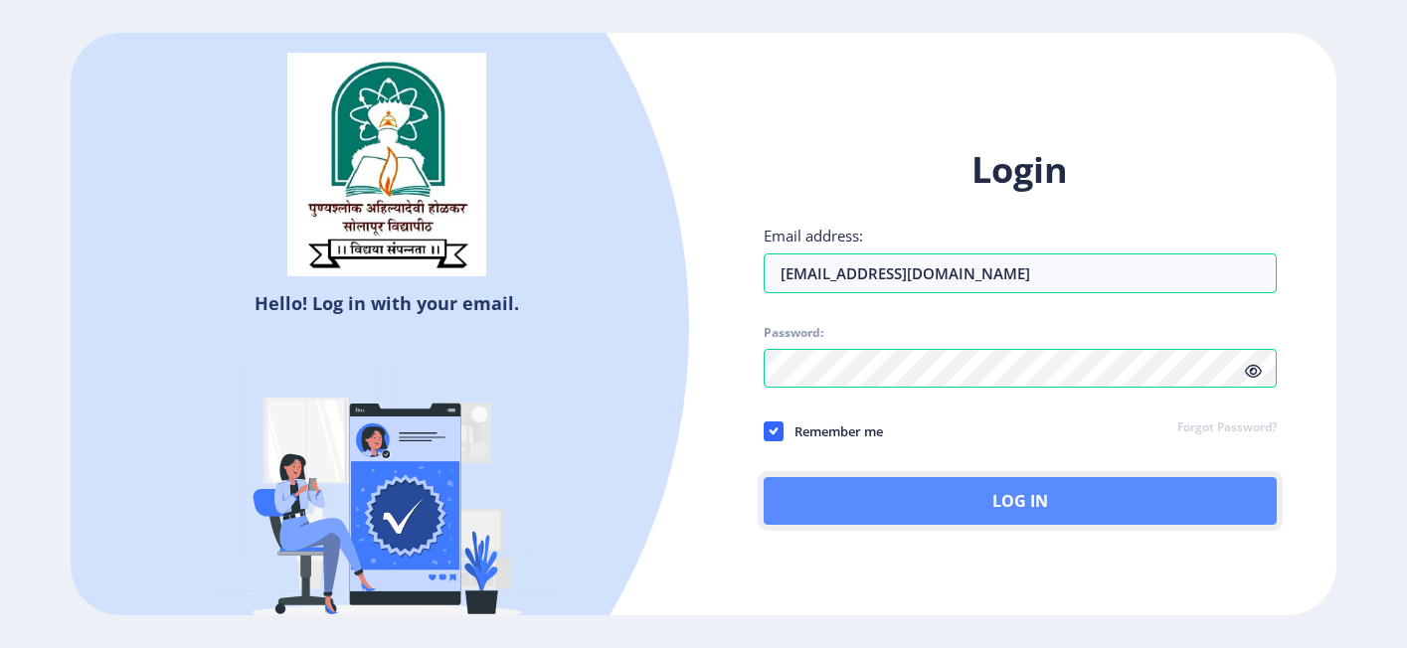
click at [868, 503] on button "Log In" at bounding box center [1021, 501] width 514 height 48
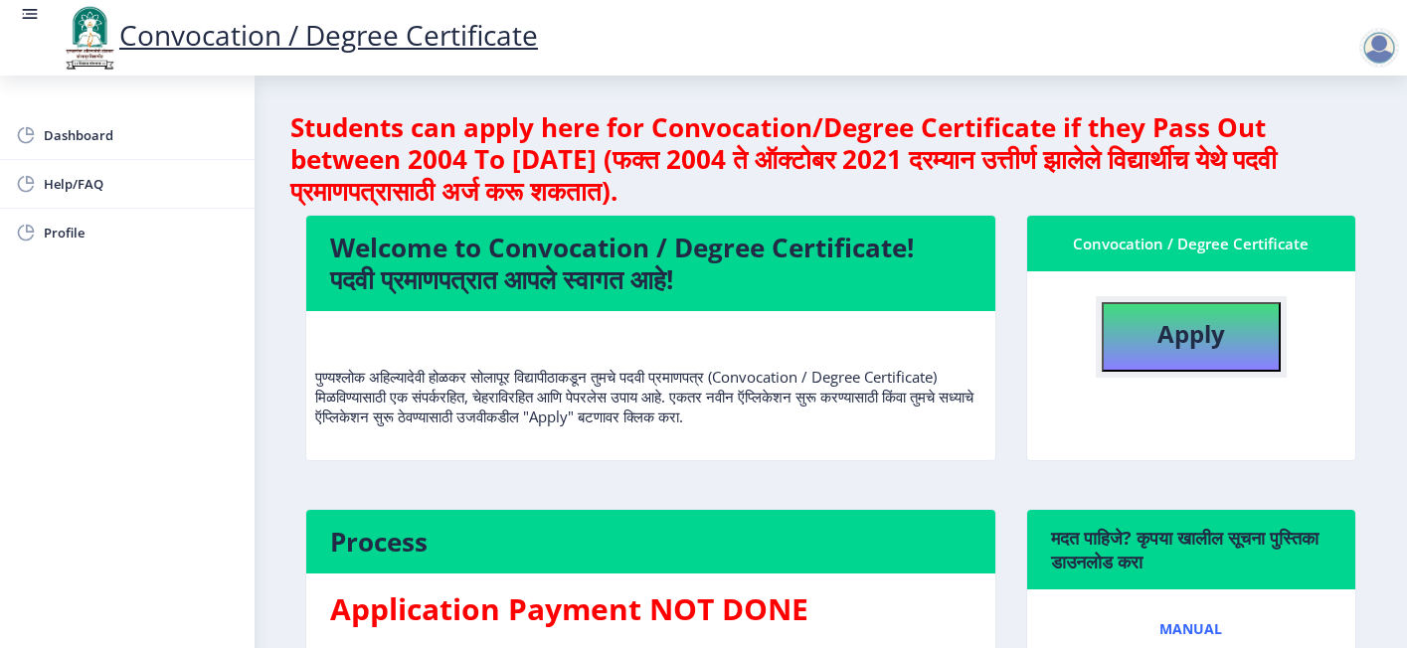
click at [1170, 333] on b "Apply" at bounding box center [1191, 333] width 68 height 33
select select
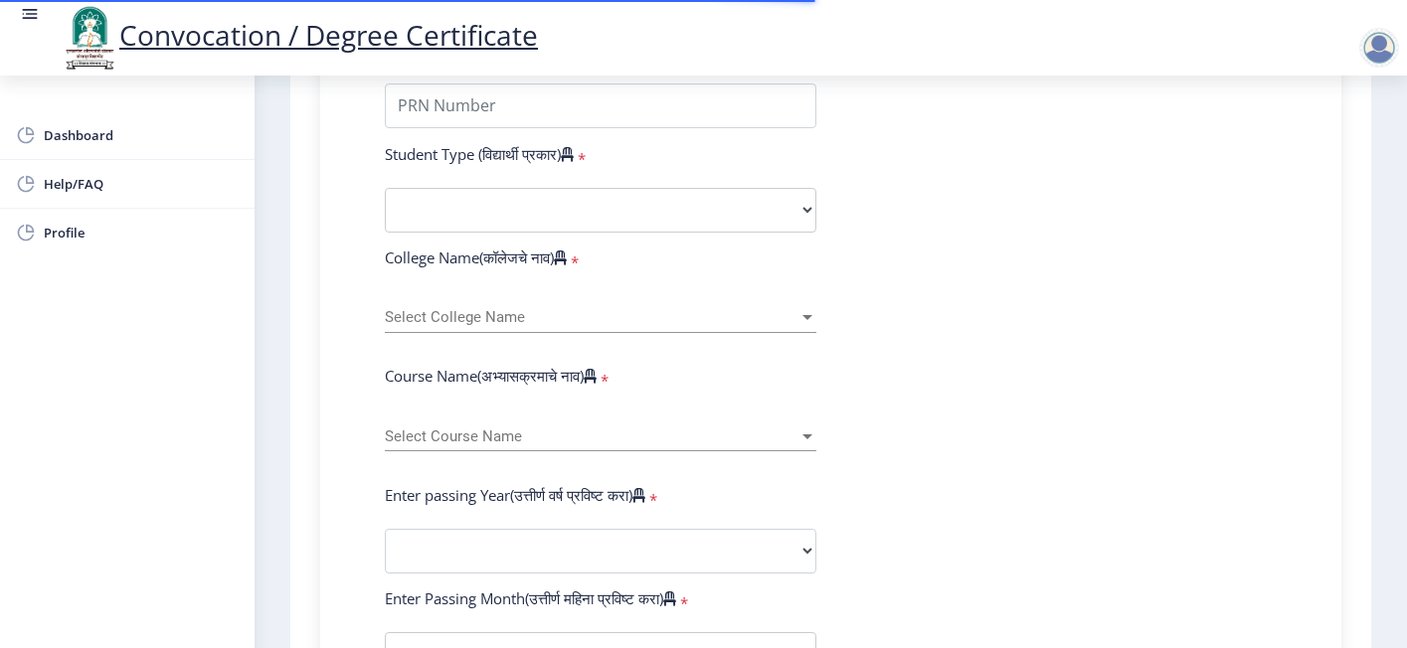
scroll to position [1263, 0]
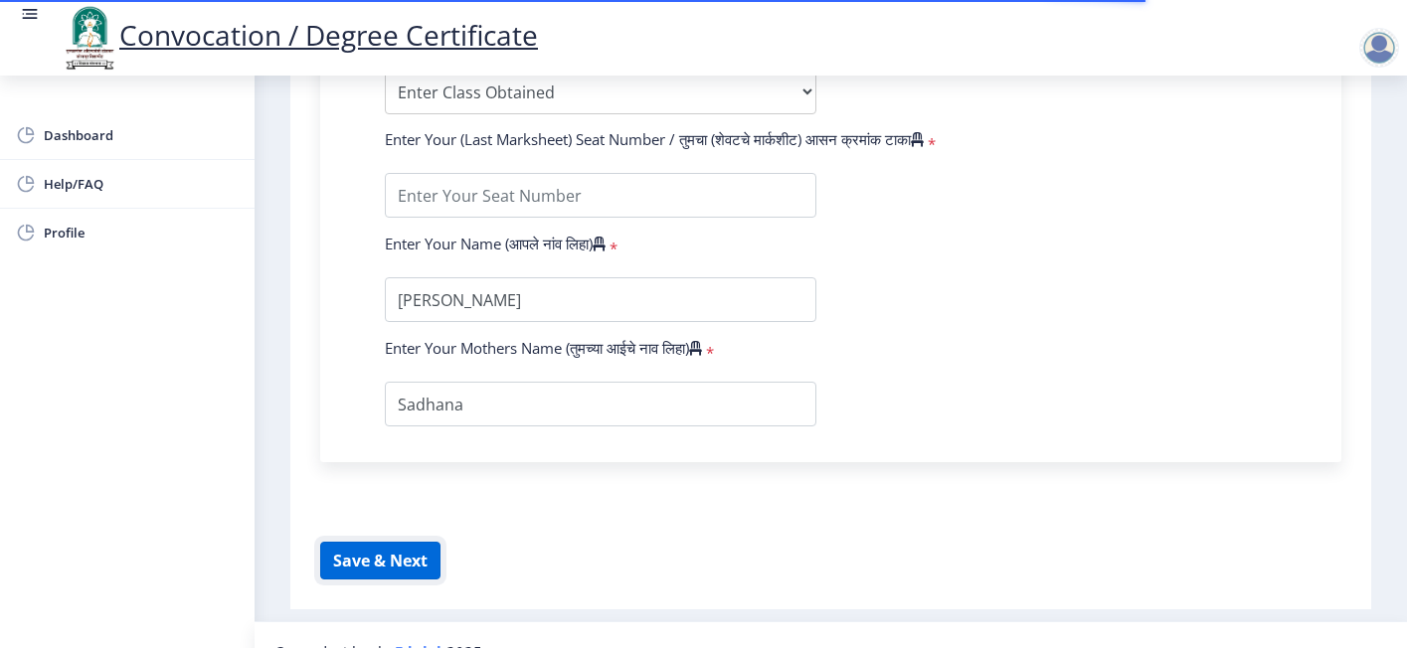
click at [430, 542] on button "Save & Next" at bounding box center [380, 561] width 120 height 38
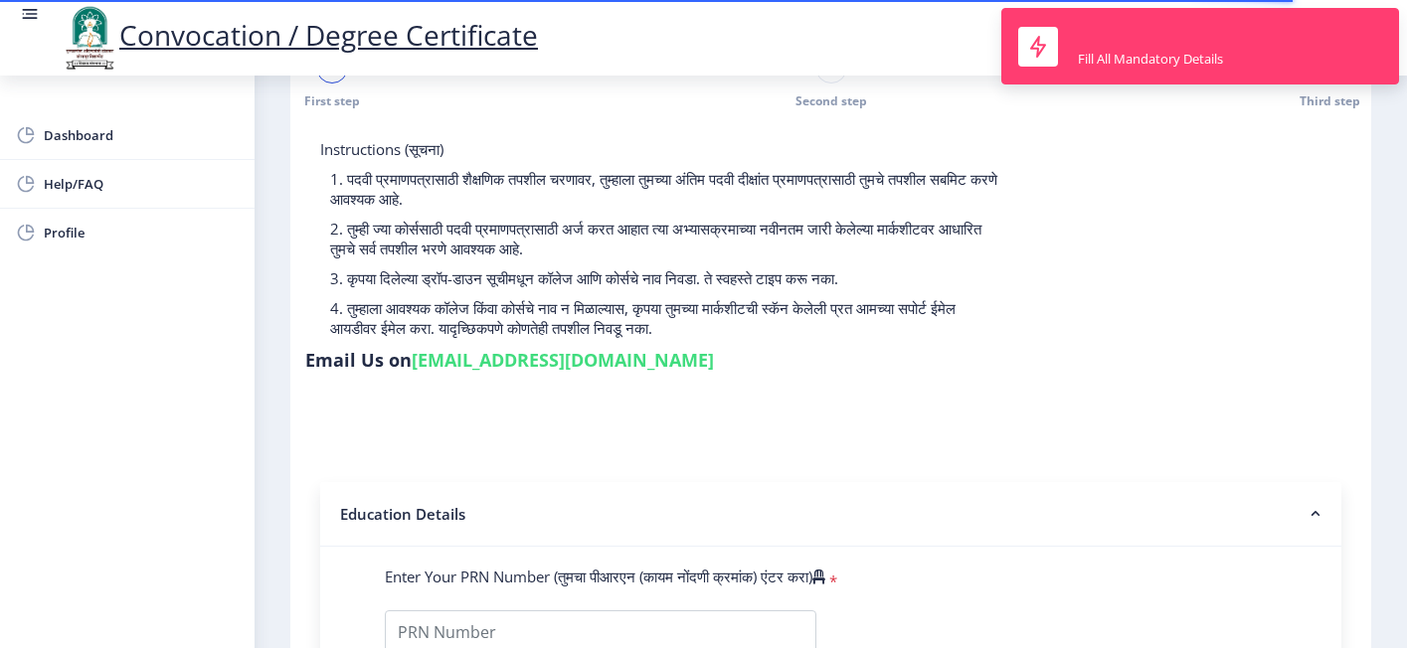
scroll to position [0, 0]
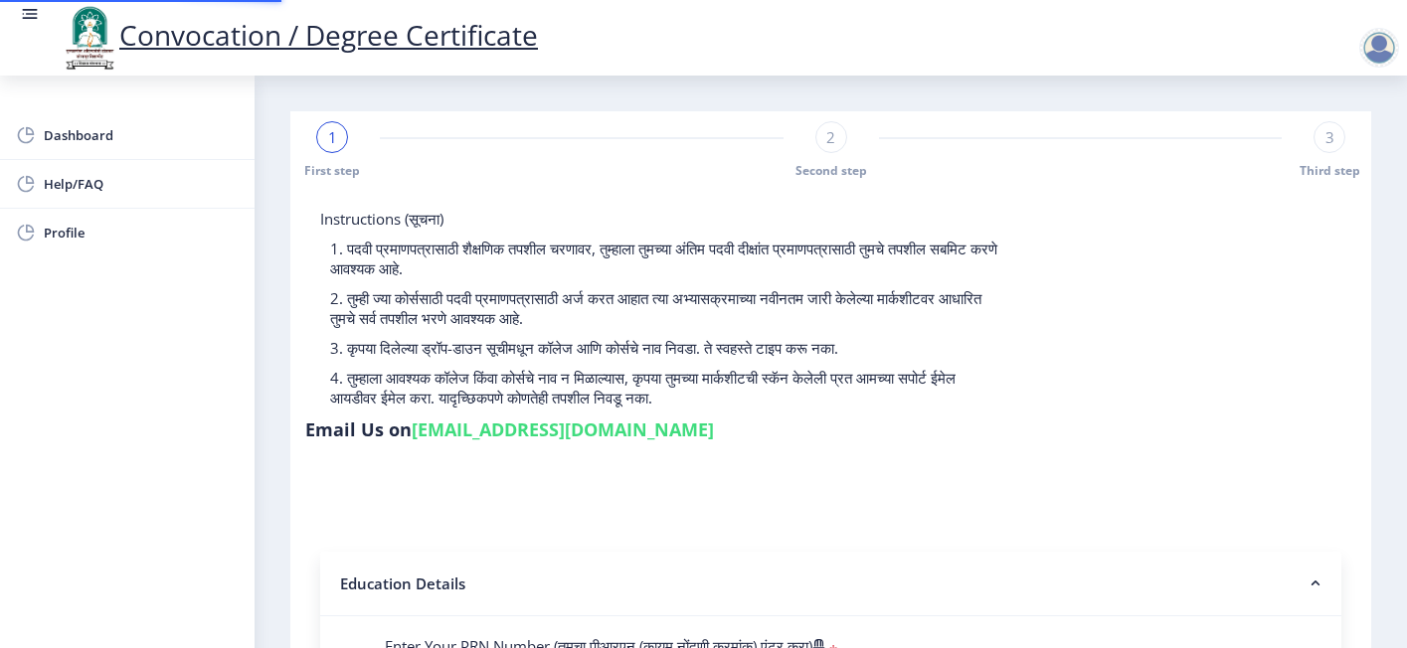
select select
